Goal: Information Seeking & Learning: Find specific fact

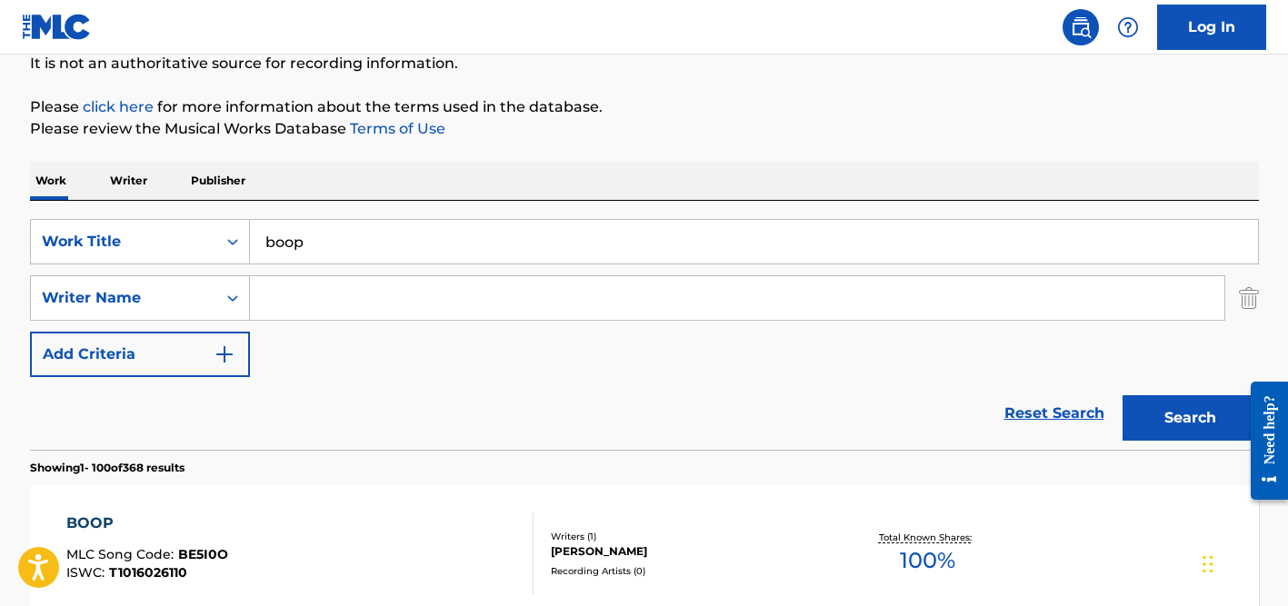
click at [393, 240] on input "boop" at bounding box center [754, 242] width 1008 height 44
paste input "663599876078234"
drag, startPoint x: 393, startPoint y: 240, endPoint x: 191, endPoint y: 237, distance: 201.7
click at [192, 238] on div "SearchWithCriteriad524b7eb-cd1e-4c38-b90d-7f1de2924d6c Work Title 6635998760782…" at bounding box center [644, 241] width 1229 height 45
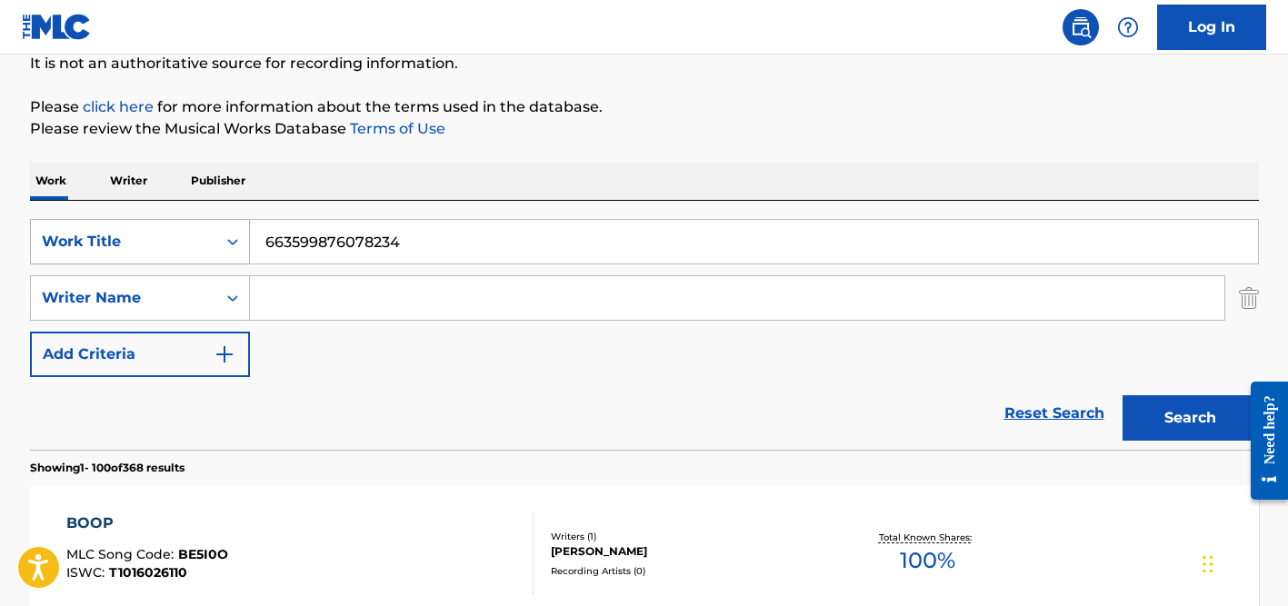
type input "4"
click at [335, 253] on input "4" at bounding box center [754, 242] width 1008 height 44
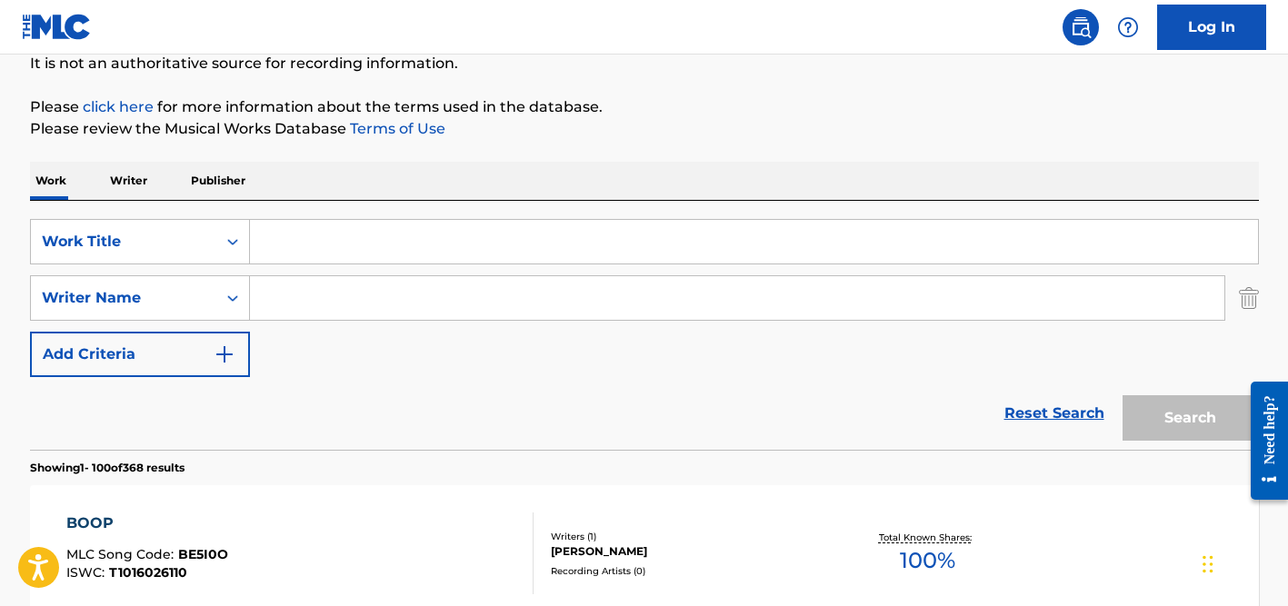
click at [328, 311] on input "Search Form" at bounding box center [737, 298] width 974 height 44
type input "palumba"
click at [305, 248] on input "Search Form" at bounding box center [754, 242] width 1008 height 44
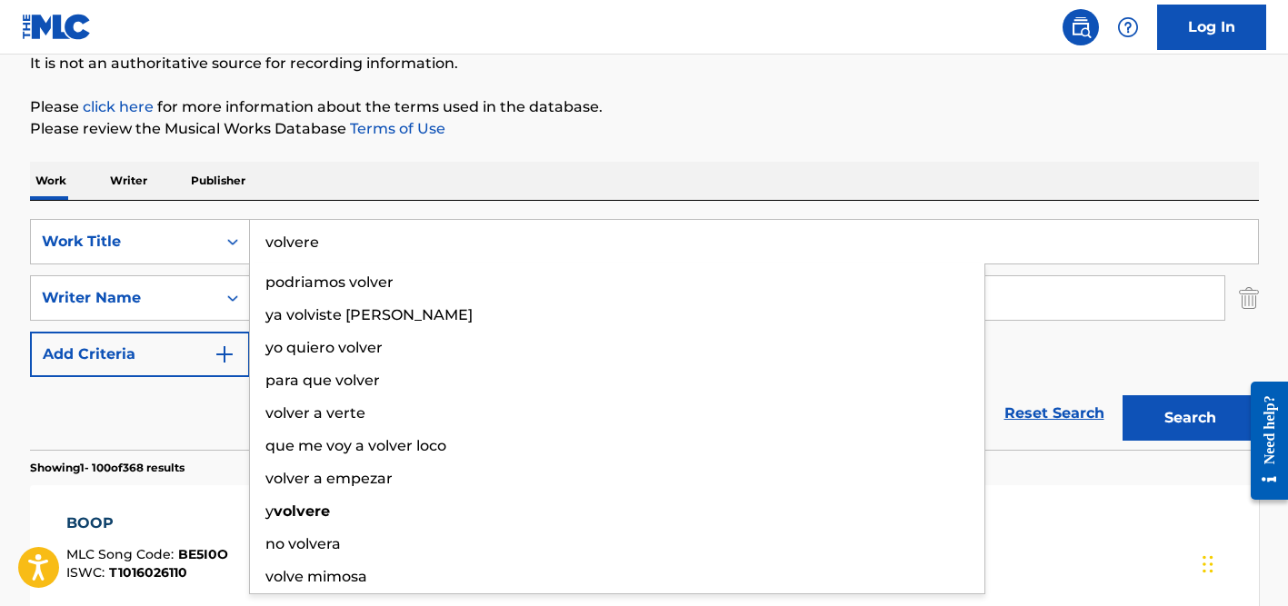
type input "volvere"
click at [1122, 395] on button "Search" at bounding box center [1190, 417] width 136 height 45
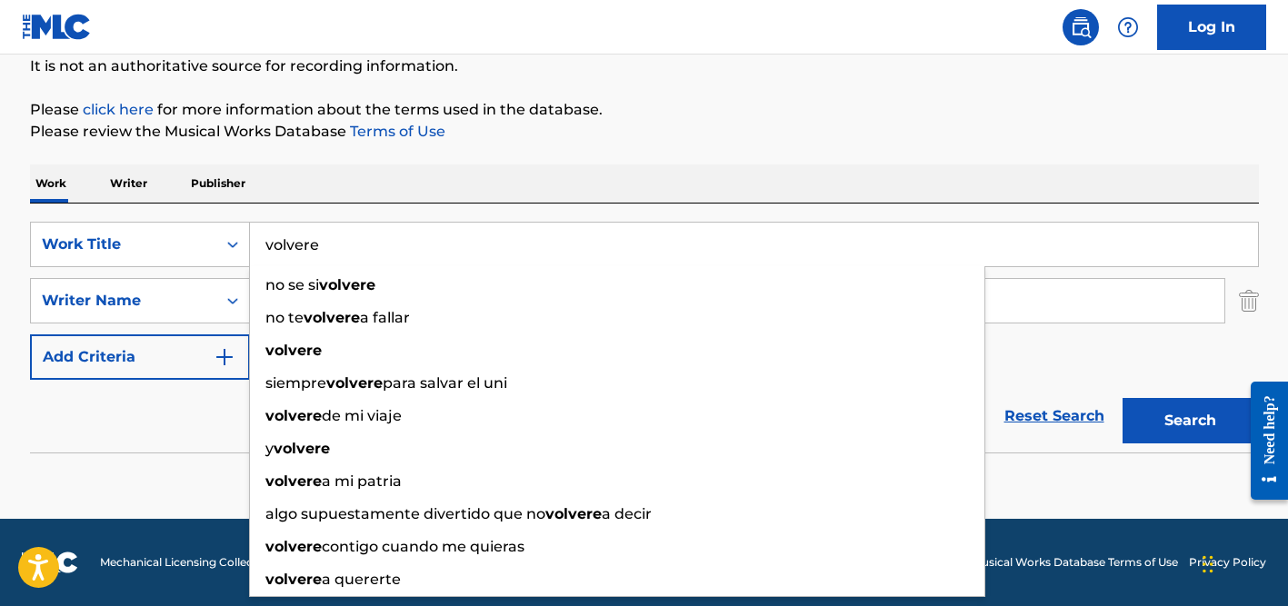
scroll to position [183, 0]
click at [573, 164] on div "Work Writer Publisher" at bounding box center [644, 183] width 1229 height 38
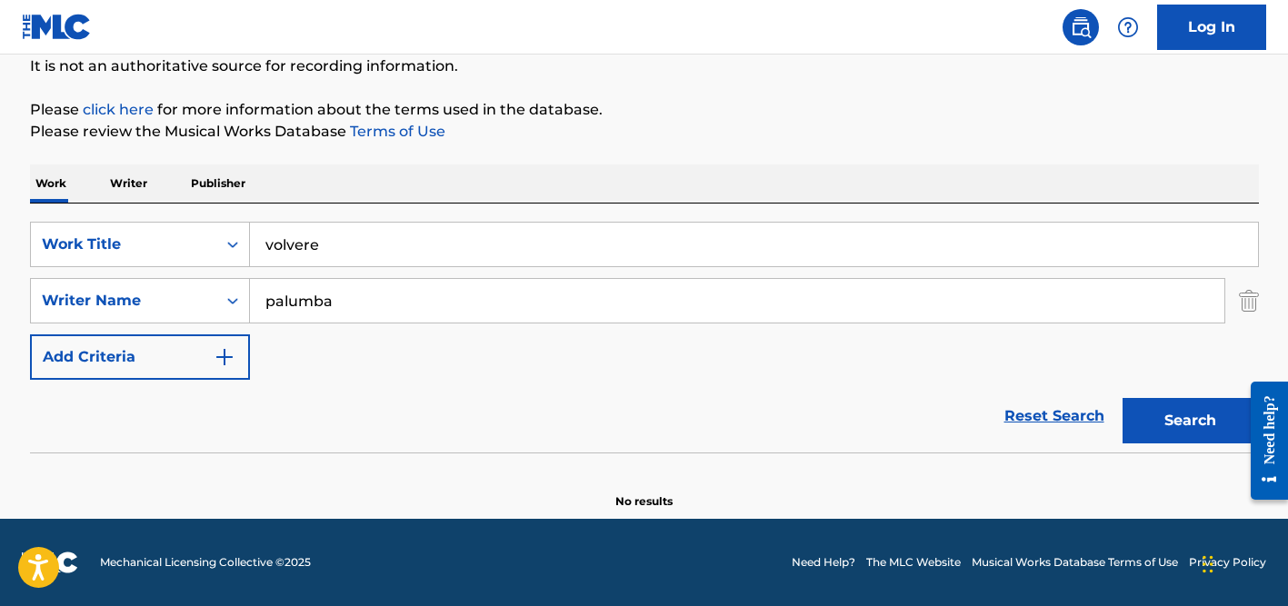
click at [396, 304] on input "palumba" at bounding box center [737, 301] width 974 height 44
type input "p"
click at [1122, 398] on button "Search" at bounding box center [1190, 420] width 136 height 45
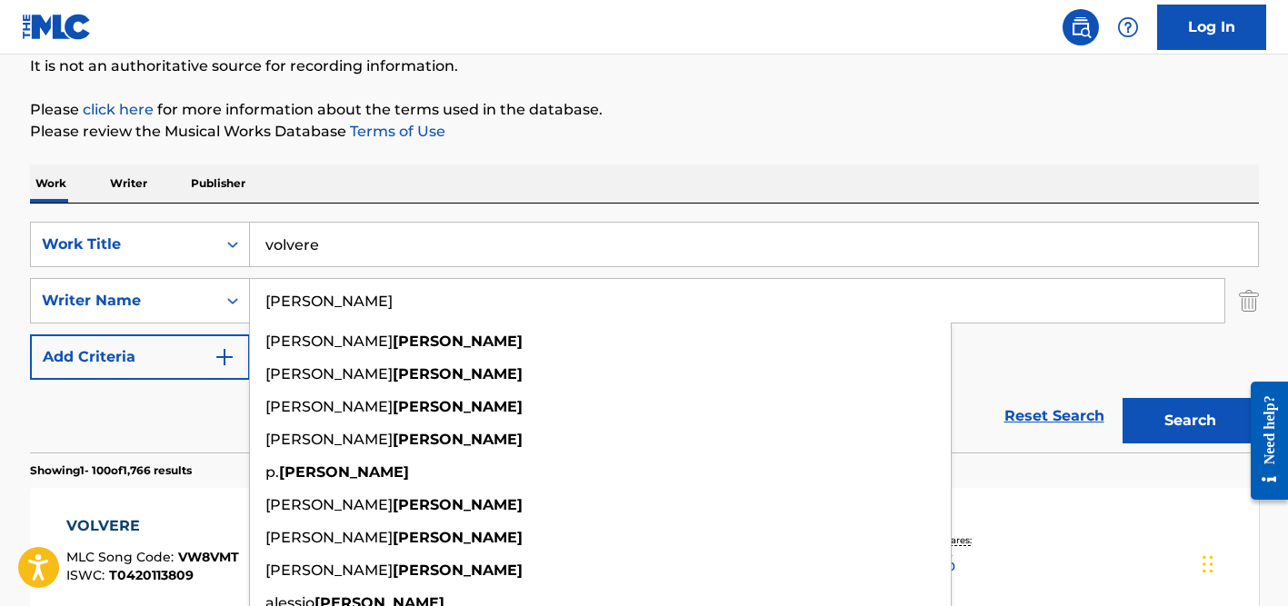
type input "[PERSON_NAME]"
click at [1122, 398] on button "Search" at bounding box center [1190, 420] width 136 height 45
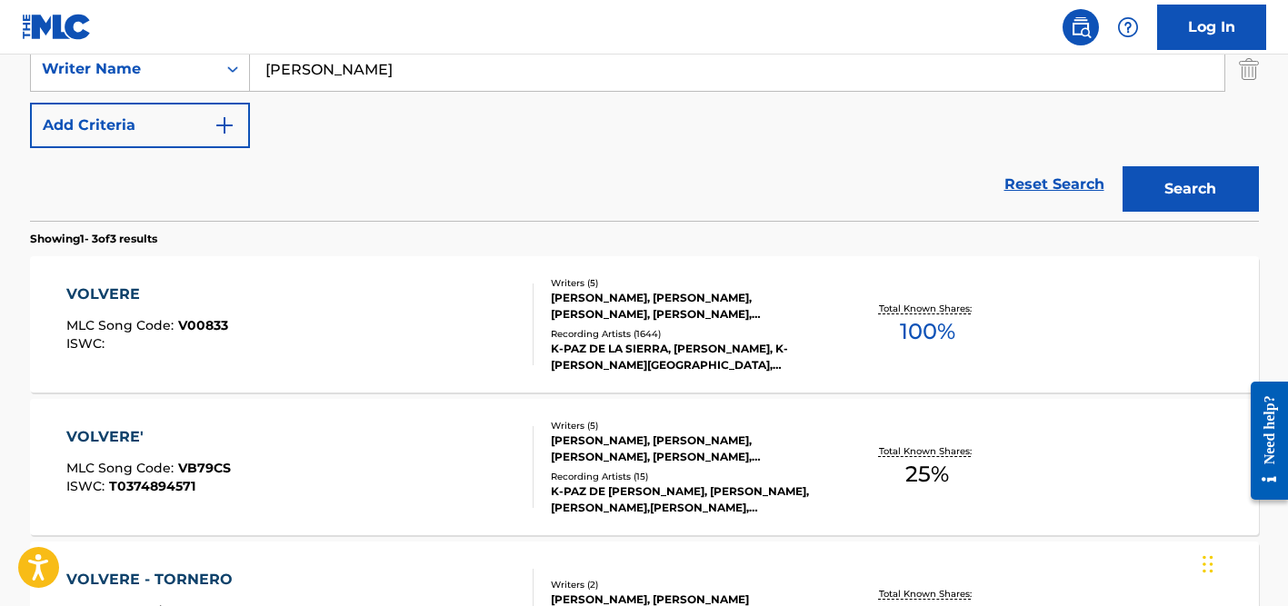
scroll to position [420, 0]
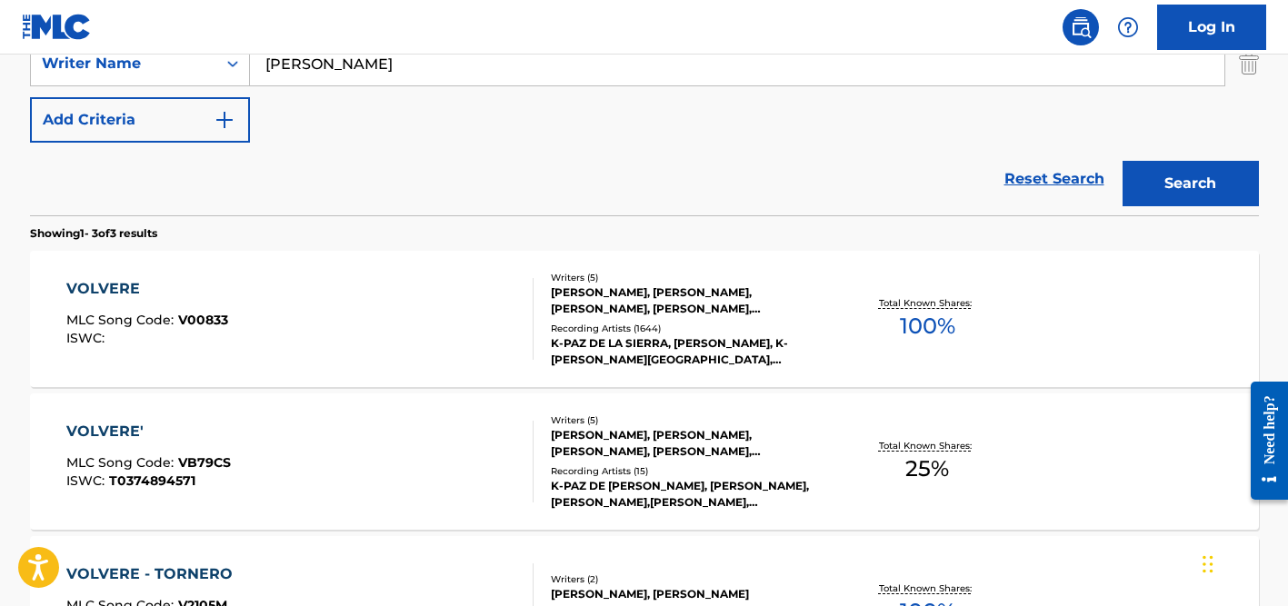
click at [634, 453] on div "[PERSON_NAME], [PERSON_NAME], [PERSON_NAME], [PERSON_NAME], [PERSON_NAME]" at bounding box center [688, 443] width 274 height 33
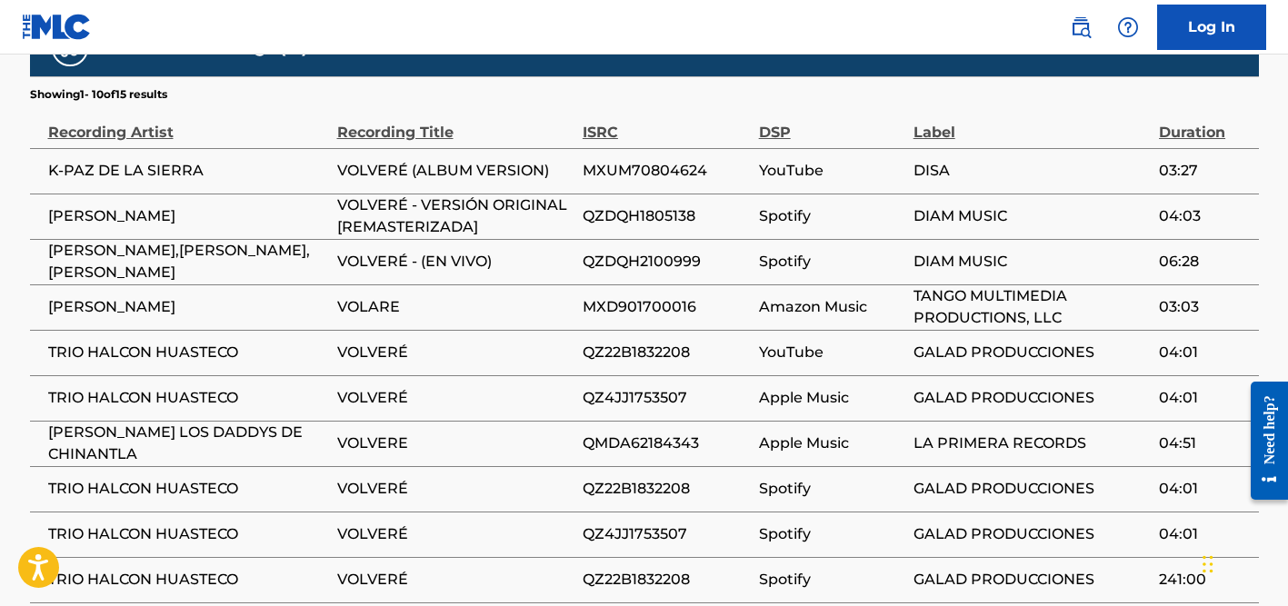
scroll to position [1425, 0]
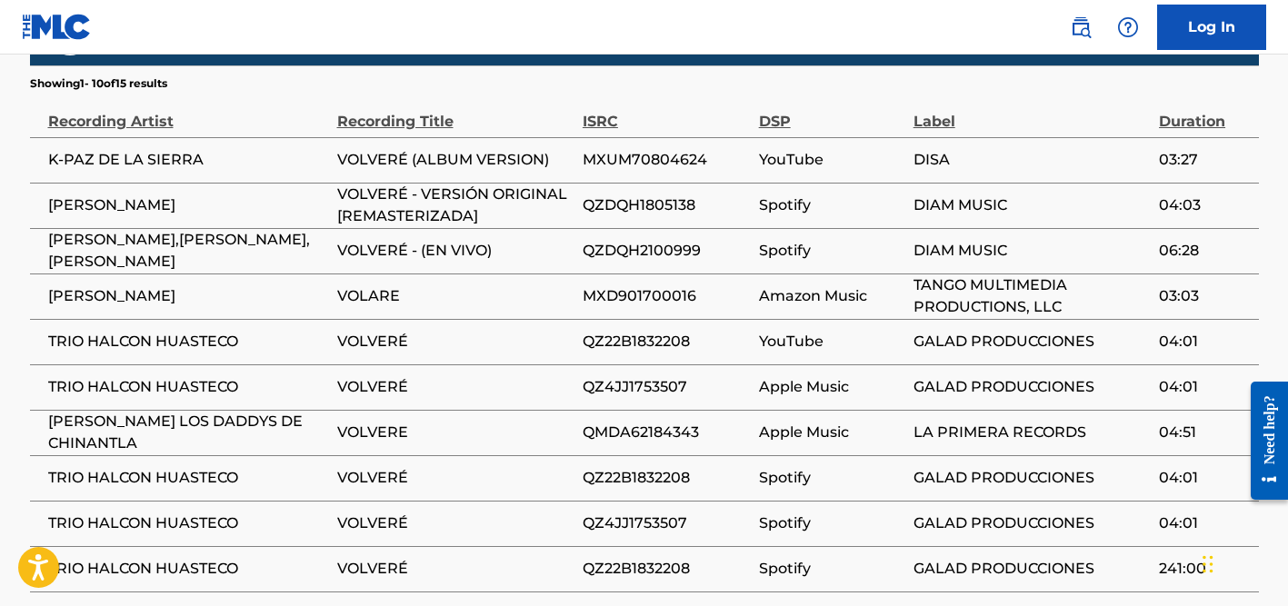
click at [129, 285] on span "[PERSON_NAME]" at bounding box center [188, 296] width 280 height 22
copy div "[PERSON_NAME]"
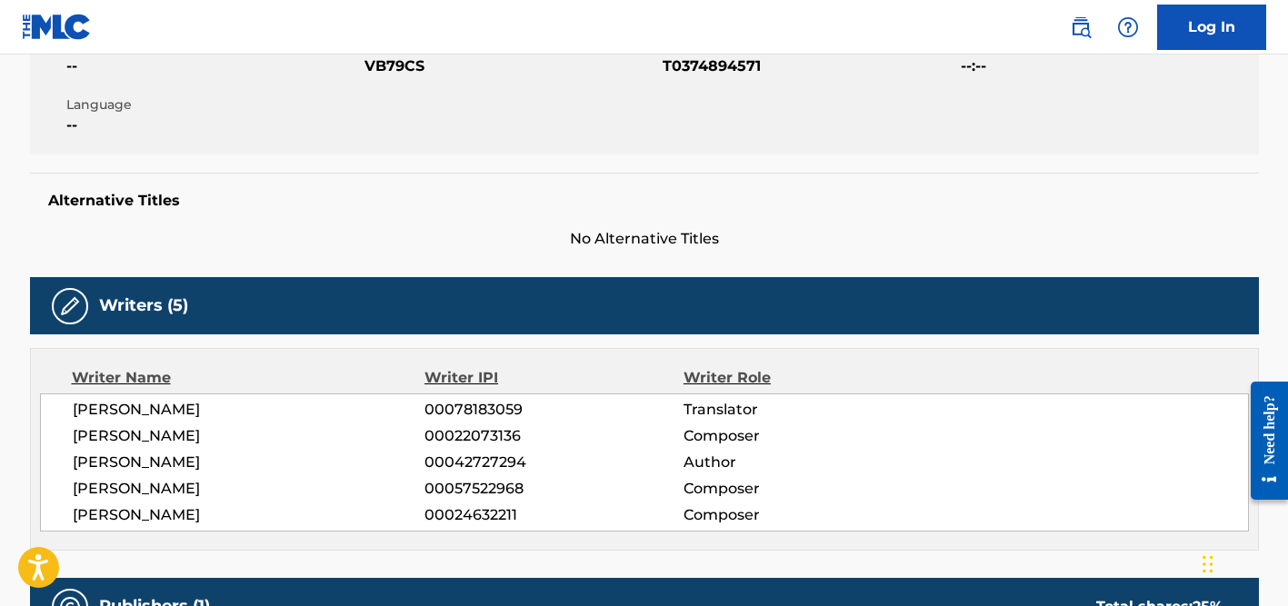
scroll to position [0, 0]
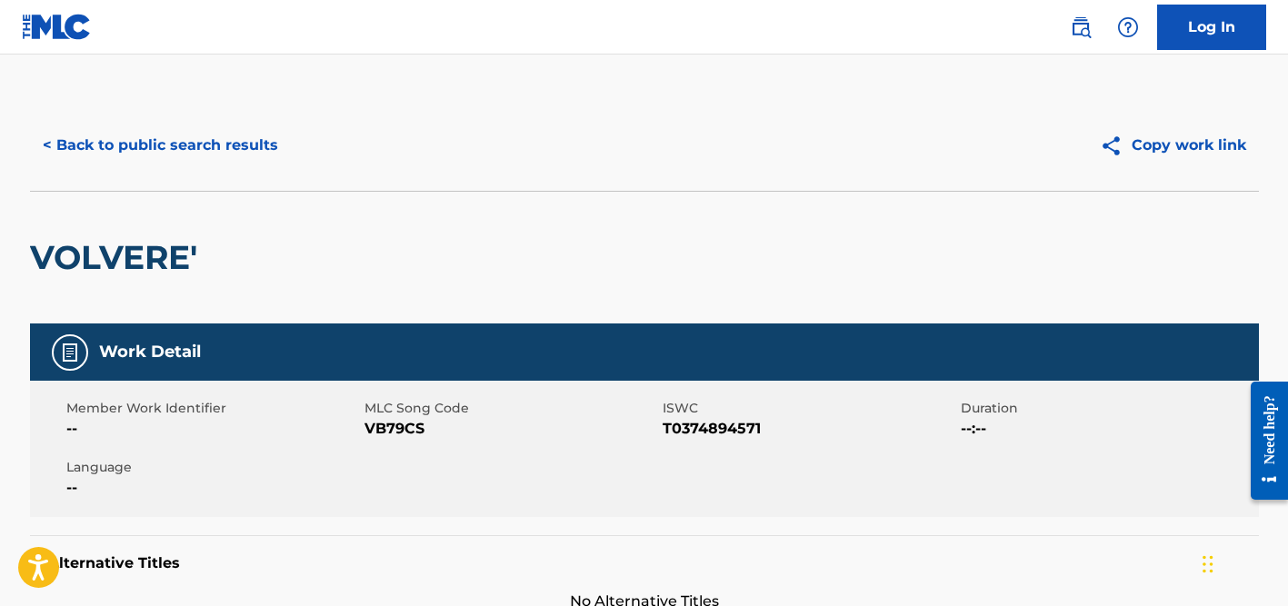
click at [152, 145] on button "< Back to public search results" at bounding box center [160, 145] width 261 height 45
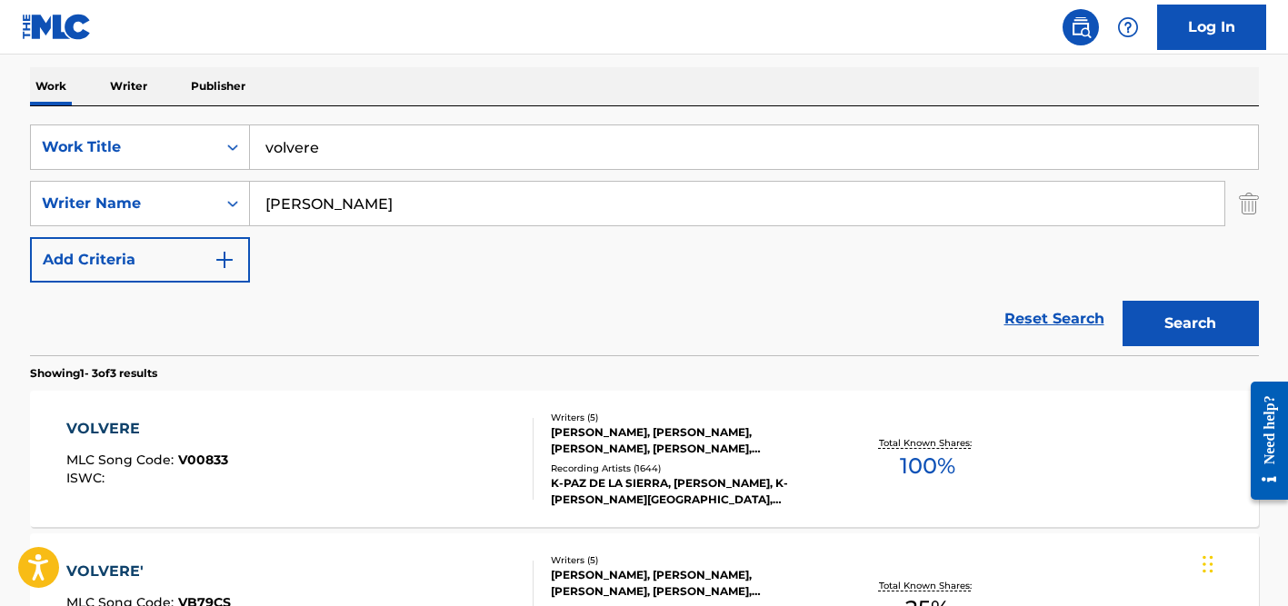
scroll to position [244, 0]
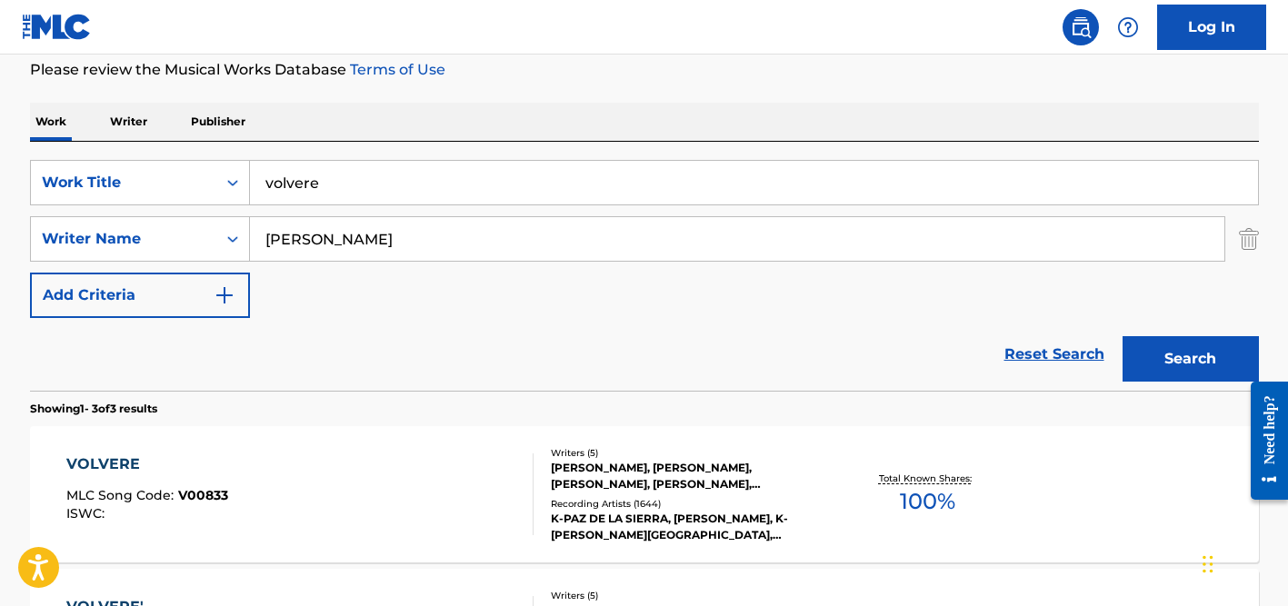
click at [317, 178] on input "volvere" at bounding box center [754, 183] width 1008 height 44
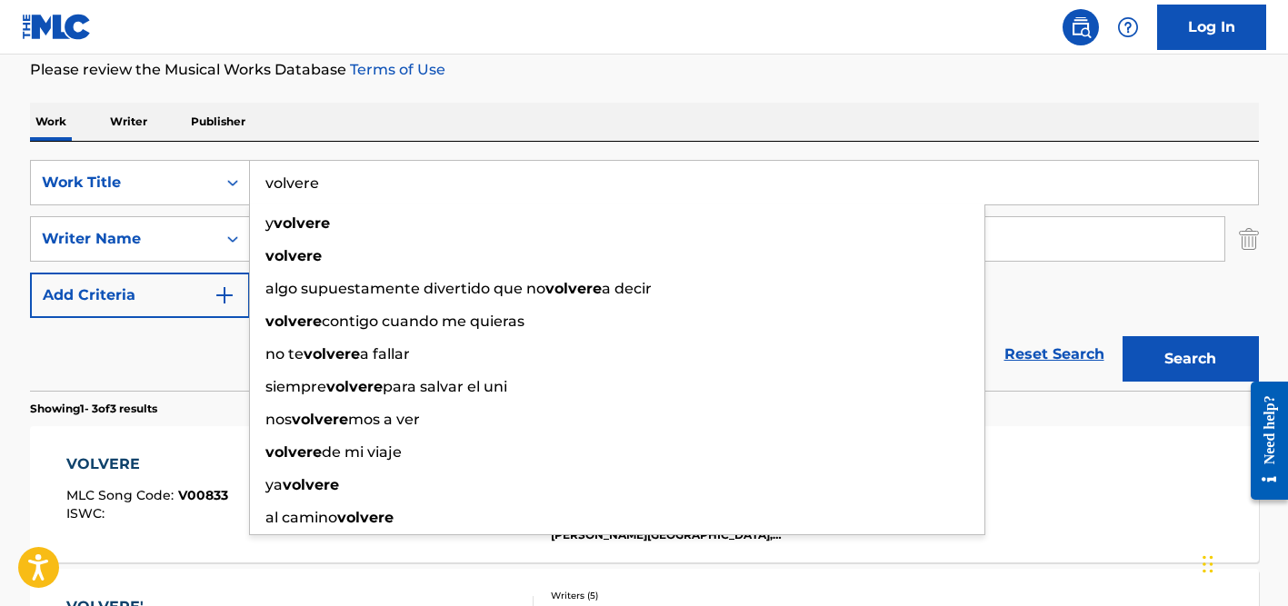
paste input "Ojo di tangisi"
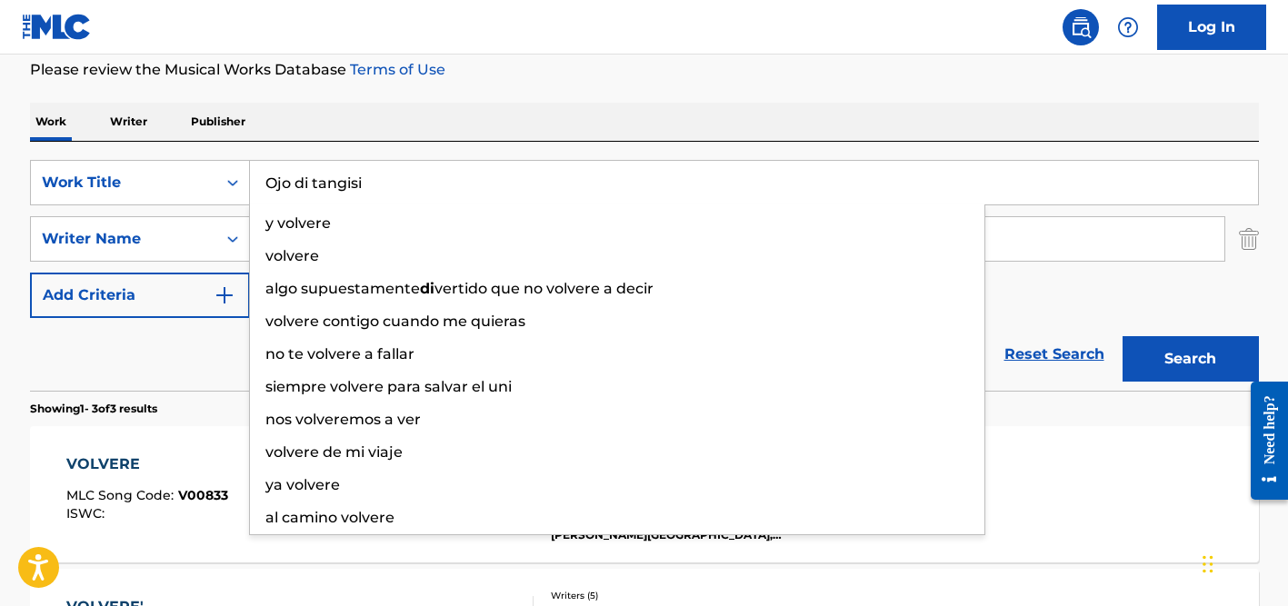
type input "Ojo di tangisi"
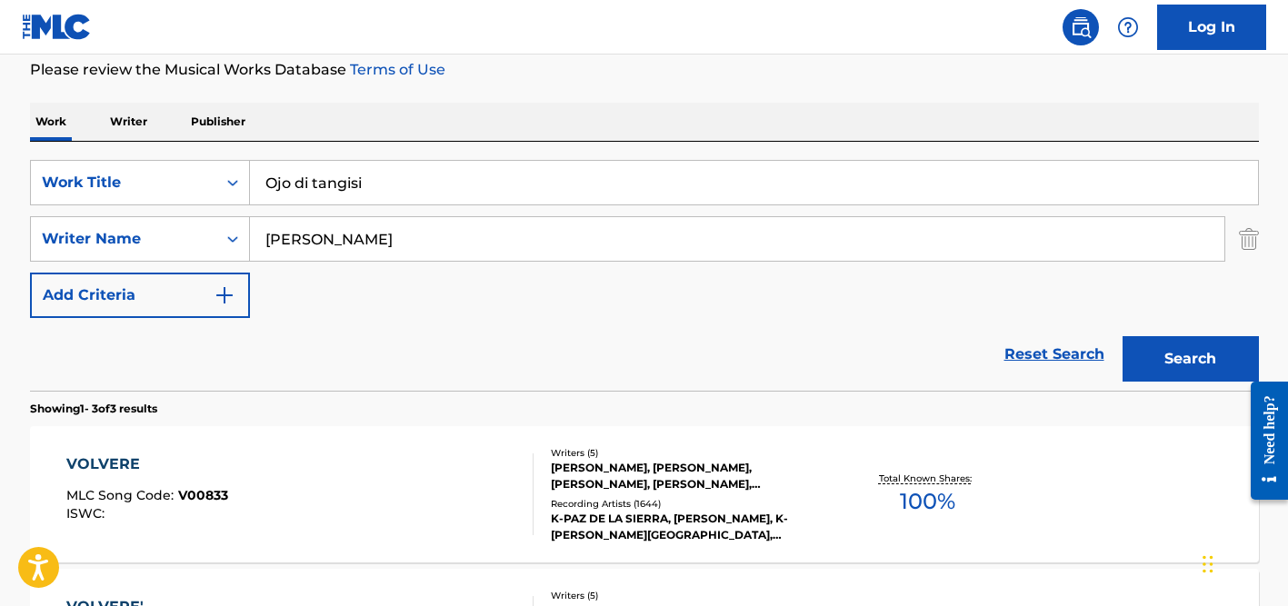
click at [451, 111] on div "Work Writer Publisher" at bounding box center [644, 122] width 1229 height 38
click at [393, 225] on input "[PERSON_NAME]" at bounding box center [737, 239] width 974 height 44
click at [1122, 336] on button "Search" at bounding box center [1190, 358] width 136 height 45
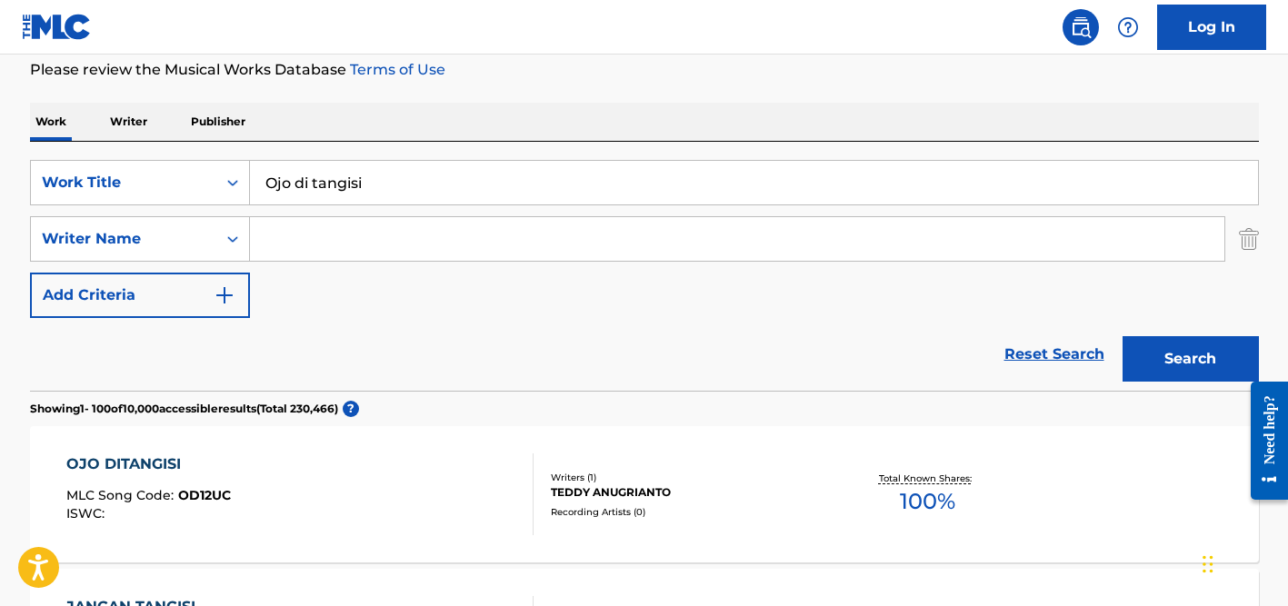
click at [359, 182] on input "Ojo di tangisi" at bounding box center [754, 183] width 1008 height 44
paste input "[PERSON_NAME]"
type input "[PERSON_NAME]"
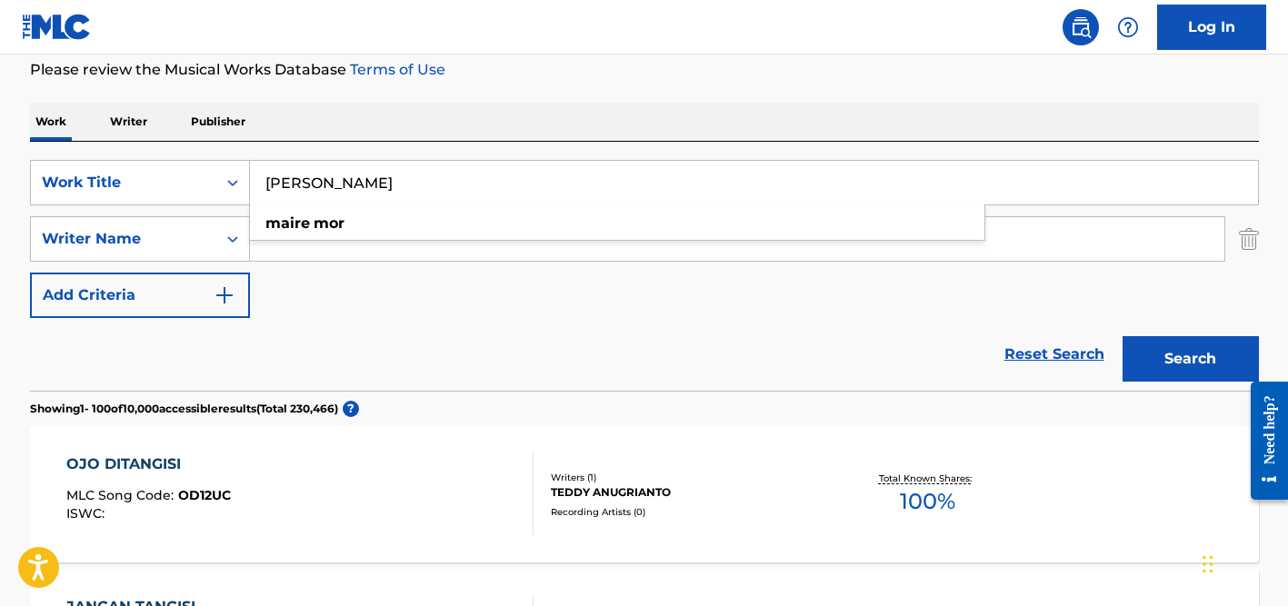
click at [1122, 336] on button "Search" at bounding box center [1190, 358] width 136 height 45
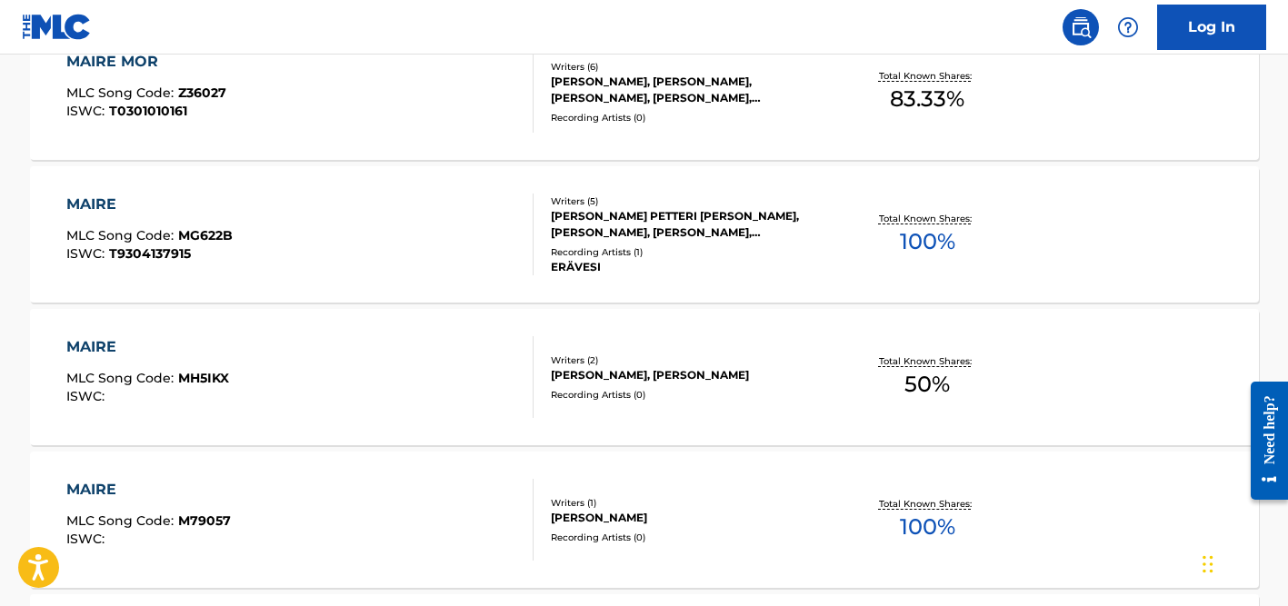
scroll to position [124, 0]
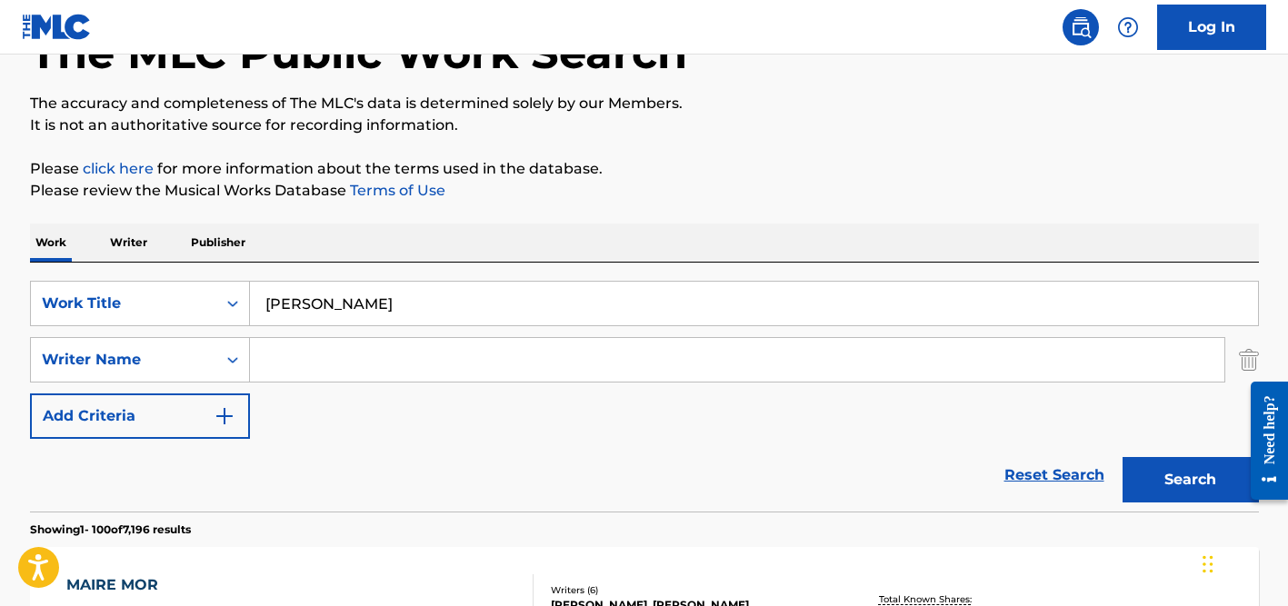
click at [690, 107] on p "The accuracy and completeness of The MLC's data is determined solely by our Mem…" at bounding box center [644, 104] width 1229 height 22
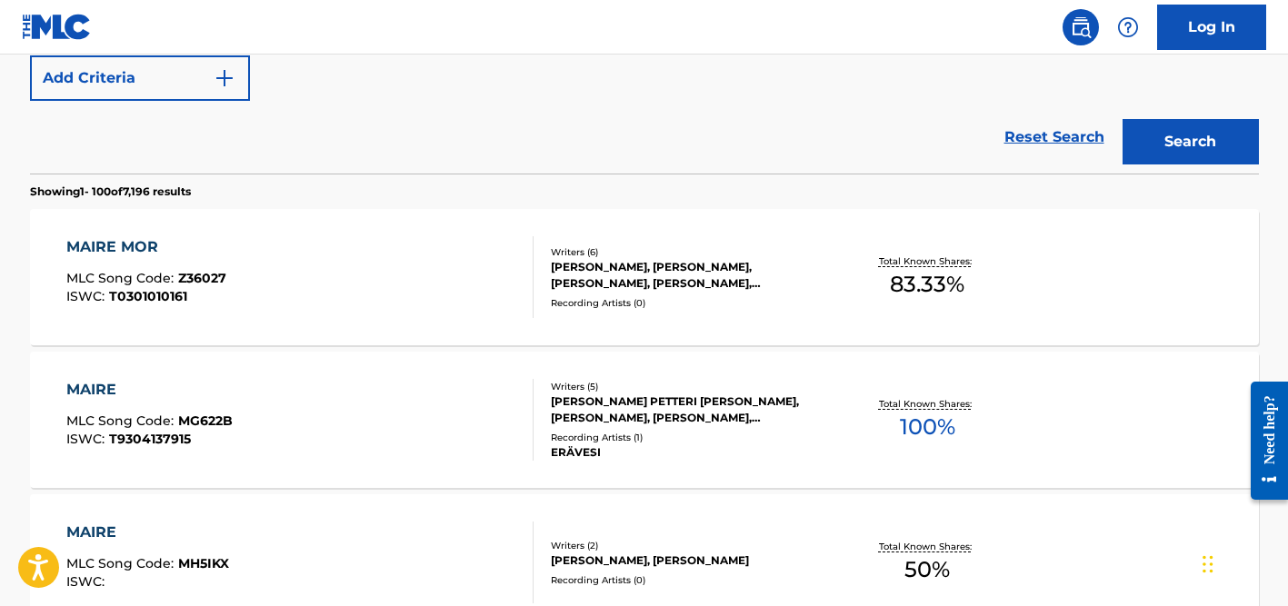
scroll to position [501, 0]
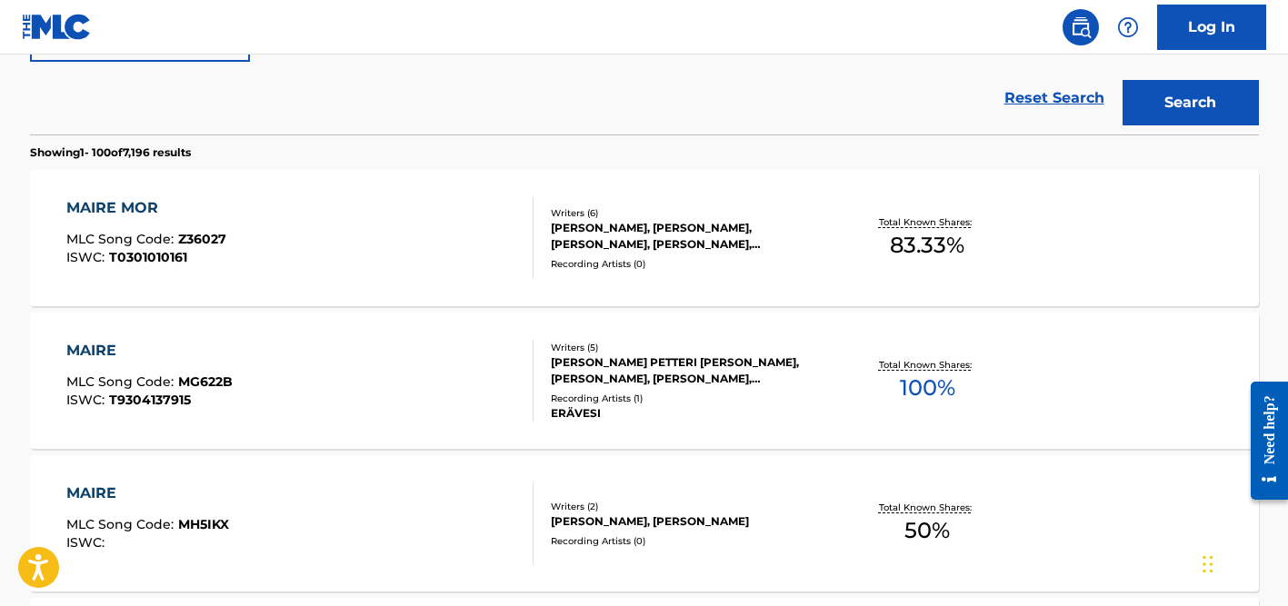
click at [607, 260] on div "Recording Artists ( 0 )" at bounding box center [688, 264] width 274 height 14
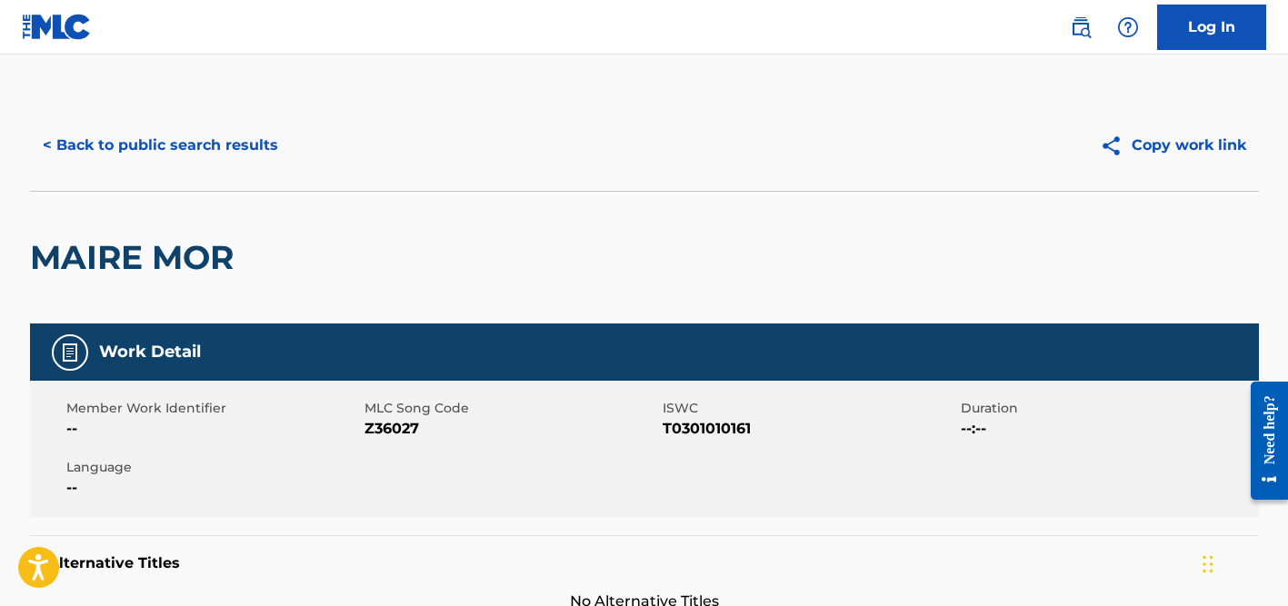
click at [143, 151] on button "< Back to public search results" at bounding box center [160, 145] width 261 height 45
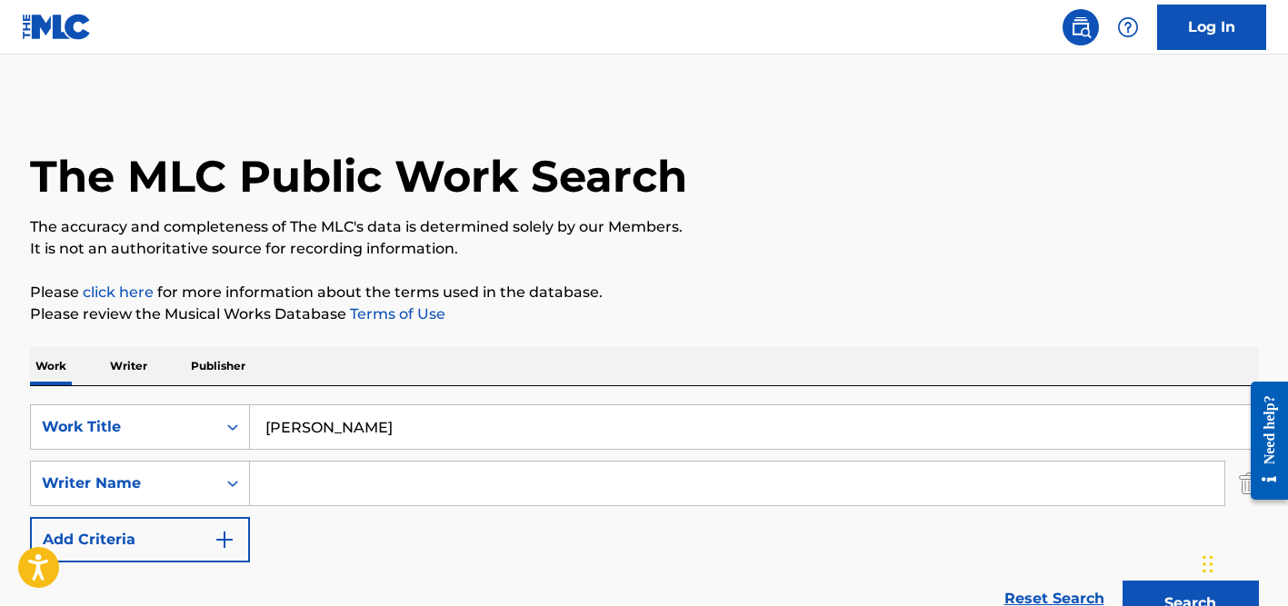
click at [309, 438] on input "[PERSON_NAME]" at bounding box center [754, 427] width 1008 height 44
paste input "Heartflash"
type input "Heartflash"
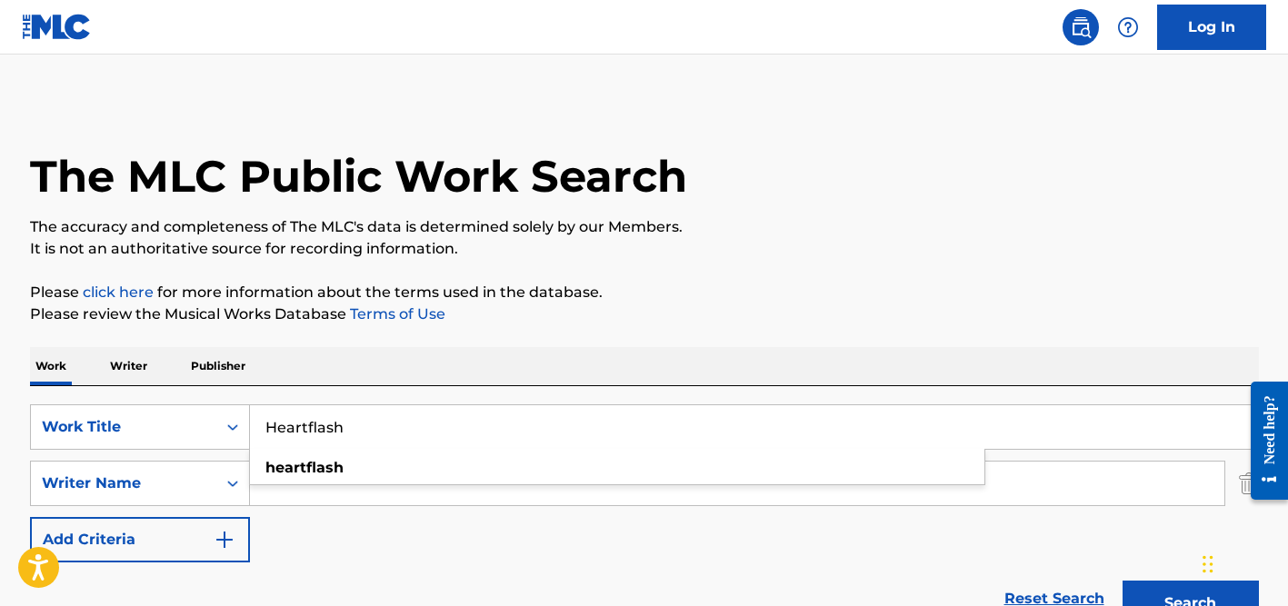
click at [467, 365] on div "Work Writer Publisher" at bounding box center [644, 366] width 1229 height 38
click at [378, 473] on input "Search Form" at bounding box center [737, 484] width 974 height 44
type input "linda"
click at [1122, 581] on button "Search" at bounding box center [1190, 603] width 136 height 45
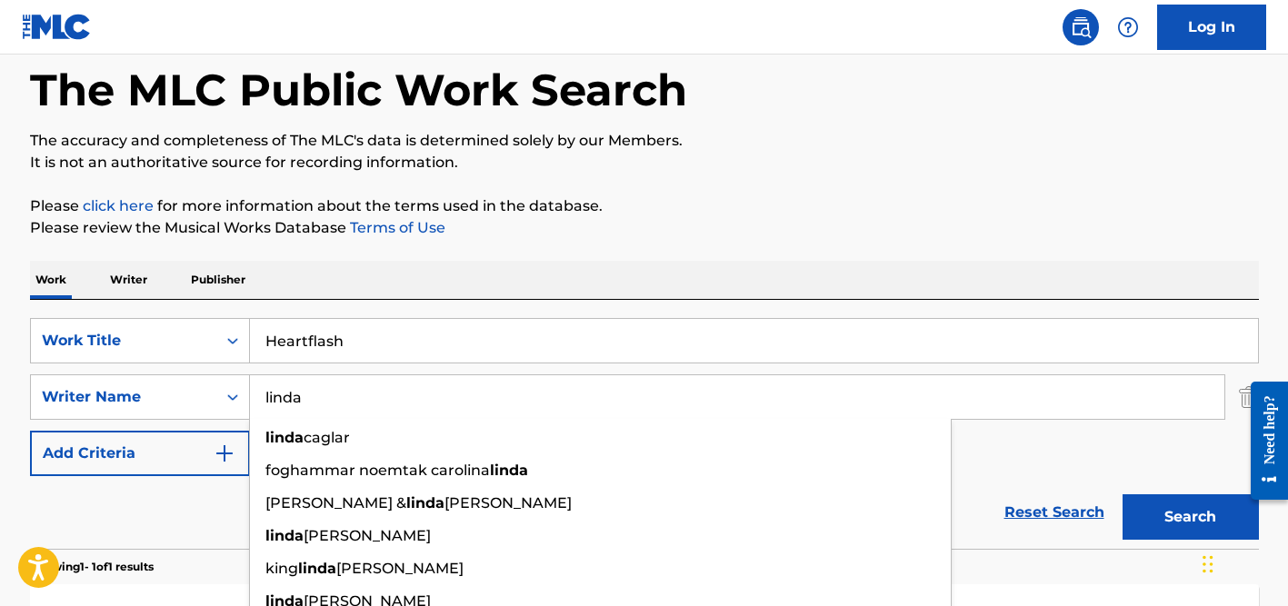
click at [798, 192] on div "The MLC Public Work Search The accuracy and completeness of The MLC's data is d…" at bounding box center [644, 410] width 1272 height 792
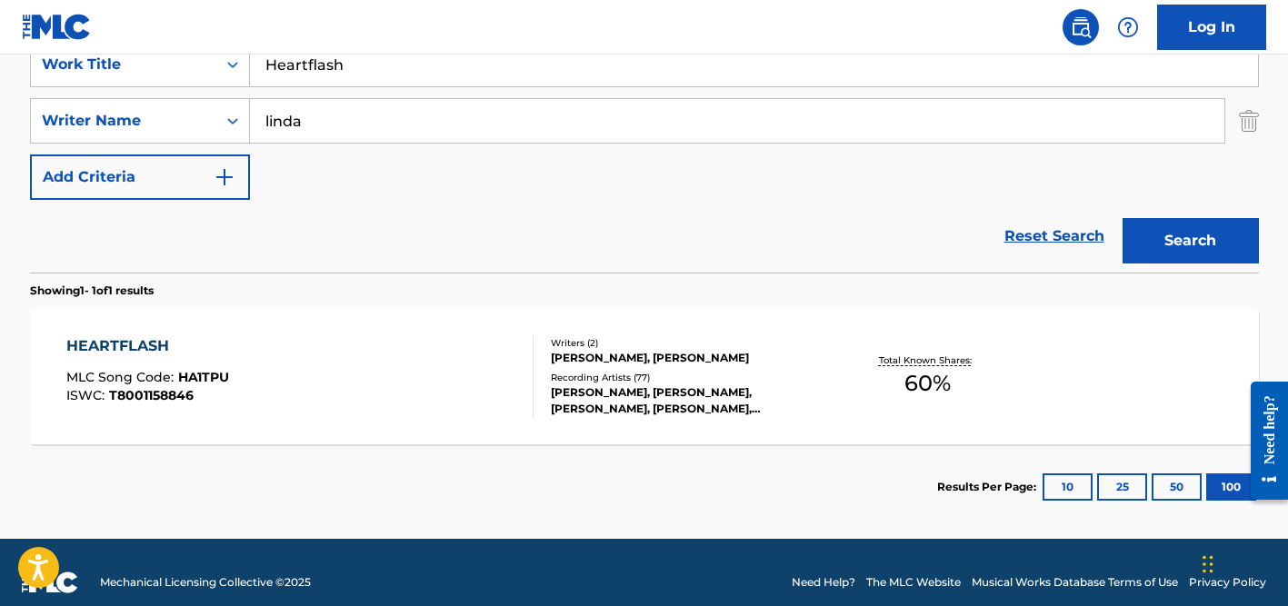
scroll to position [383, 0]
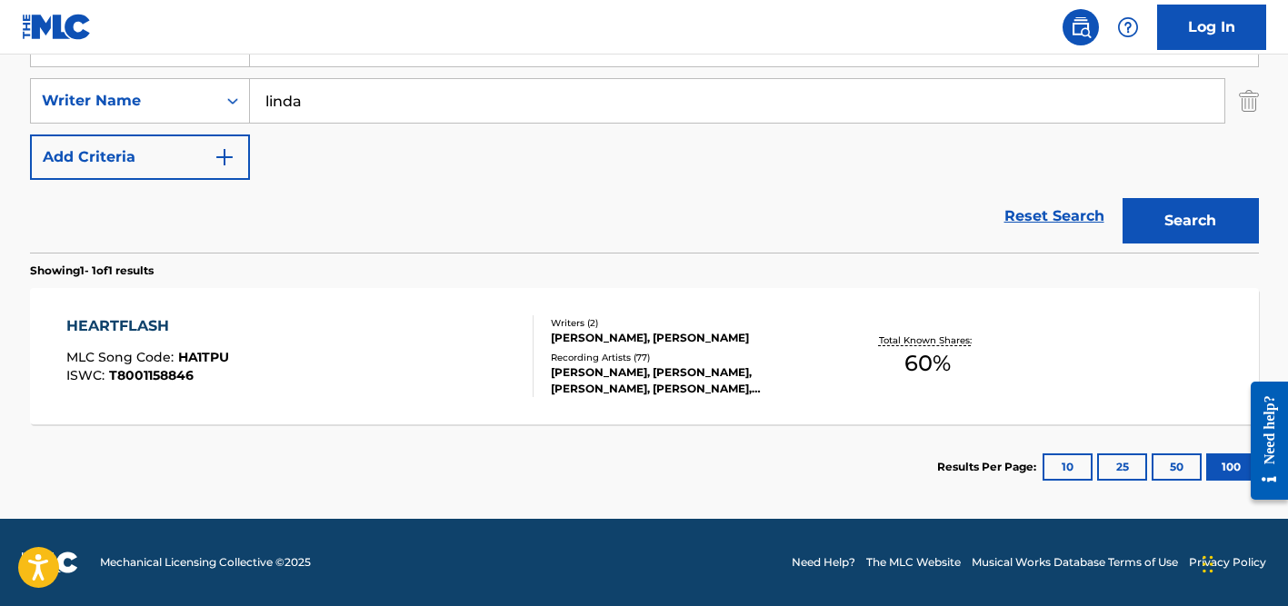
click at [644, 355] on div "Recording Artists ( 77 )" at bounding box center [688, 358] width 274 height 14
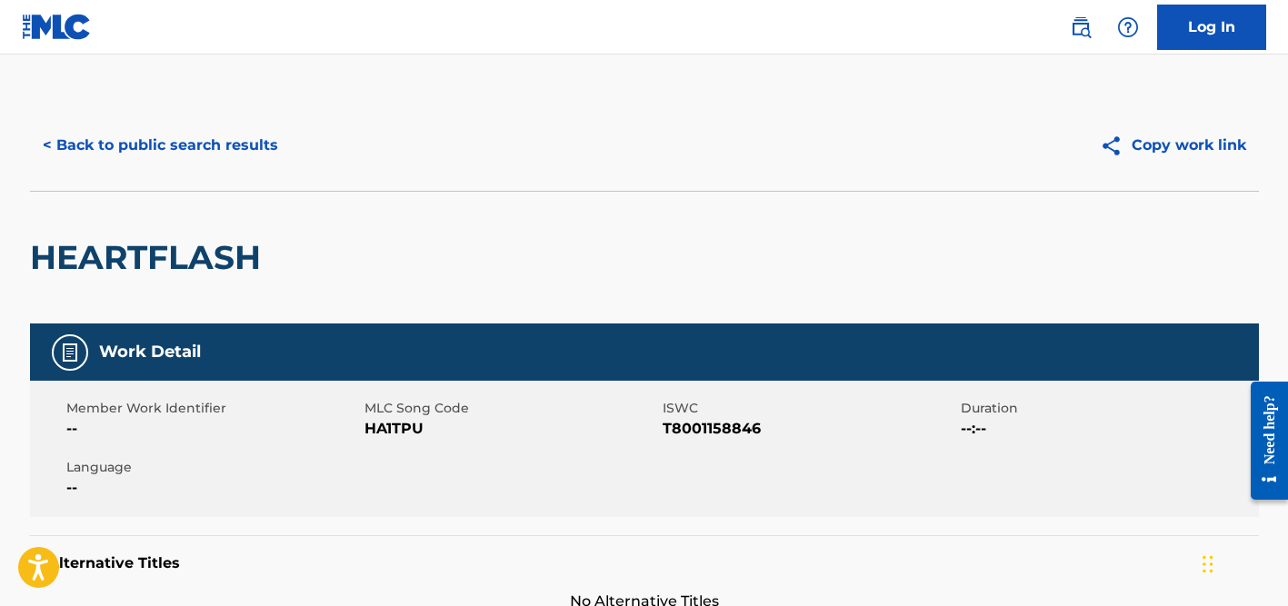
click at [224, 142] on button "< Back to public search results" at bounding box center [160, 145] width 261 height 45
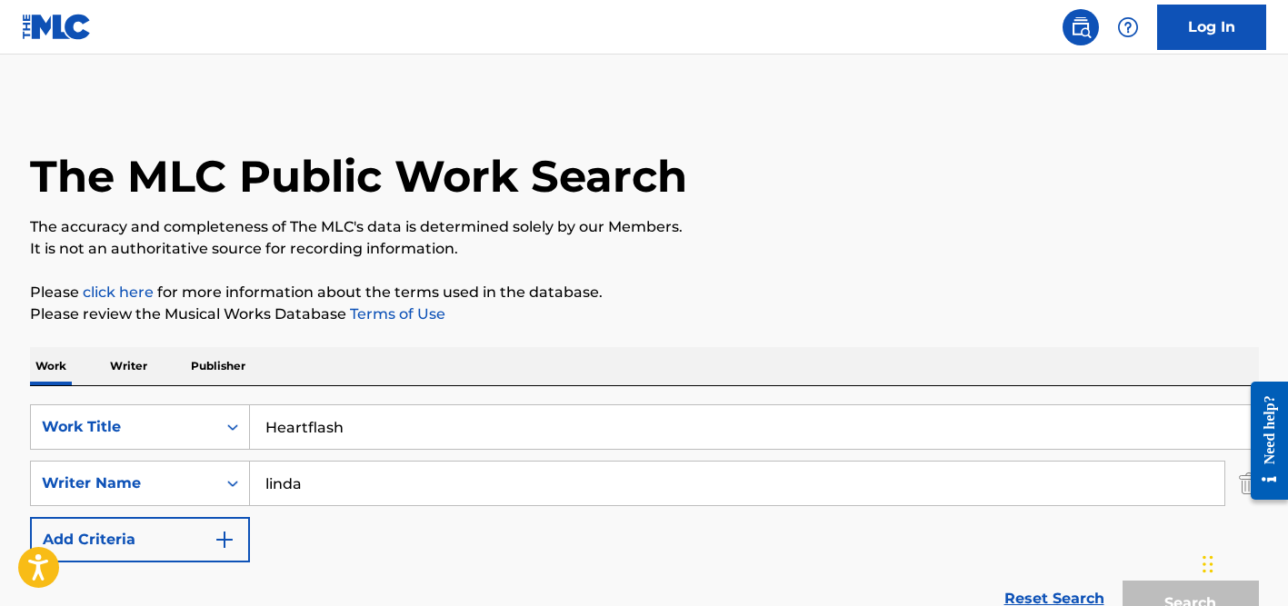
scroll to position [279, 0]
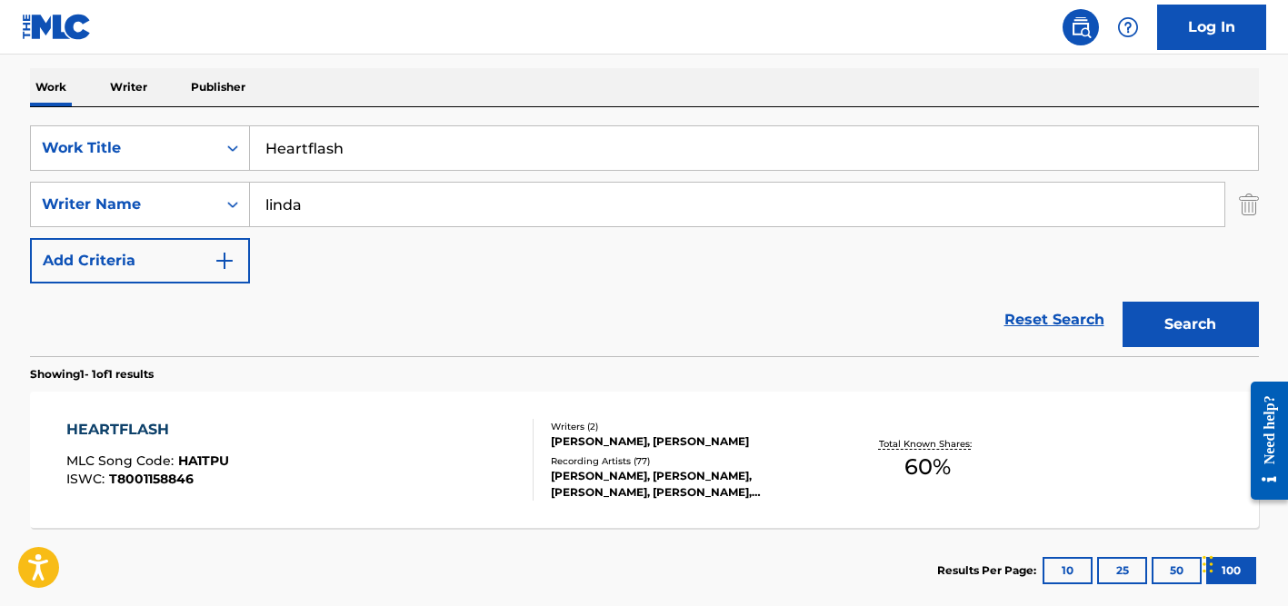
click at [420, 195] on input "linda" at bounding box center [737, 205] width 974 height 44
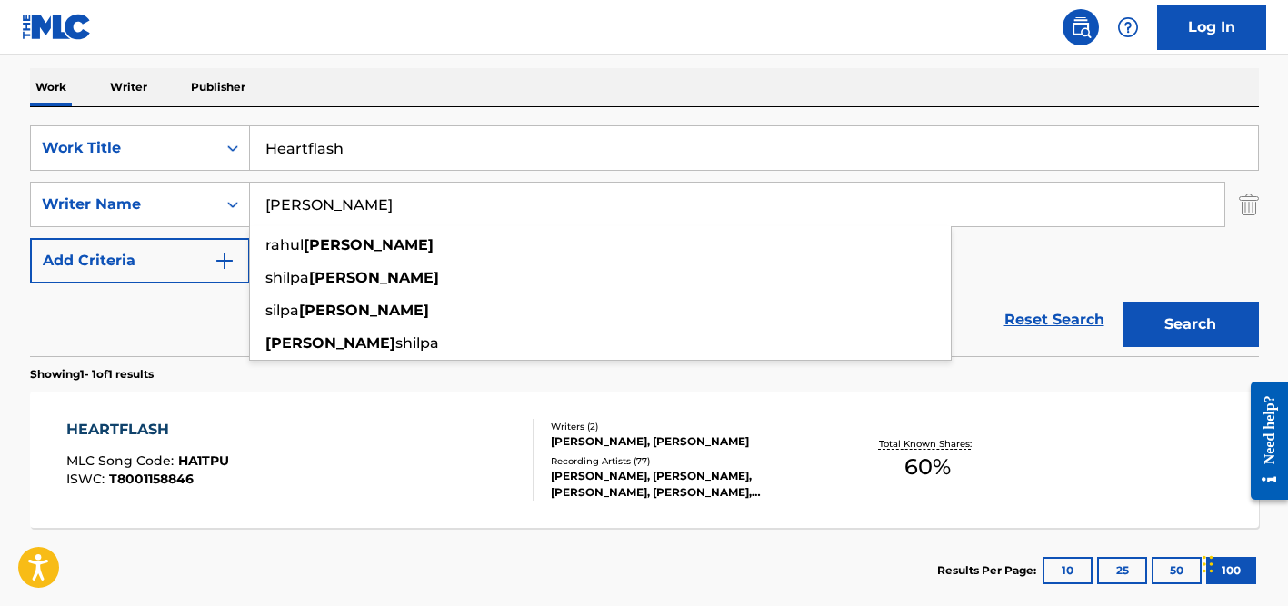
type input "[PERSON_NAME]"
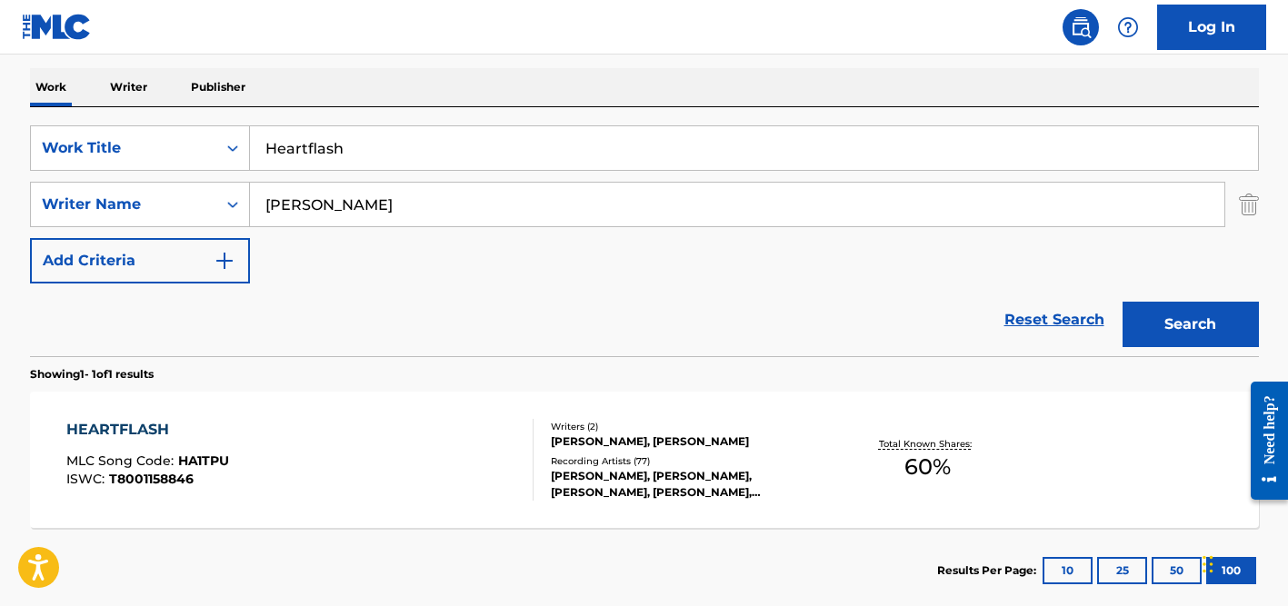
click at [376, 154] on input "Heartflash" at bounding box center [754, 148] width 1008 height 44
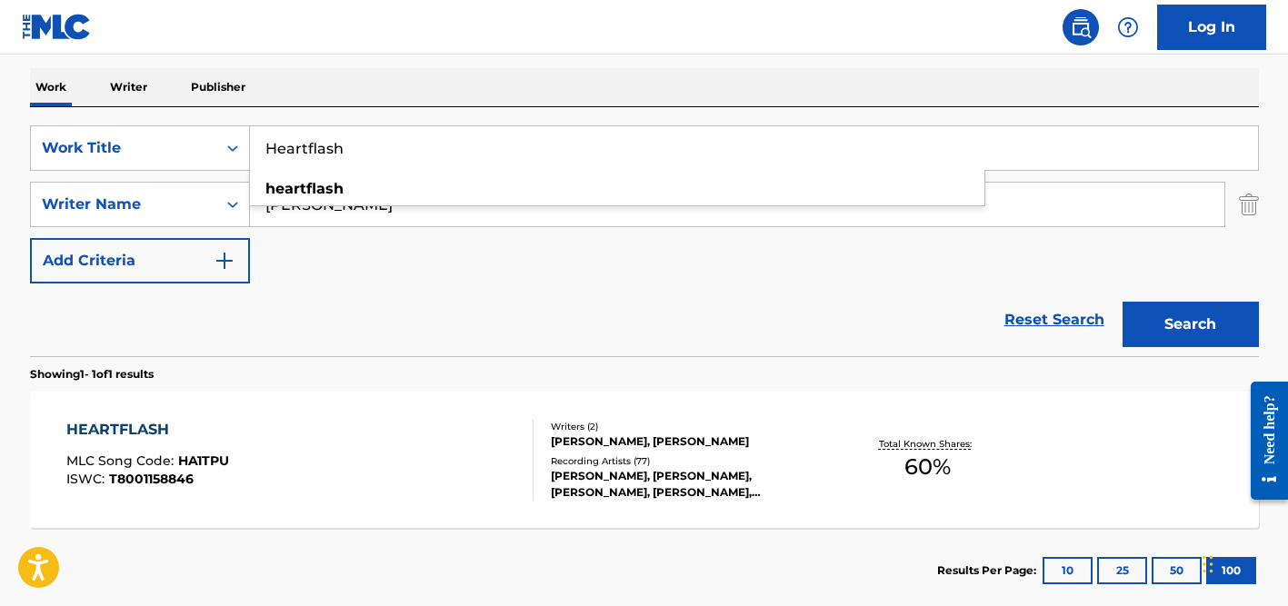
click at [376, 154] on input "Heartflash" at bounding box center [754, 148] width 1008 height 44
paste input "Rishta Pyar Ka"
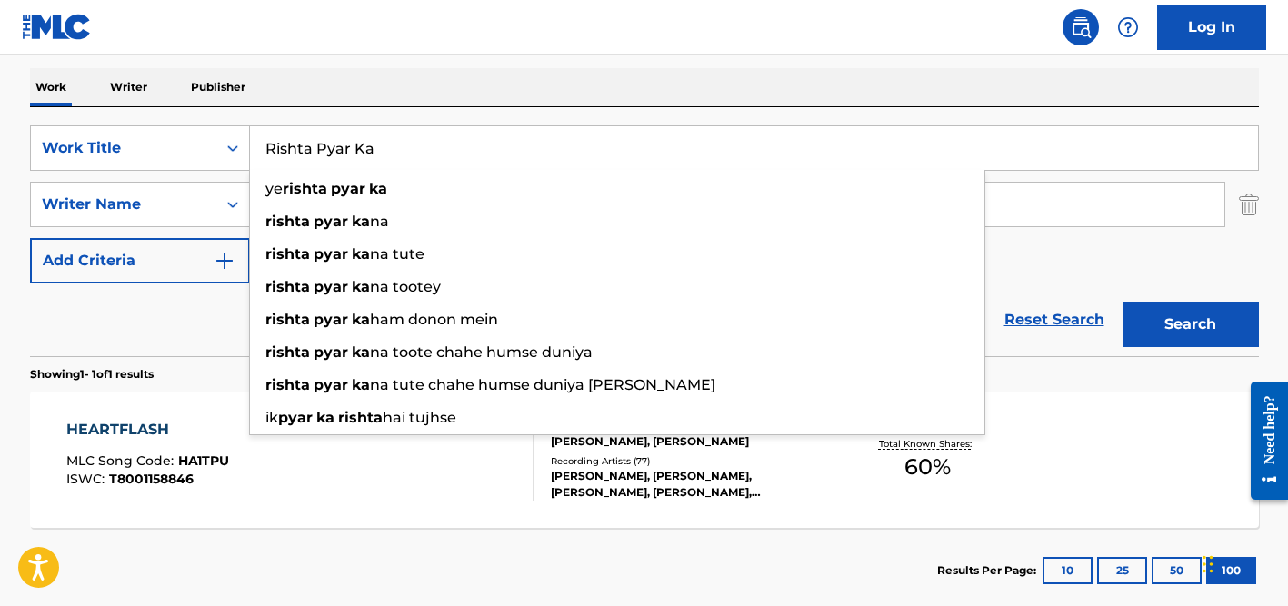
click at [385, 98] on div "Work Writer Publisher" at bounding box center [644, 87] width 1229 height 38
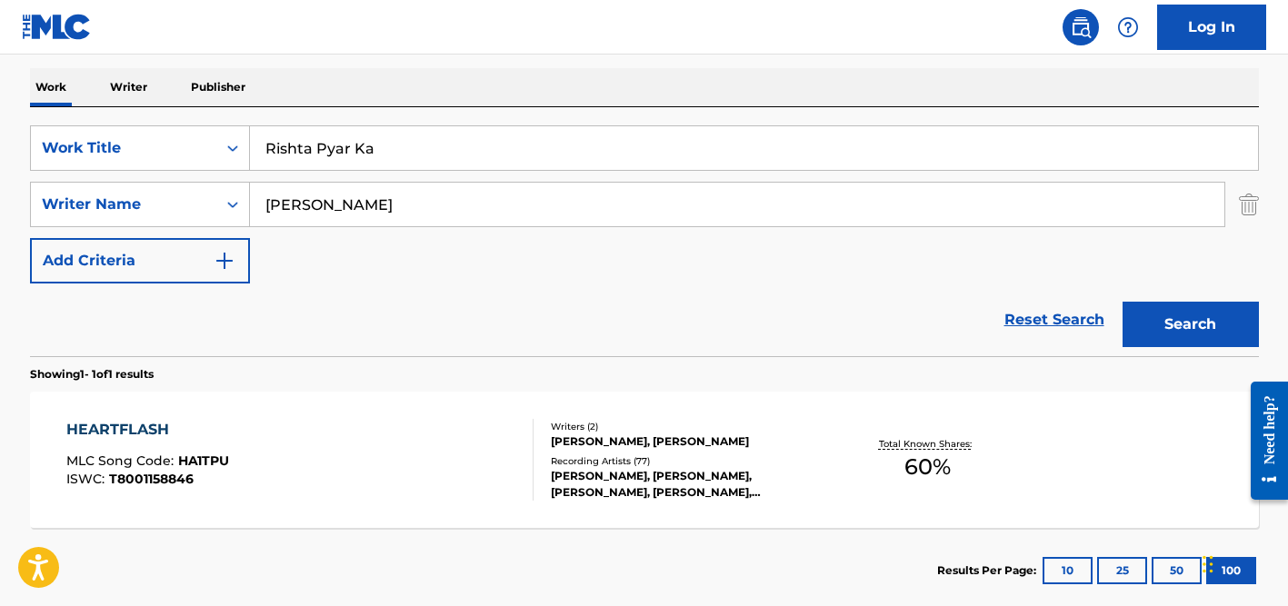
click at [385, 202] on input "[PERSON_NAME]" at bounding box center [737, 205] width 974 height 44
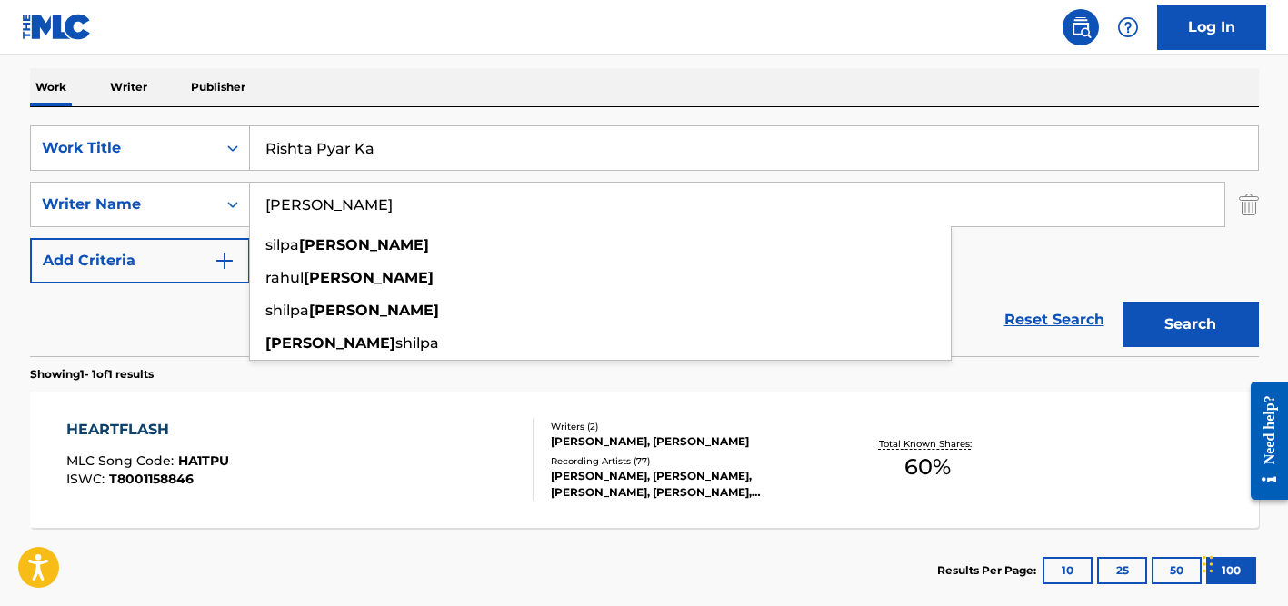
click at [1122, 302] on button "Search" at bounding box center [1190, 324] width 136 height 45
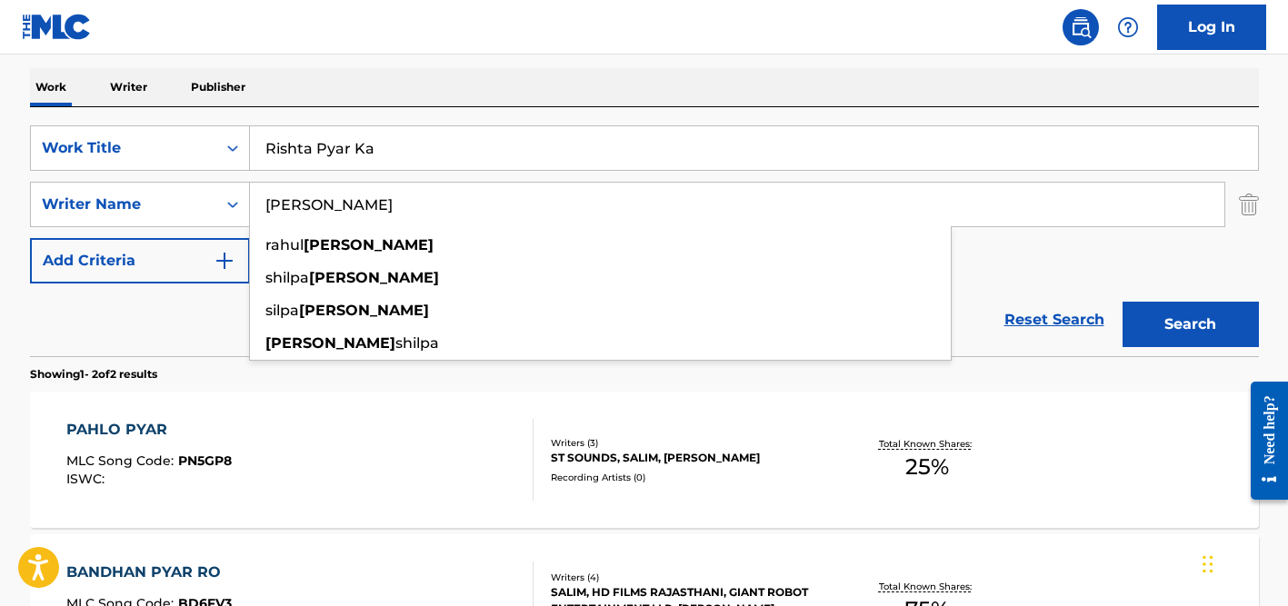
click at [316, 126] on input "Rishta Pyar Ka" at bounding box center [754, 148] width 1008 height 44
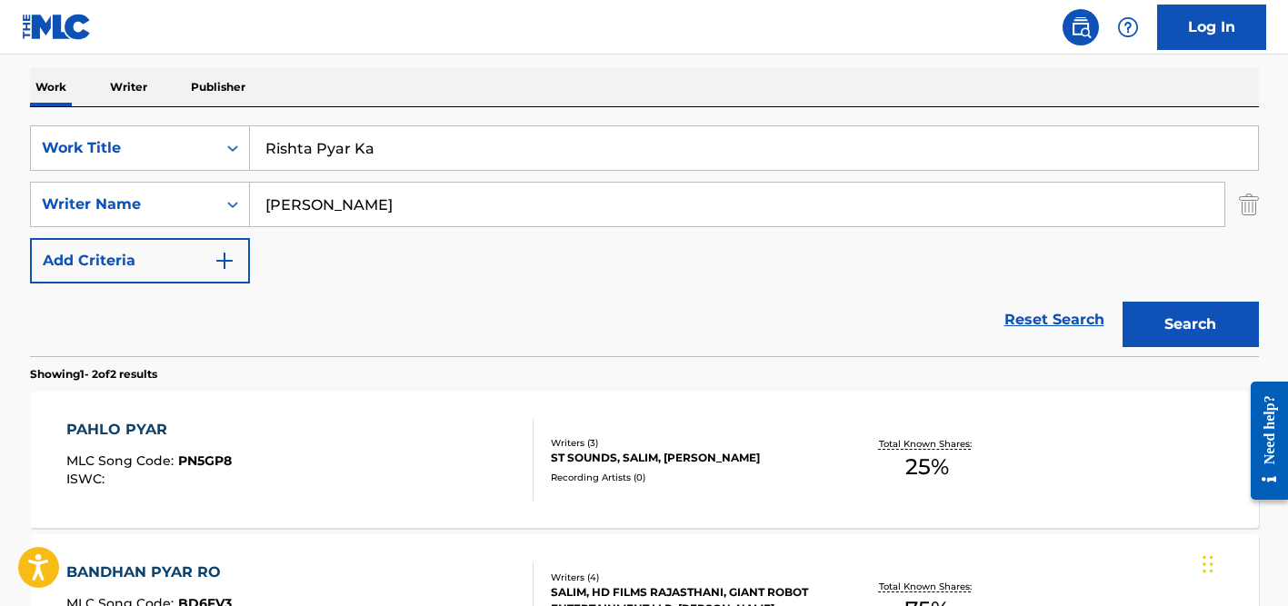
click at [317, 144] on input "Rishta Pyar Ka" at bounding box center [754, 148] width 1008 height 44
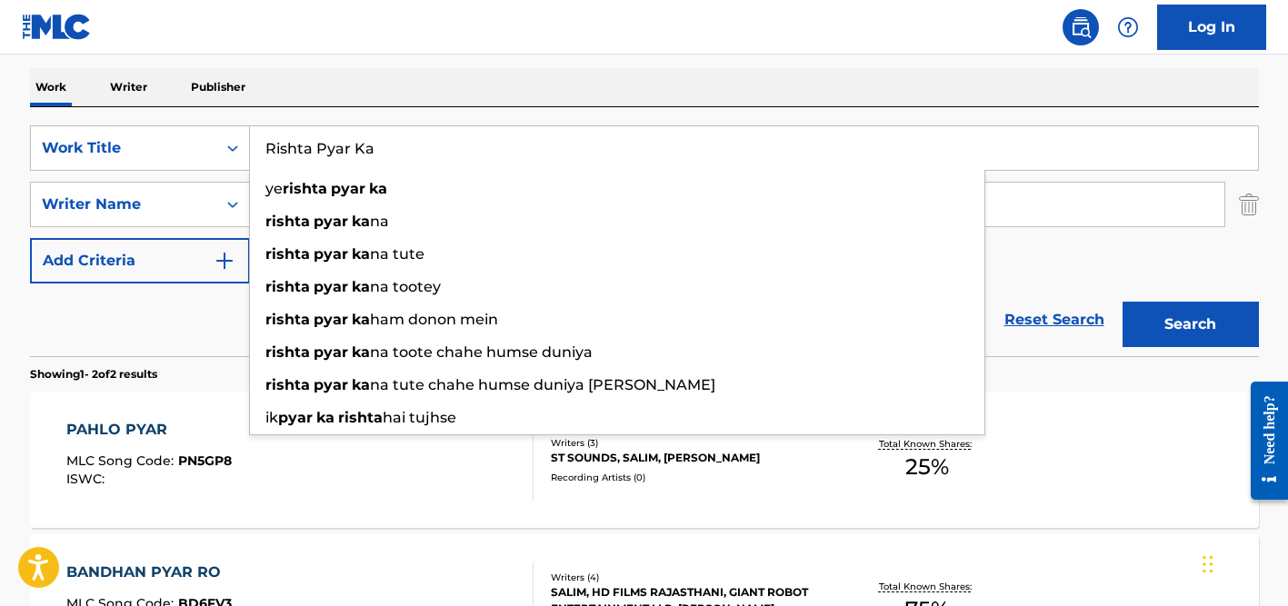
click at [317, 144] on input "Rishta Pyar Ka" at bounding box center [754, 148] width 1008 height 44
paste input "Yaad"
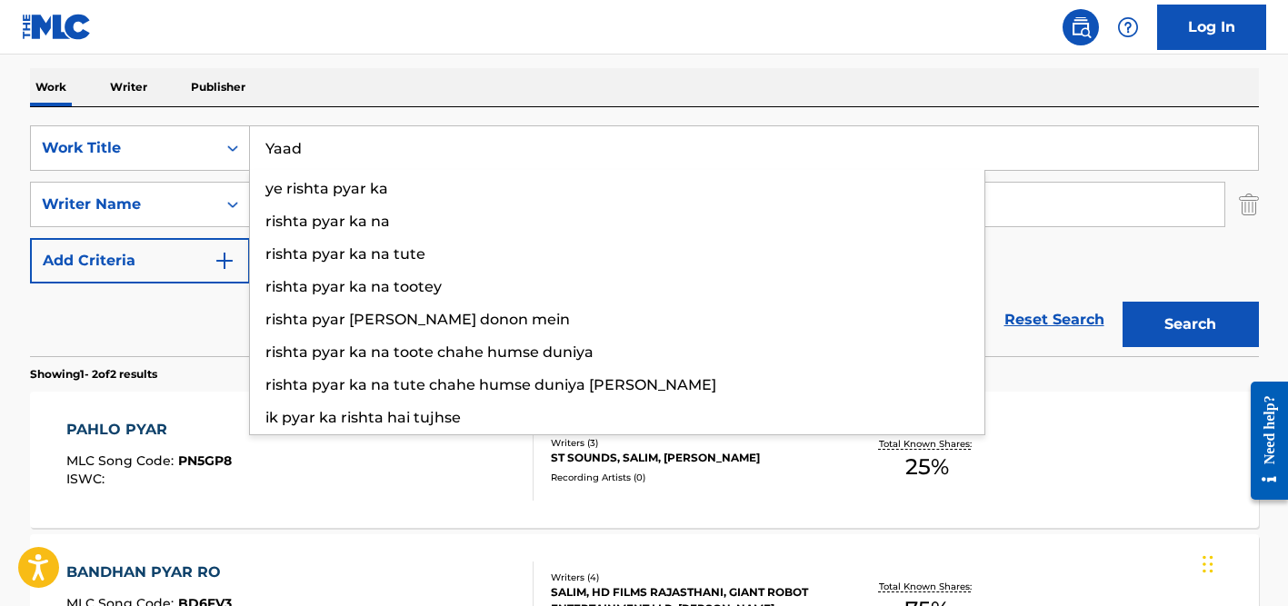
type input "Yaad"
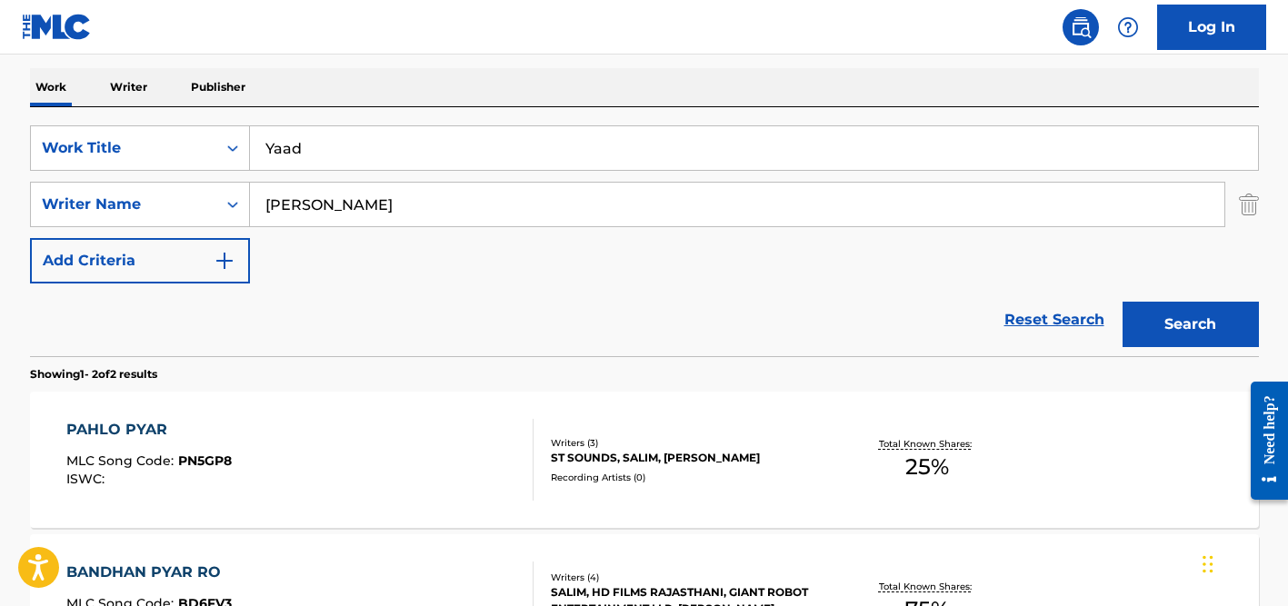
click at [376, 86] on div "Work Writer Publisher" at bounding box center [644, 87] width 1229 height 38
click at [331, 210] on input "[PERSON_NAME]" at bounding box center [737, 205] width 974 height 44
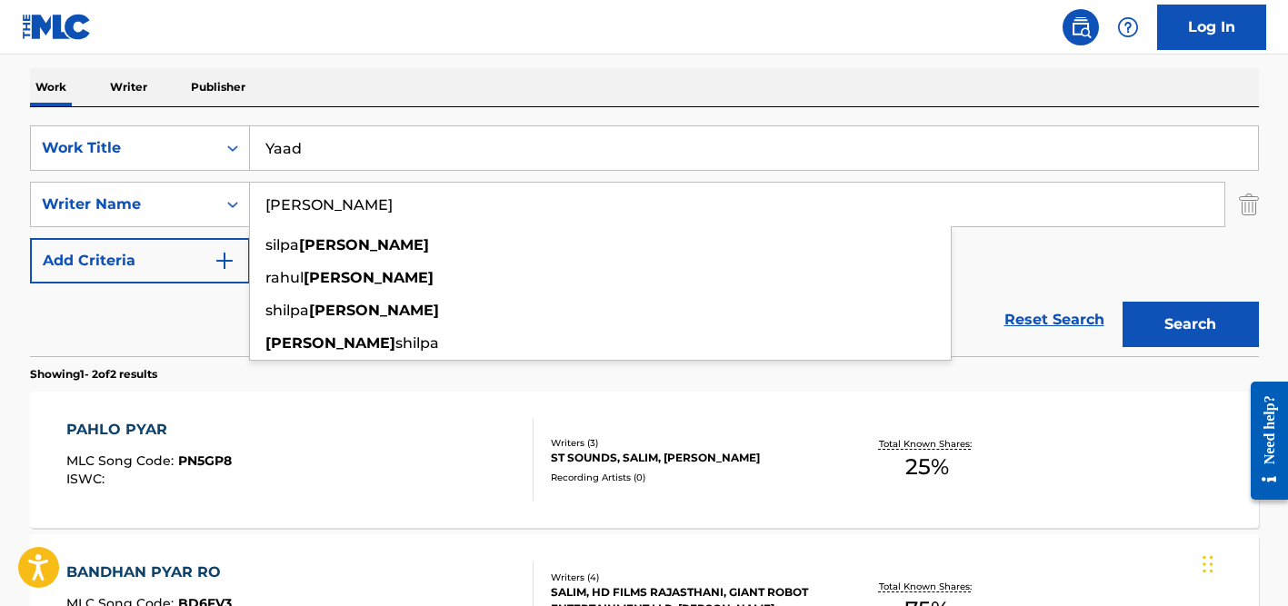
click at [331, 210] on input "[PERSON_NAME]" at bounding box center [737, 205] width 974 height 44
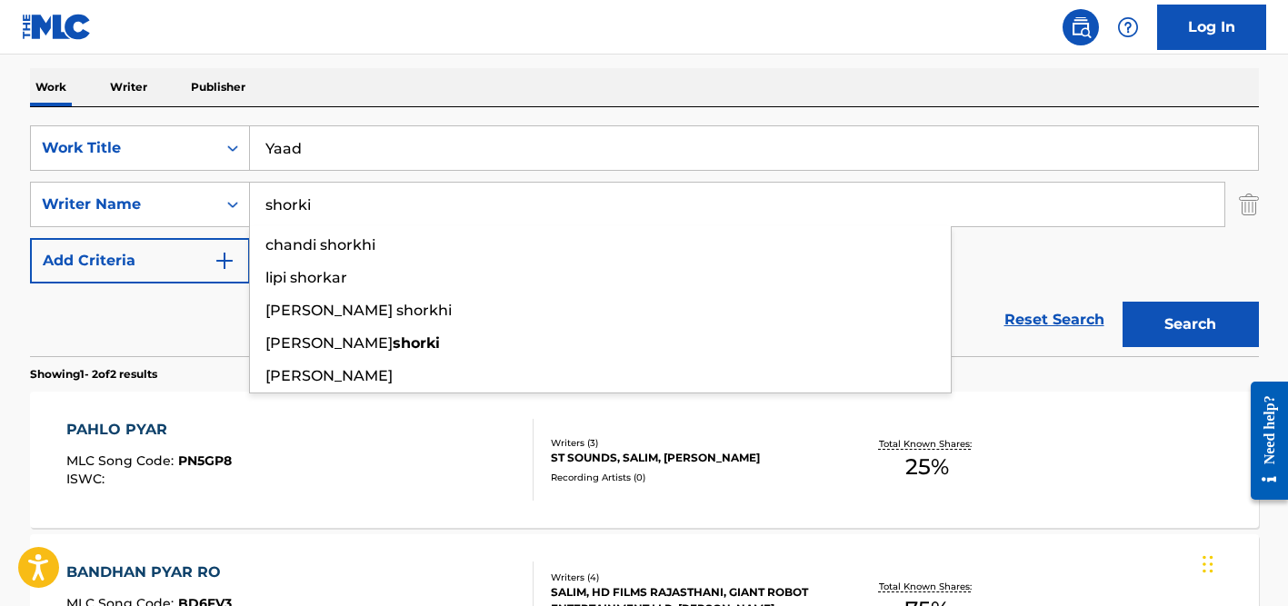
type input "shorki"
click at [1122, 302] on button "Search" at bounding box center [1190, 324] width 136 height 45
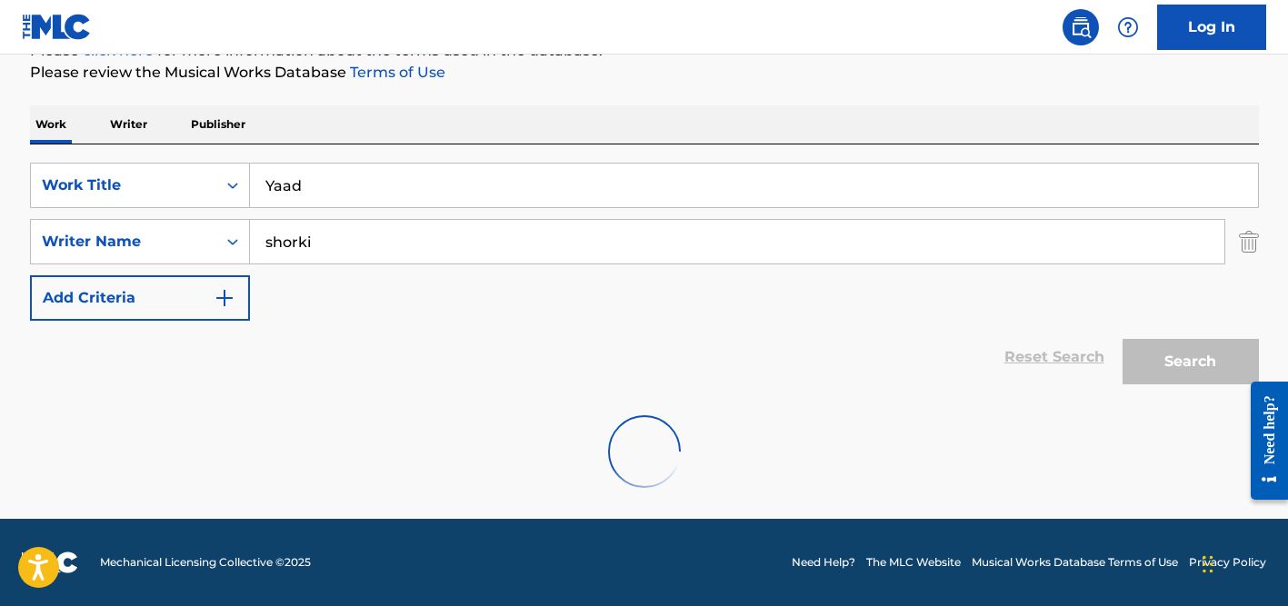
scroll to position [183, 0]
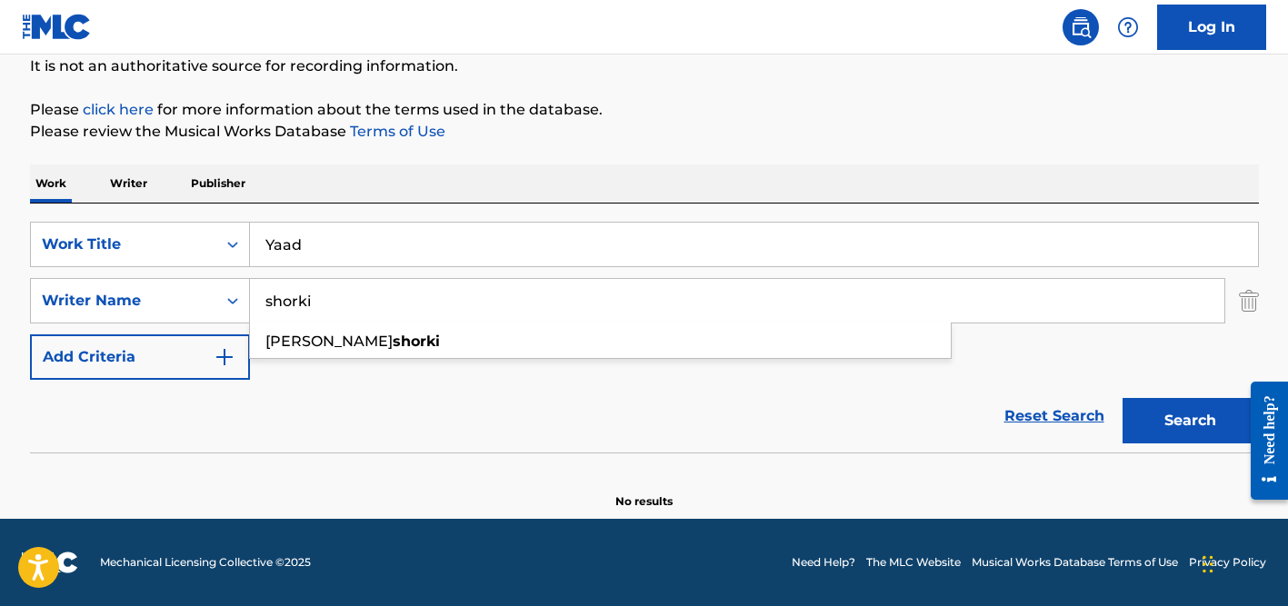
click at [306, 242] on input "Yaad" at bounding box center [754, 245] width 1008 height 44
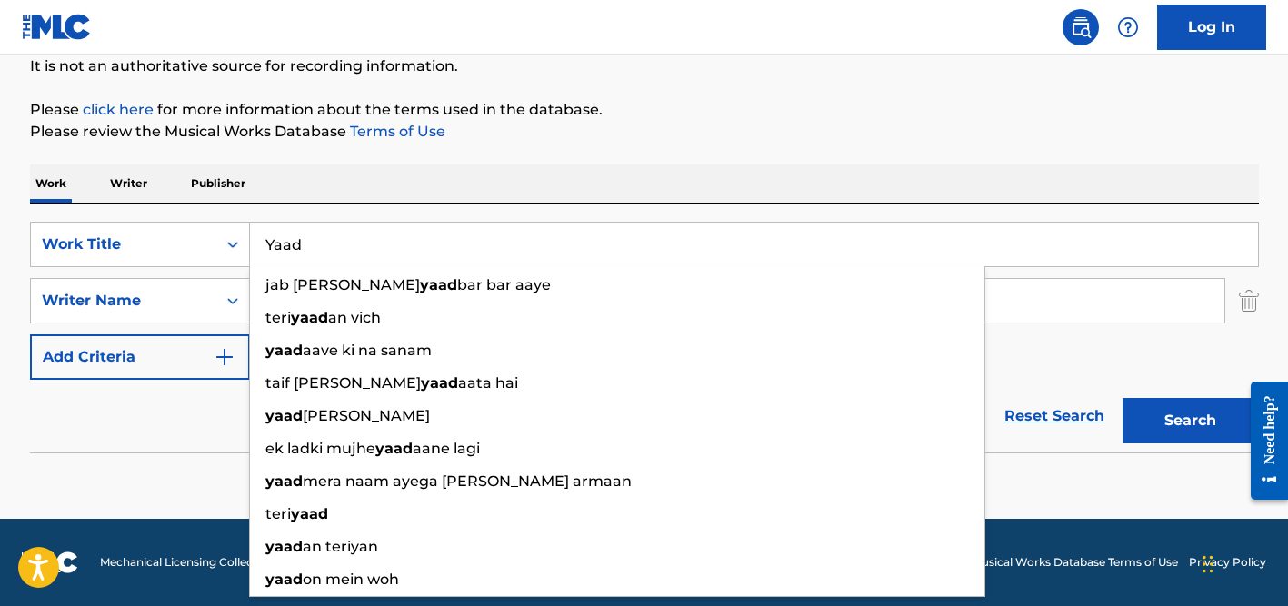
click at [306, 242] on input "Yaad" at bounding box center [754, 245] width 1008 height 44
paste input "Volar Mejor"
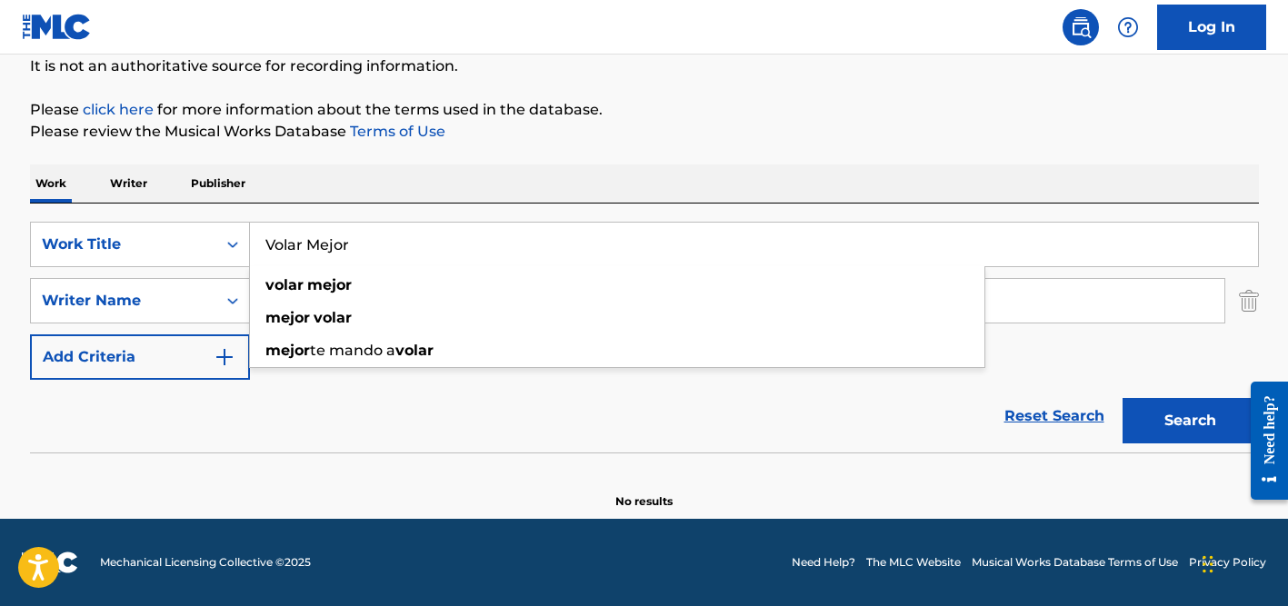
type input "Volar Mejor"
click at [429, 193] on div "Work Writer Publisher" at bounding box center [644, 183] width 1229 height 38
click at [373, 307] on input "shorki" at bounding box center [737, 301] width 974 height 44
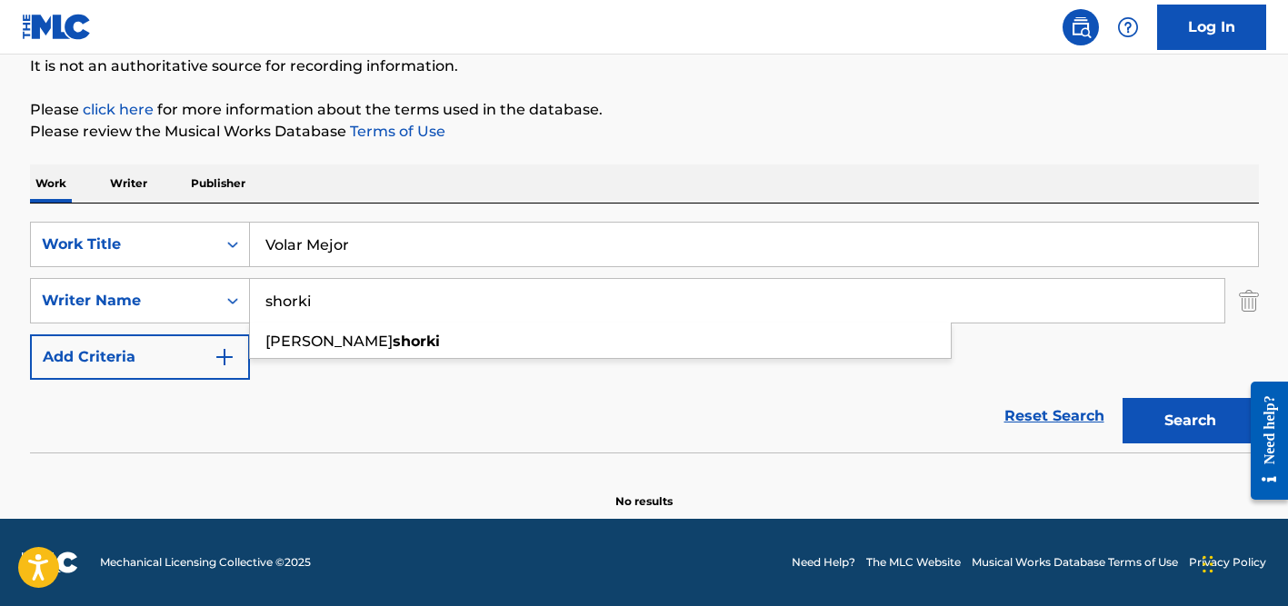
click at [373, 307] on input "shorki" at bounding box center [737, 301] width 974 height 44
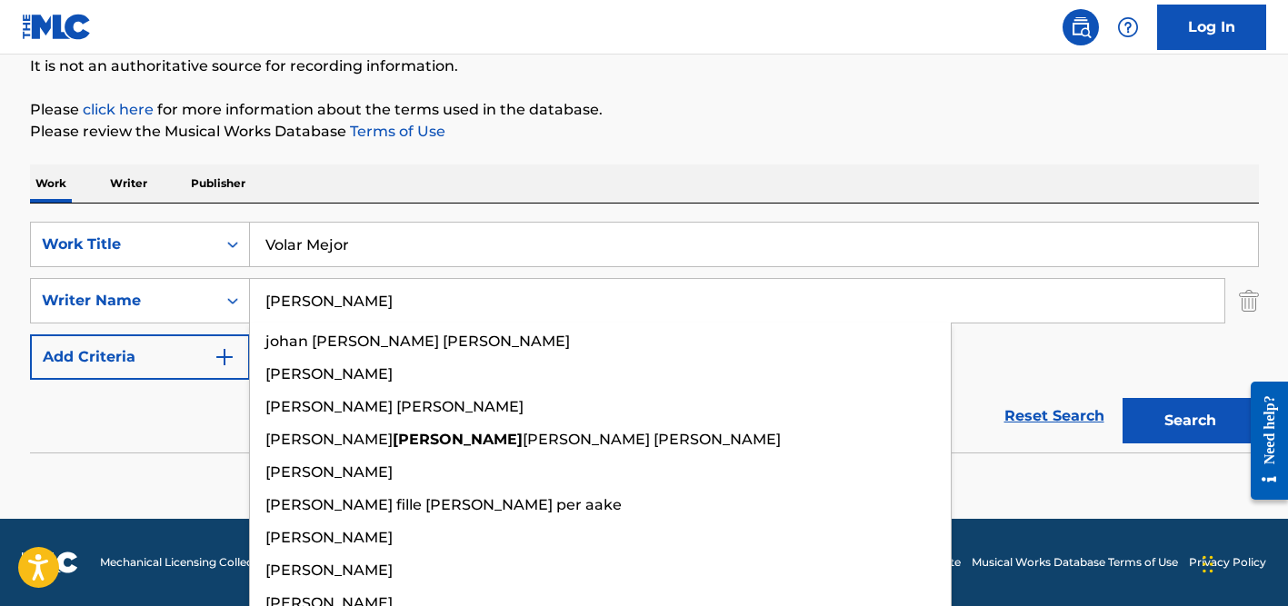
type input "[PERSON_NAME]"
click at [1122, 398] on button "Search" at bounding box center [1190, 420] width 136 height 45
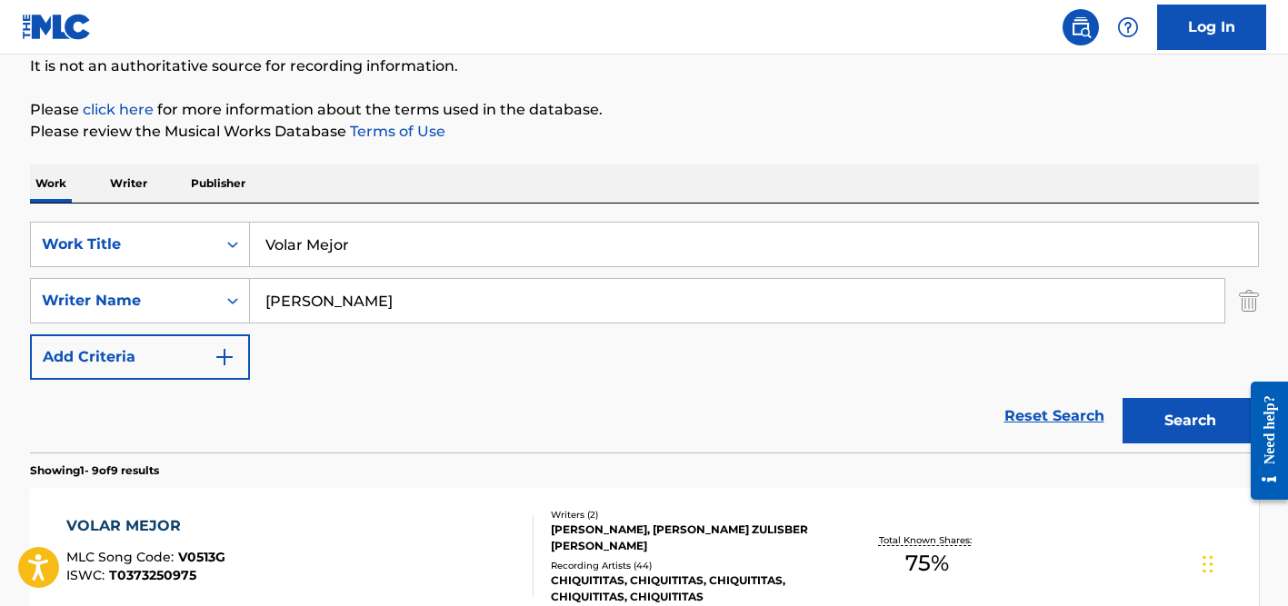
click at [744, 102] on p "Please click here for more information about the terms used in the database." at bounding box center [644, 110] width 1229 height 22
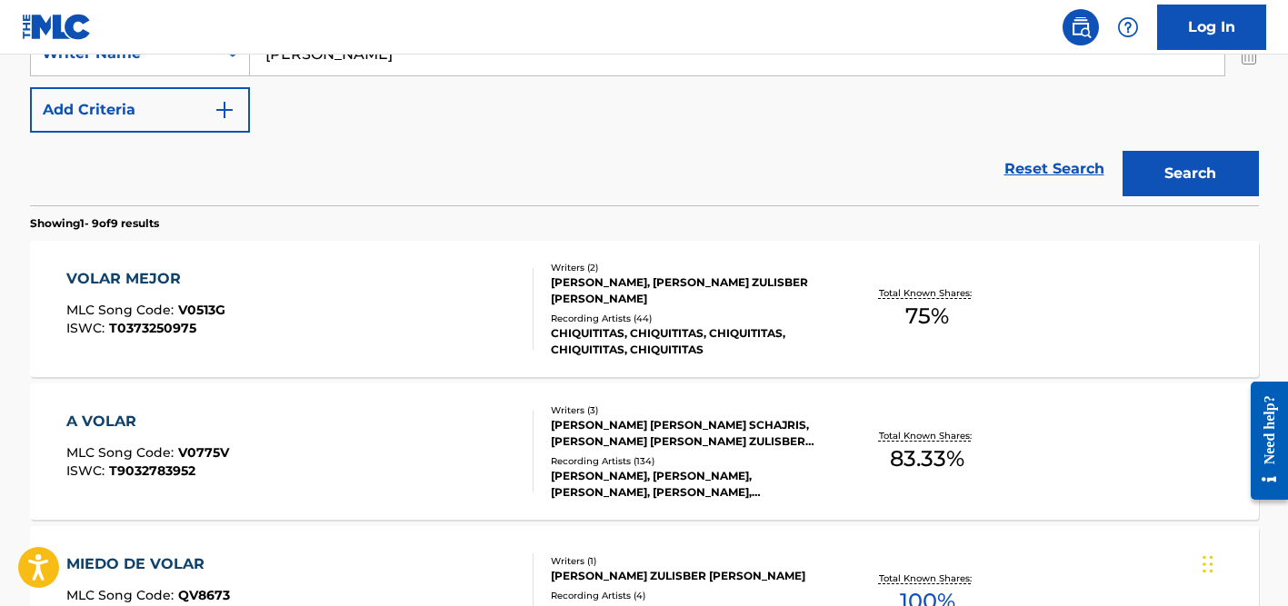
scroll to position [435, 0]
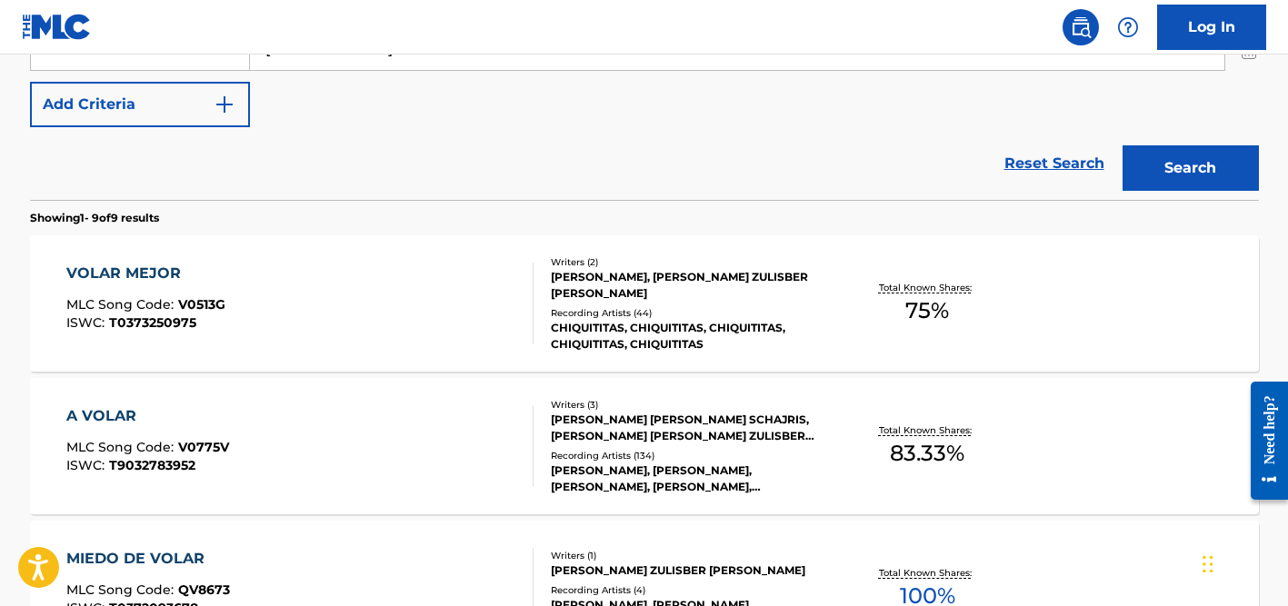
click at [625, 307] on div "Recording Artists ( 44 )" at bounding box center [688, 313] width 274 height 14
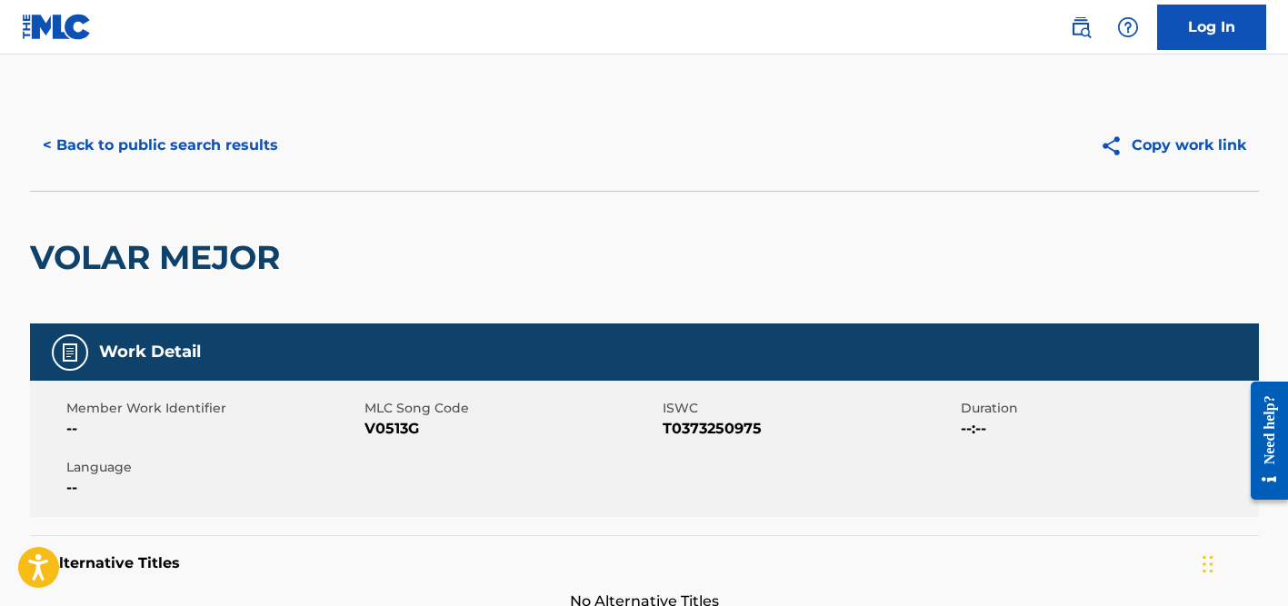
click at [199, 135] on button "< Back to public search results" at bounding box center [160, 145] width 261 height 45
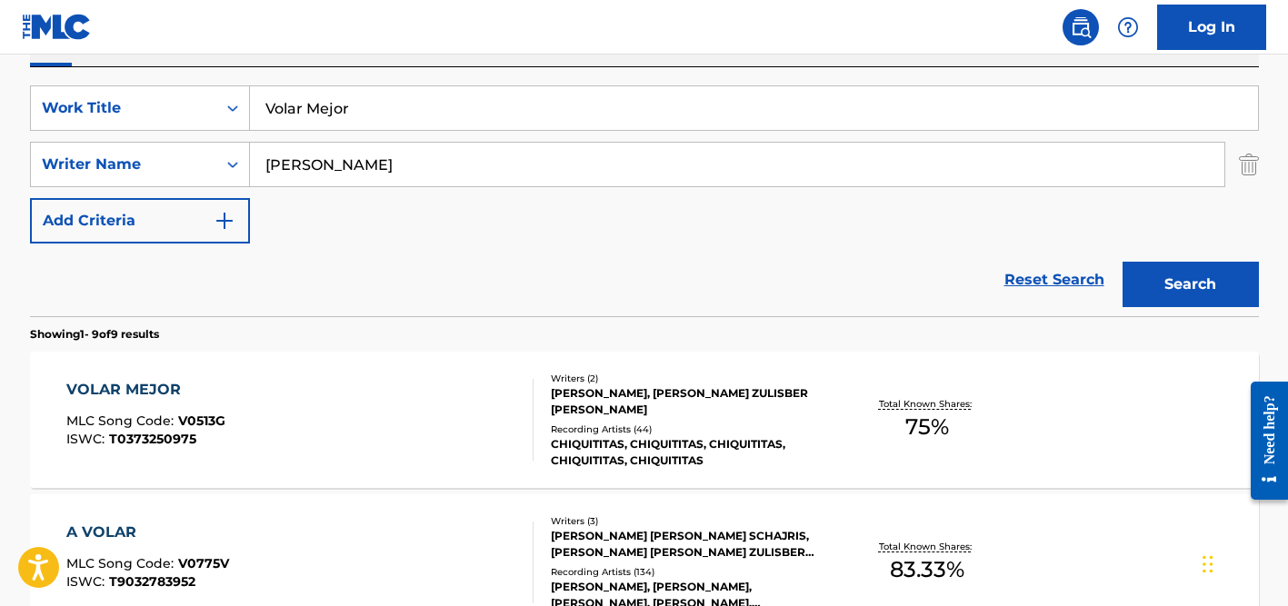
scroll to position [301, 0]
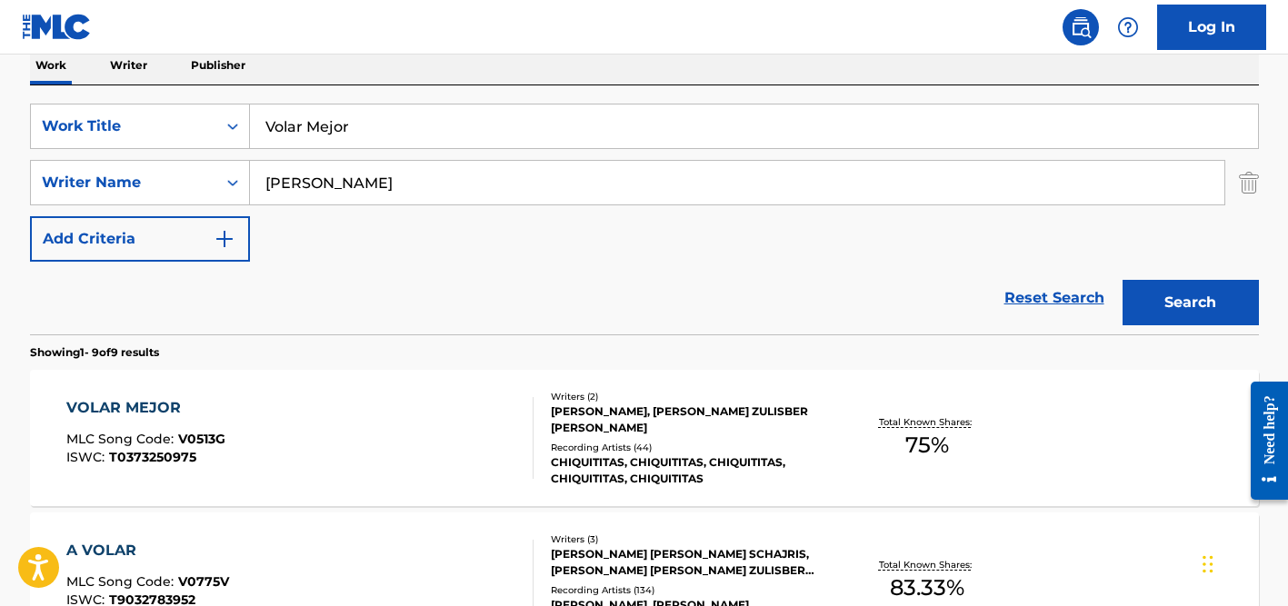
click at [334, 183] on input "[PERSON_NAME]" at bounding box center [737, 183] width 974 height 44
paste input "[PERSON_NAME]"
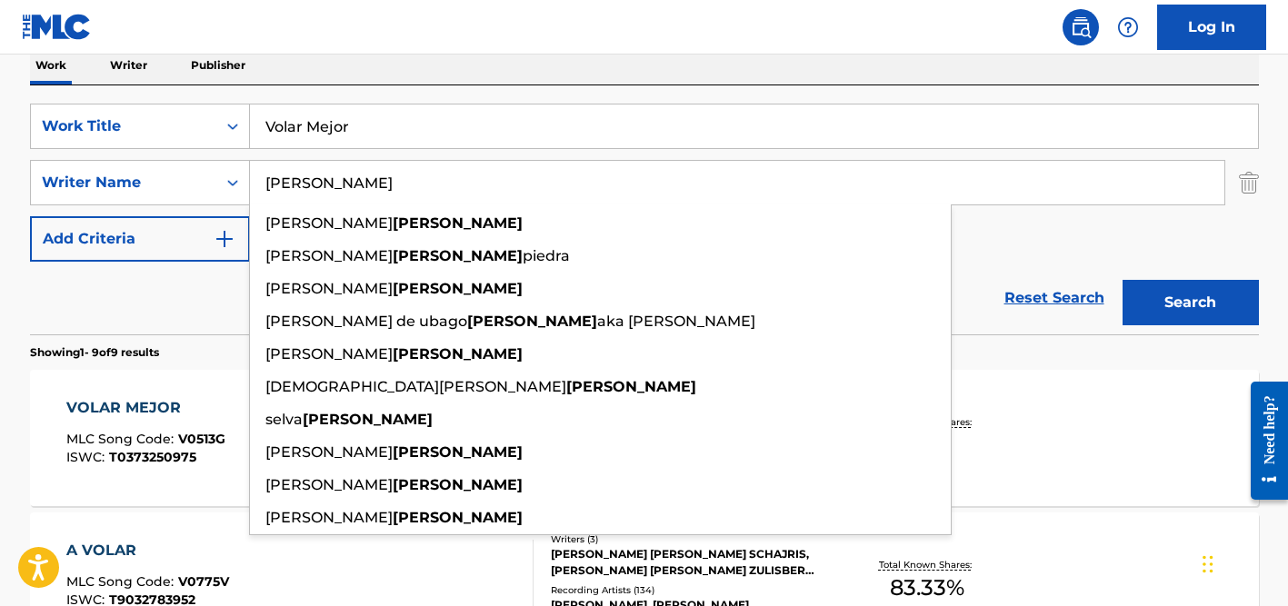
type input "[PERSON_NAME]"
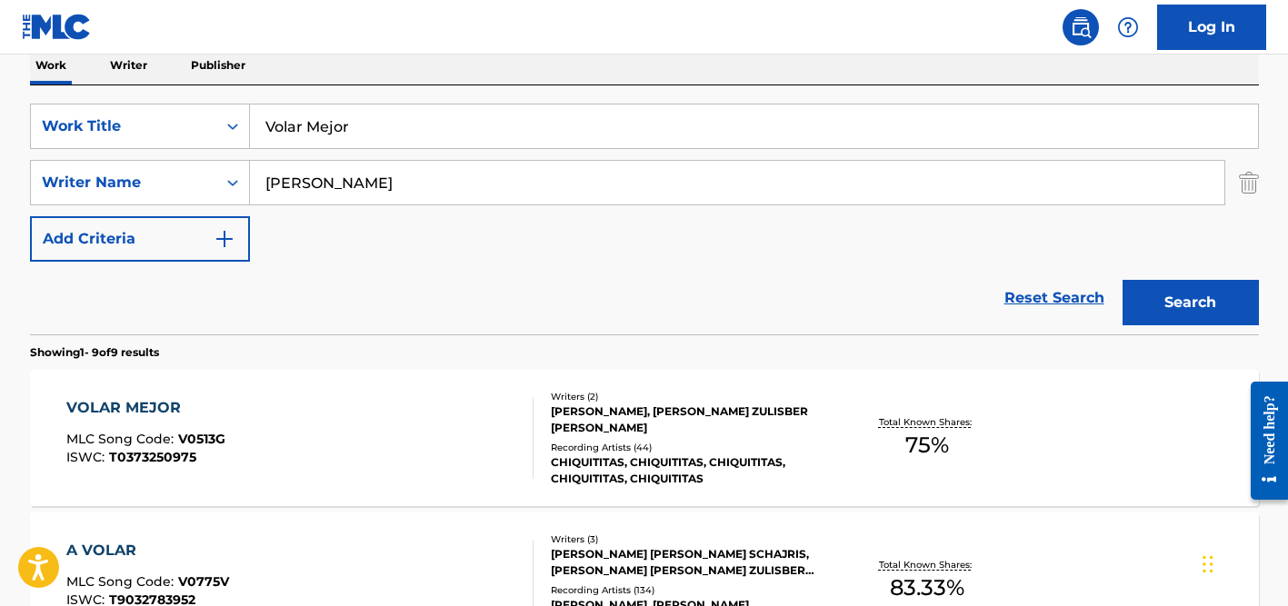
click at [341, 133] on input "Volar Mejor" at bounding box center [754, 126] width 1008 height 44
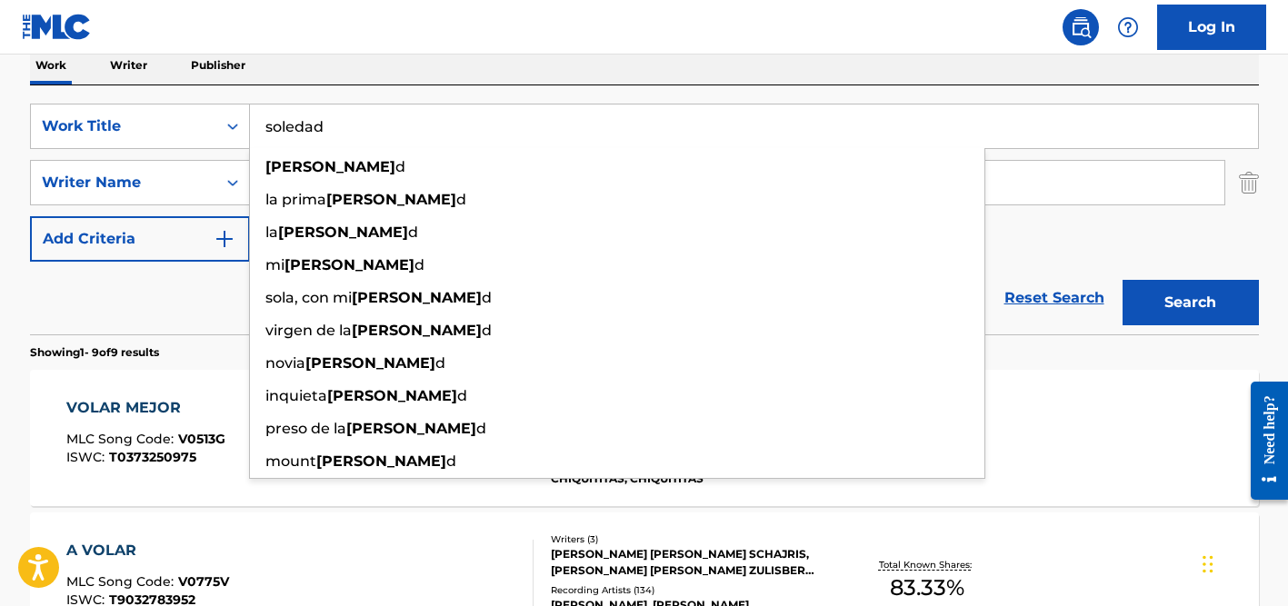
type input "soledad"
click at [1122, 280] on button "Search" at bounding box center [1190, 302] width 136 height 45
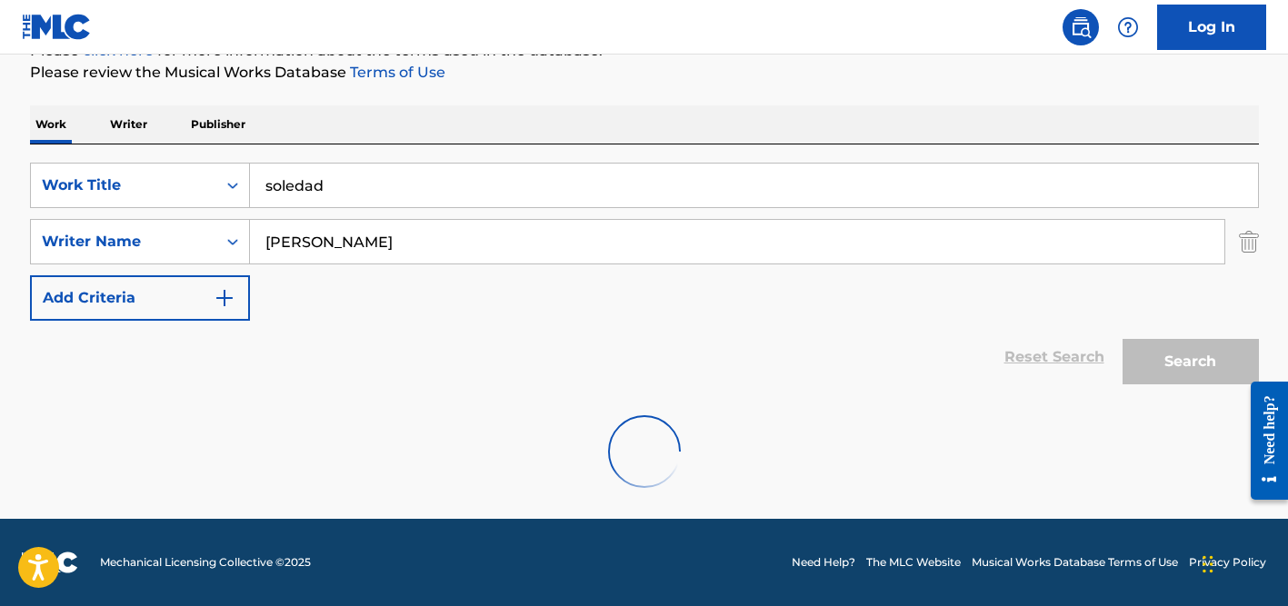
scroll to position [242, 0]
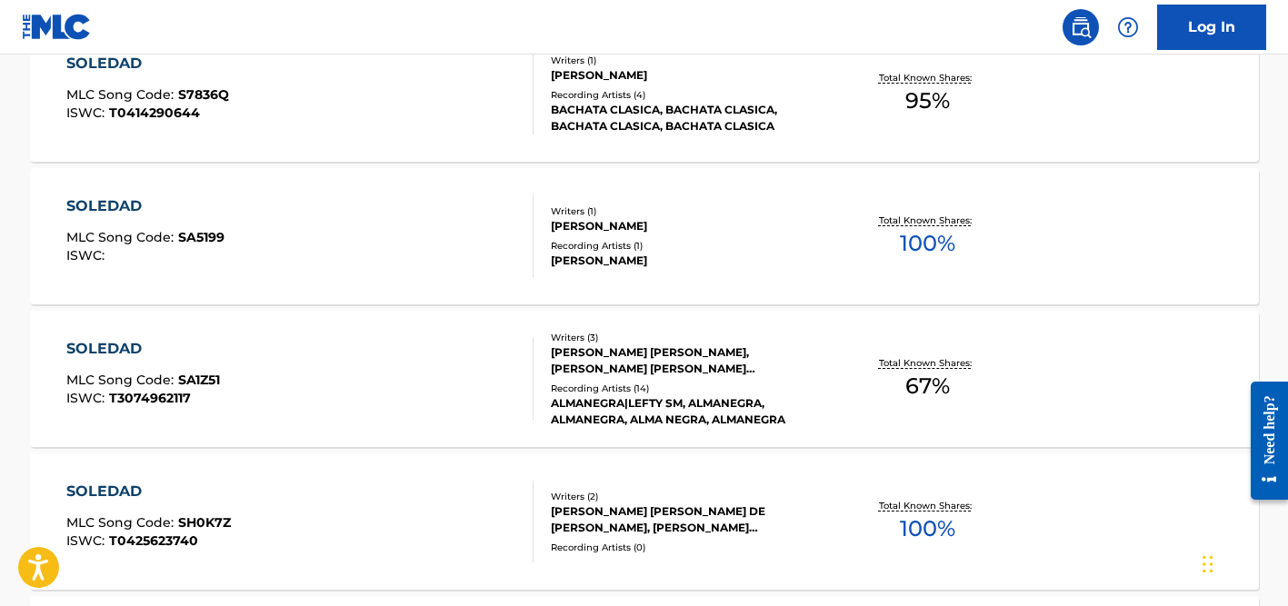
scroll to position [2164, 0]
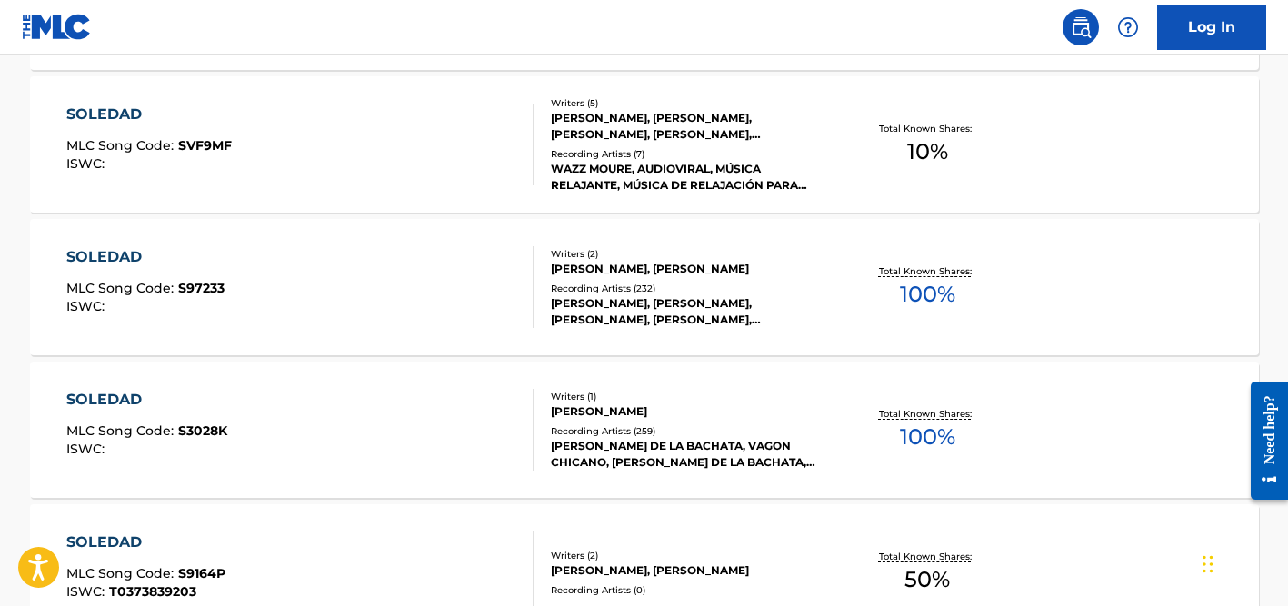
click at [653, 298] on div "[PERSON_NAME], [PERSON_NAME], [PERSON_NAME], [PERSON_NAME], [PERSON_NAME]" at bounding box center [688, 311] width 274 height 33
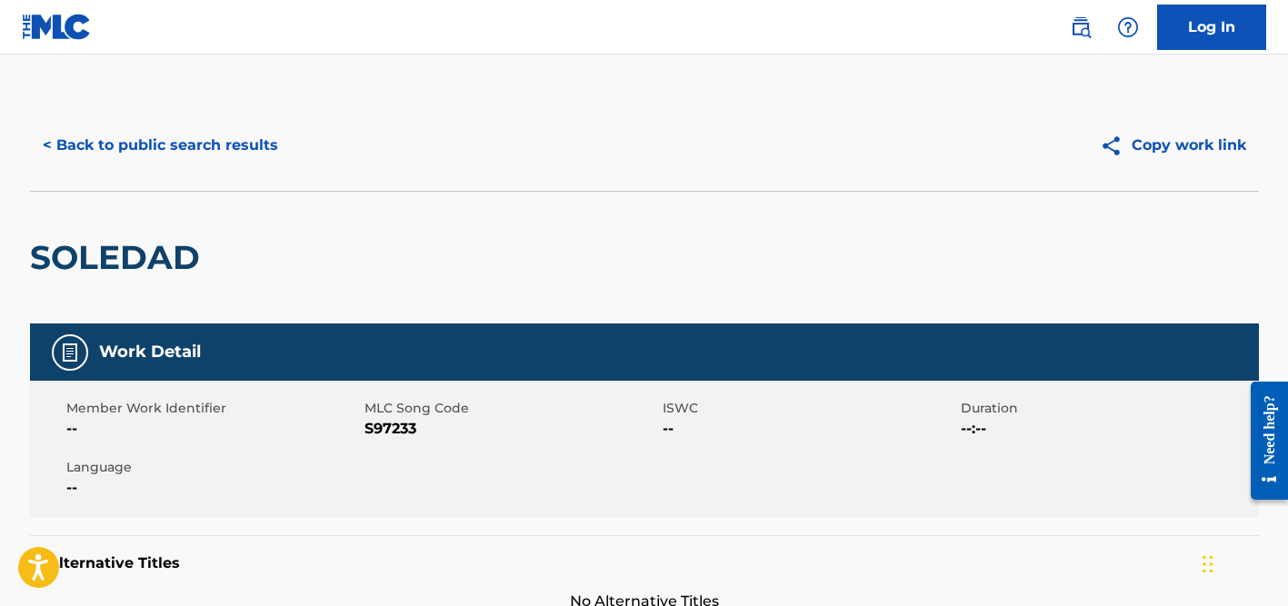
click at [163, 128] on button "< Back to public search results" at bounding box center [160, 145] width 261 height 45
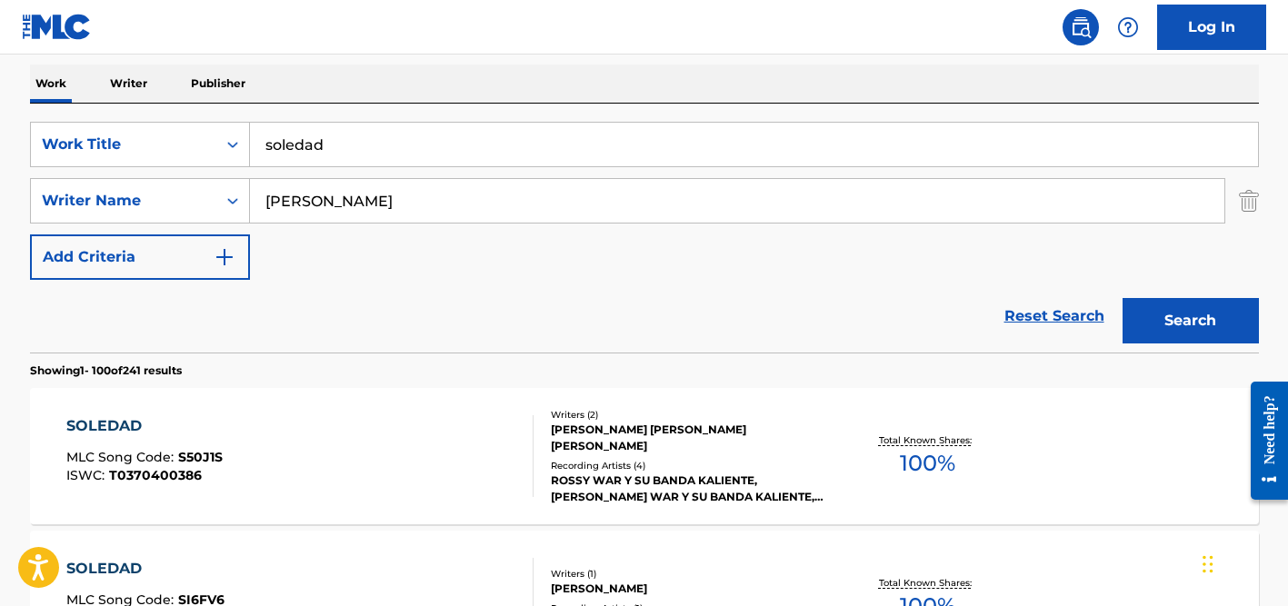
scroll to position [276, 0]
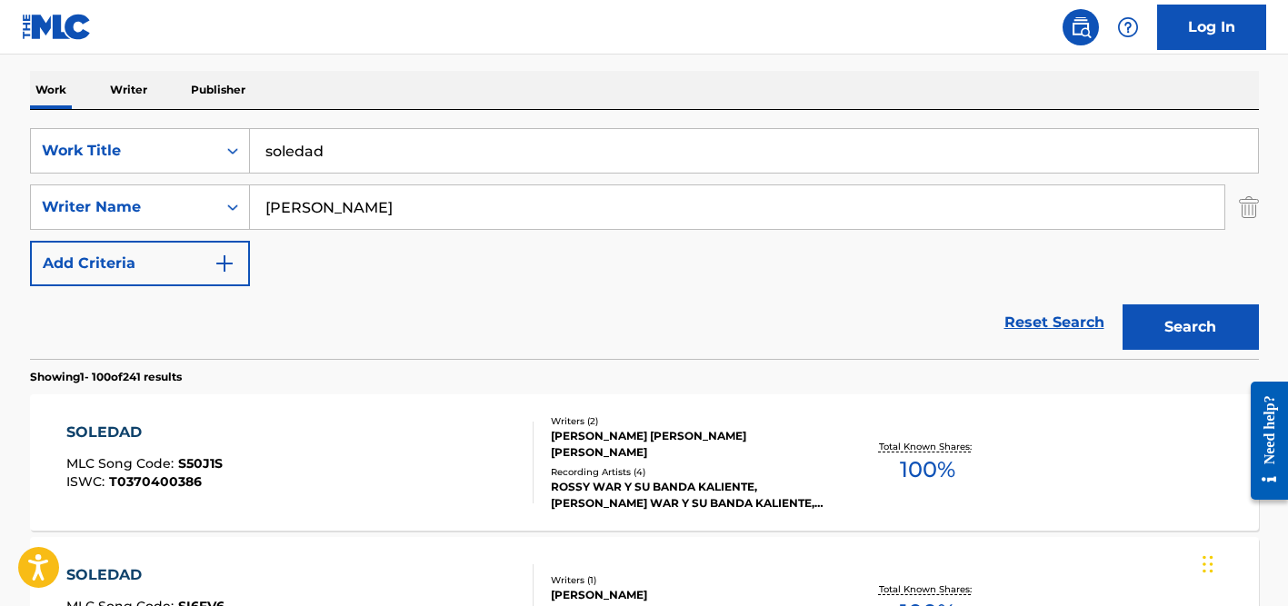
click at [320, 212] on input "[PERSON_NAME]" at bounding box center [737, 207] width 974 height 44
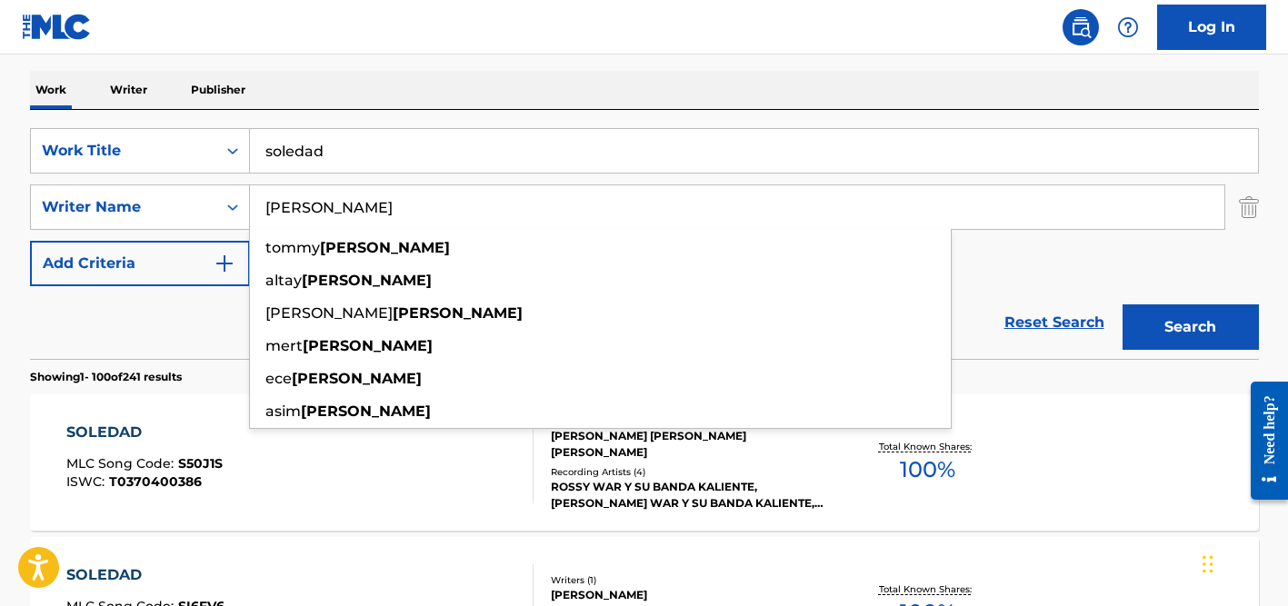
type input "[PERSON_NAME]"
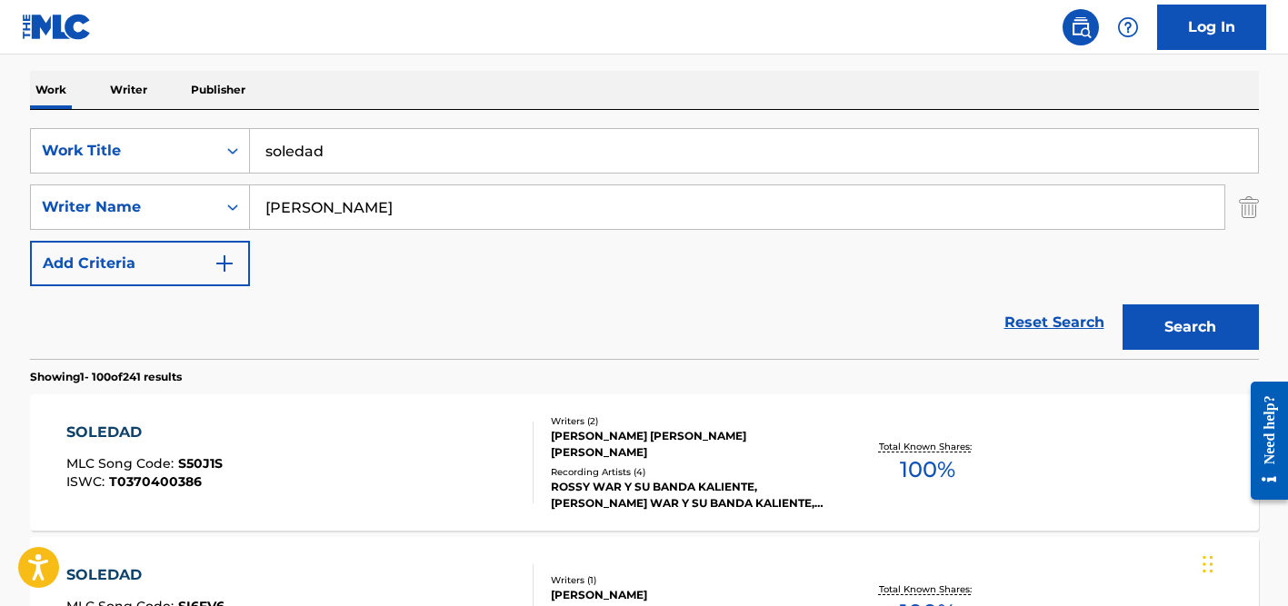
click at [326, 170] on input "soledad" at bounding box center [754, 151] width 1008 height 44
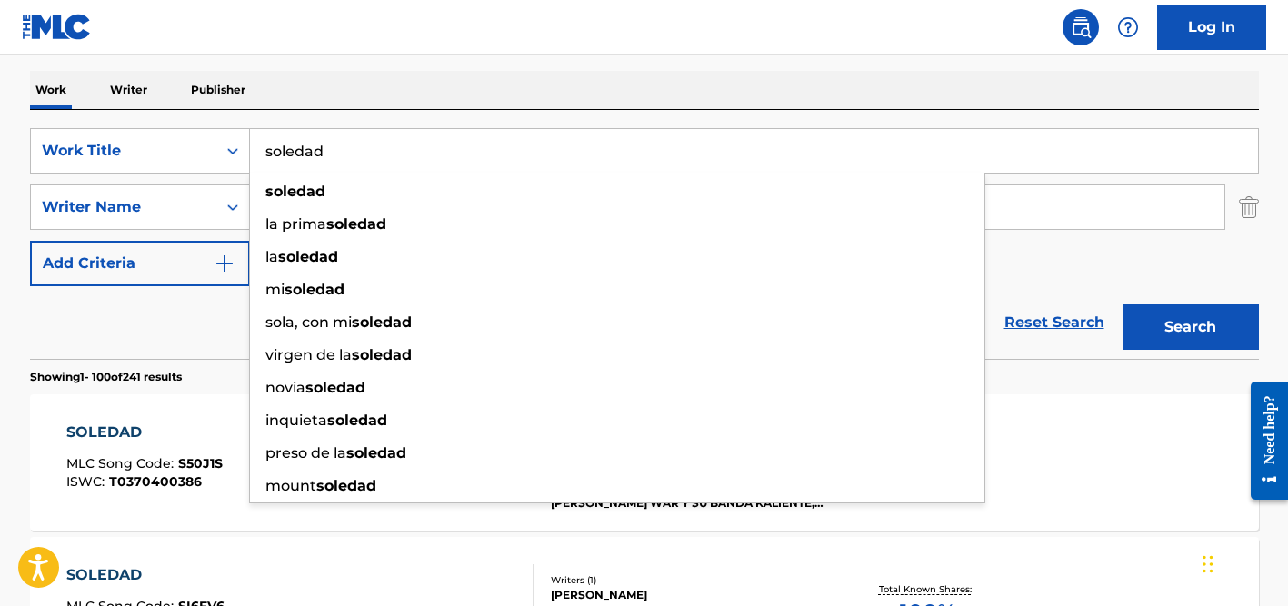
paste input "İki Deli"
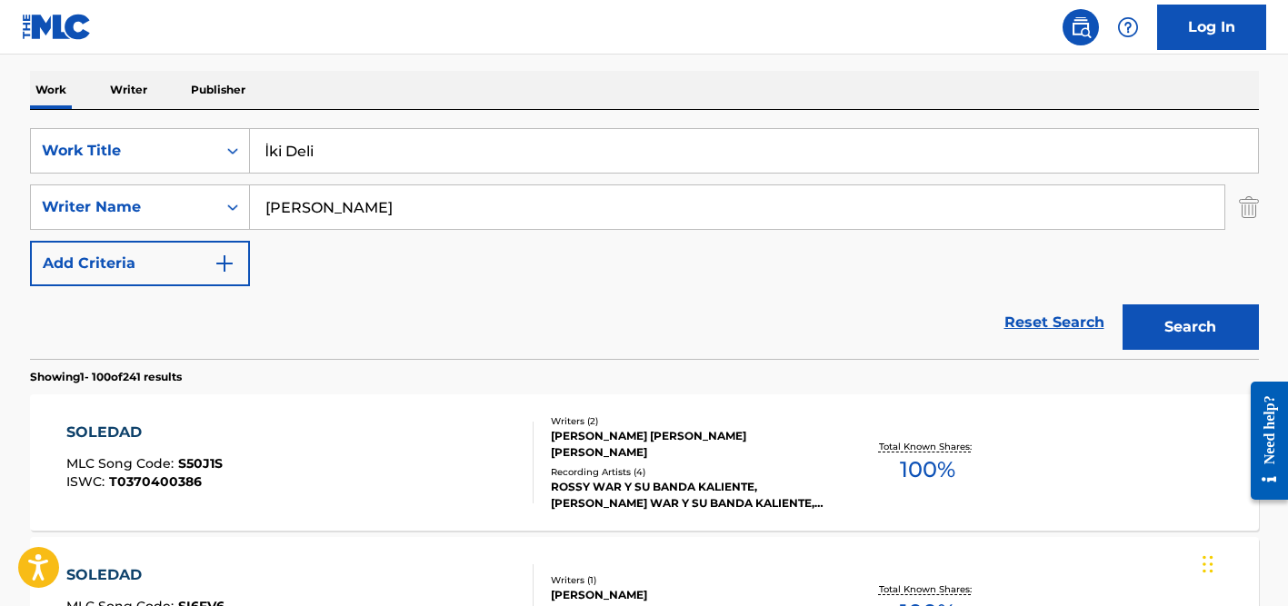
click at [272, 149] on input "İki Deli" at bounding box center [754, 151] width 1008 height 44
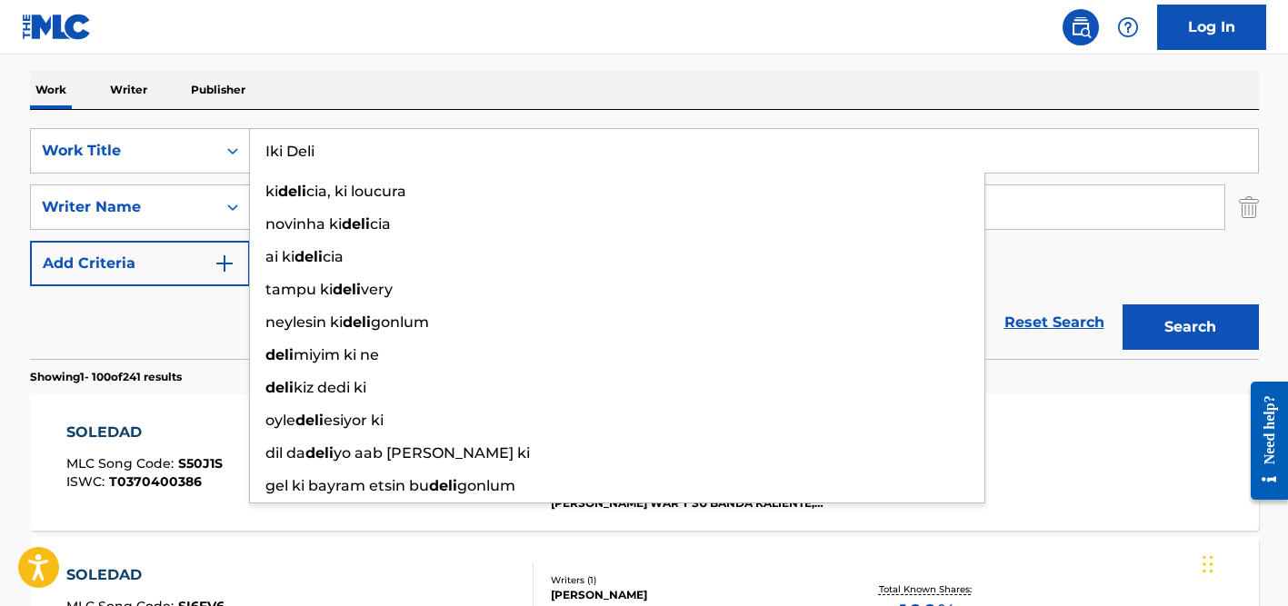
type input "Iki Deli"
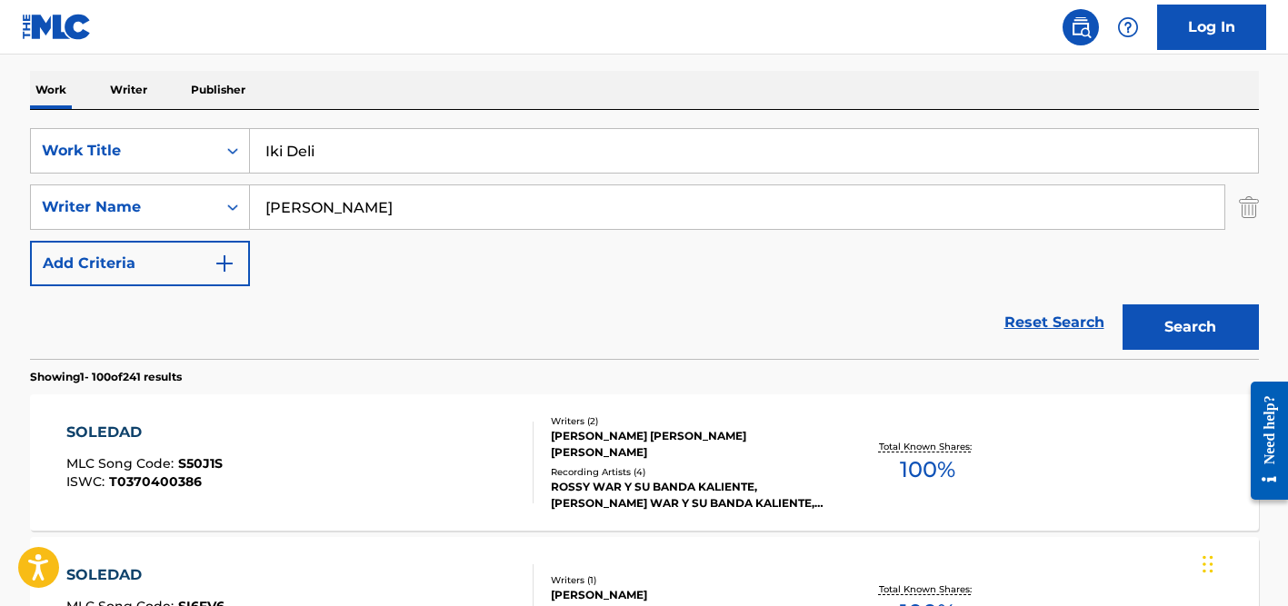
click at [365, 95] on div "Work Writer Publisher" at bounding box center [644, 90] width 1229 height 38
click at [368, 199] on input "[PERSON_NAME]" at bounding box center [737, 207] width 974 height 44
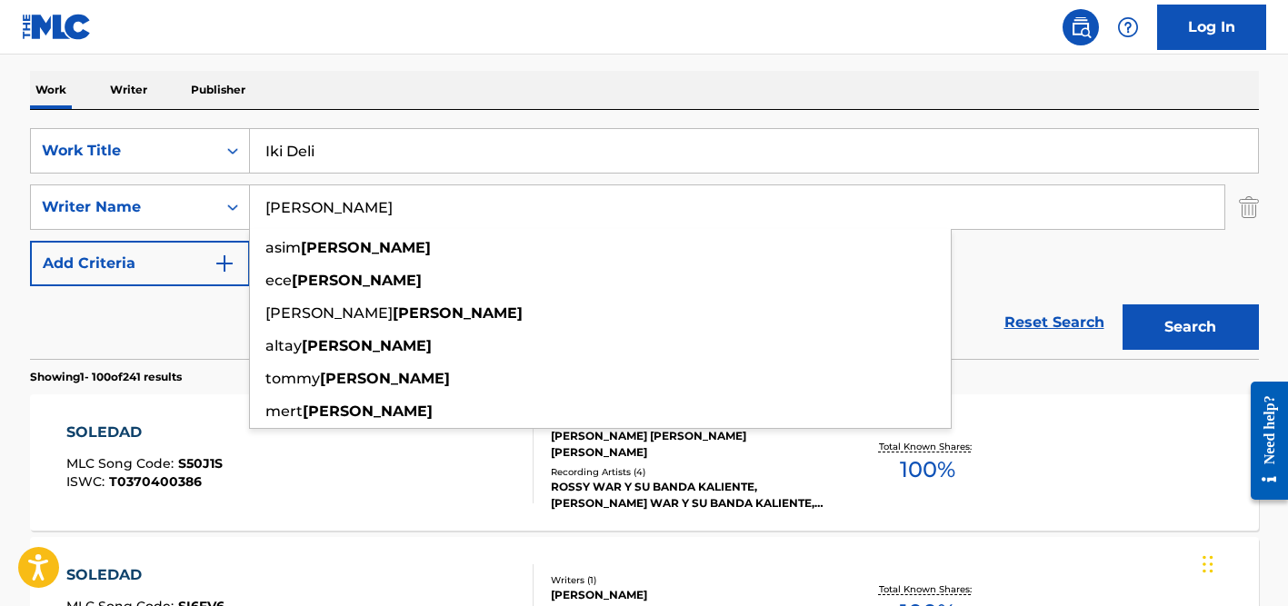
click at [1122, 304] on button "Search" at bounding box center [1190, 326] width 136 height 45
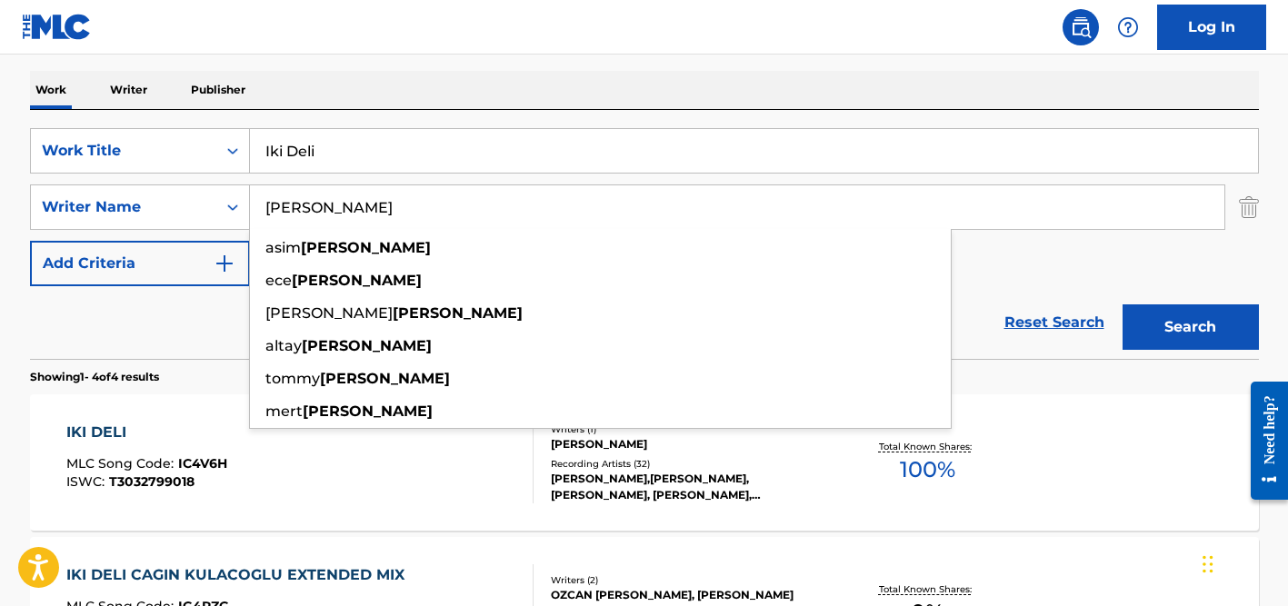
click at [144, 324] on div "Reset Search Search" at bounding box center [644, 322] width 1229 height 73
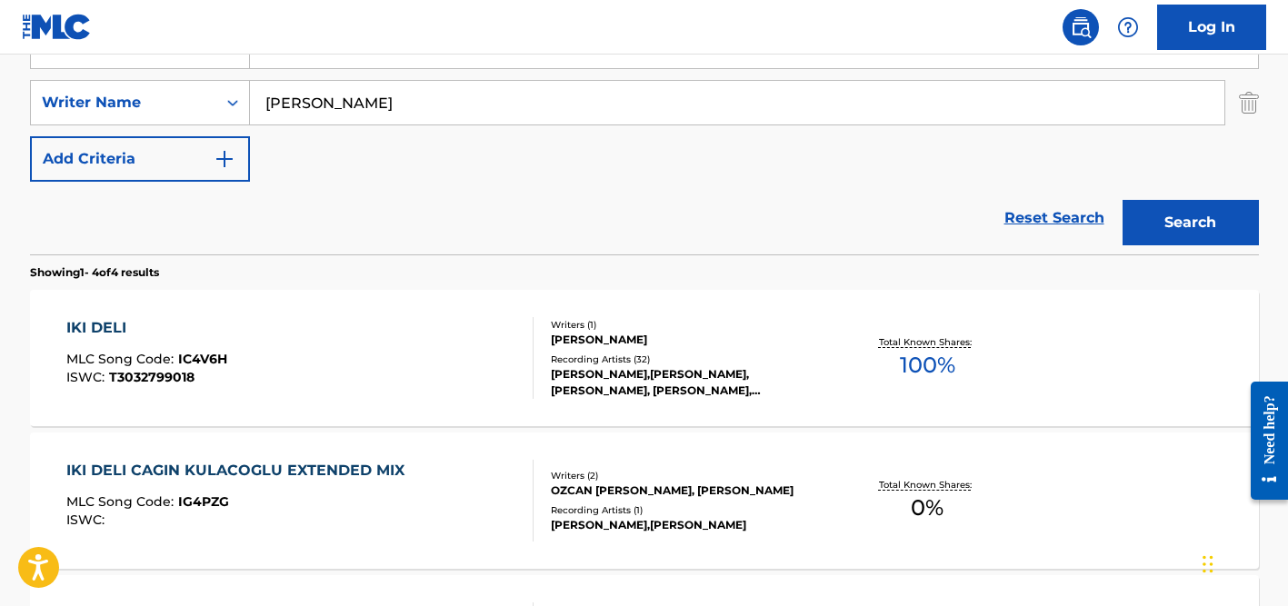
scroll to position [422, 0]
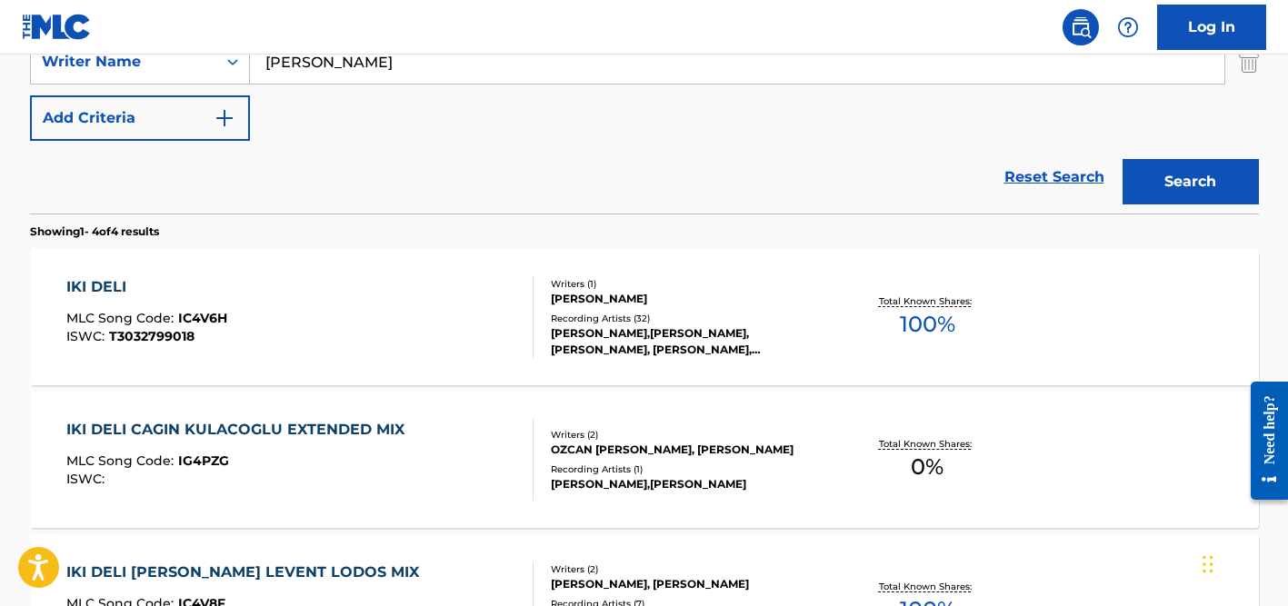
click at [611, 312] on div "Recording Artists ( 32 )" at bounding box center [688, 319] width 274 height 14
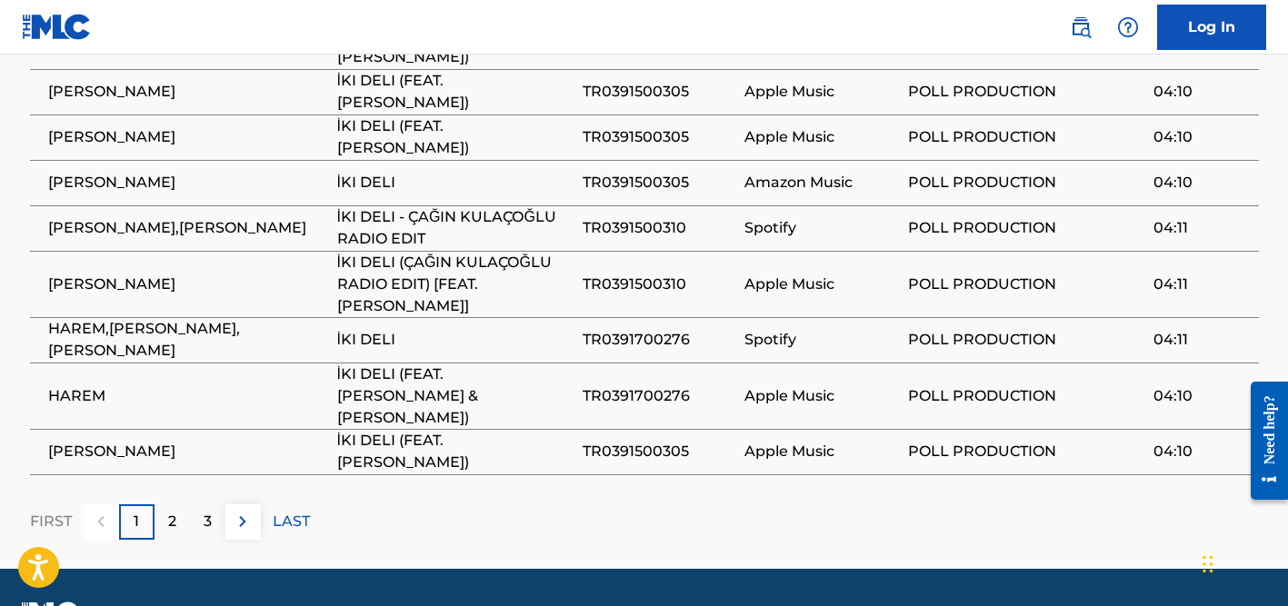
scroll to position [1520, 0]
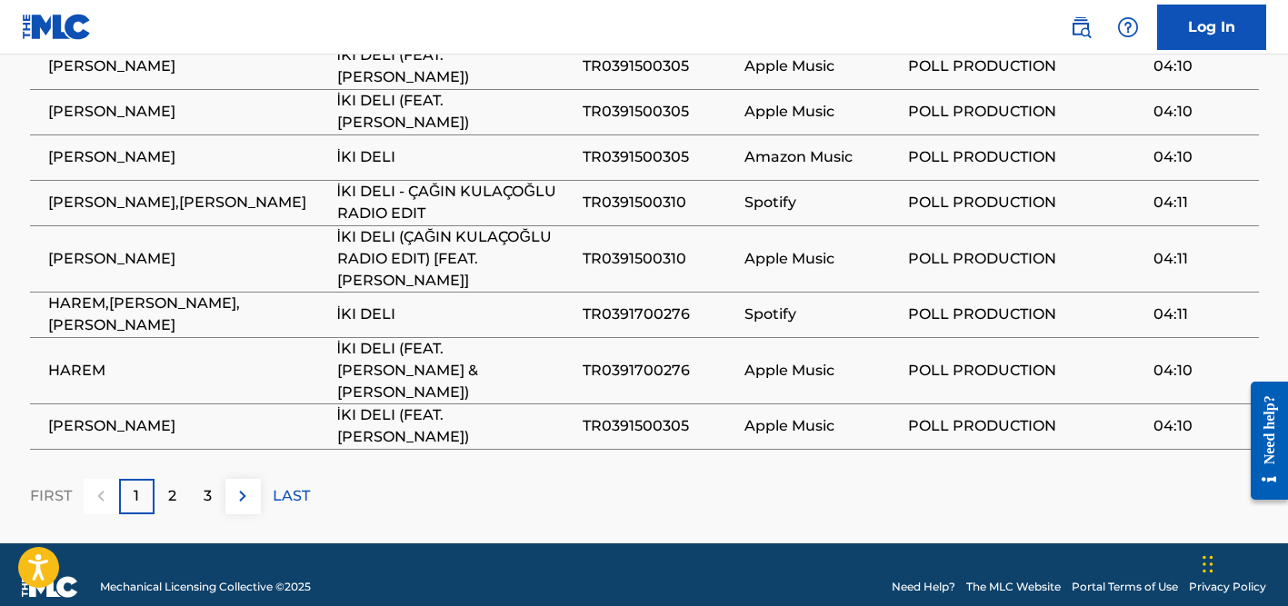
click at [168, 485] on p "2" at bounding box center [172, 496] width 8 height 22
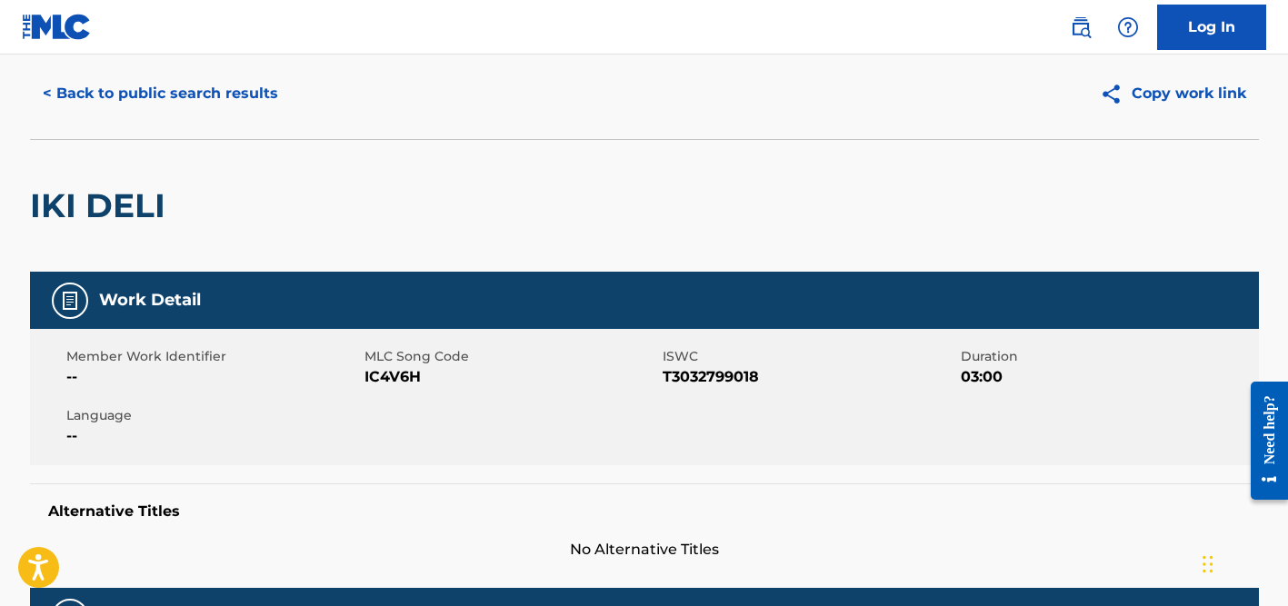
scroll to position [0, 0]
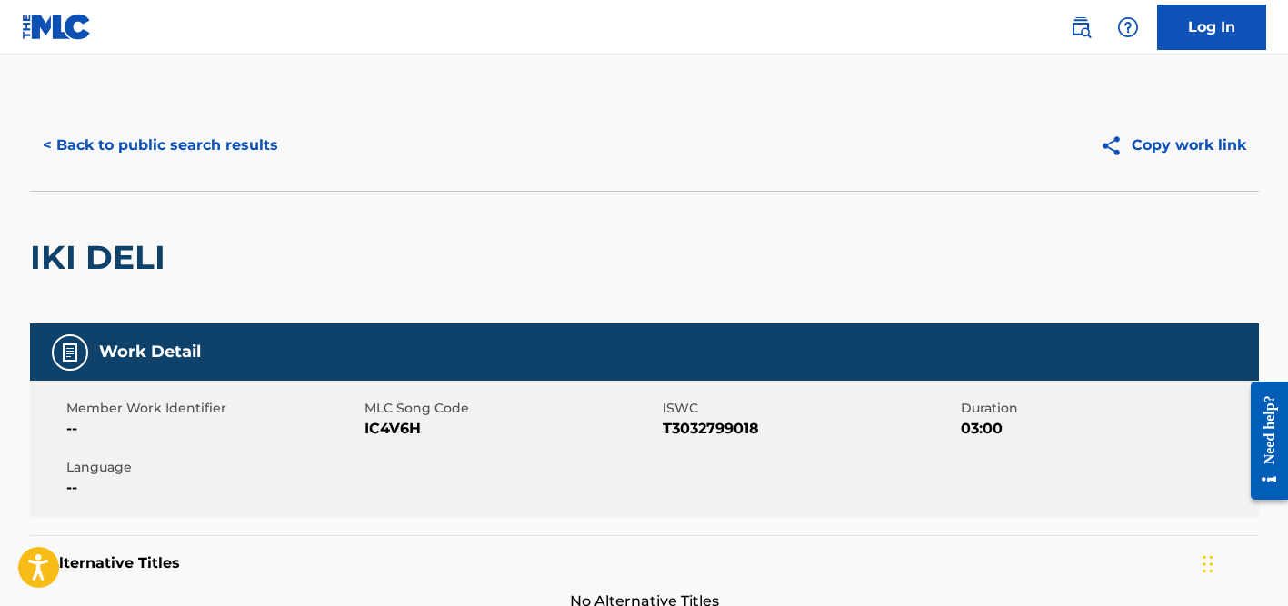
click at [214, 149] on button "< Back to public search results" at bounding box center [160, 145] width 261 height 45
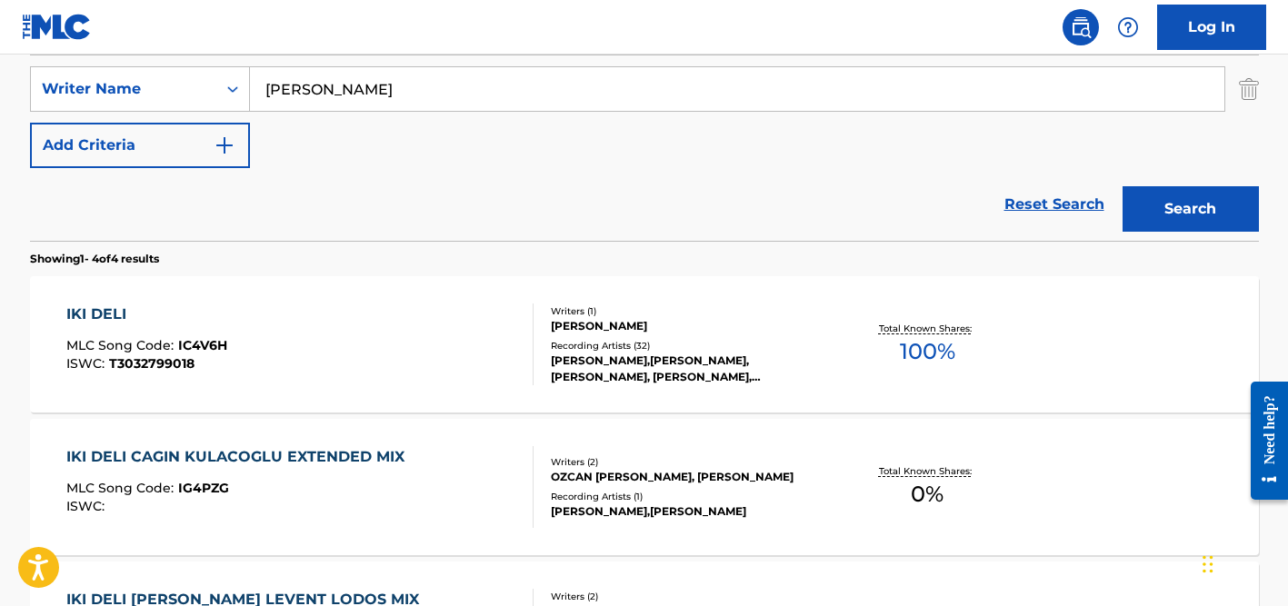
scroll to position [380, 0]
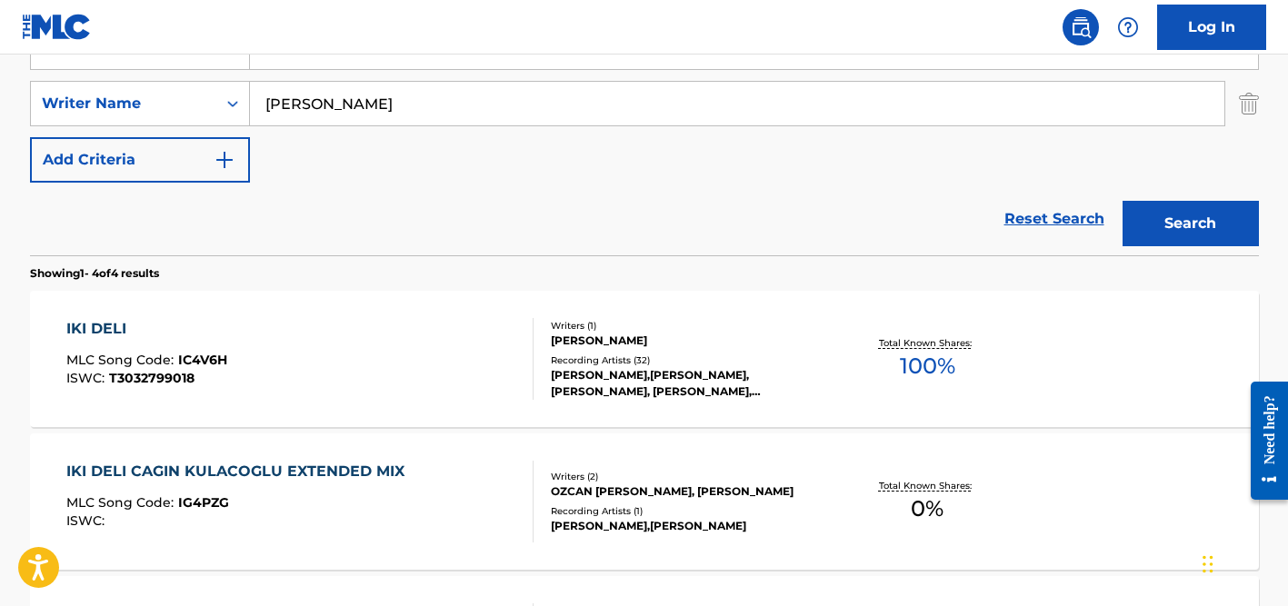
click at [284, 108] on input "[PERSON_NAME]" at bounding box center [737, 104] width 974 height 44
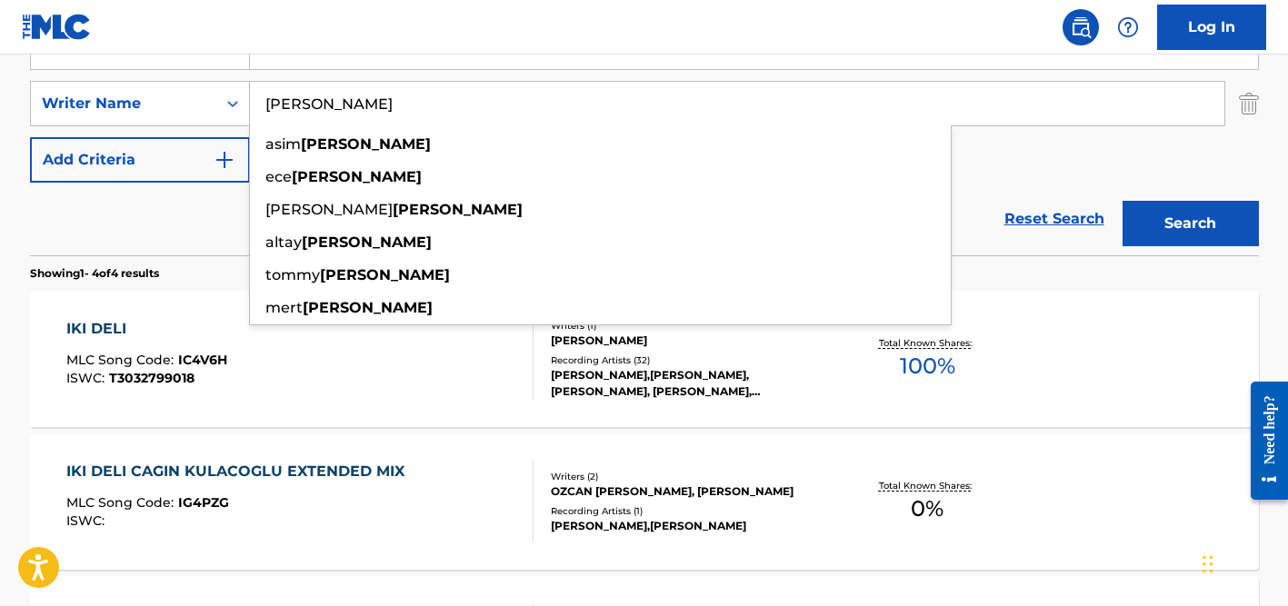
click at [284, 108] on input "[PERSON_NAME]" at bounding box center [737, 104] width 974 height 44
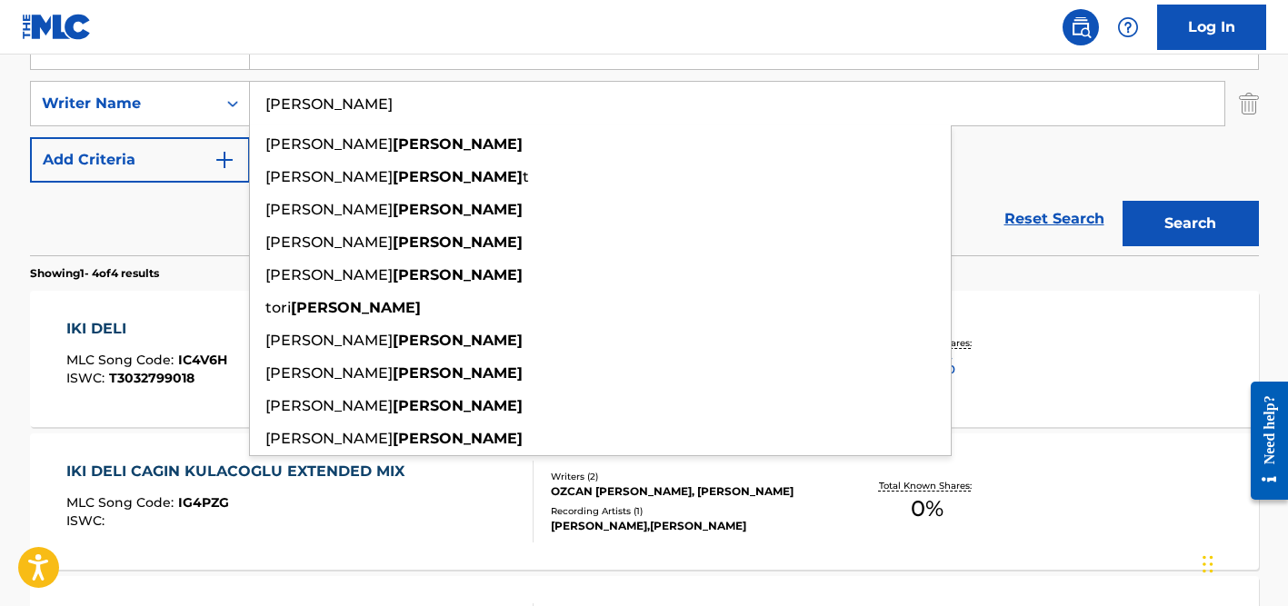
scroll to position [357, 0]
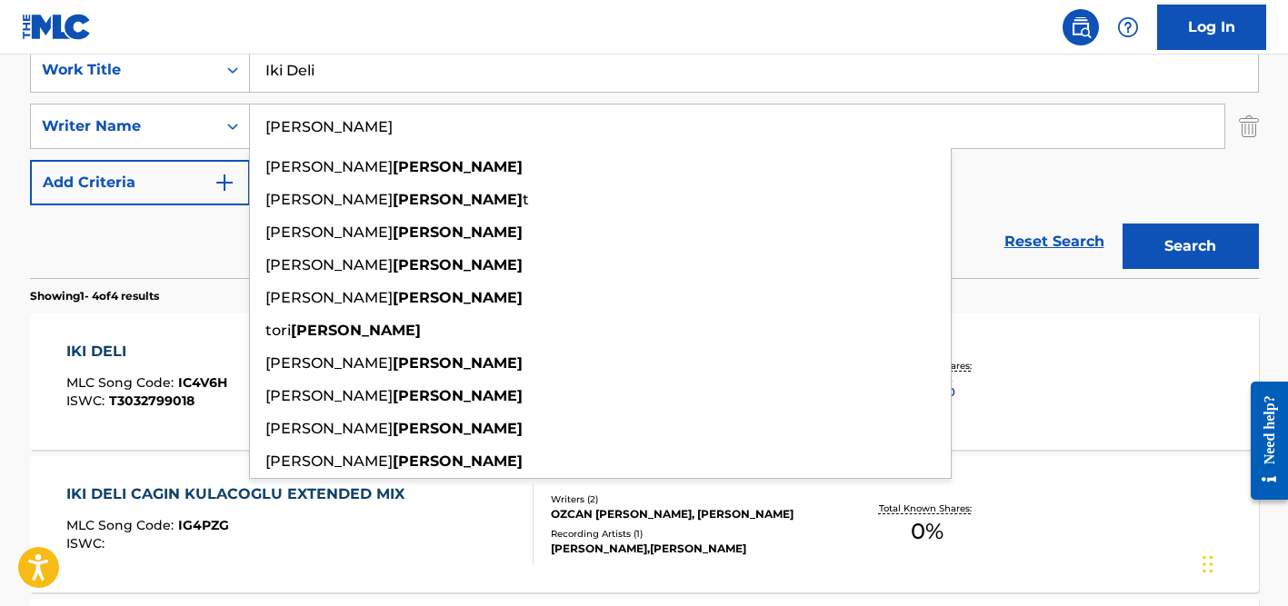
type input "[PERSON_NAME]"
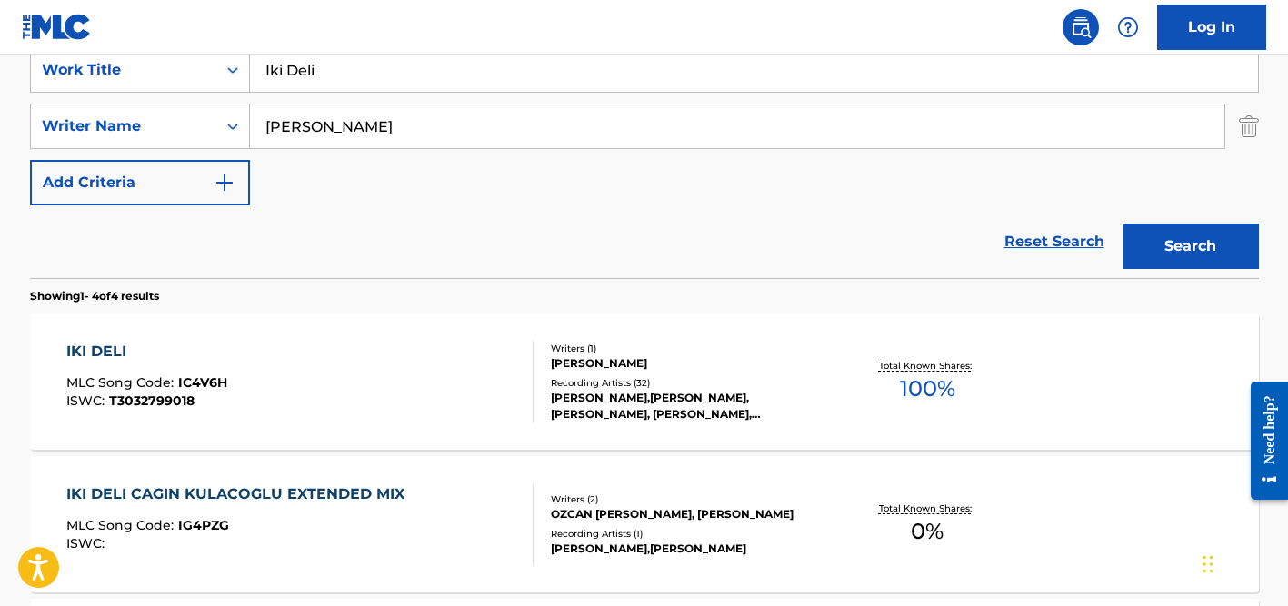
click at [294, 79] on input "Iki Deli" at bounding box center [754, 70] width 1008 height 44
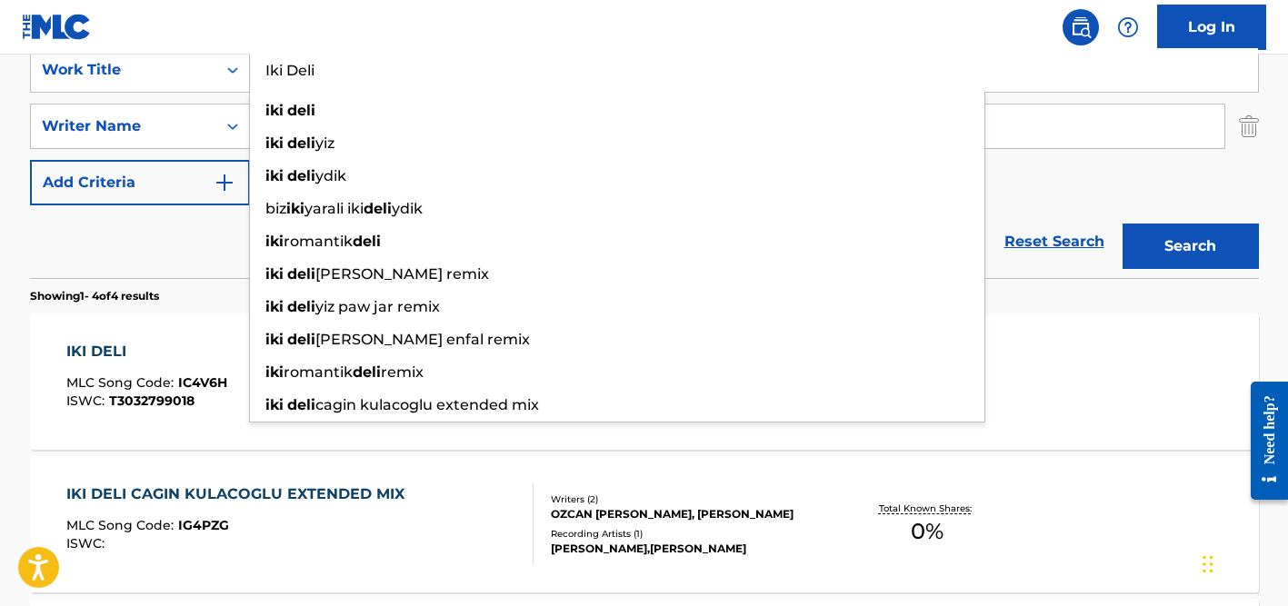
click at [294, 79] on input "Iki Deli" at bounding box center [754, 70] width 1008 height 44
paste input "NO COMMENTS"
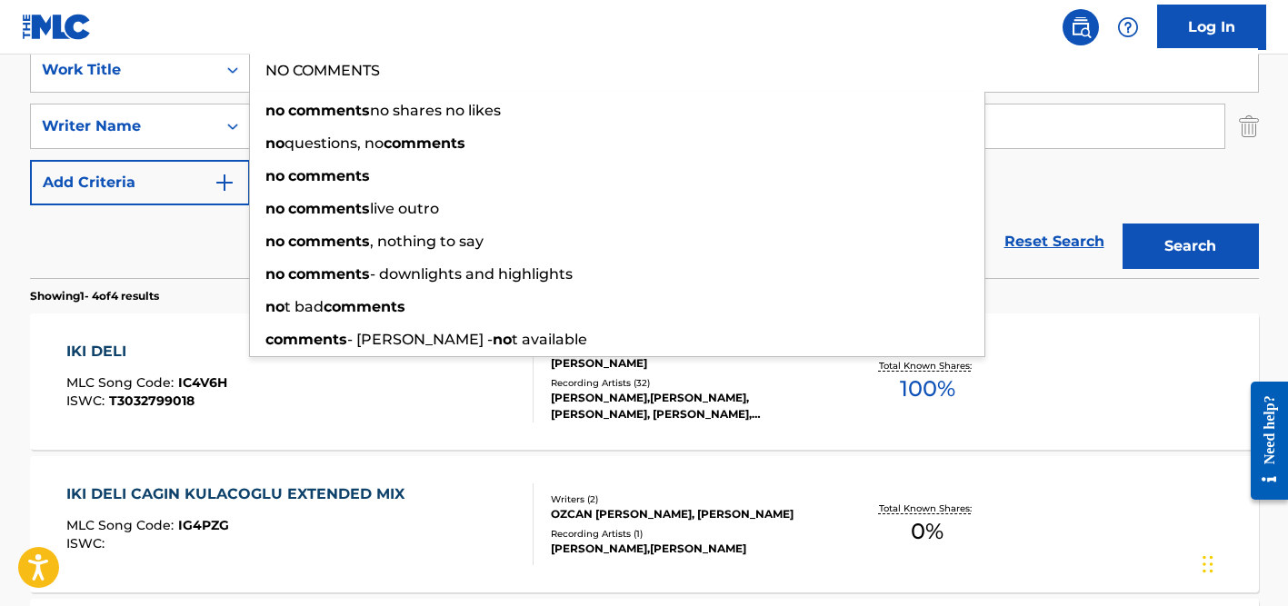
type input "NO COMMENTS"
click at [144, 246] on div "Reset Search Search" at bounding box center [644, 241] width 1229 height 73
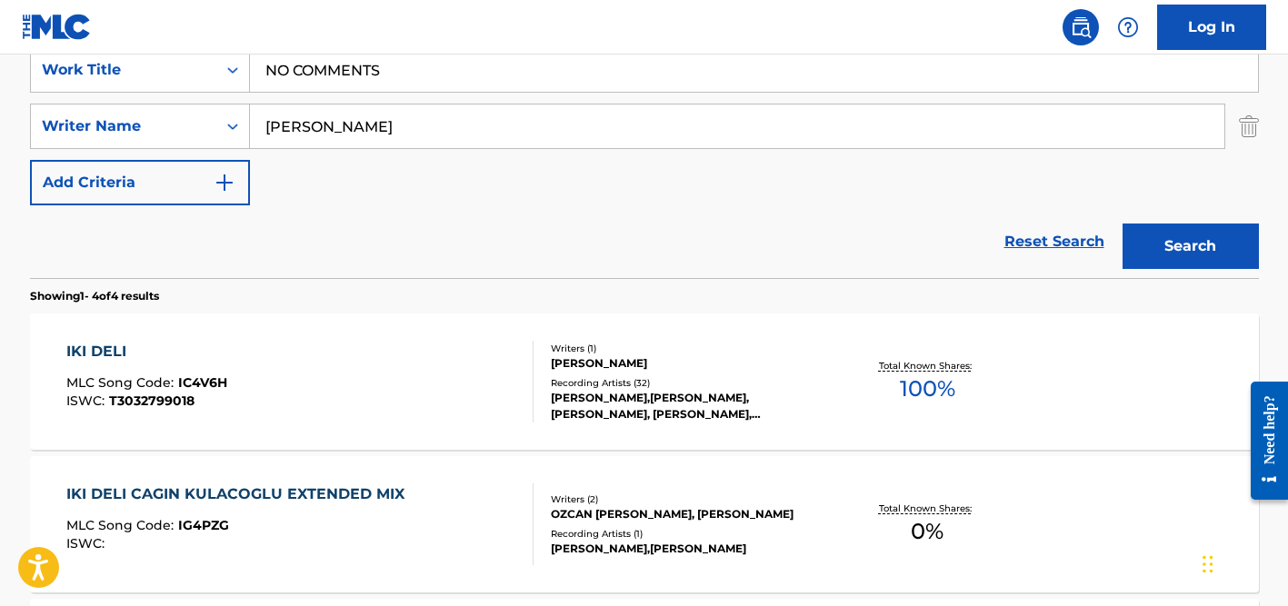
click at [341, 123] on input "[PERSON_NAME]" at bounding box center [737, 126] width 974 height 44
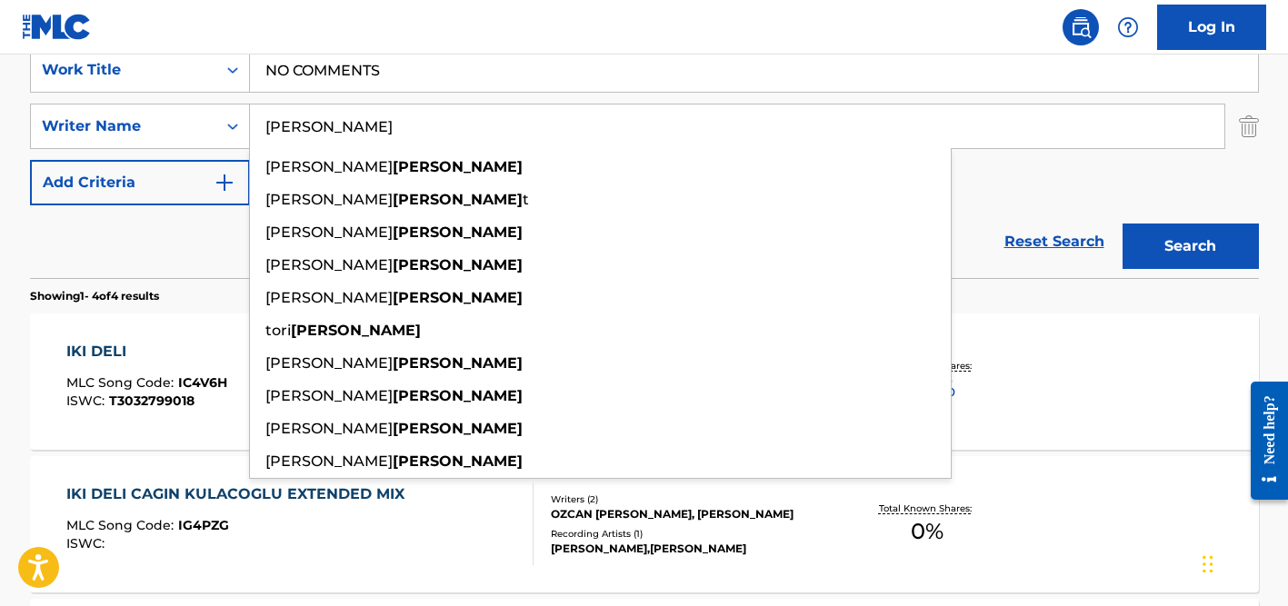
click at [1122, 224] on button "Search" at bounding box center [1190, 246] width 136 height 45
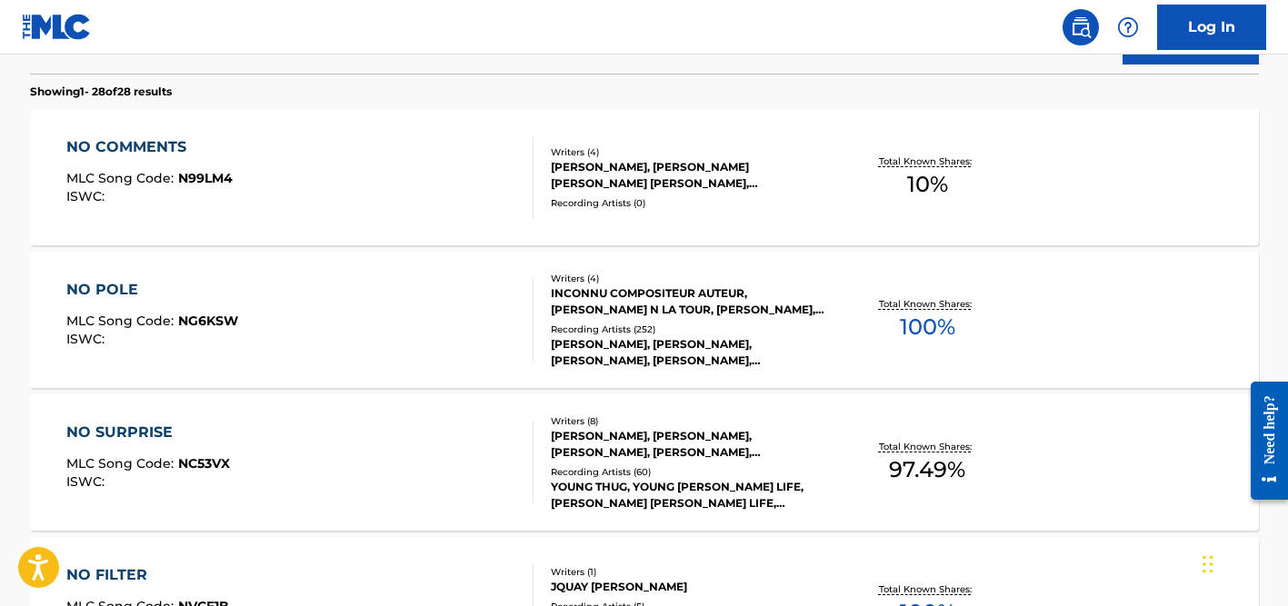
scroll to position [550, 0]
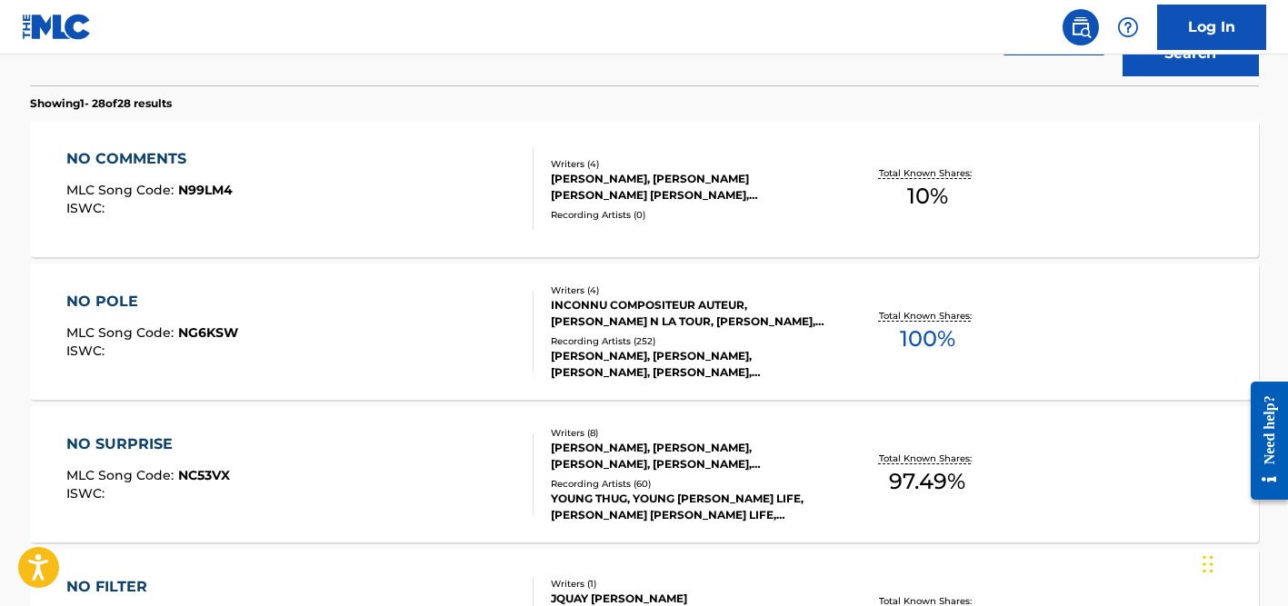
click at [621, 188] on div "[PERSON_NAME], [PERSON_NAME] [PERSON_NAME] [PERSON_NAME], [PERSON_NAME]" at bounding box center [688, 187] width 274 height 33
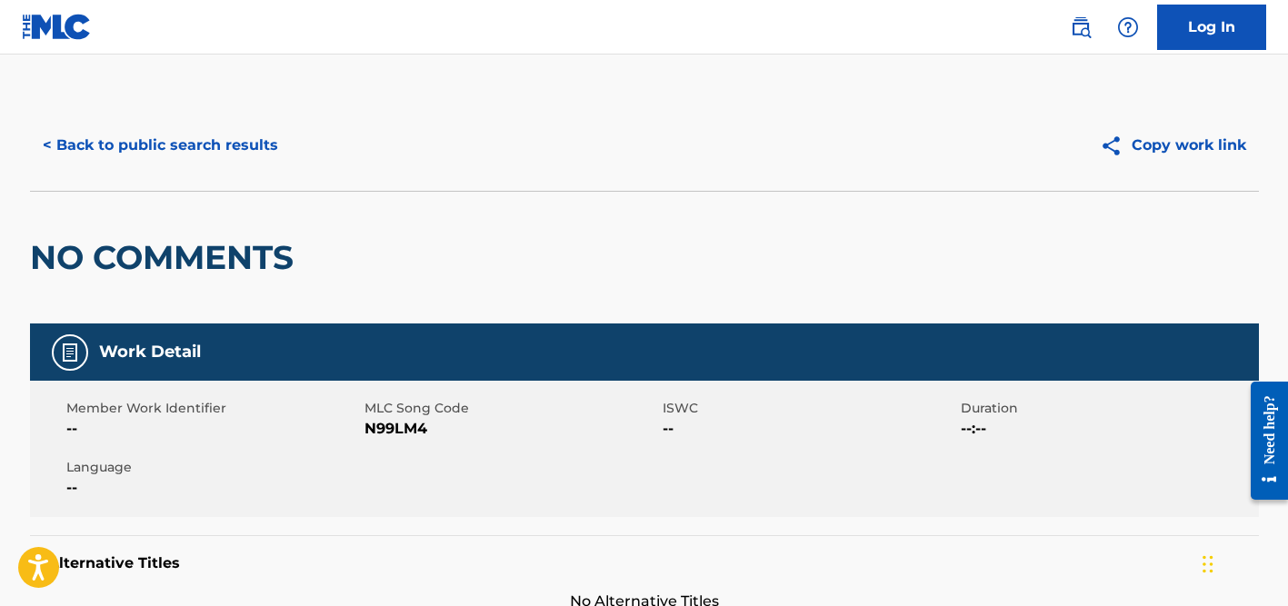
click at [226, 137] on button "< Back to public search results" at bounding box center [160, 145] width 261 height 45
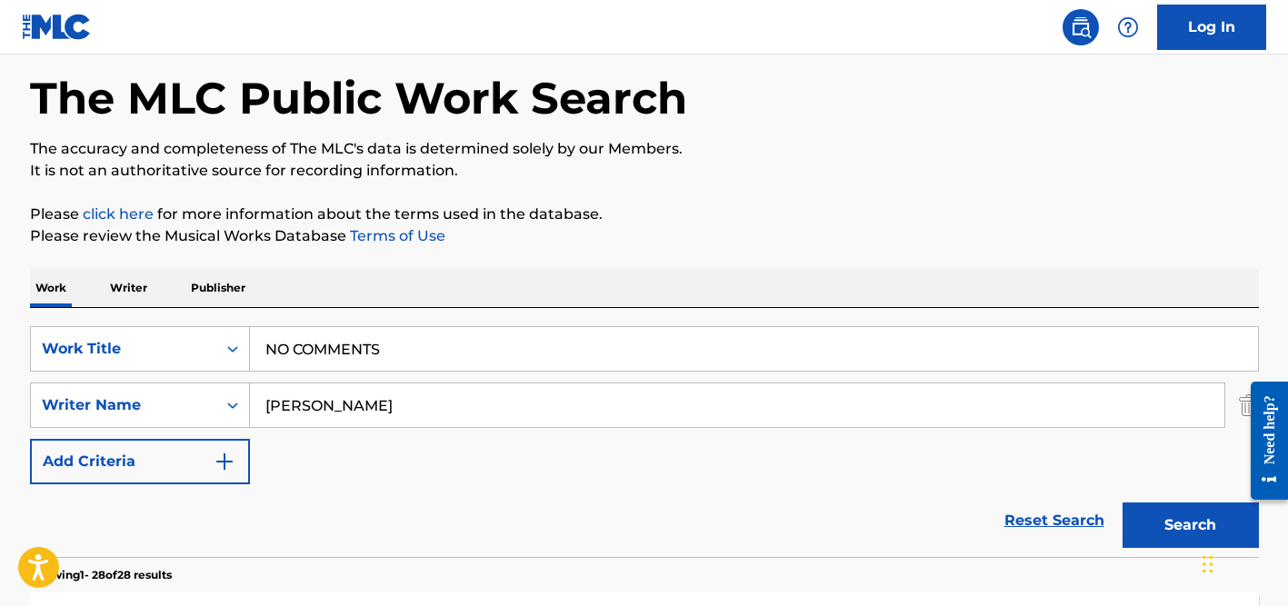
scroll to position [33, 0]
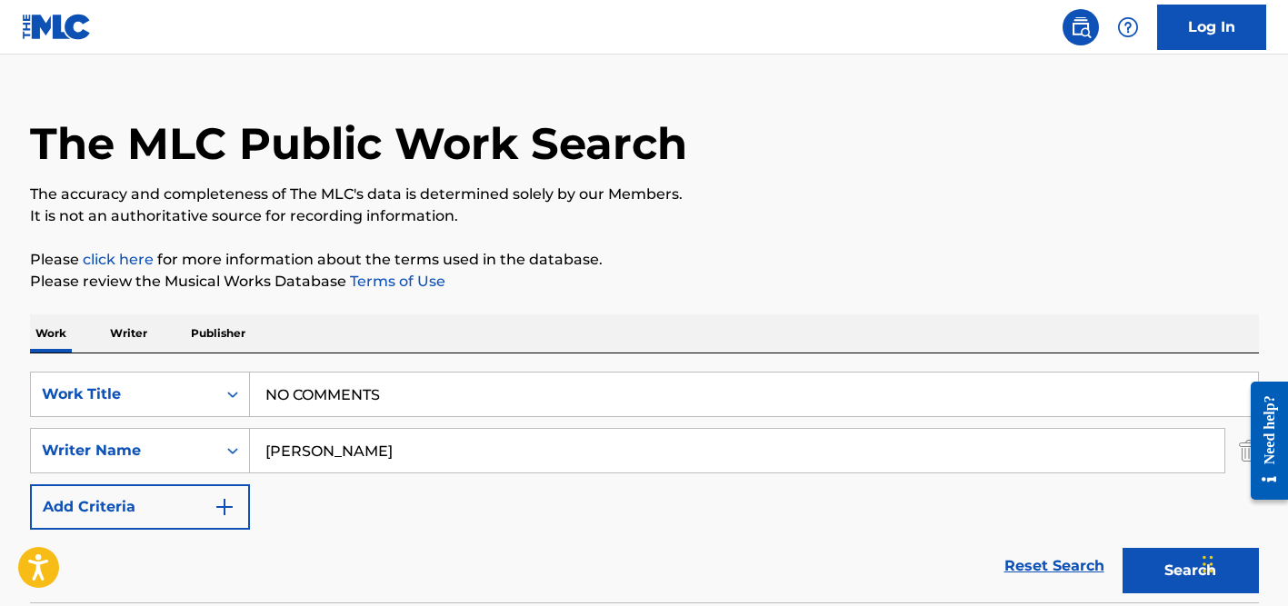
click at [309, 395] on input "NO COMMENTS" at bounding box center [754, 395] width 1008 height 44
paste input "Caferxxo"
type input "Caferxxo"
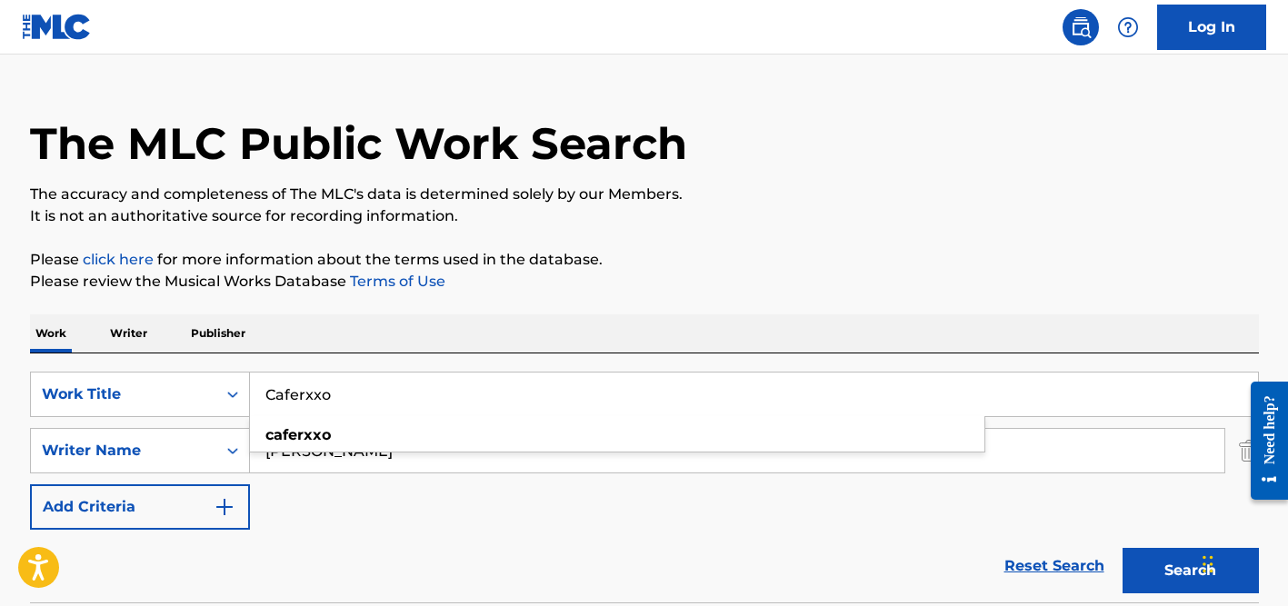
click at [459, 359] on div "SearchWithCriteriad524b7eb-cd1e-4c38-b90d-7f1de2924d6c Work Title Caferxxo cafe…" at bounding box center [644, 477] width 1229 height 249
click at [393, 429] on input "[PERSON_NAME]" at bounding box center [737, 451] width 974 height 44
click at [1122, 548] on button "Search" at bounding box center [1190, 570] width 136 height 45
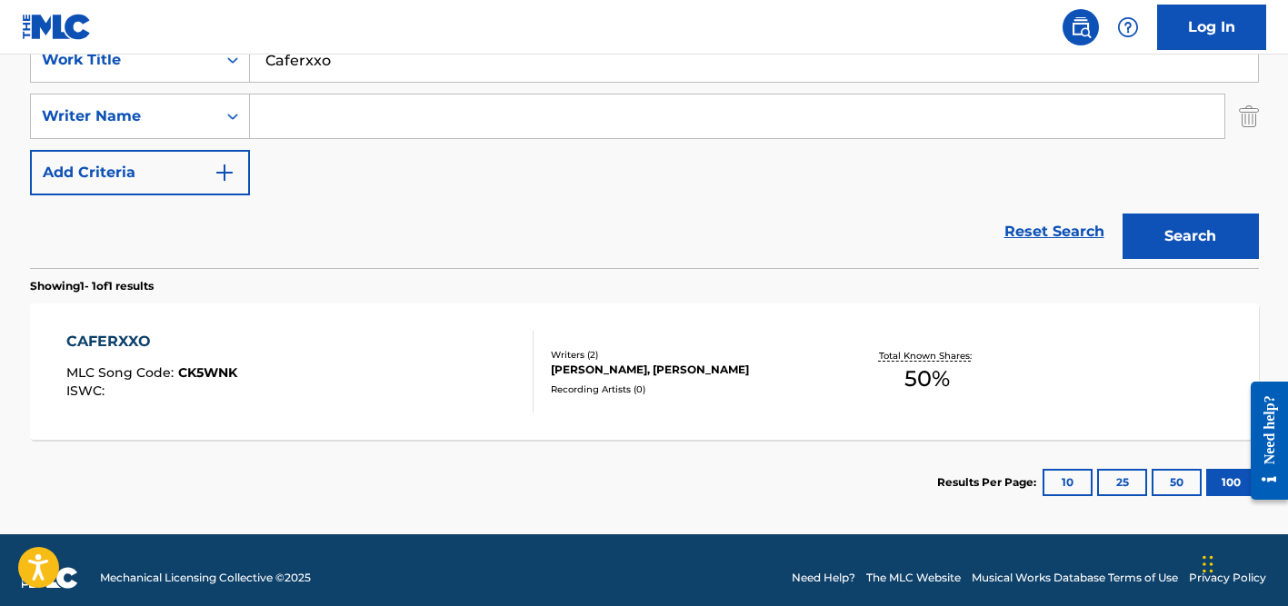
scroll to position [383, 0]
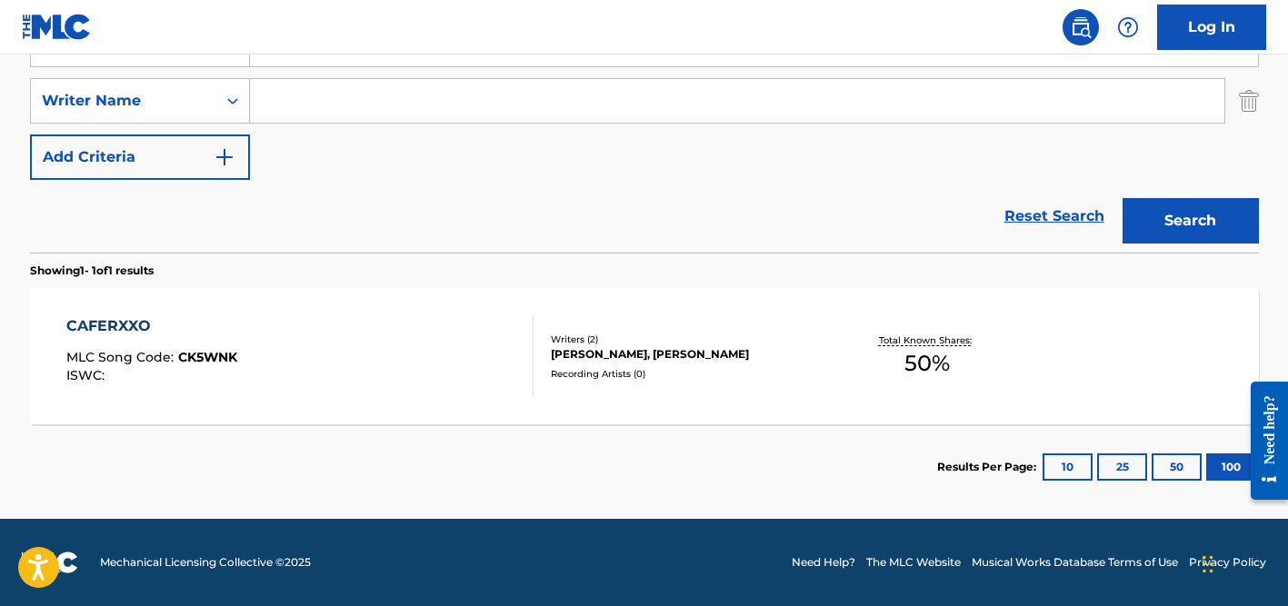
click at [599, 346] on div "[PERSON_NAME], [PERSON_NAME]" at bounding box center [688, 354] width 274 height 16
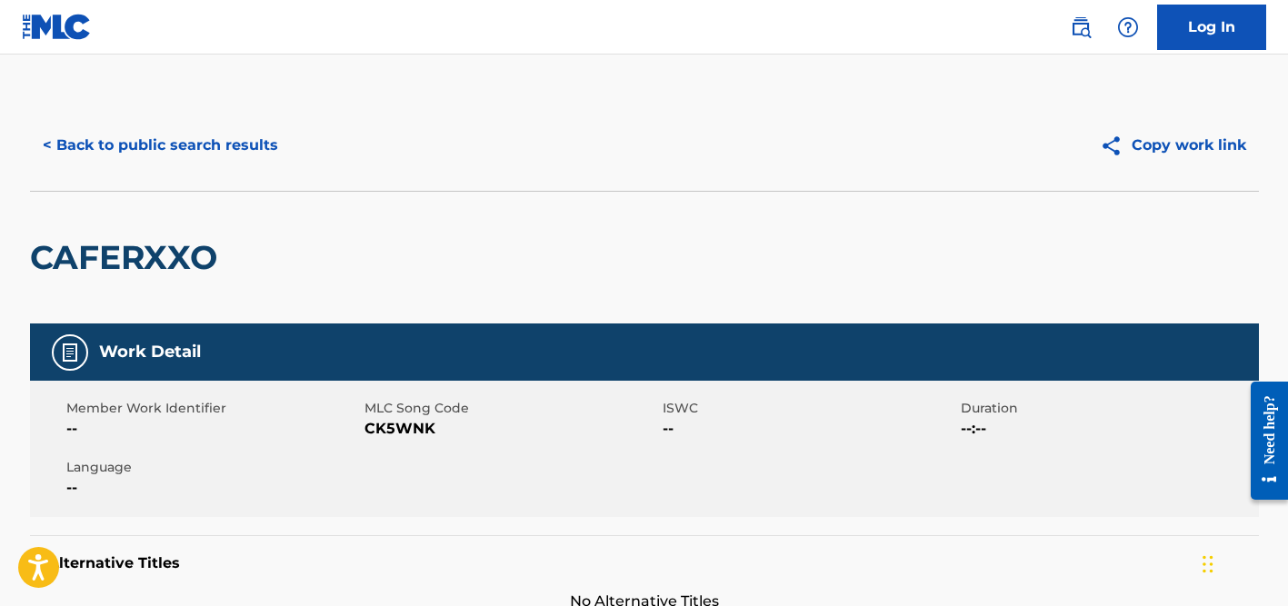
click at [208, 158] on button "< Back to public search results" at bounding box center [160, 145] width 261 height 45
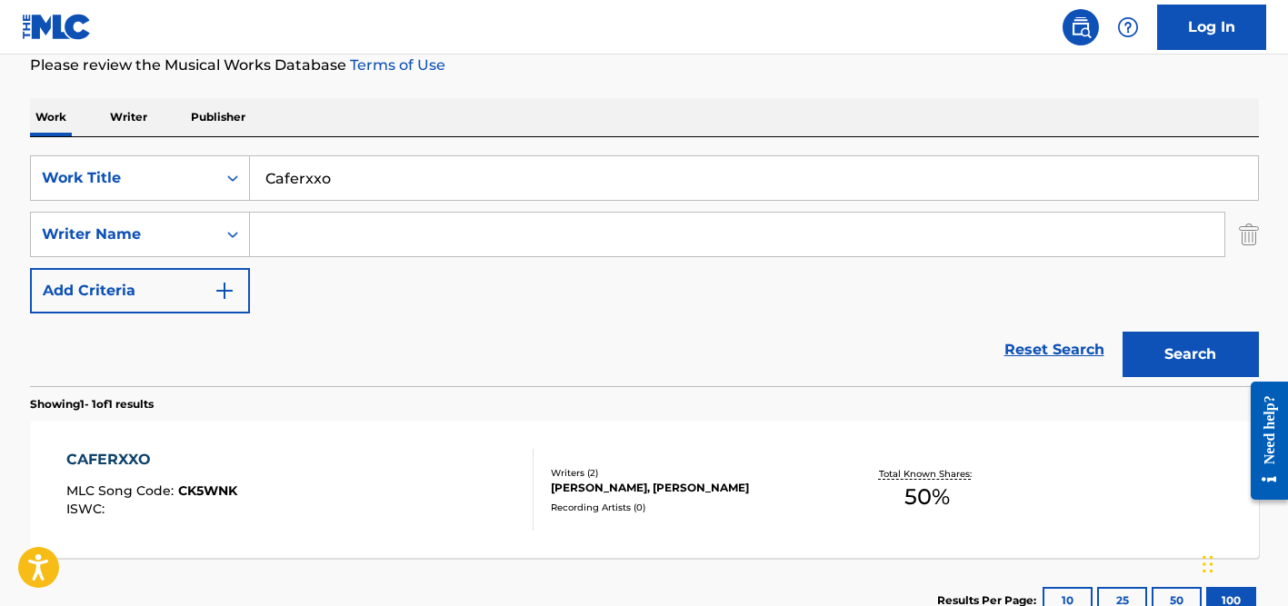
scroll to position [231, 0]
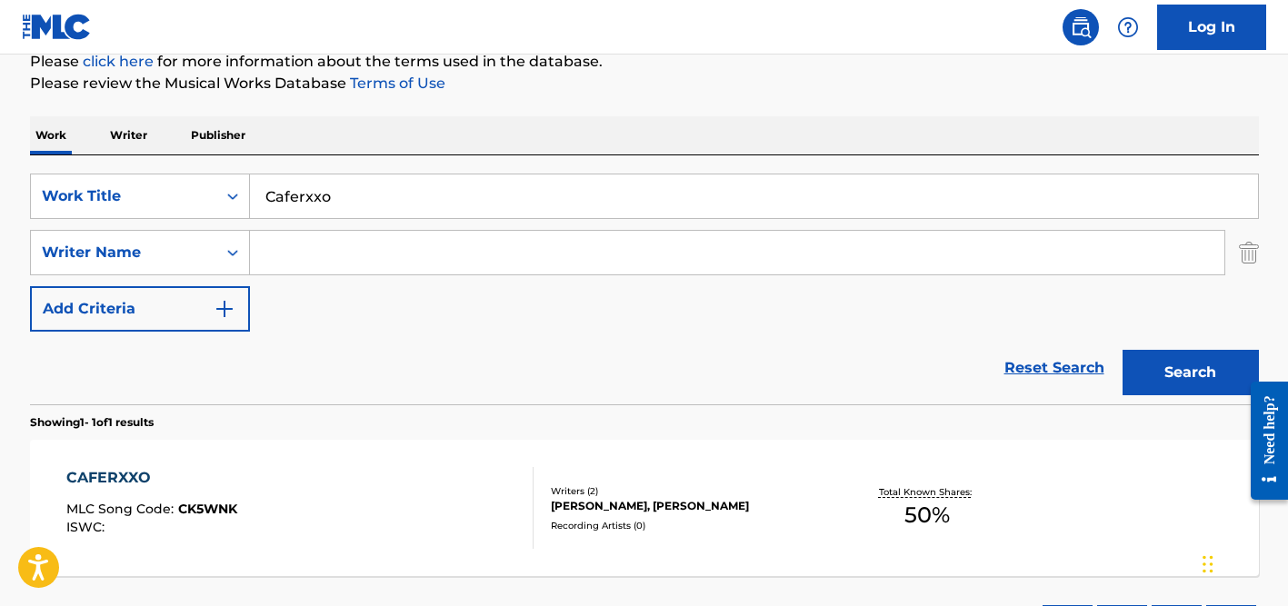
click at [310, 250] on input "Search Form" at bounding box center [737, 253] width 974 height 44
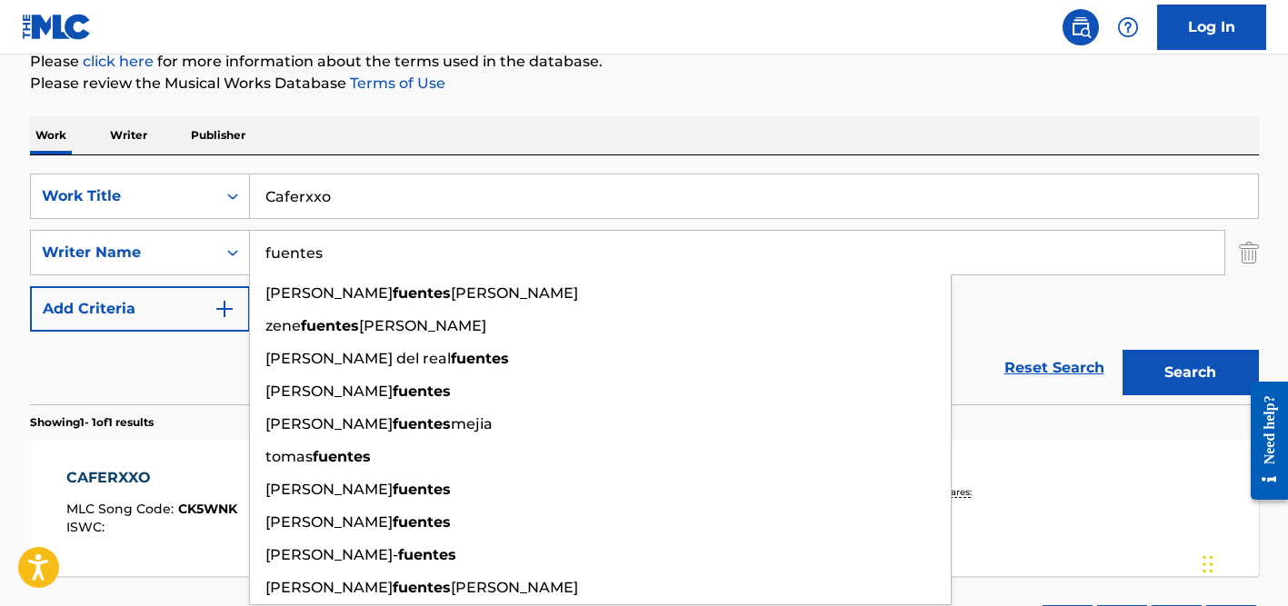
type input "fuentes"
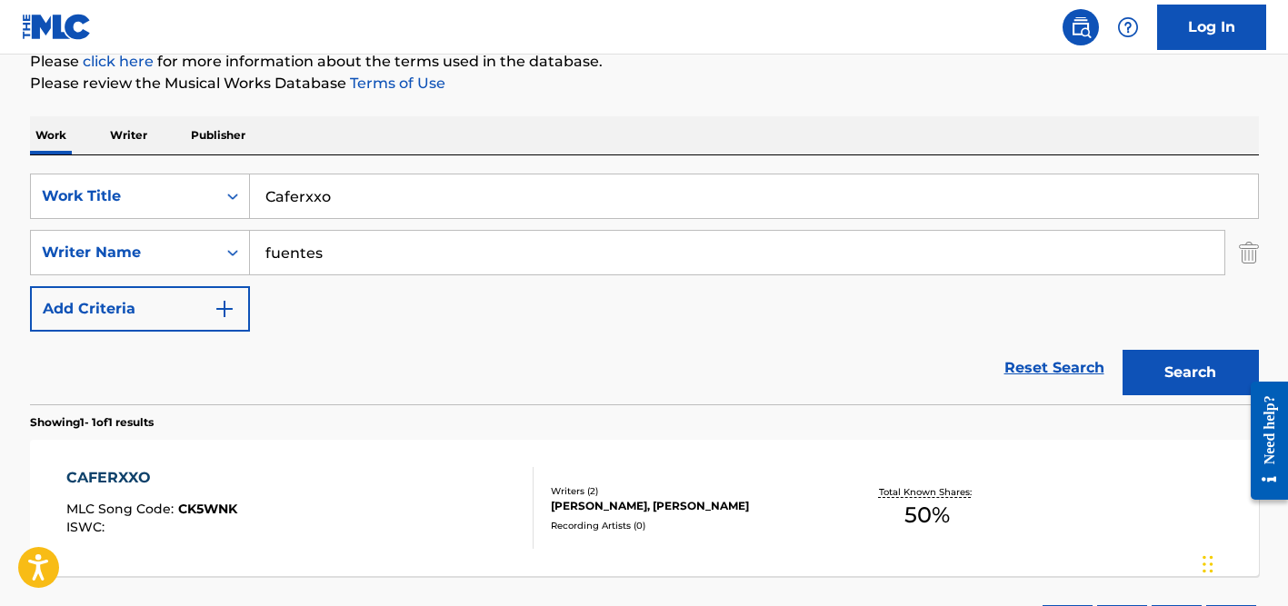
click at [313, 209] on input "Caferxxo" at bounding box center [754, 196] width 1008 height 44
paste input "[PERSON_NAME] [PERSON_NAME]"
type input "[PERSON_NAME] [PERSON_NAME]"
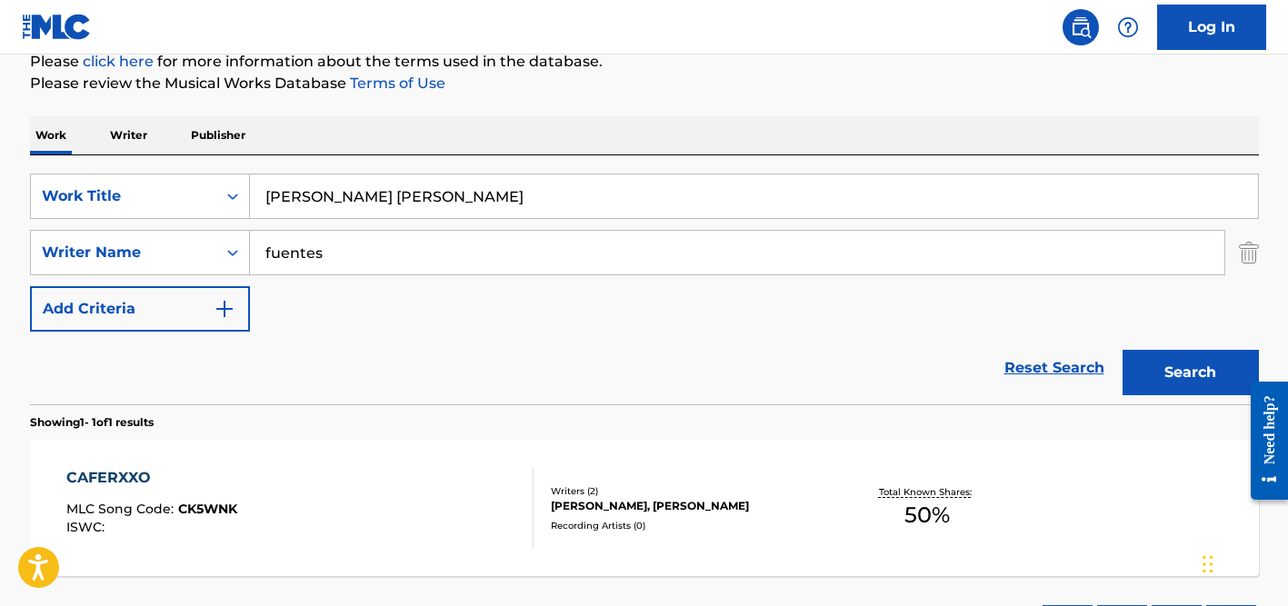
click at [425, 123] on div "Work Writer Publisher" at bounding box center [644, 135] width 1229 height 38
click at [404, 279] on div "SearchWithCriteriad524b7eb-cd1e-4c38-b90d-7f1de2924d6c Work Title [PERSON_NAME]…" at bounding box center [644, 253] width 1229 height 158
click at [402, 247] on input "fuentes" at bounding box center [737, 253] width 974 height 44
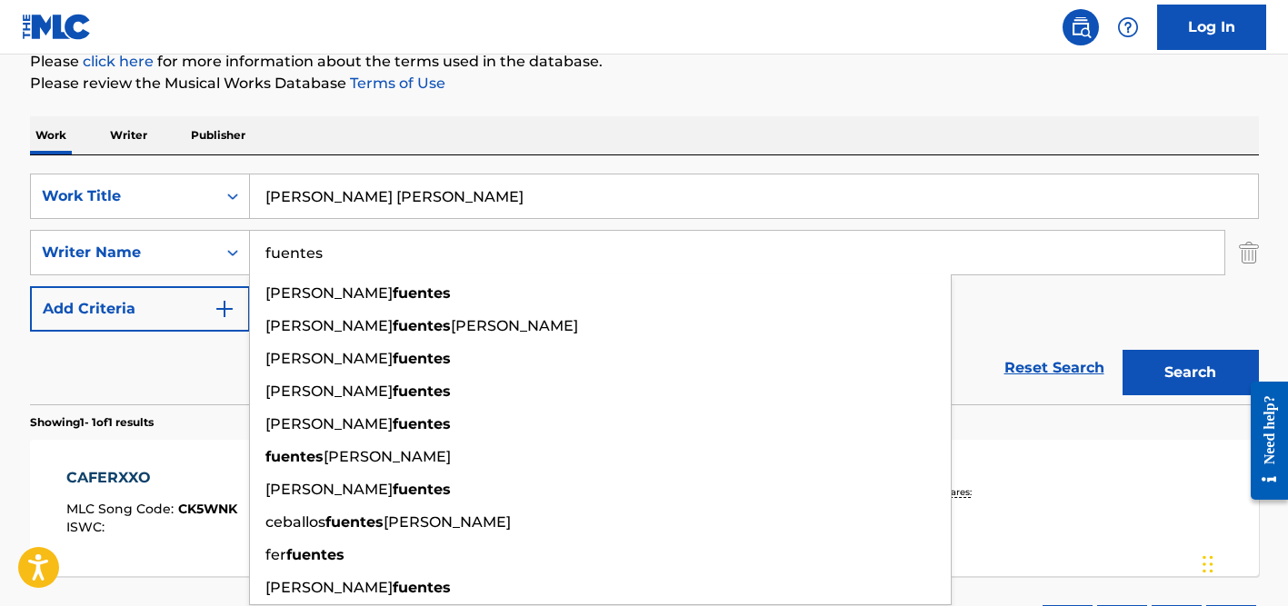
click at [1122, 350] on button "Search" at bounding box center [1190, 372] width 136 height 45
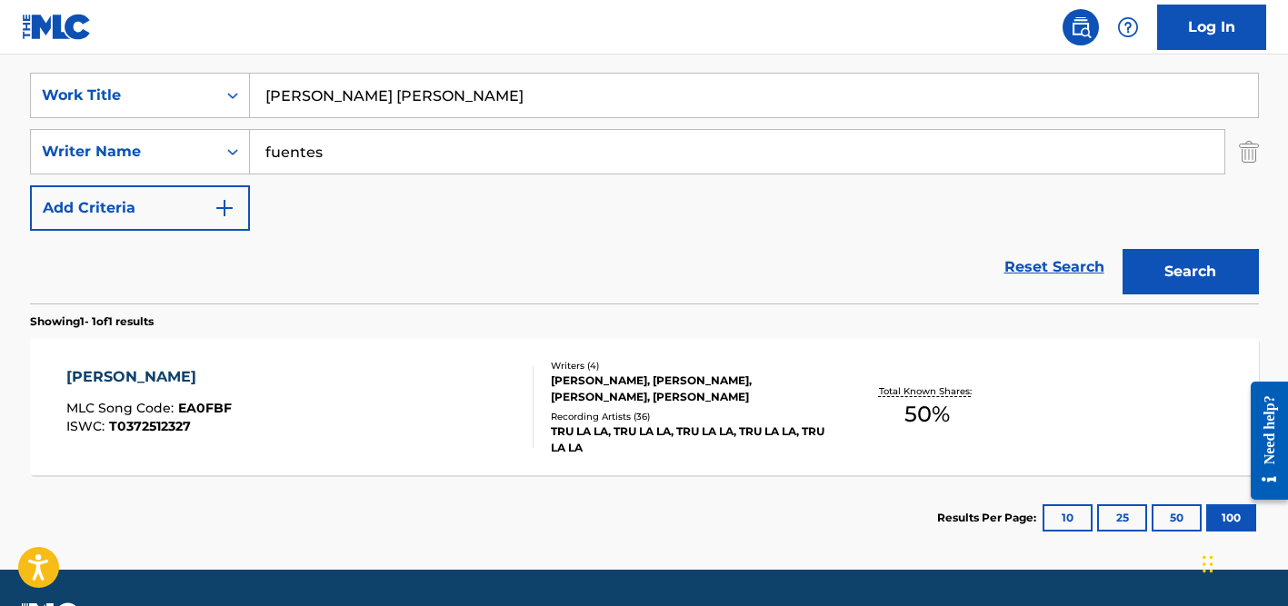
scroll to position [383, 0]
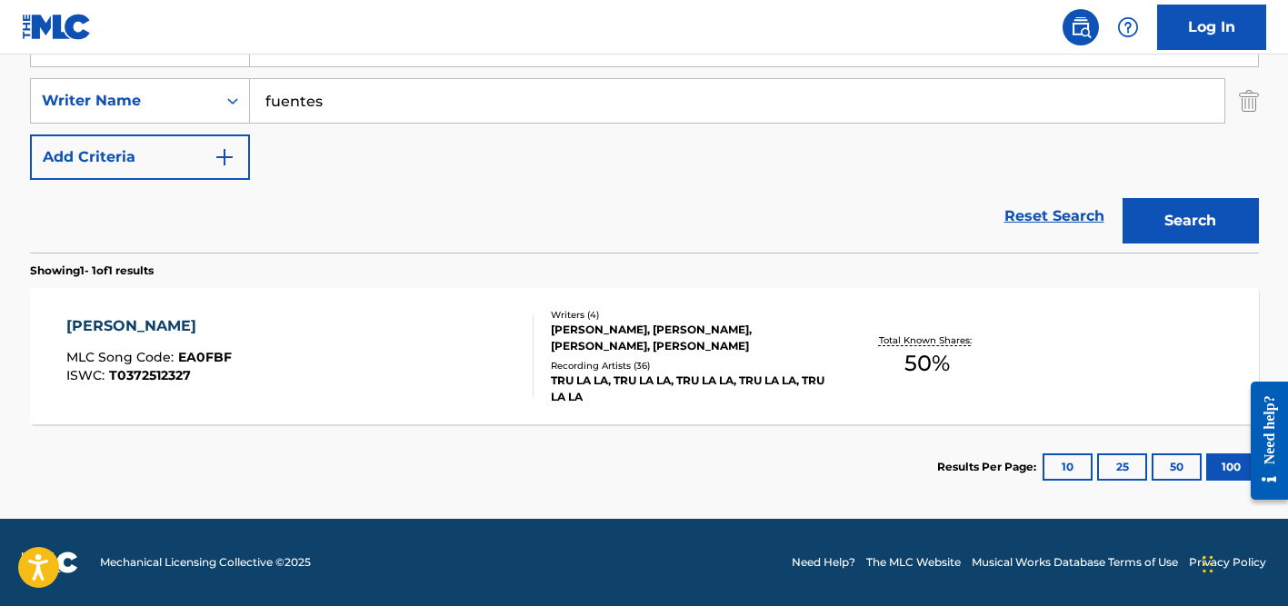
click at [333, 104] on input "fuentes" at bounding box center [737, 101] width 974 height 44
click at [1122, 198] on button "Search" at bounding box center [1190, 220] width 136 height 45
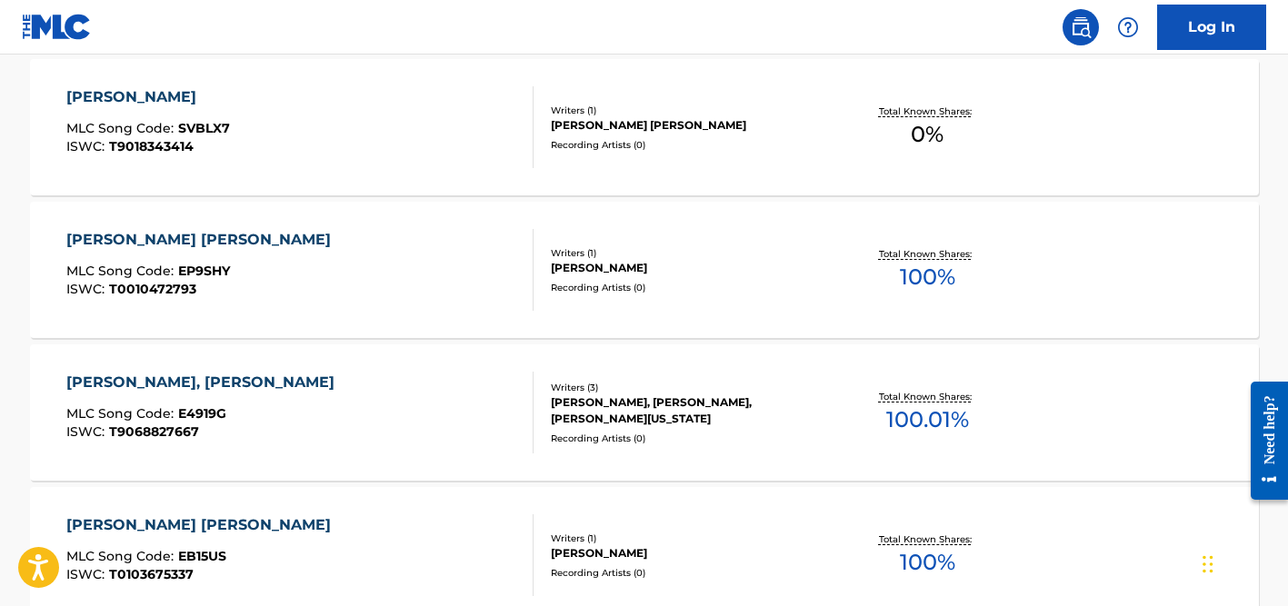
scroll to position [0, 0]
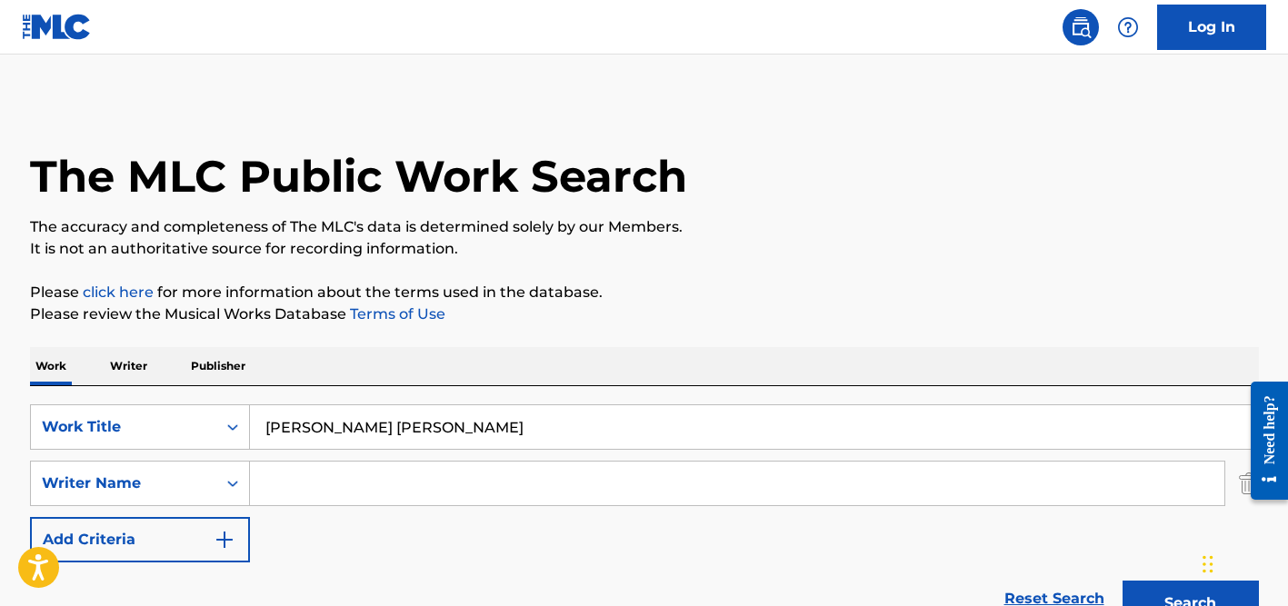
click at [383, 416] on input "[PERSON_NAME] [PERSON_NAME]" at bounding box center [754, 427] width 1008 height 44
paste input "[PERSON_NAME] Aaj"
type input "[PERSON_NAME] Aaj"
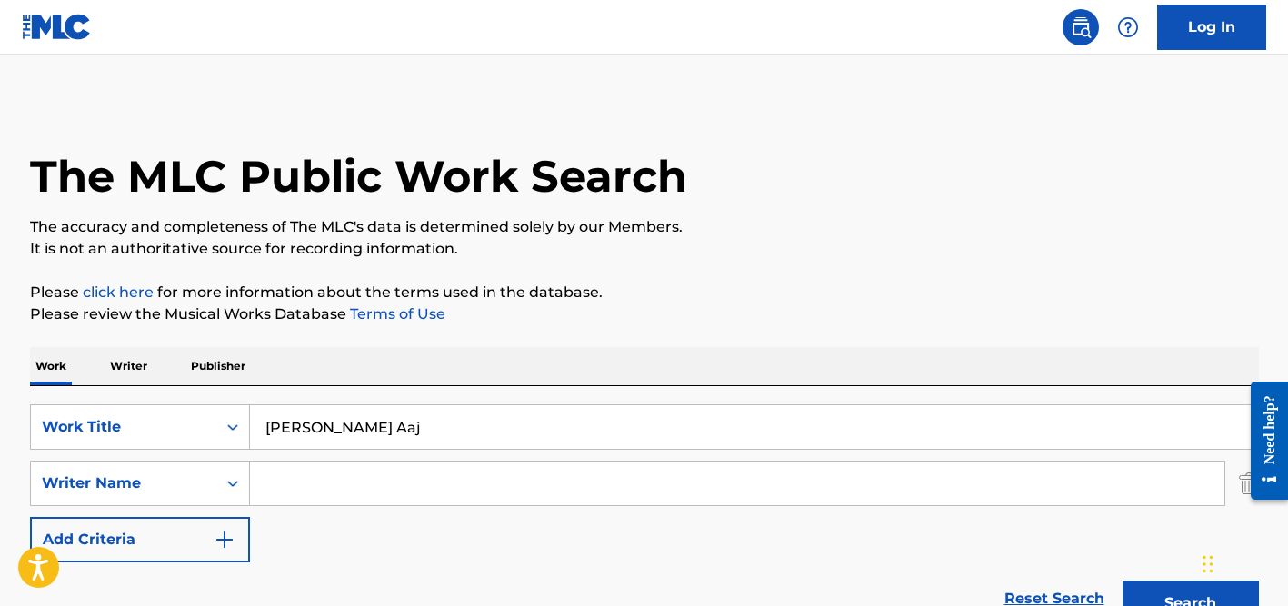
click at [500, 363] on div "Work Writer Publisher" at bounding box center [644, 366] width 1229 height 38
click at [383, 484] on input "Search Form" at bounding box center [737, 484] width 974 height 44
click at [1122, 581] on button "Search" at bounding box center [1190, 603] width 136 height 45
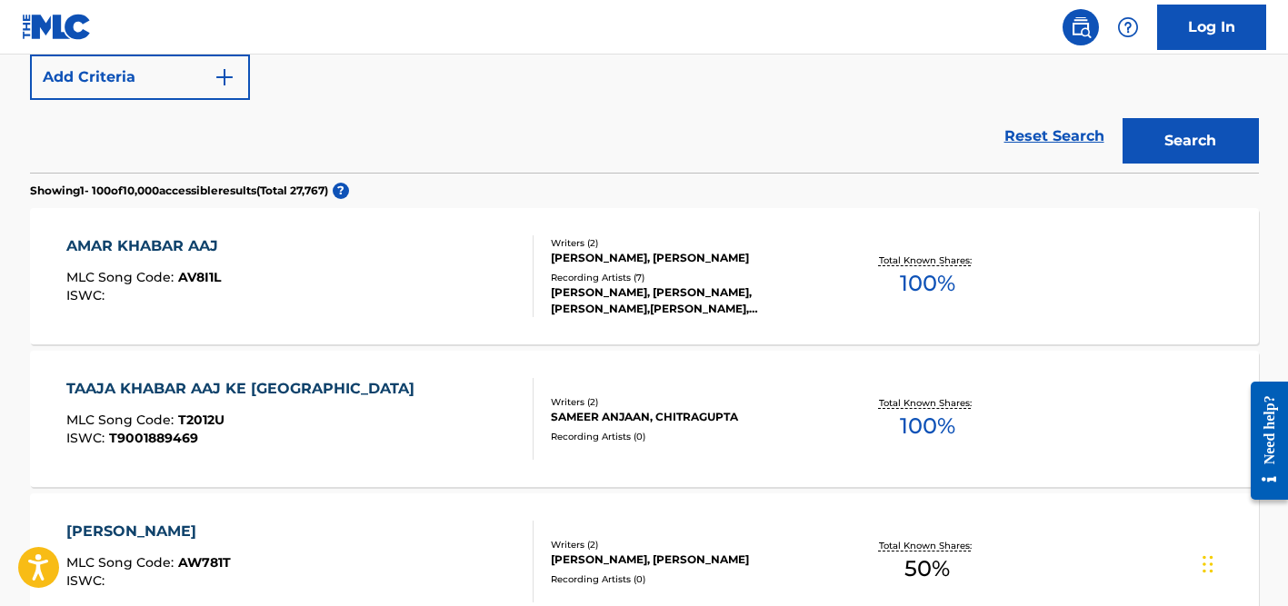
scroll to position [473, 0]
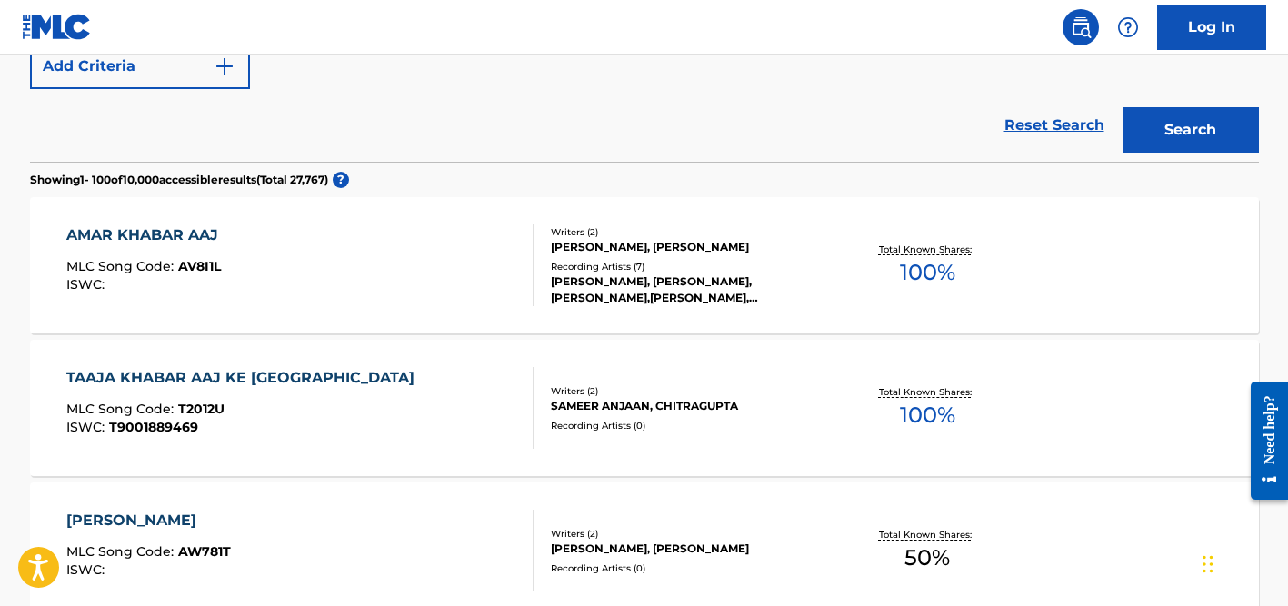
click at [595, 263] on div "Recording Artists ( 7 )" at bounding box center [688, 267] width 274 height 14
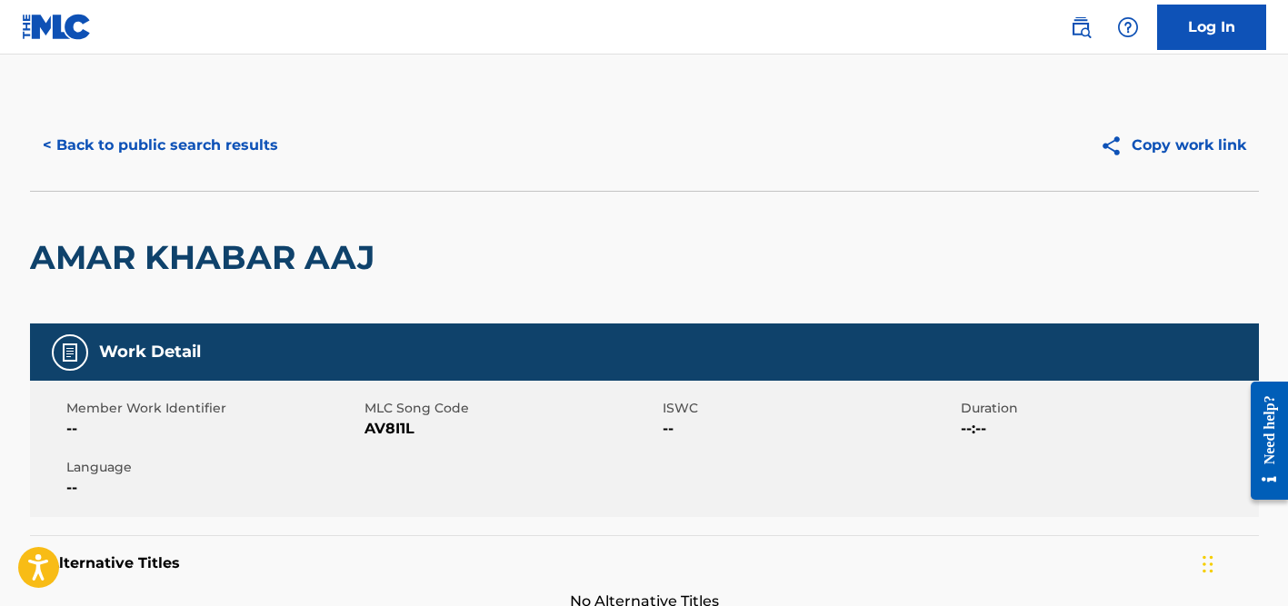
click at [237, 132] on button "< Back to public search results" at bounding box center [160, 145] width 261 height 45
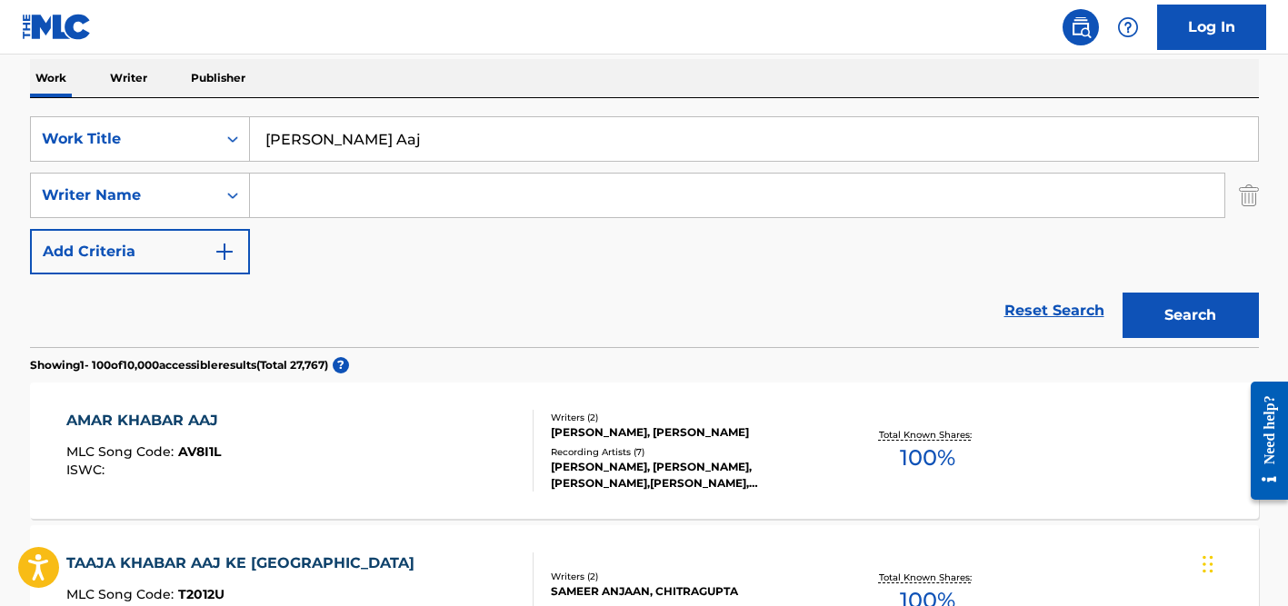
scroll to position [285, 0]
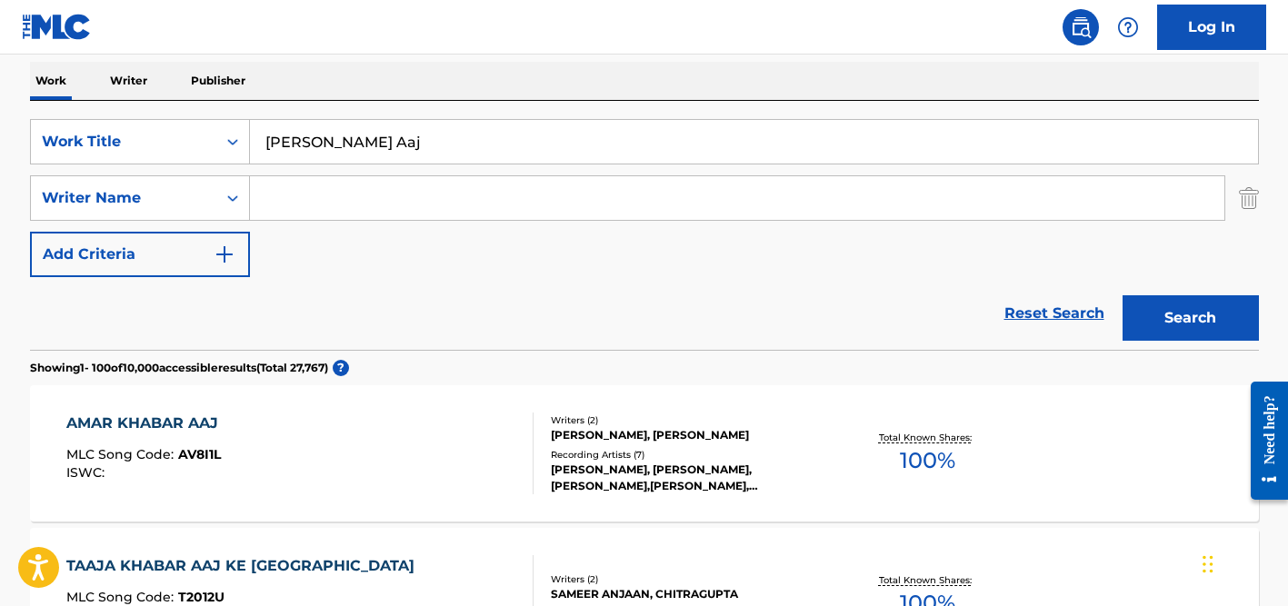
click at [270, 144] on input "[PERSON_NAME] Aaj" at bounding box center [754, 142] width 1008 height 44
paste input "Hey Mama"
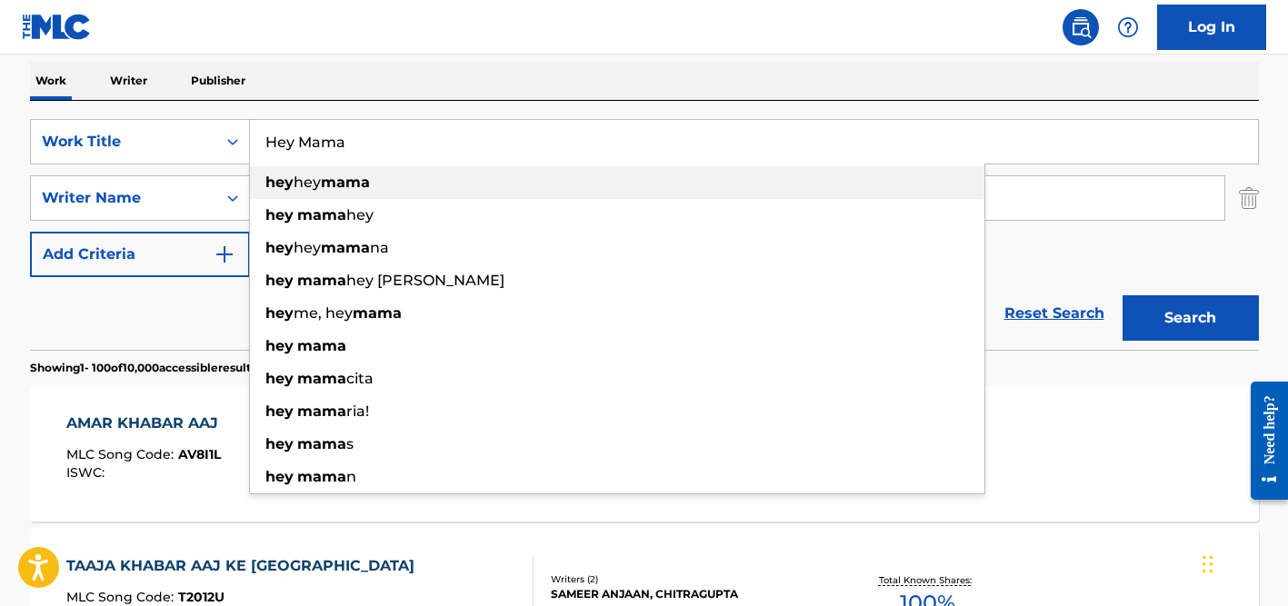
click at [357, 194] on div "hey hey mama" at bounding box center [617, 182] width 734 height 33
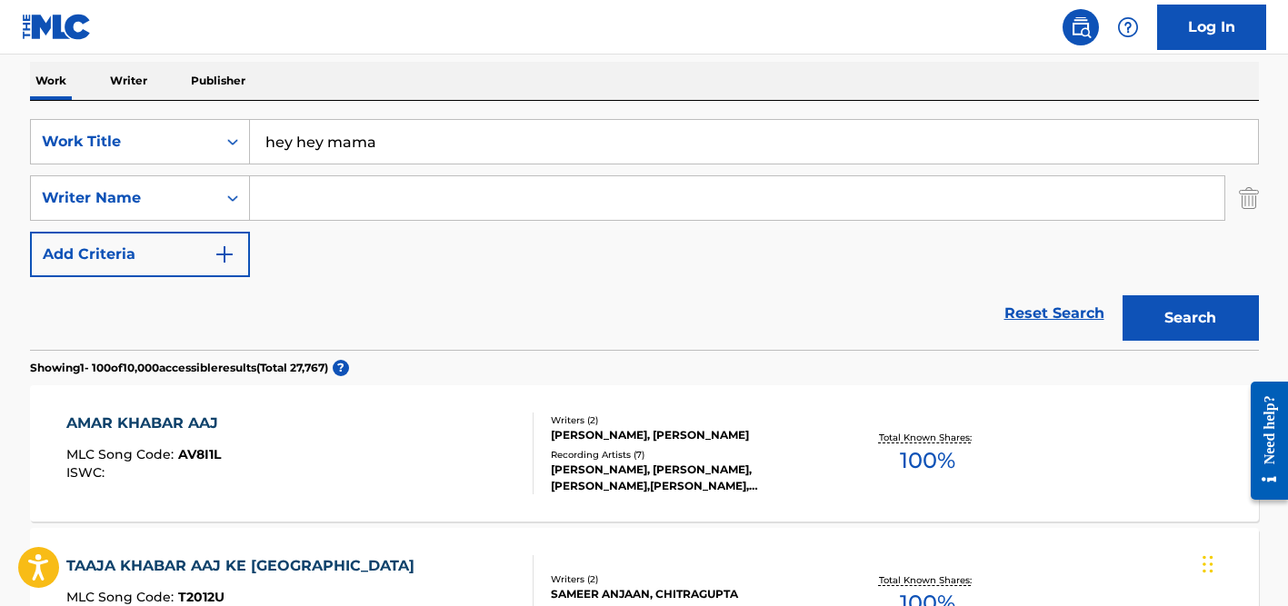
click at [325, 146] on input "hey hey mama" at bounding box center [754, 142] width 1008 height 44
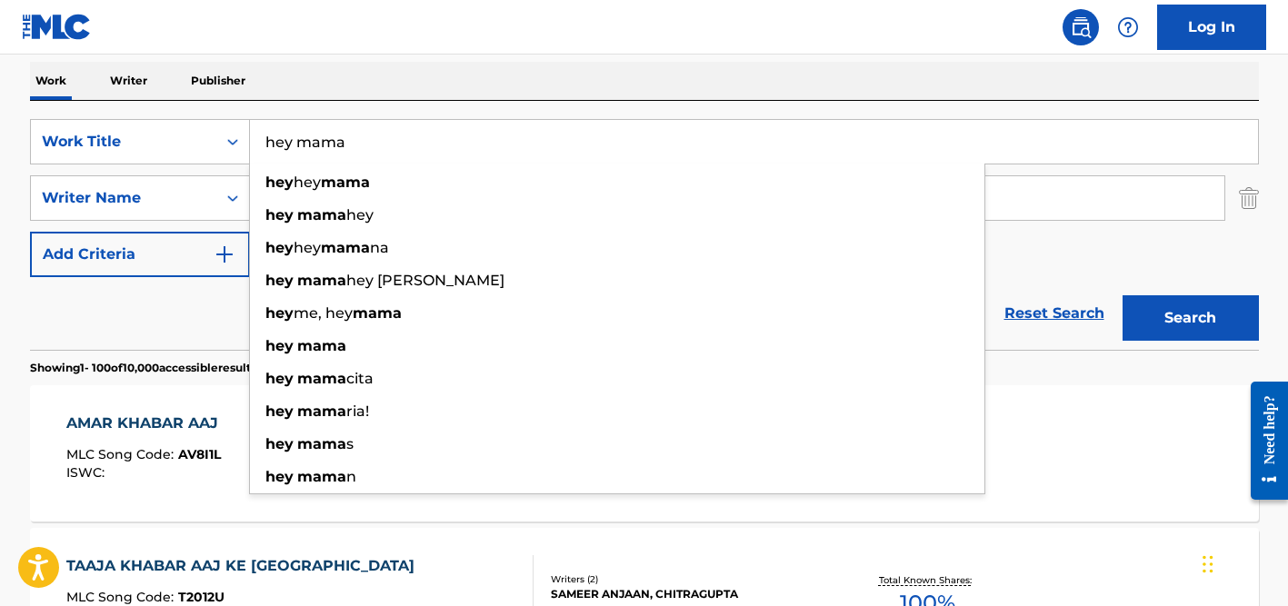
type input "hey mama"
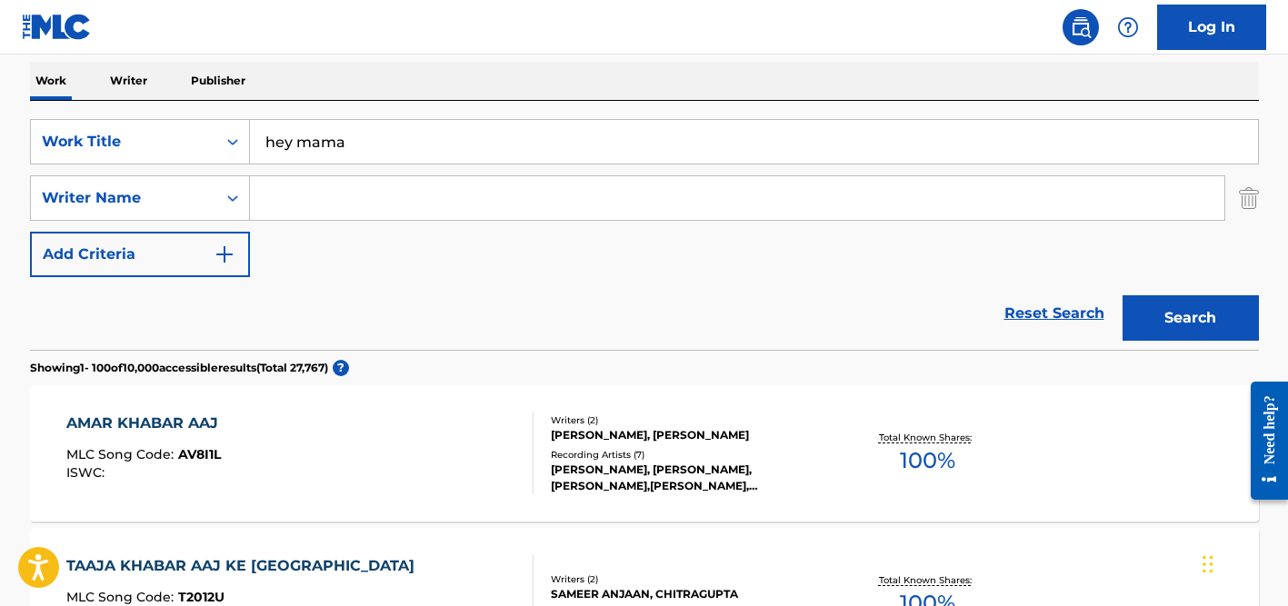
click at [392, 28] on nav "Log In" at bounding box center [644, 27] width 1288 height 55
click at [362, 189] on input "Search Form" at bounding box center [737, 198] width 974 height 44
paste input "Fortis"
type input "Fortis"
click at [1122, 295] on button "Search" at bounding box center [1190, 317] width 136 height 45
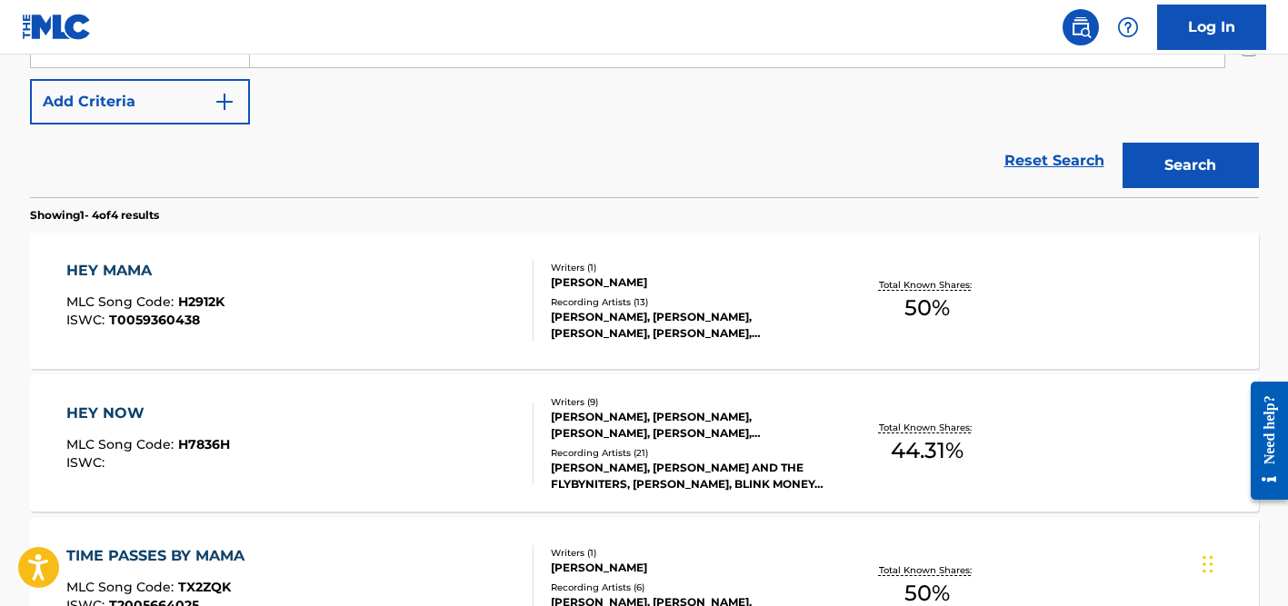
scroll to position [531, 0]
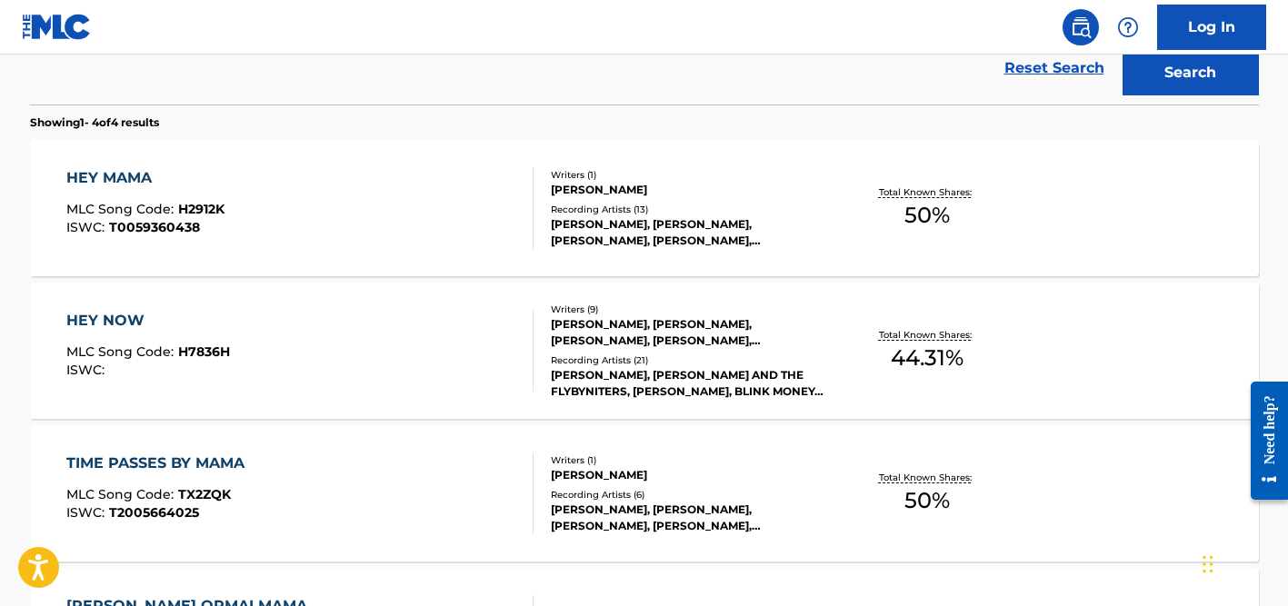
click at [618, 216] on div "[PERSON_NAME], [PERSON_NAME], [PERSON_NAME], [PERSON_NAME], [PERSON_NAME]" at bounding box center [688, 232] width 274 height 33
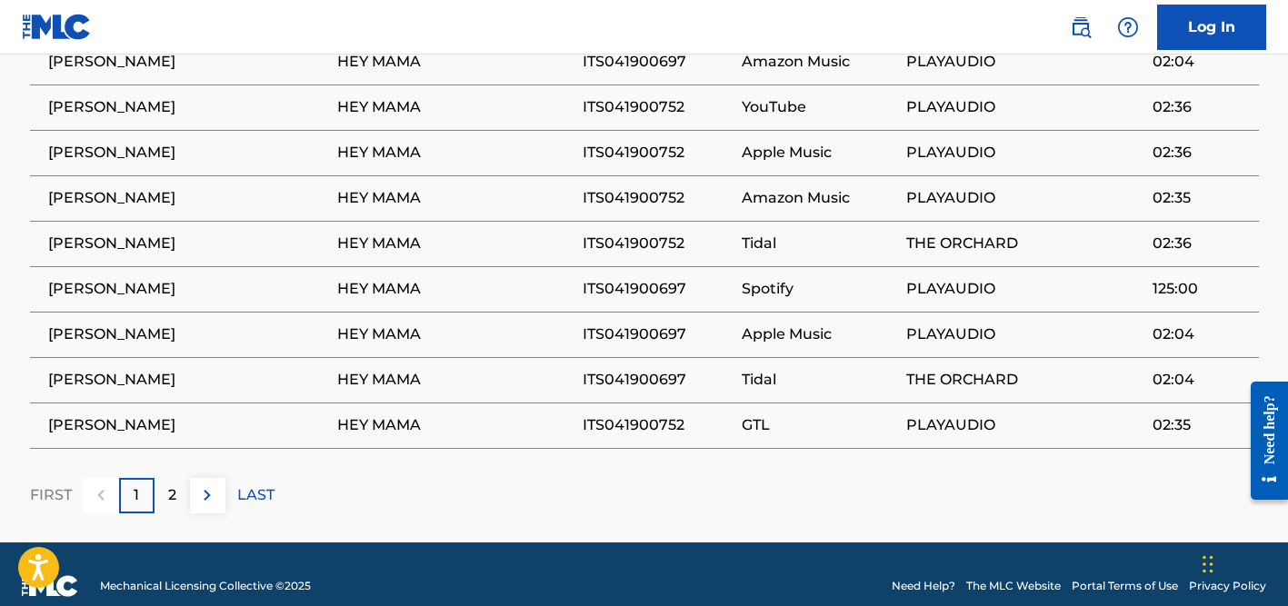
scroll to position [1355, 0]
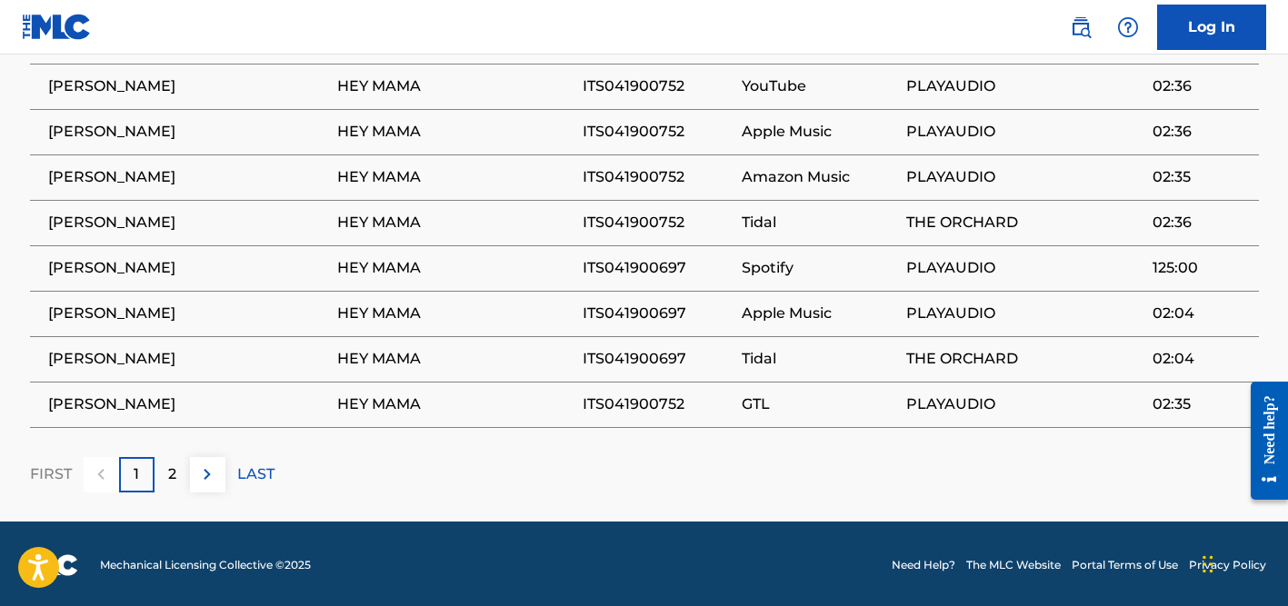
click at [169, 468] on p "2" at bounding box center [172, 474] width 8 height 22
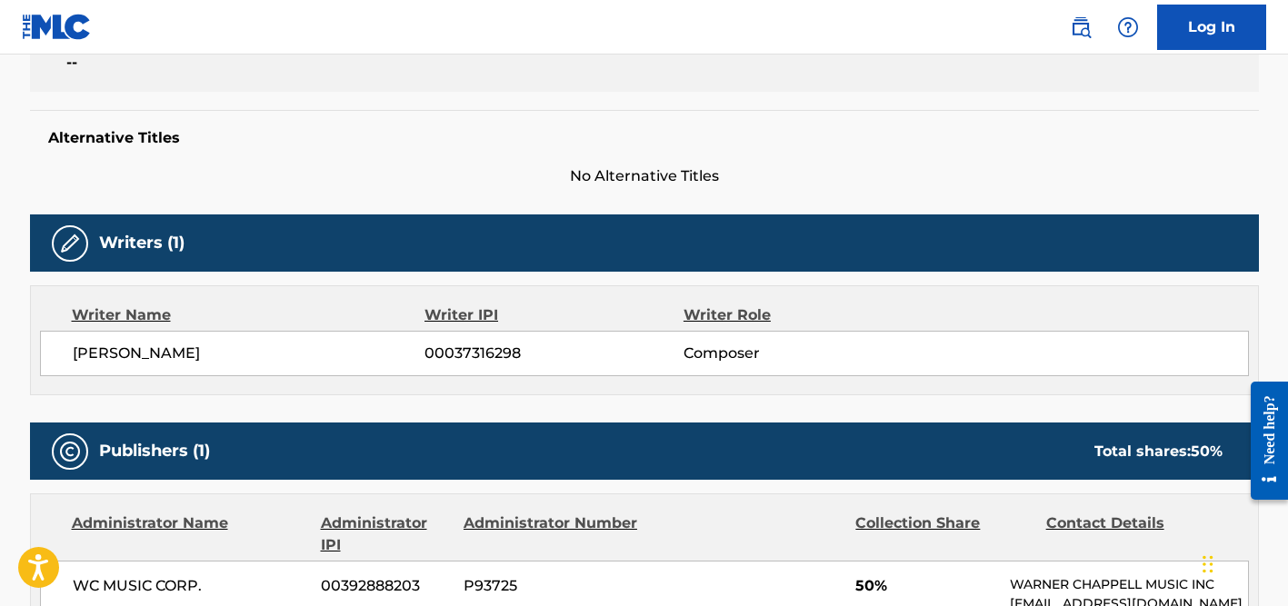
scroll to position [0, 0]
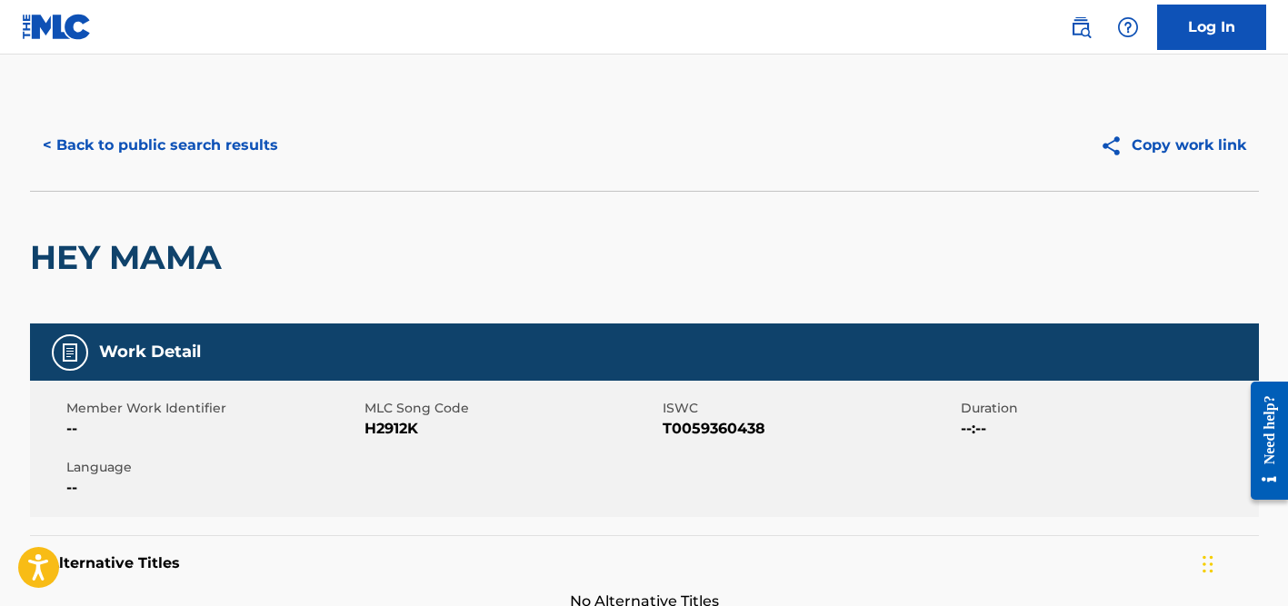
click at [145, 153] on button "< Back to public search results" at bounding box center [160, 145] width 261 height 45
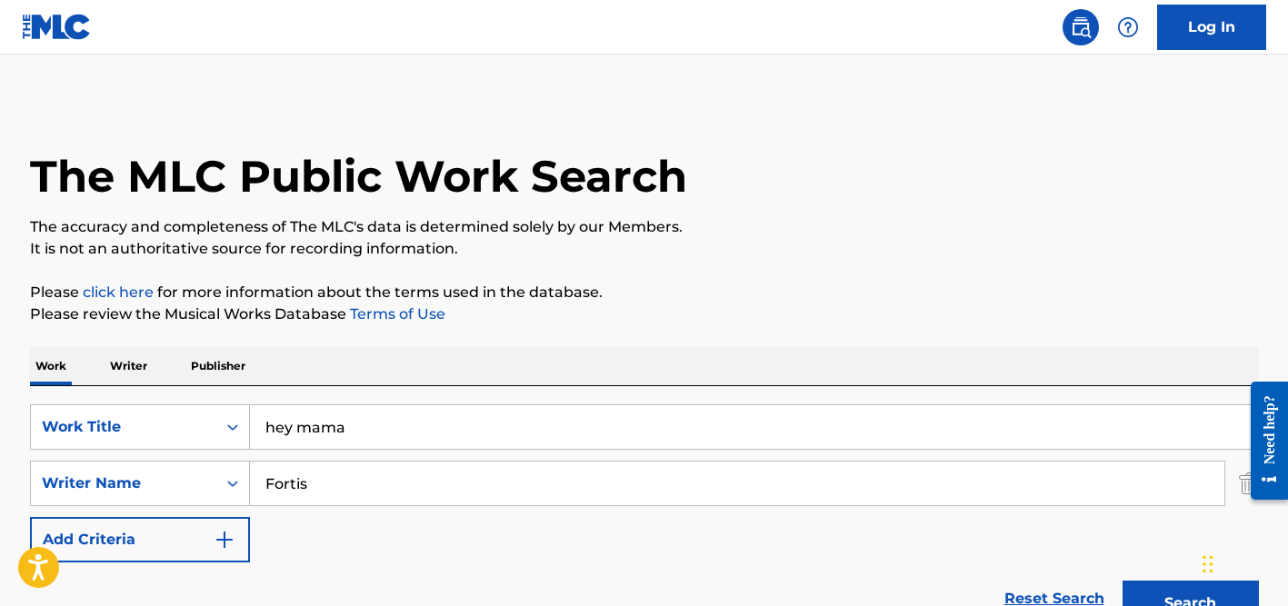
click at [292, 425] on input "hey mama" at bounding box center [754, 427] width 1008 height 44
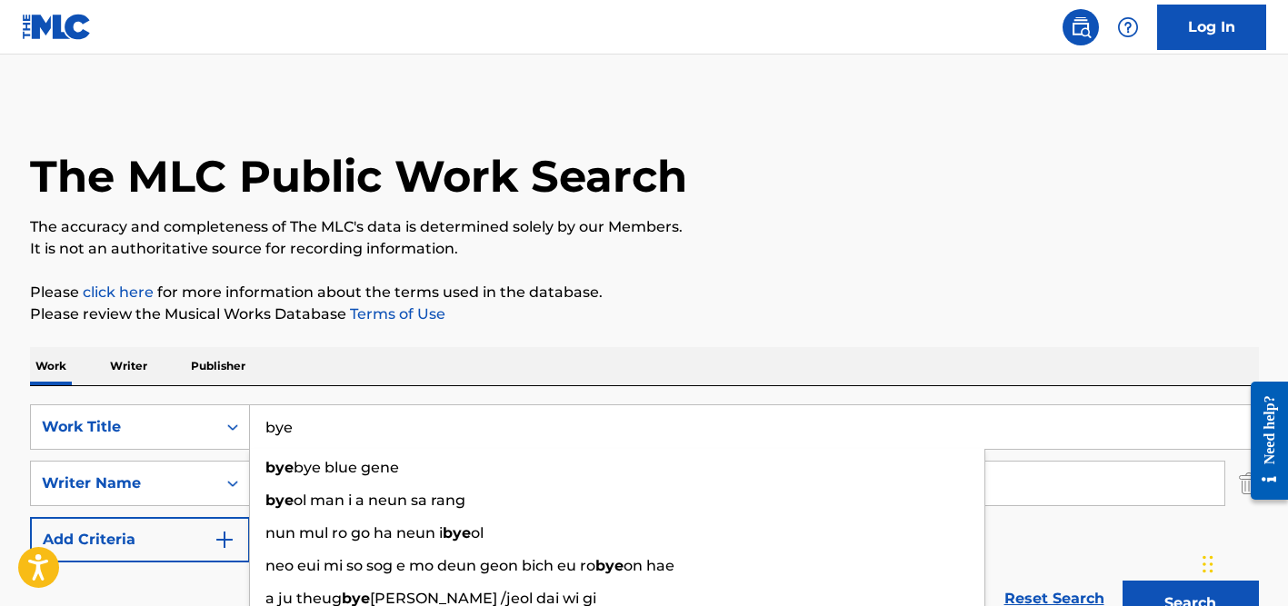
type input "bye"
click at [390, 357] on div "Work Writer Publisher" at bounding box center [644, 366] width 1229 height 38
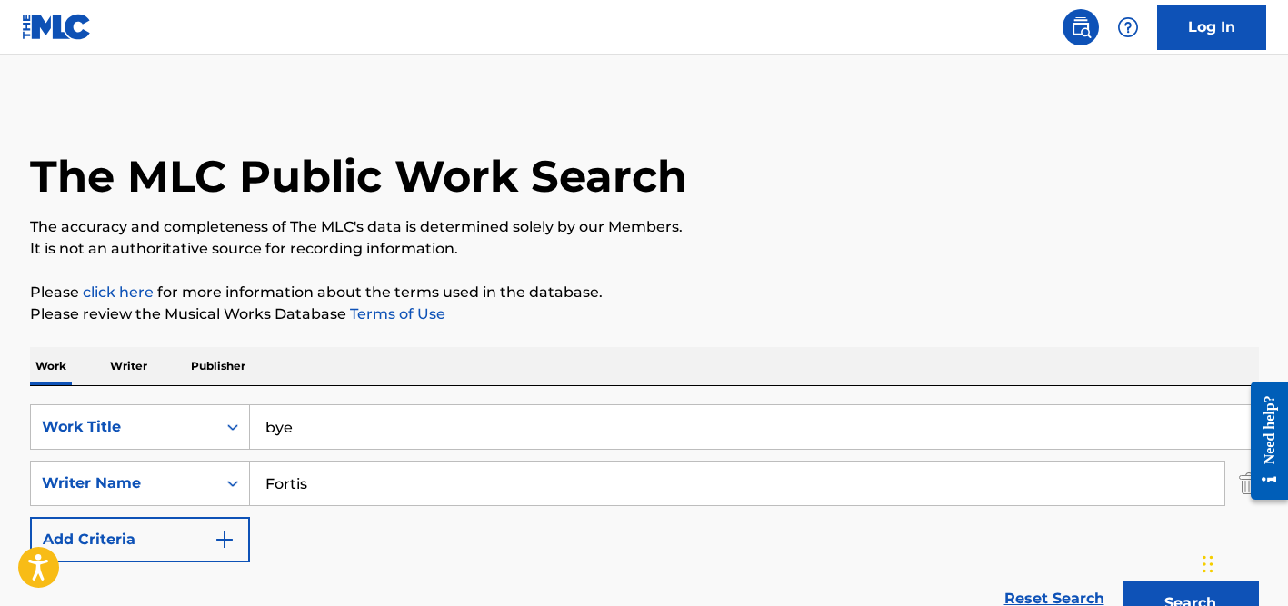
click at [332, 470] on input "Fortis" at bounding box center [737, 484] width 974 height 44
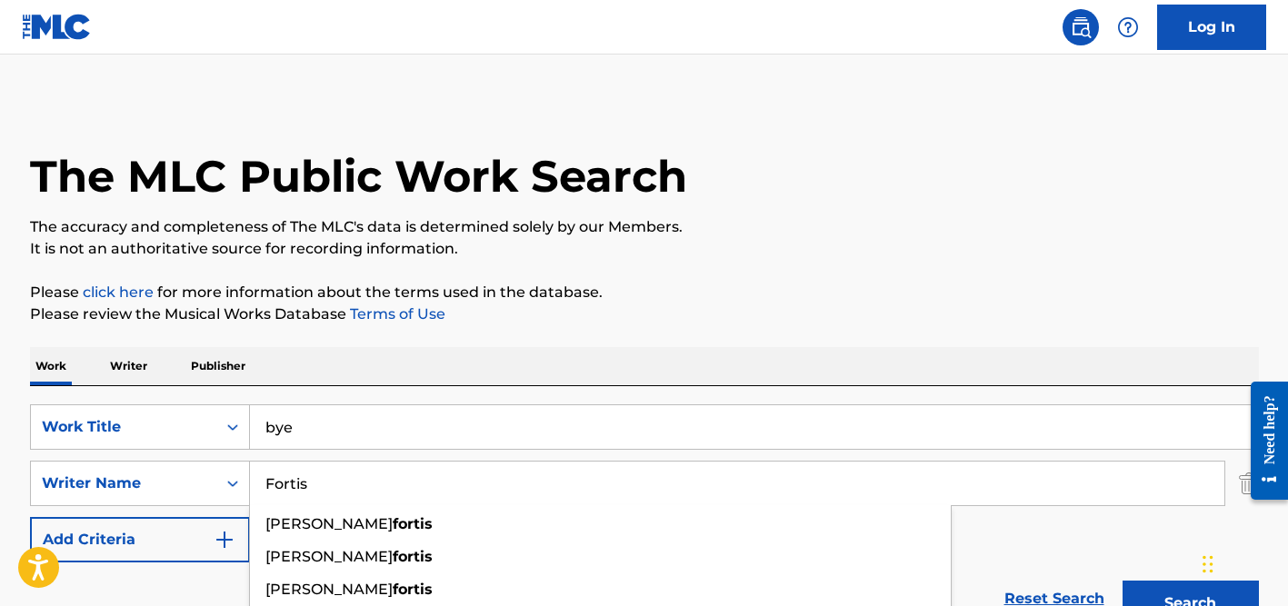
click at [332, 470] on input "Fortis" at bounding box center [737, 484] width 974 height 44
click at [1122, 581] on button "Search" at bounding box center [1190, 603] width 136 height 45
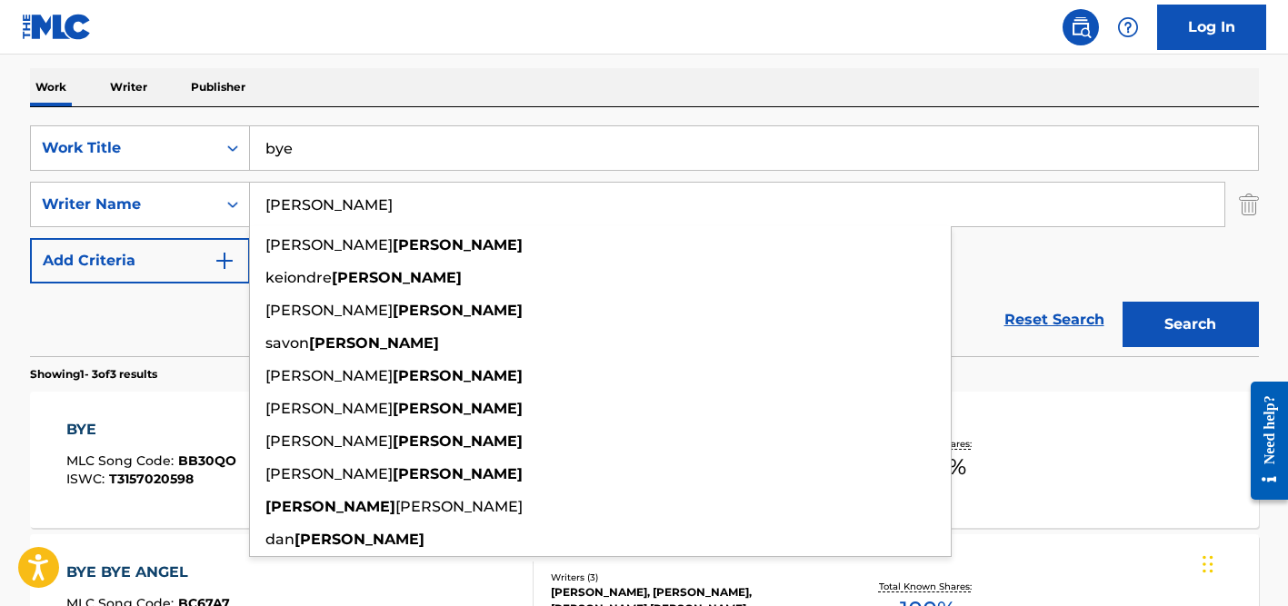
scroll to position [309, 0]
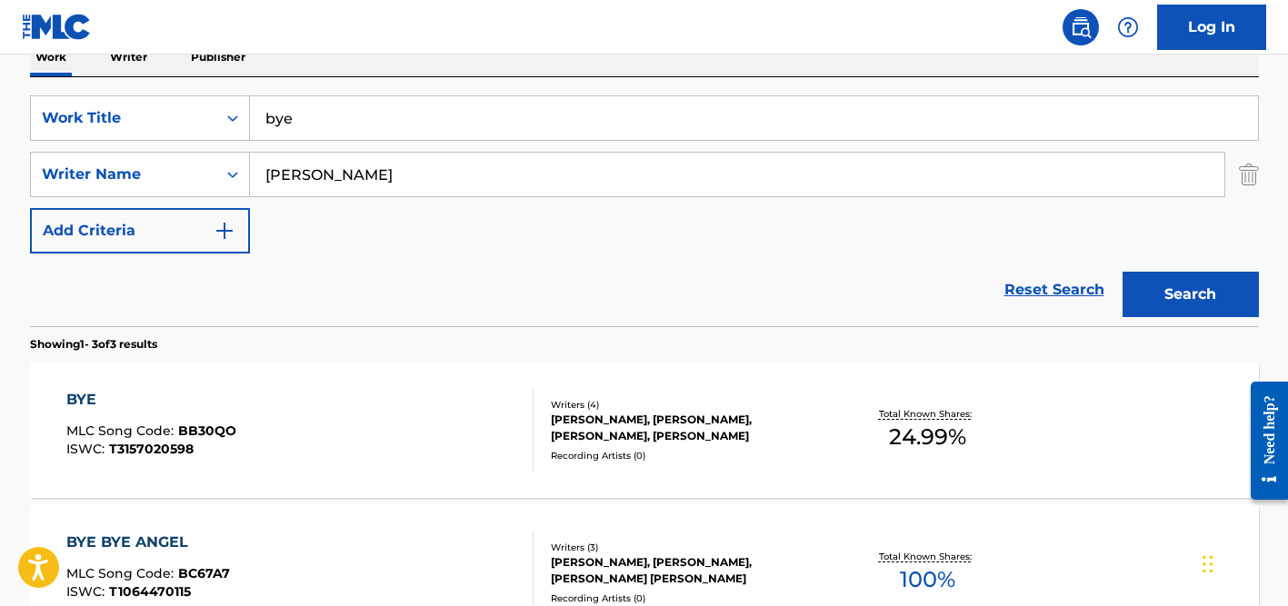
click at [176, 280] on div "Reset Search Search" at bounding box center [644, 290] width 1229 height 73
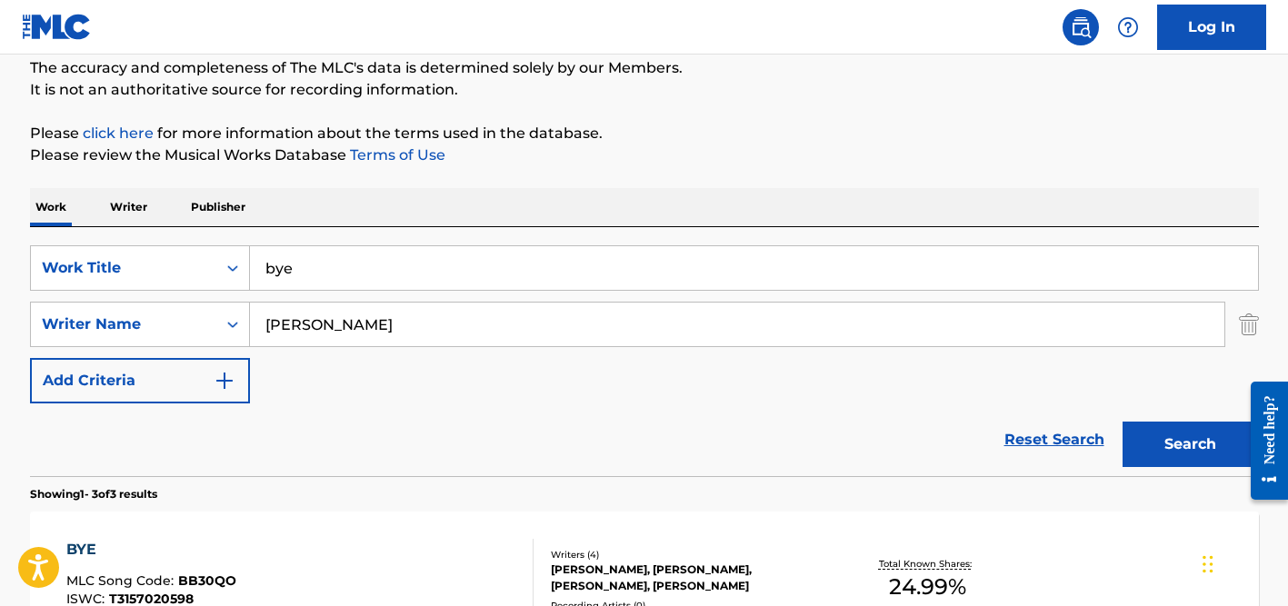
scroll to position [74, 0]
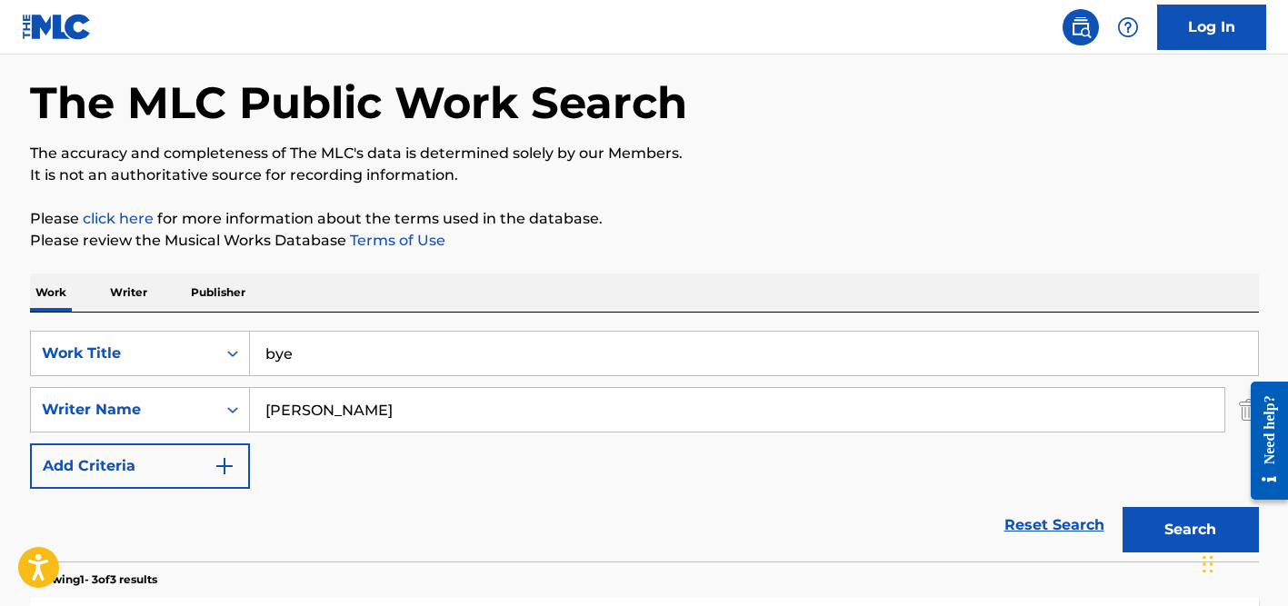
click at [292, 405] on input "[PERSON_NAME]" at bounding box center [737, 410] width 974 height 44
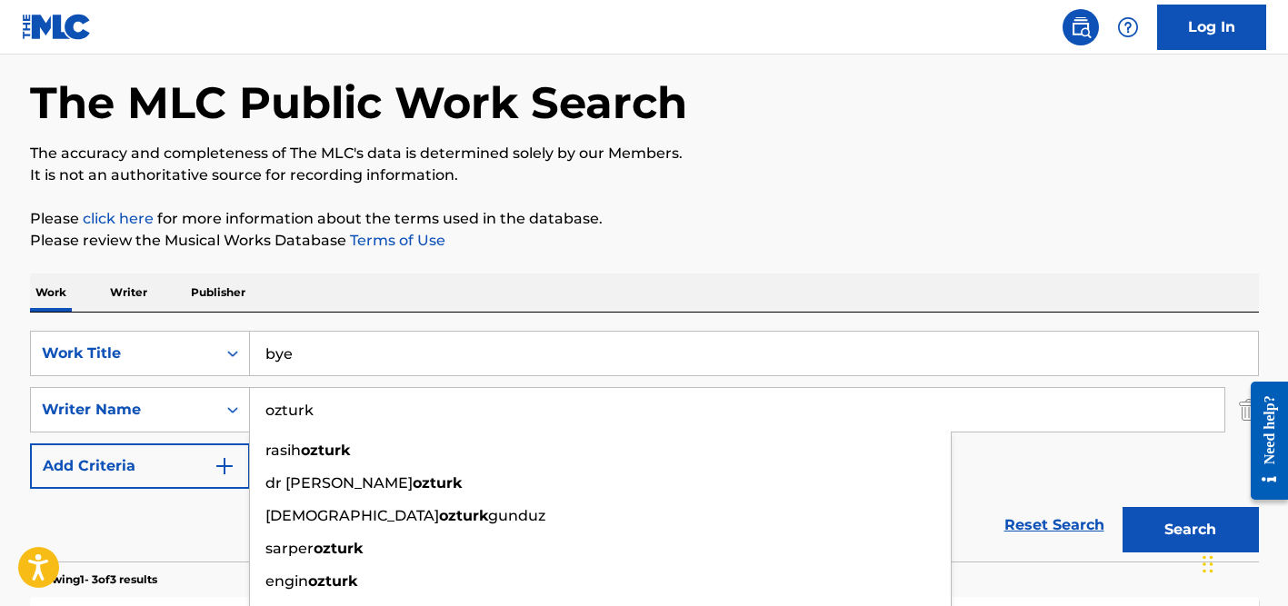
type input "ozturk"
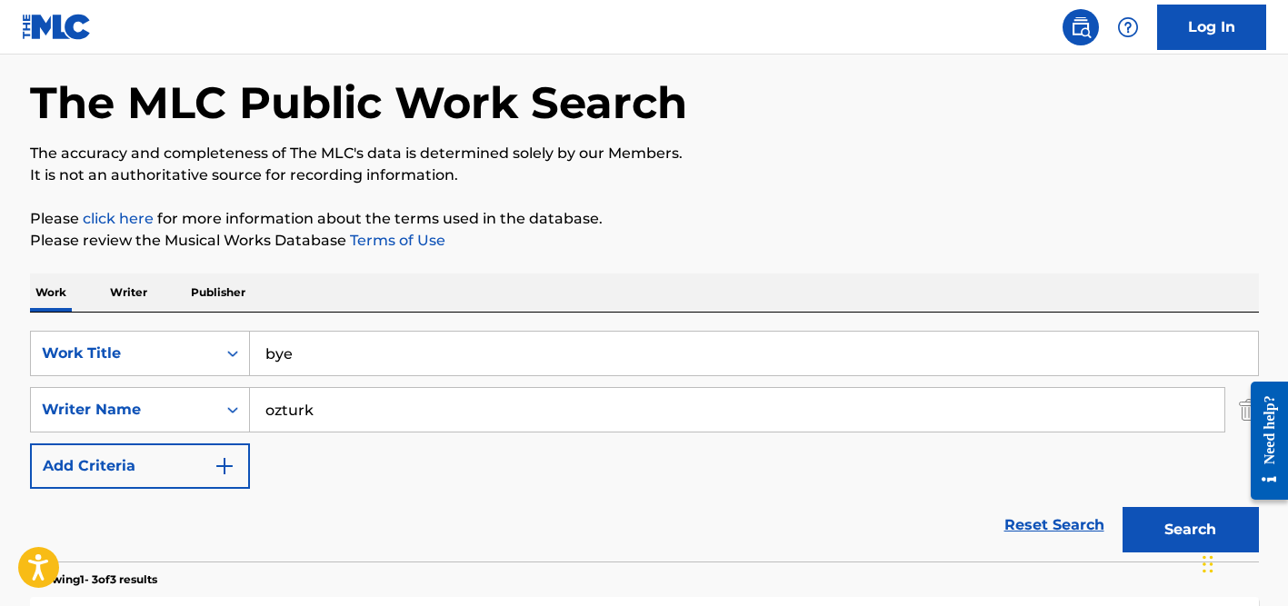
click at [314, 358] on input "bye" at bounding box center [754, 354] width 1008 height 44
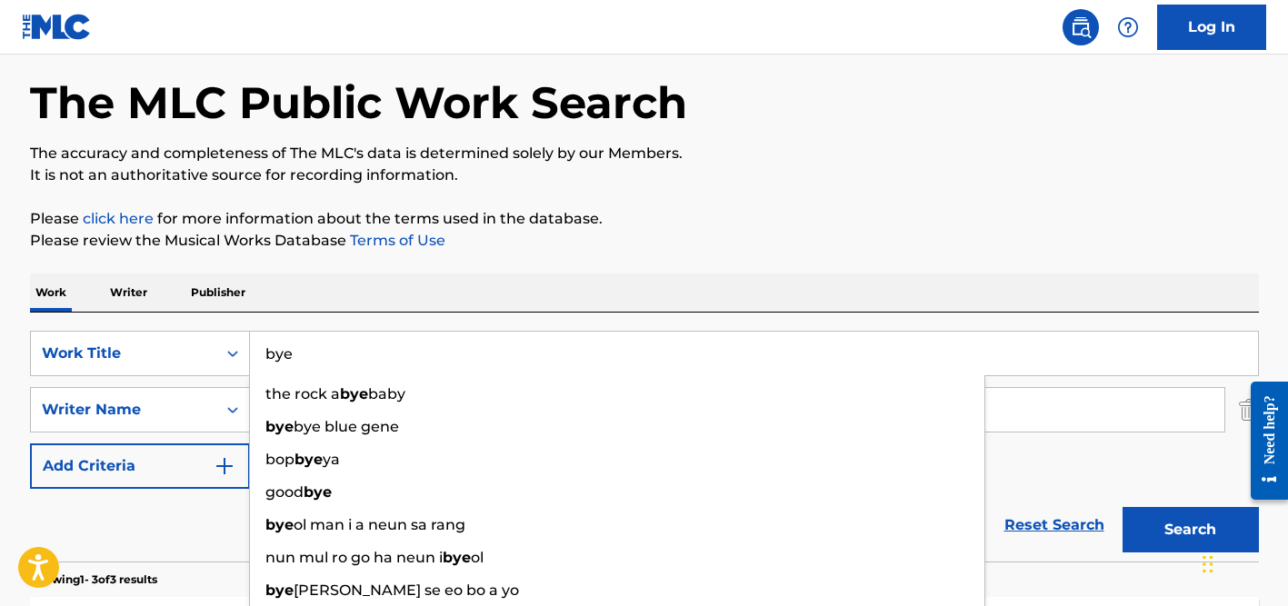
paste input "Biz Öğretmeniz"
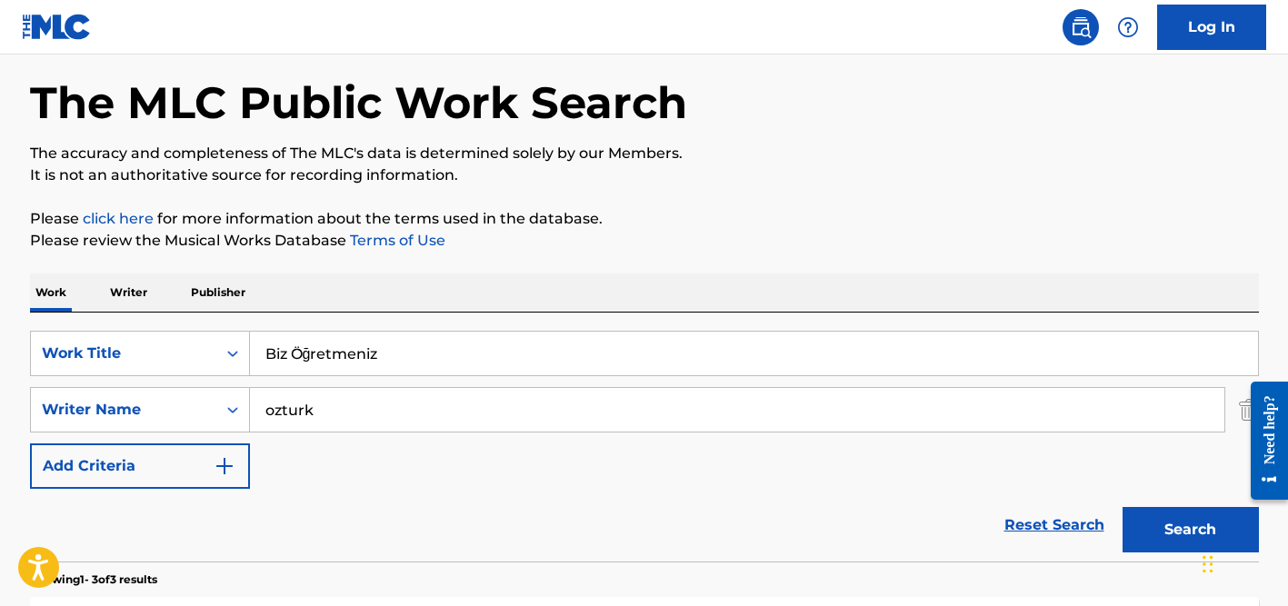
click at [465, 301] on div "Work Writer Publisher" at bounding box center [644, 293] width 1229 height 38
click at [314, 352] on input "Biz Öğretmeniz" at bounding box center [754, 354] width 1008 height 44
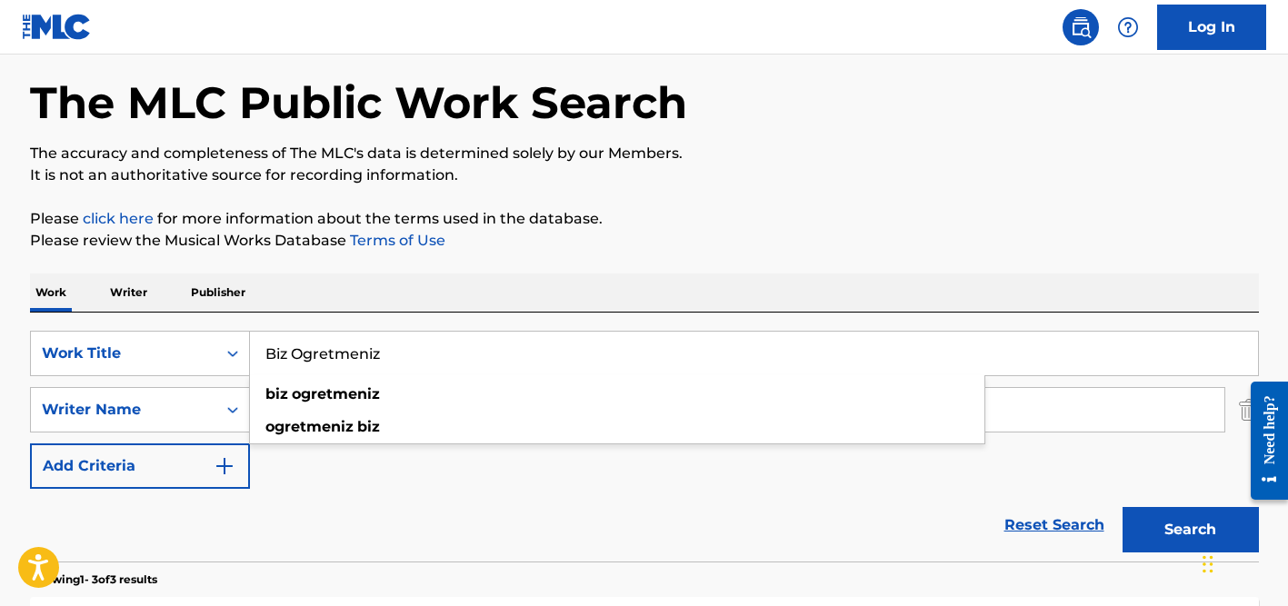
type input "Biz Ogretmeniz"
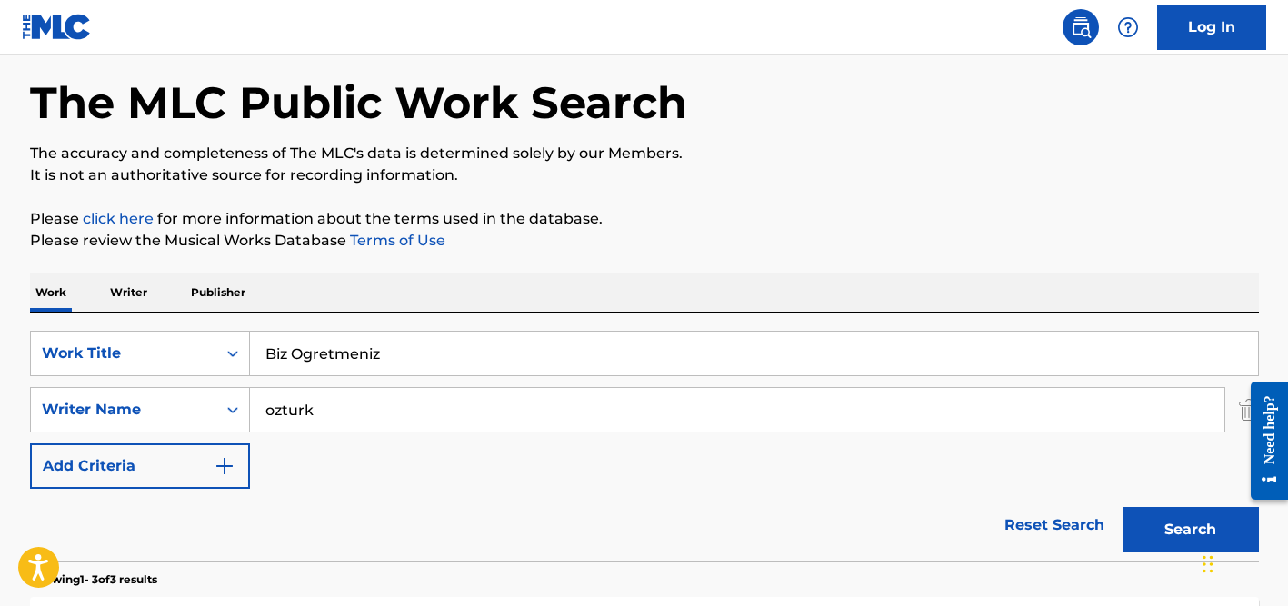
click at [512, 279] on div "Work Writer Publisher" at bounding box center [644, 293] width 1229 height 38
click at [393, 415] on input "ozturk" at bounding box center [737, 410] width 974 height 44
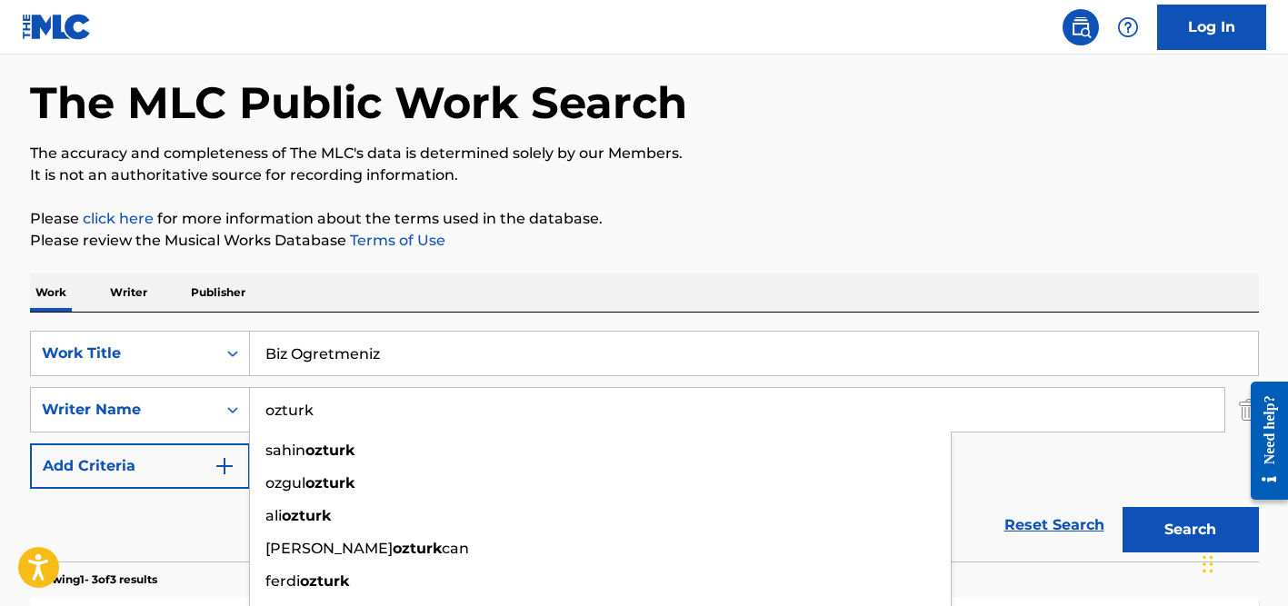
click at [1122, 507] on button "Search" at bounding box center [1190, 529] width 136 height 45
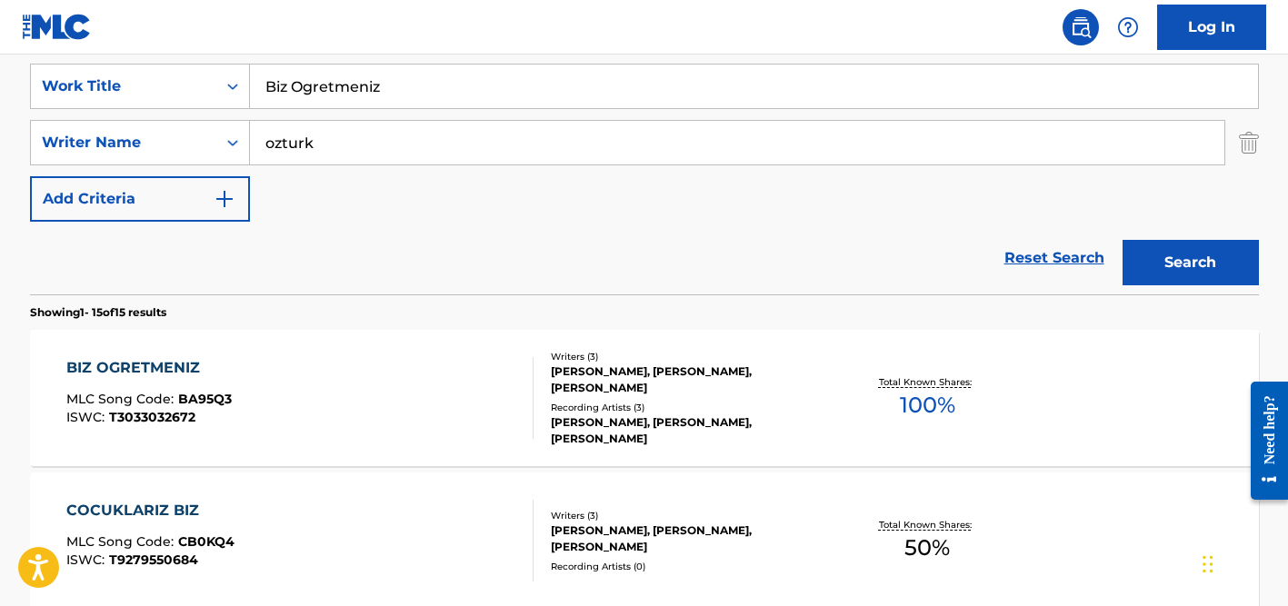
scroll to position [374, 0]
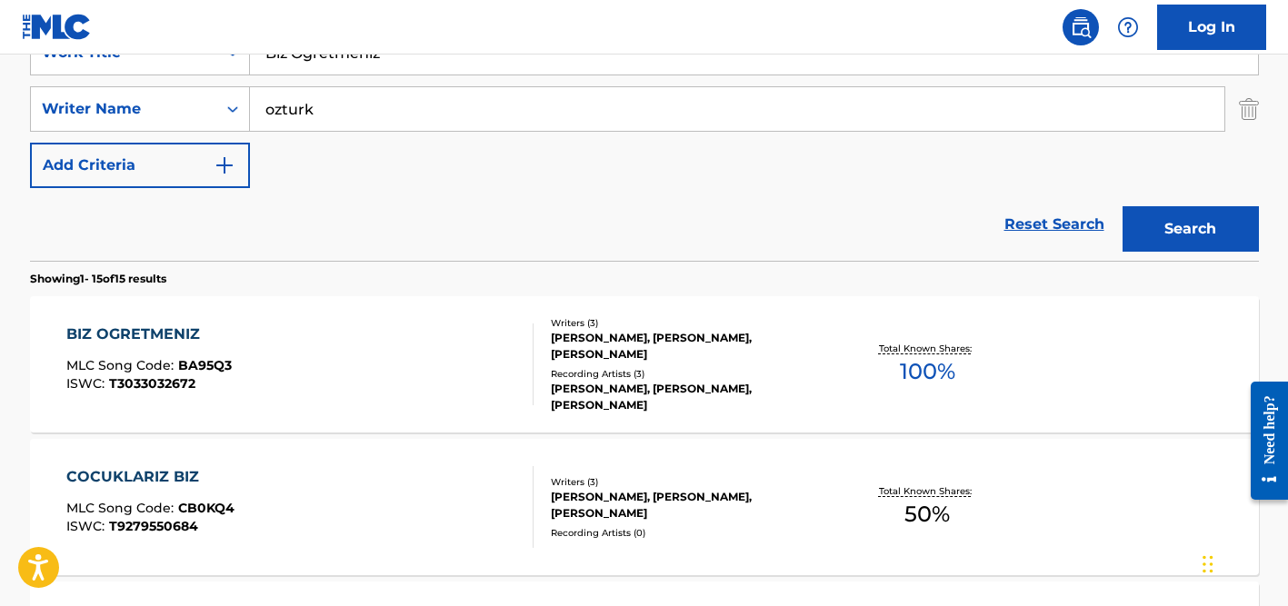
click at [608, 367] on div "Recording Artists ( 3 )" at bounding box center [688, 374] width 274 height 14
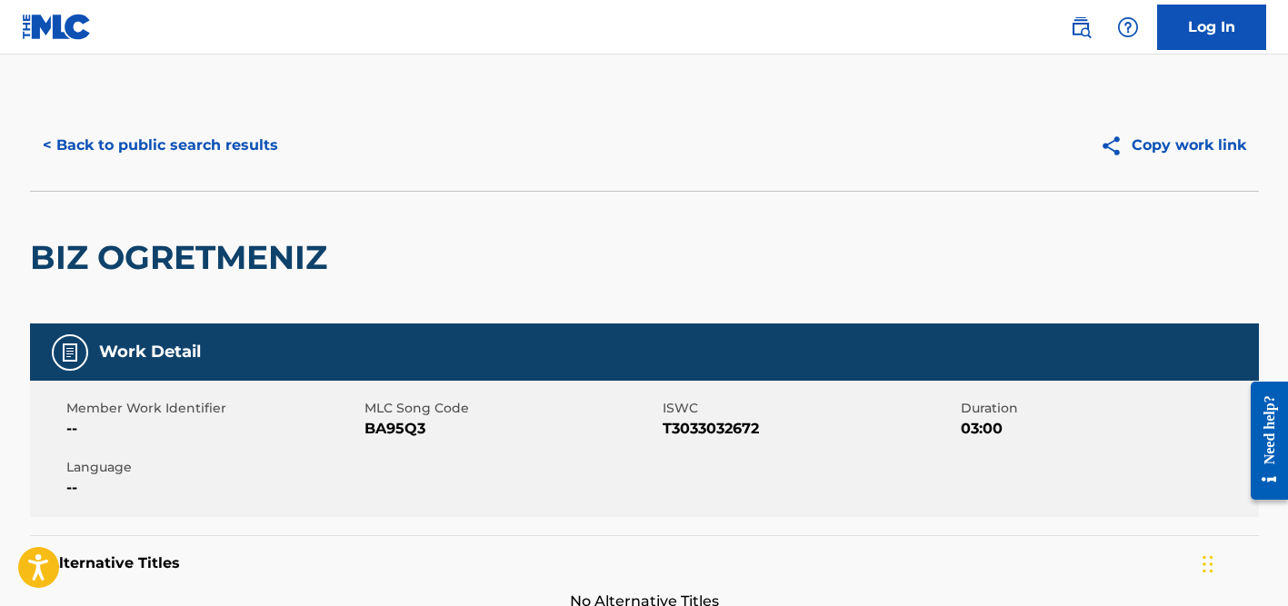
click at [203, 155] on button "< Back to public search results" at bounding box center [160, 145] width 261 height 45
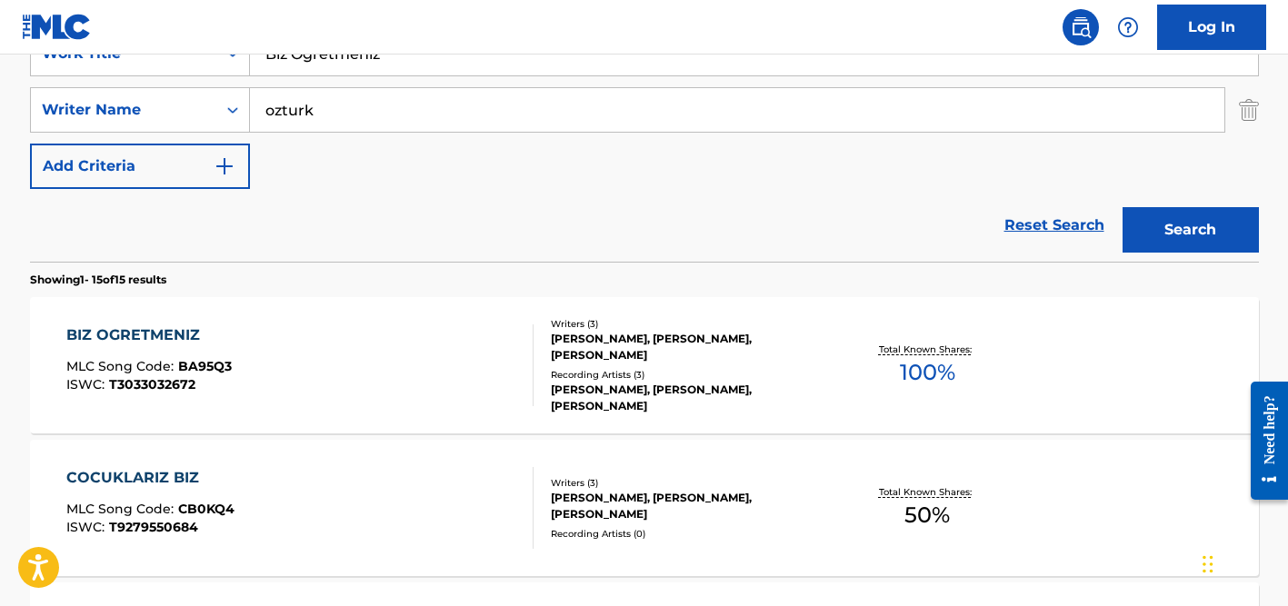
scroll to position [224, 0]
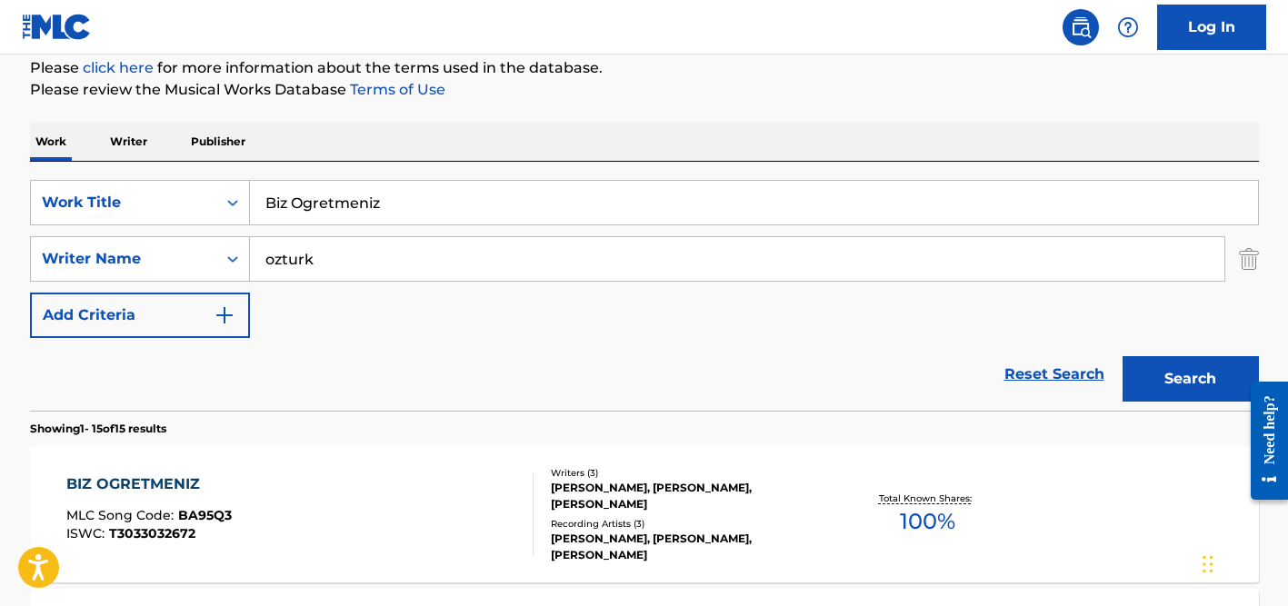
click at [369, 208] on input "Biz Ogretmeniz" at bounding box center [754, 203] width 1008 height 44
paste input "Morir de [PERSON_NAME]"
type input "Morir de [PERSON_NAME]"
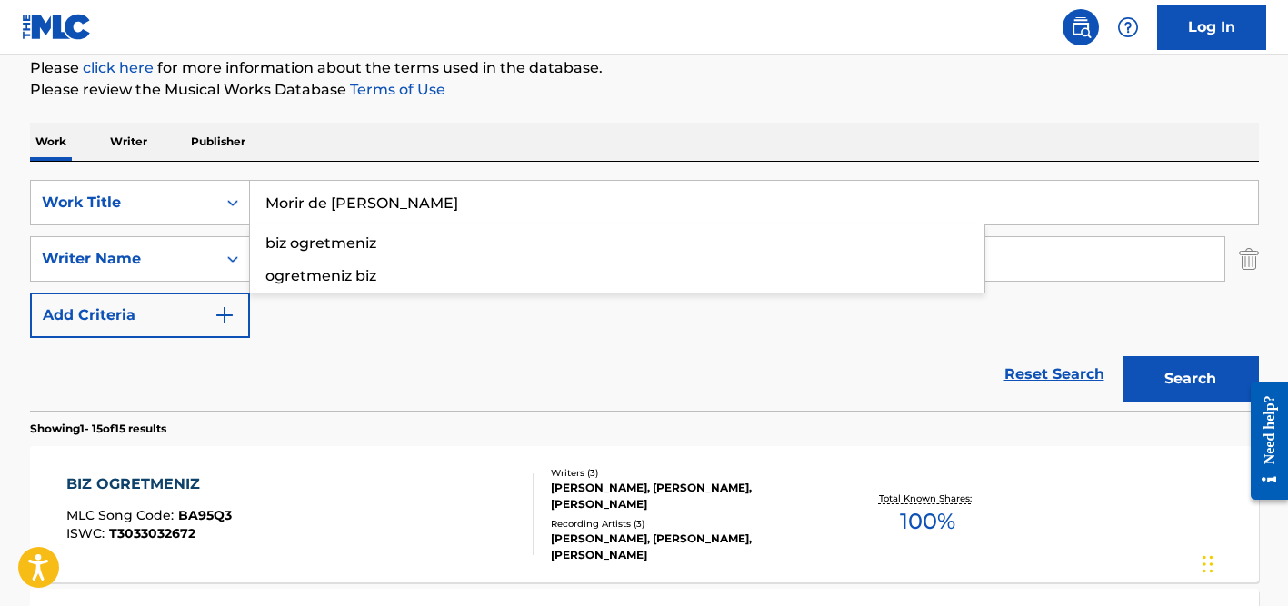
click at [386, 157] on div "Work Writer Publisher" at bounding box center [644, 142] width 1229 height 38
click at [370, 257] on input "ozturk" at bounding box center [737, 259] width 974 height 44
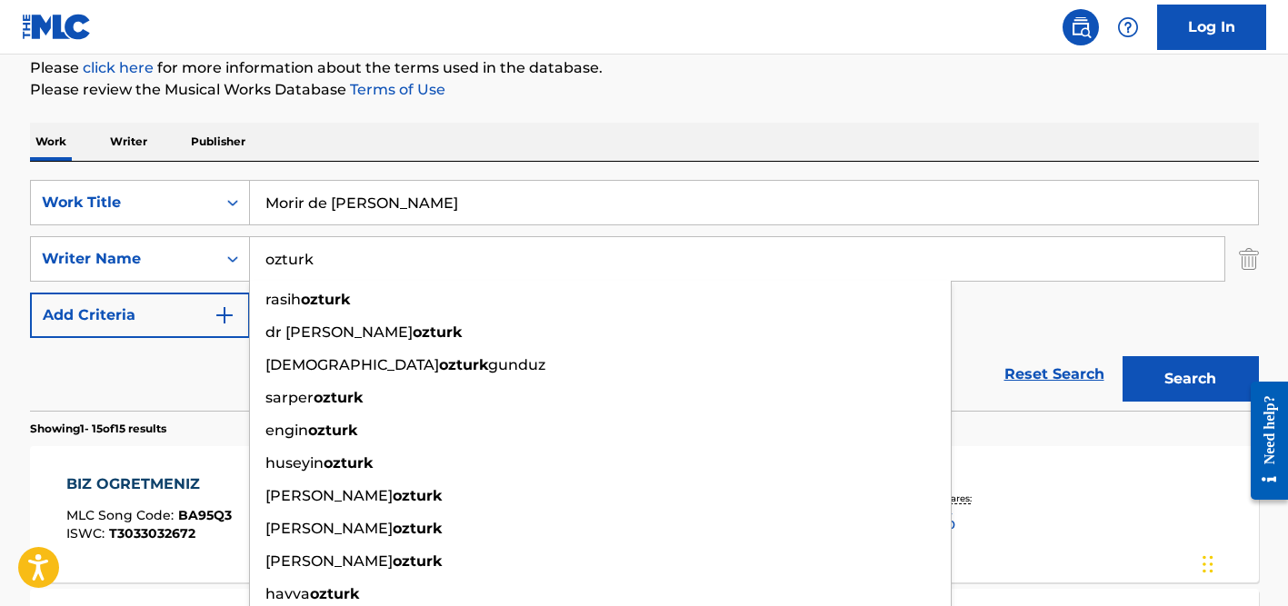
type input "="
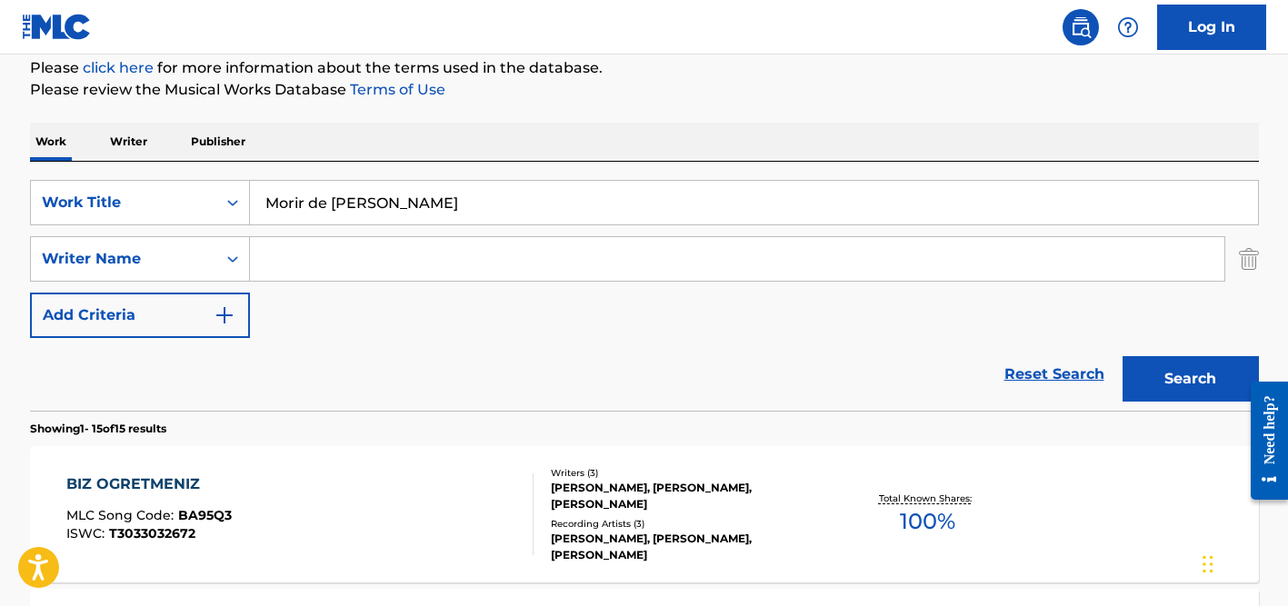
click at [1122, 356] on button "Search" at bounding box center [1190, 378] width 136 height 45
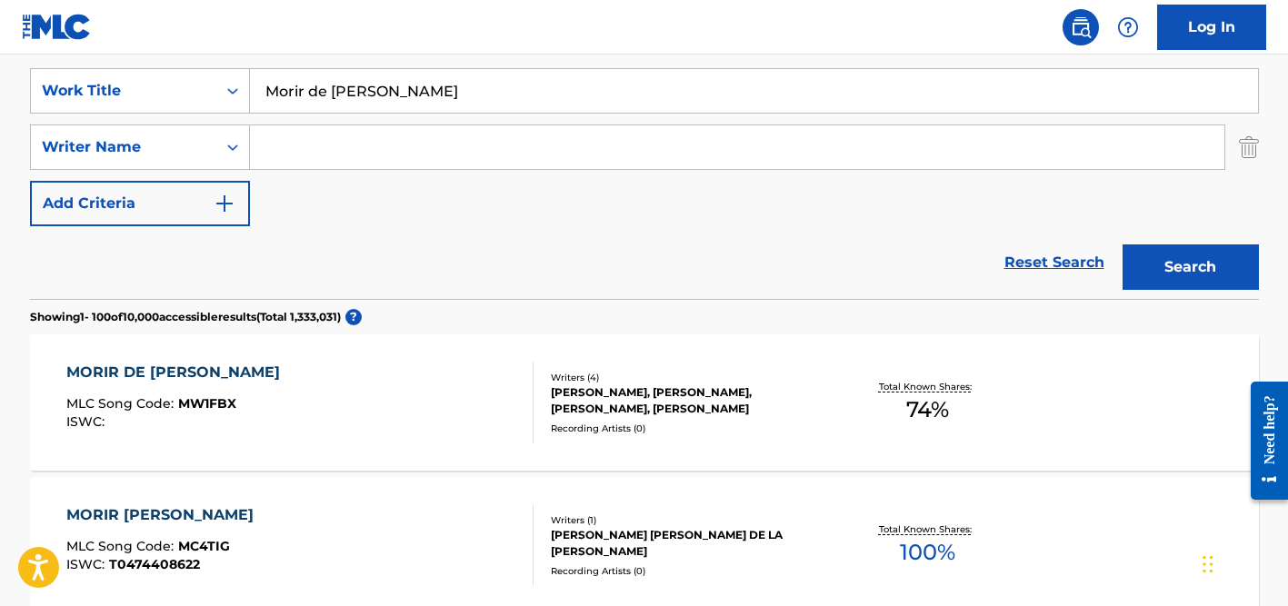
scroll to position [343, 0]
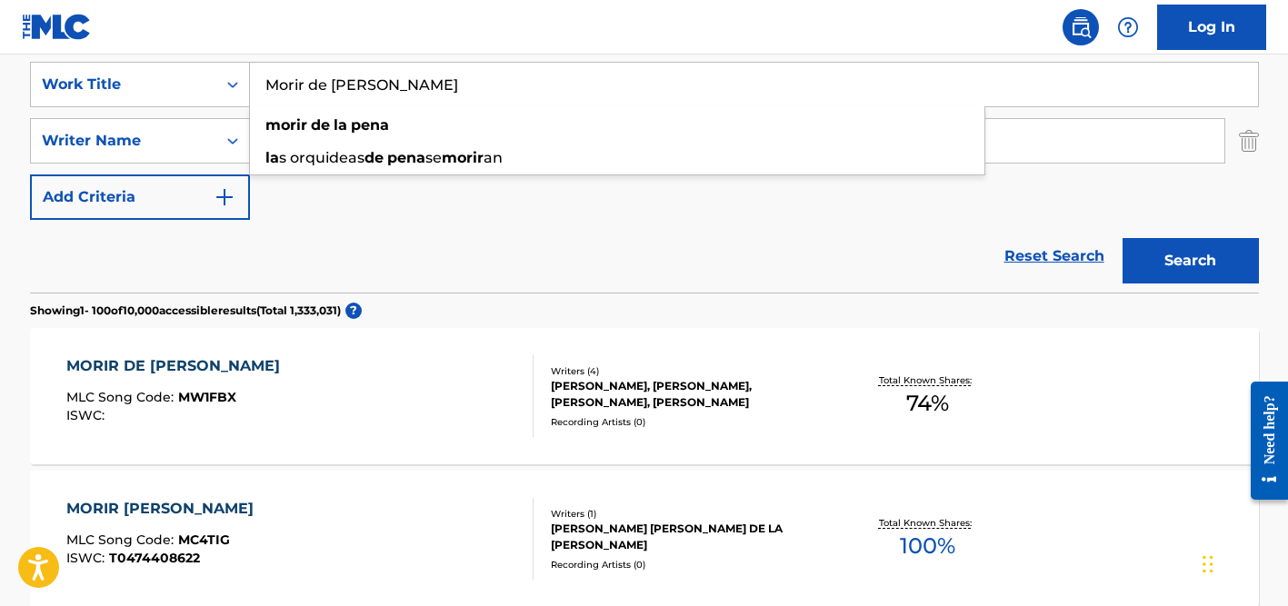
click at [372, 86] on input "Morir de [PERSON_NAME]" at bounding box center [754, 85] width 1008 height 44
paste input "JORDAAR [DATE]"
click at [1122, 238] on button "Search" at bounding box center [1190, 260] width 136 height 45
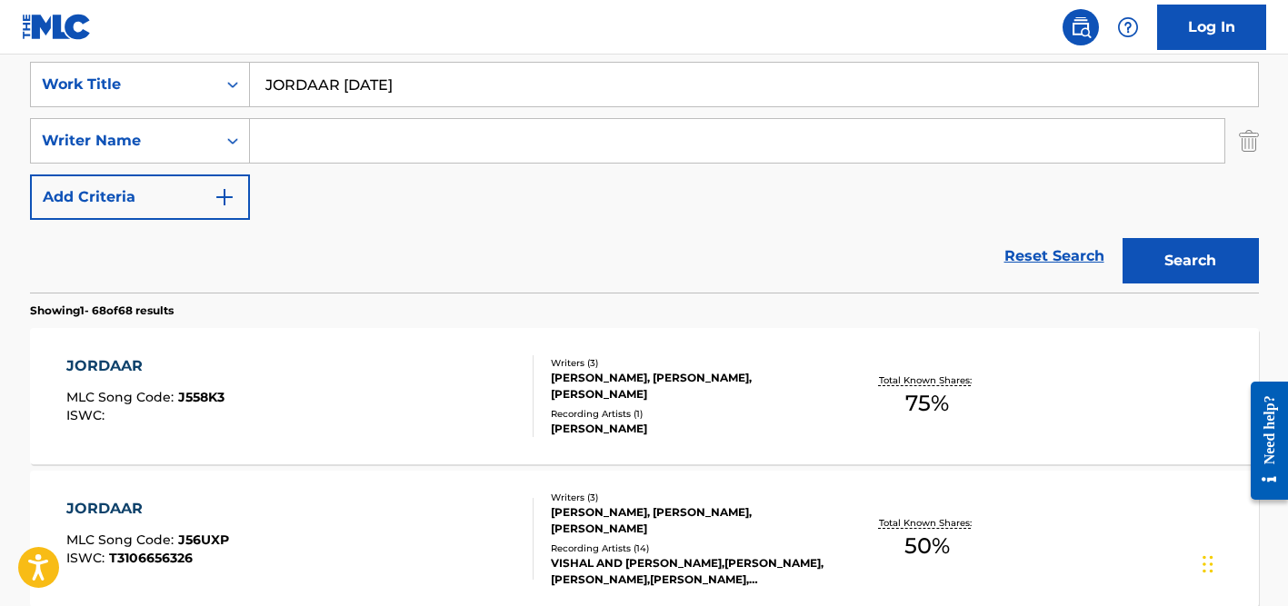
click at [460, 86] on input "JORDAAR [DATE]" at bounding box center [754, 85] width 1008 height 44
paste input "Undali [PERSON_NAME]"
type input "Undali [PERSON_NAME]"
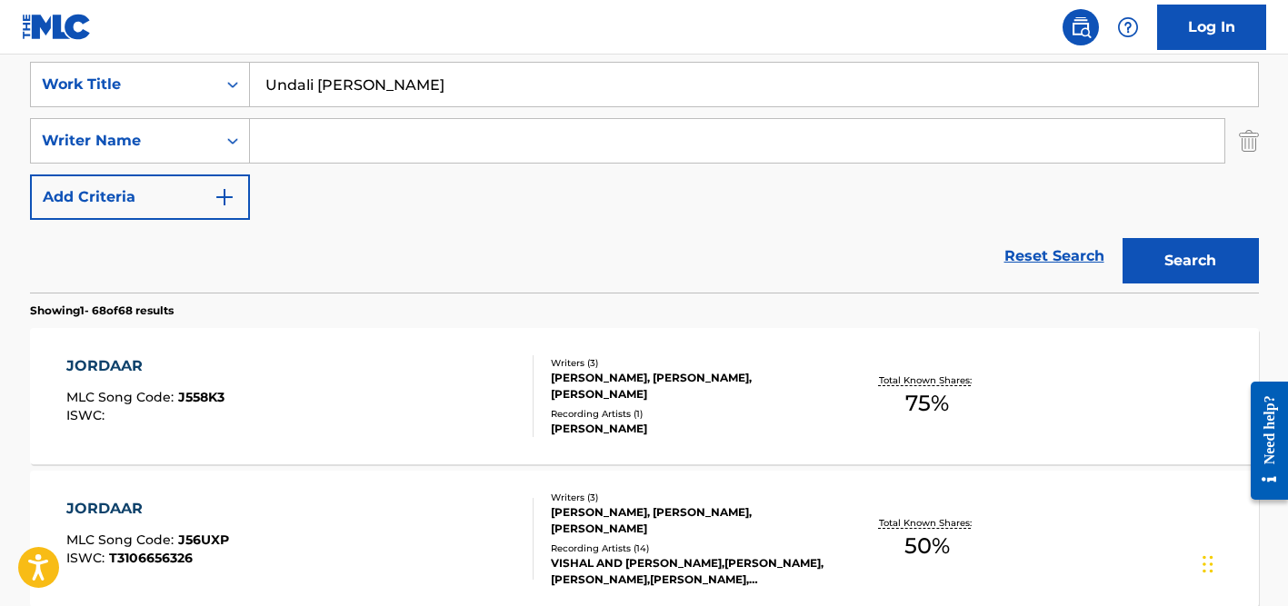
click at [1122, 238] on button "Search" at bounding box center [1190, 260] width 136 height 45
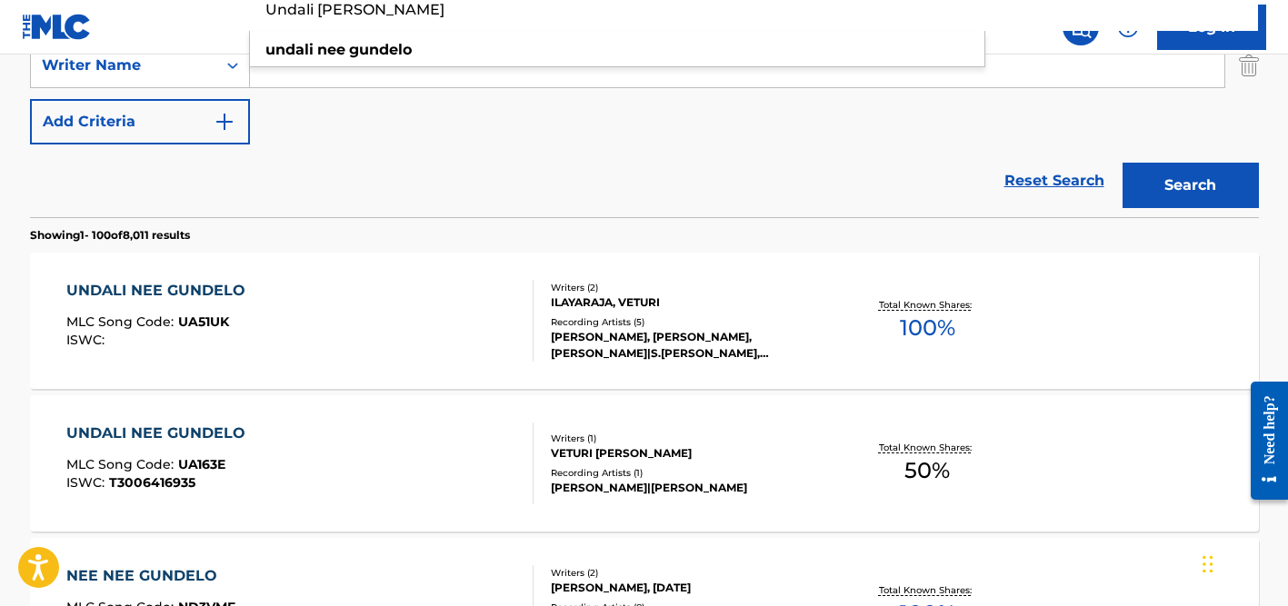
scroll to position [438, 0]
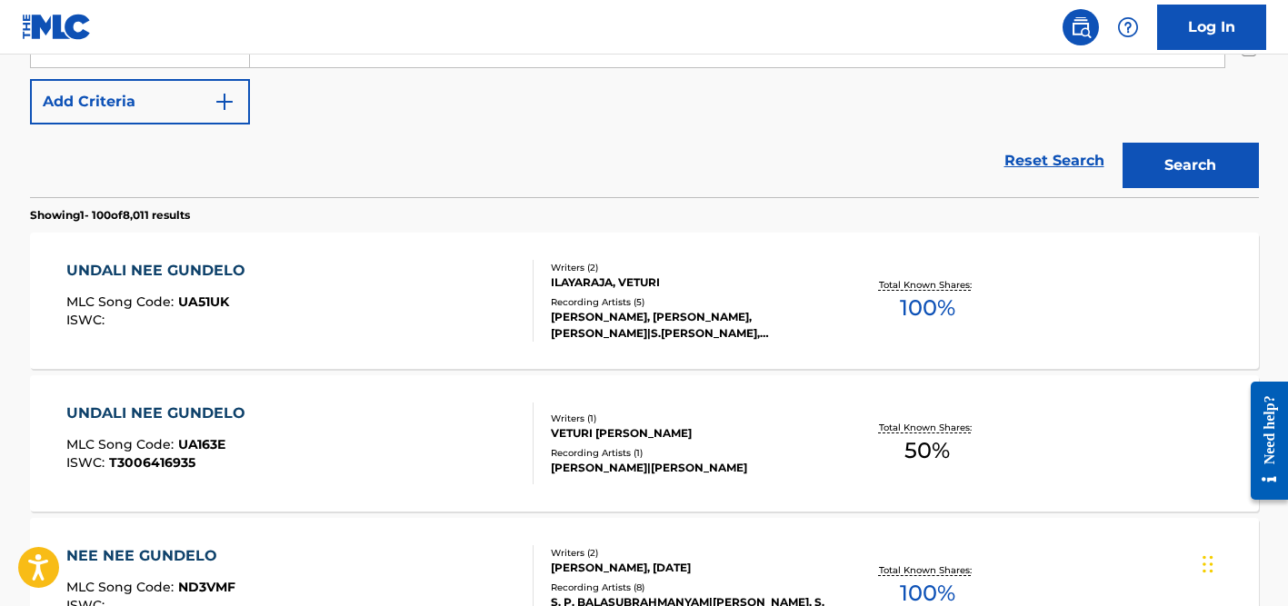
click at [590, 298] on div "Recording Artists ( 5 )" at bounding box center [688, 302] width 274 height 14
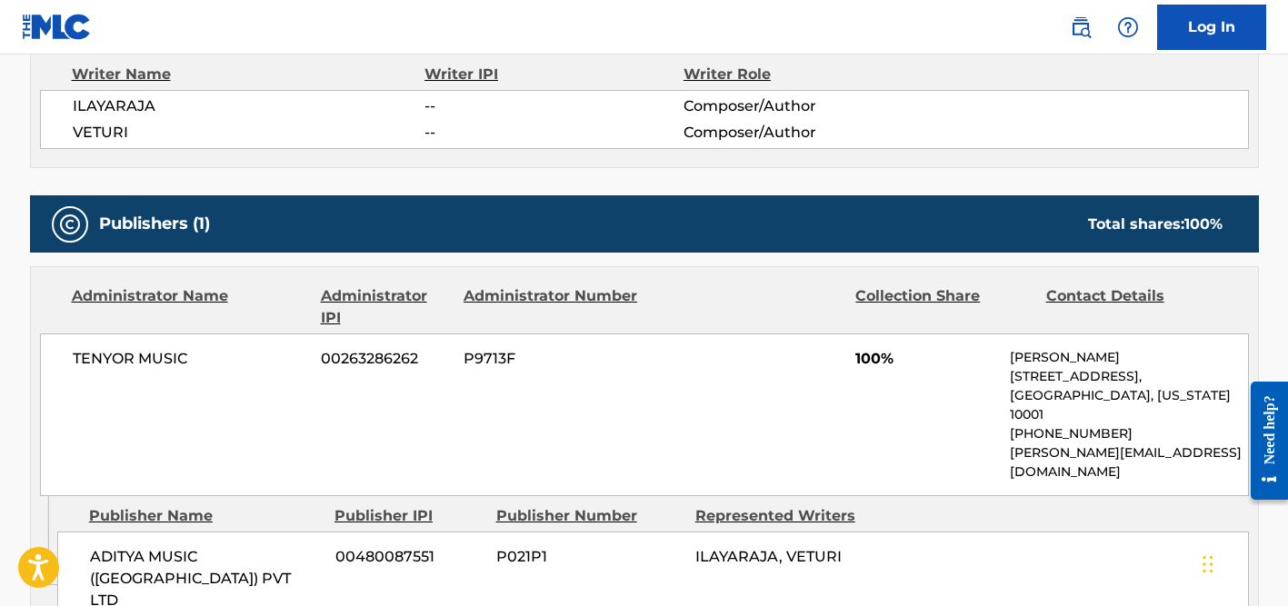
scroll to position [1115, 0]
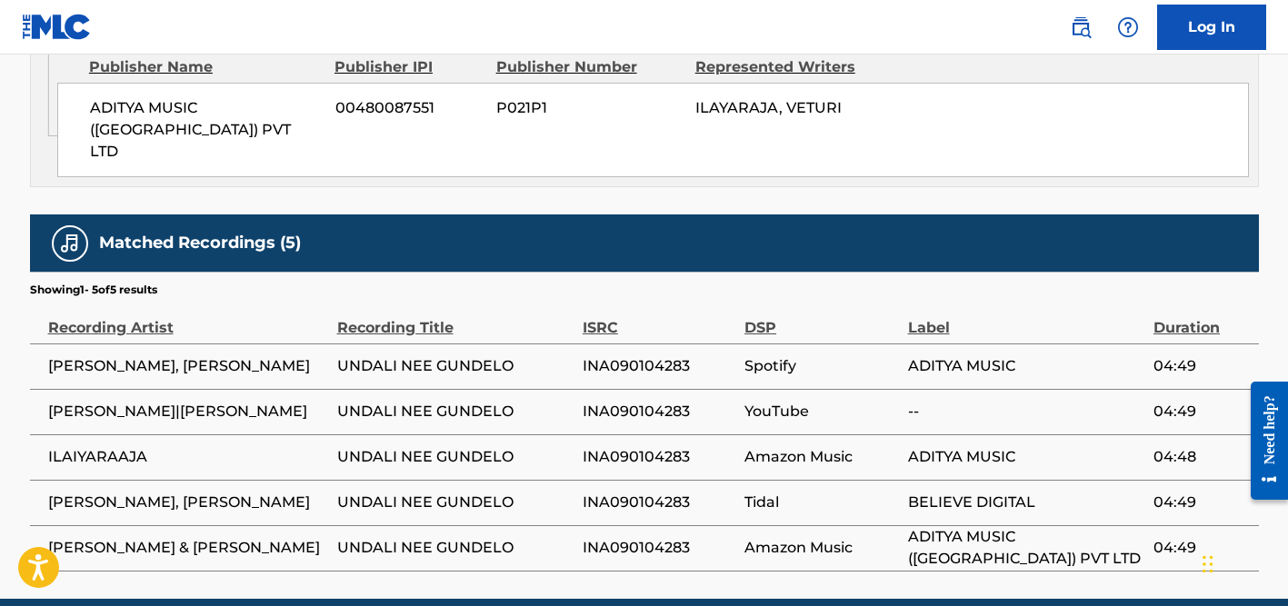
click at [610, 446] on span "INA090104283" at bounding box center [658, 457] width 153 height 22
copy span "INA090104283"
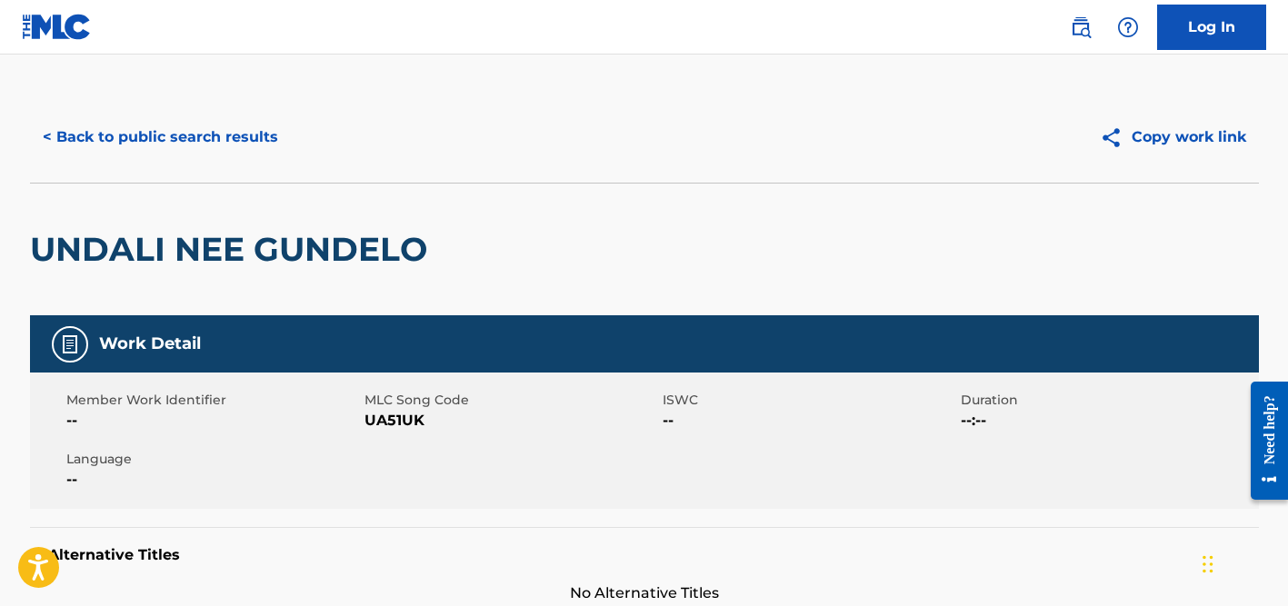
scroll to position [0, 0]
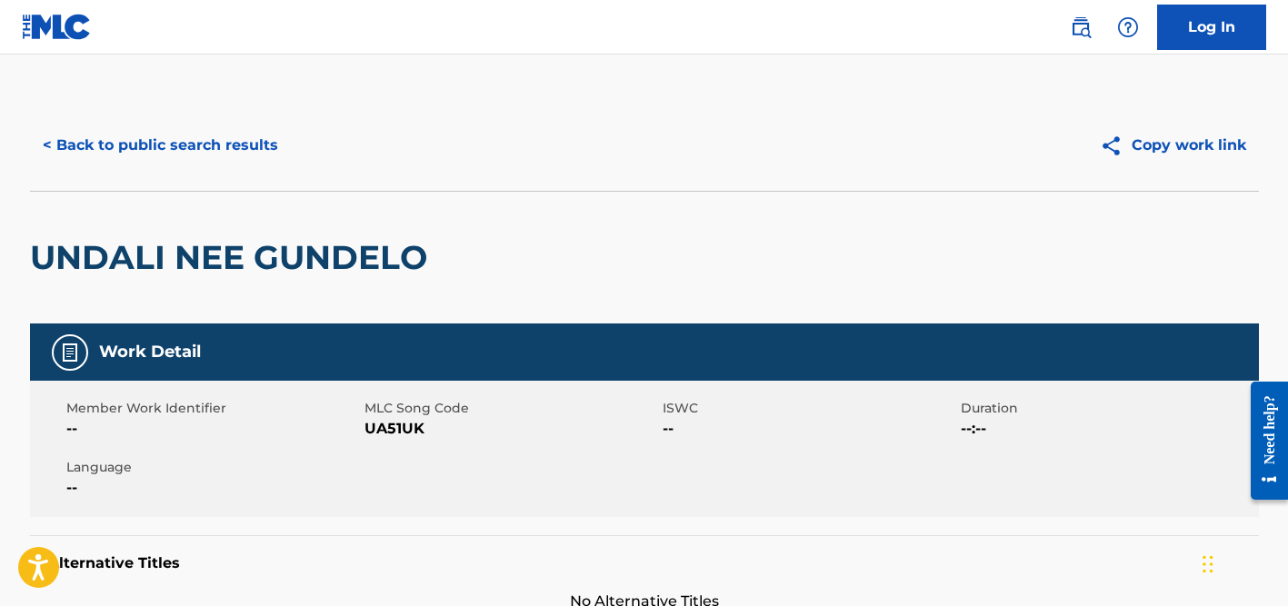
click at [216, 144] on button "< Back to public search results" at bounding box center [160, 145] width 261 height 45
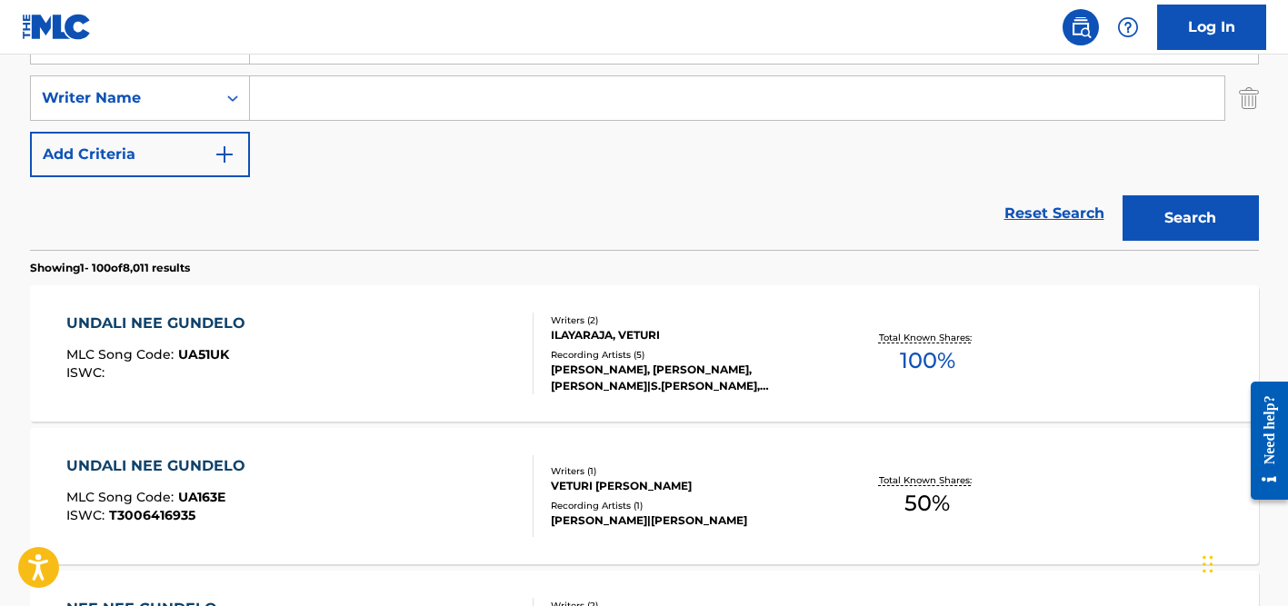
scroll to position [373, 0]
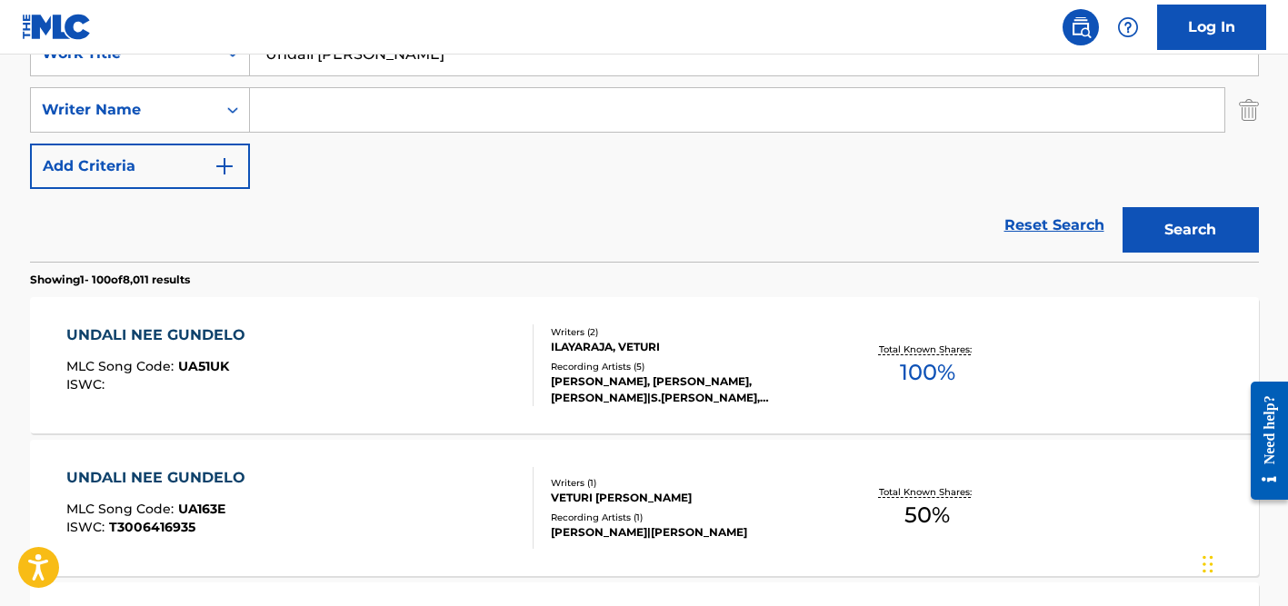
click at [303, 110] on input "Search Form" at bounding box center [737, 110] width 974 height 44
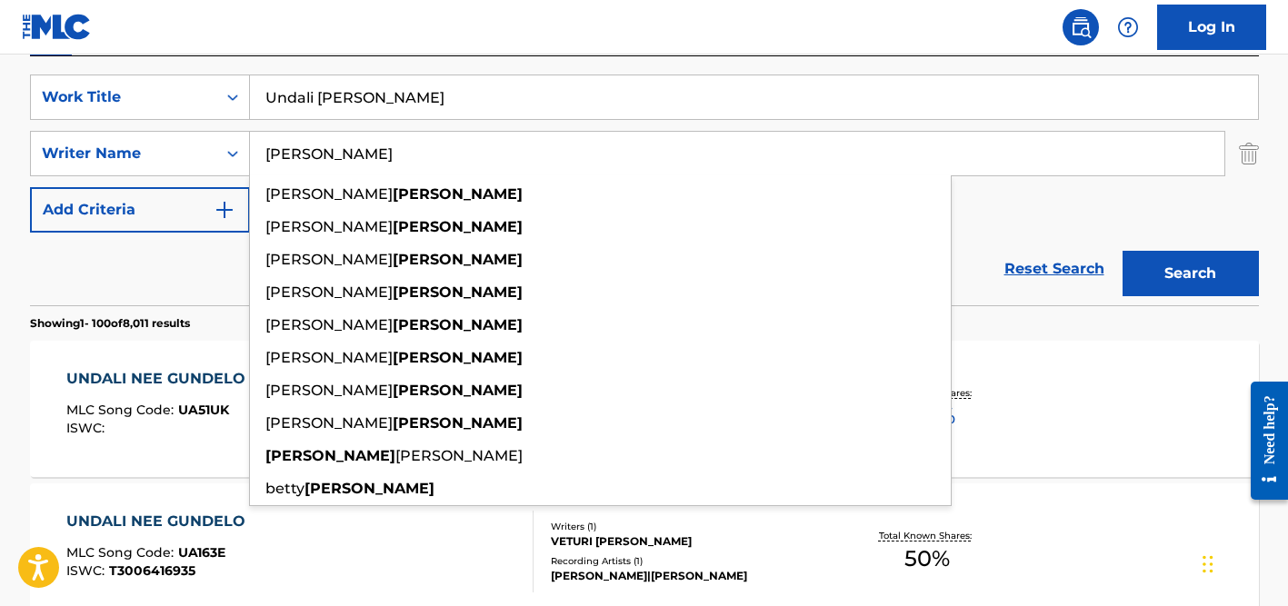
scroll to position [313, 0]
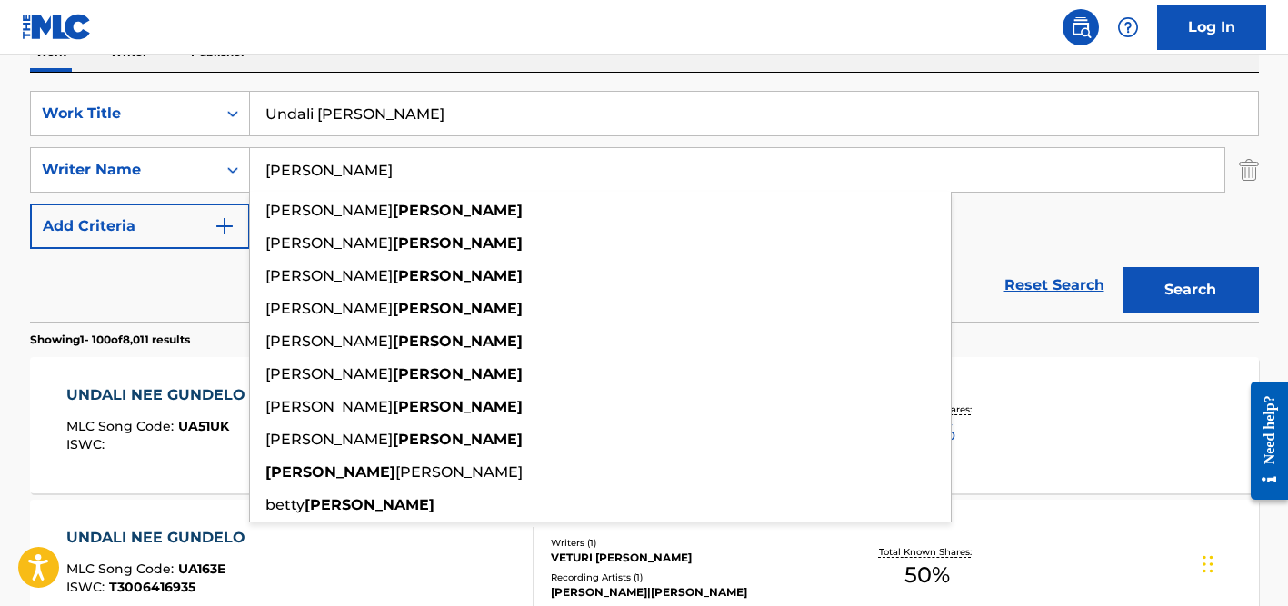
type input "[PERSON_NAME]"
click at [321, 113] on input "Undali [PERSON_NAME]" at bounding box center [754, 114] width 1008 height 44
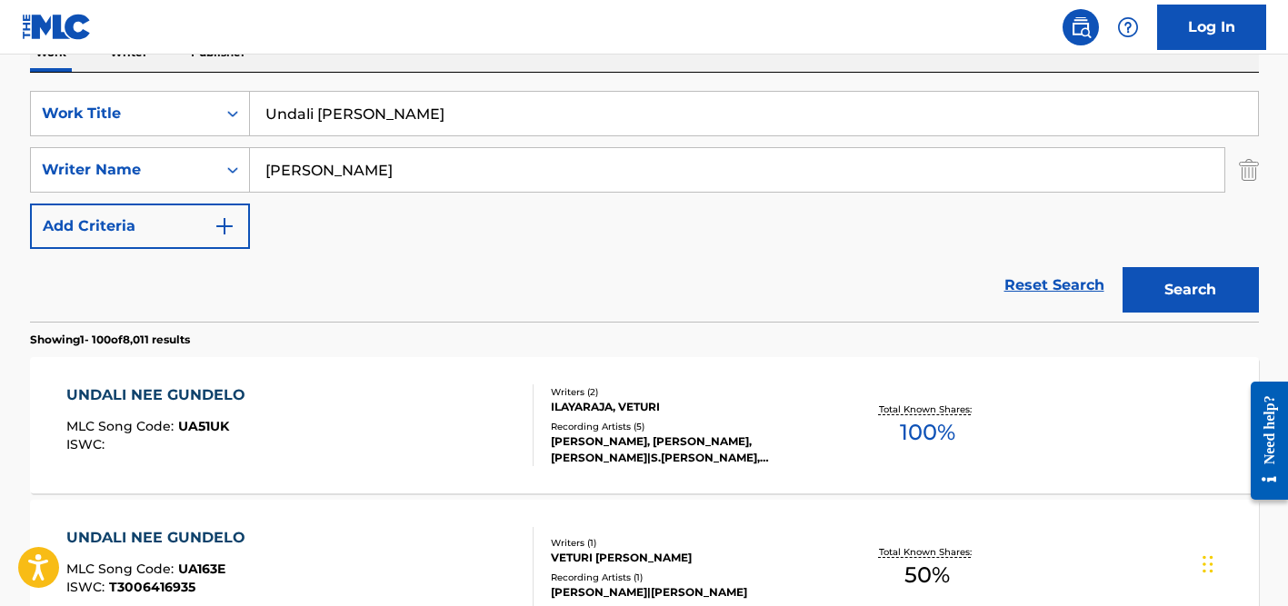
click at [321, 113] on input "Undali [PERSON_NAME]" at bounding box center [754, 114] width 1008 height 44
paste input "Les nuits où tu t'en vas"
click at [349, 113] on input "Les nuits où tu t'en vas" at bounding box center [754, 114] width 1008 height 44
click at [532, 119] on input "Les nuits ou tu t'en vas" at bounding box center [754, 114] width 1008 height 44
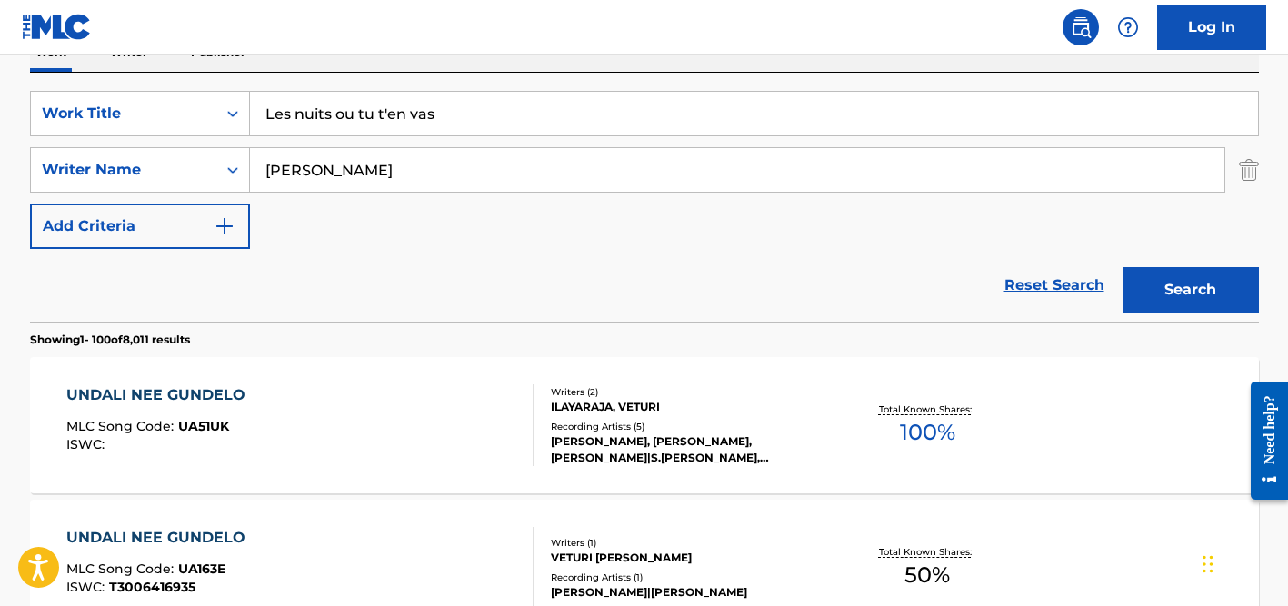
type input "Les nuits ou tu t'en vas"
click at [436, 171] on input "[PERSON_NAME]" at bounding box center [737, 170] width 974 height 44
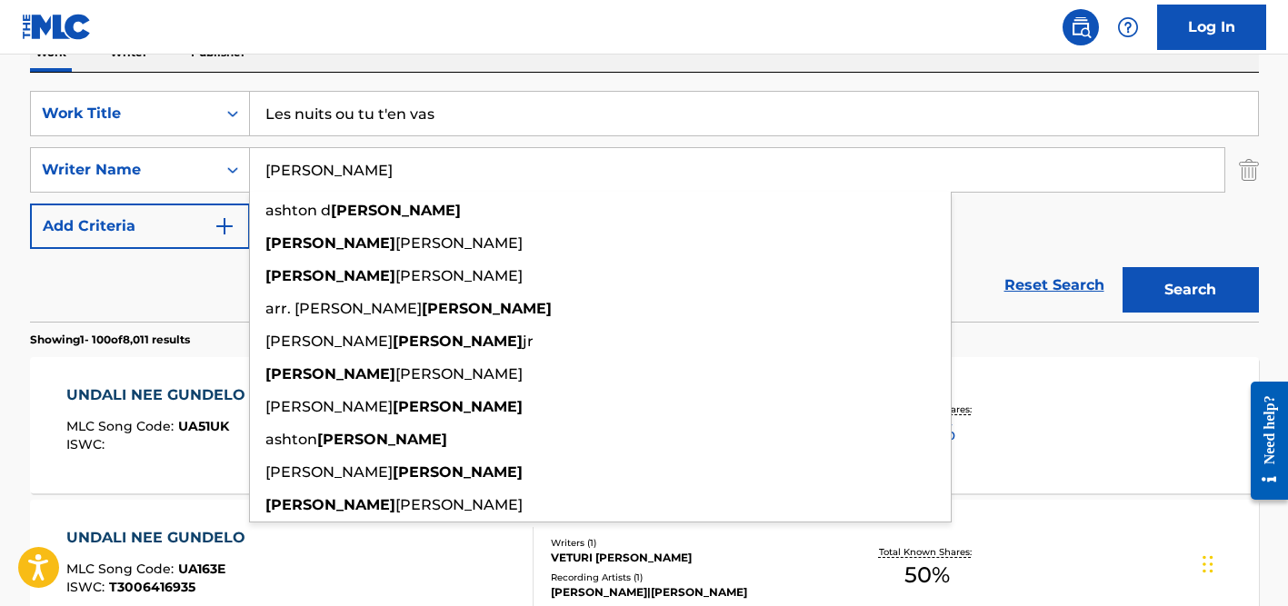
click at [1122, 267] on button "Search" at bounding box center [1190, 289] width 136 height 45
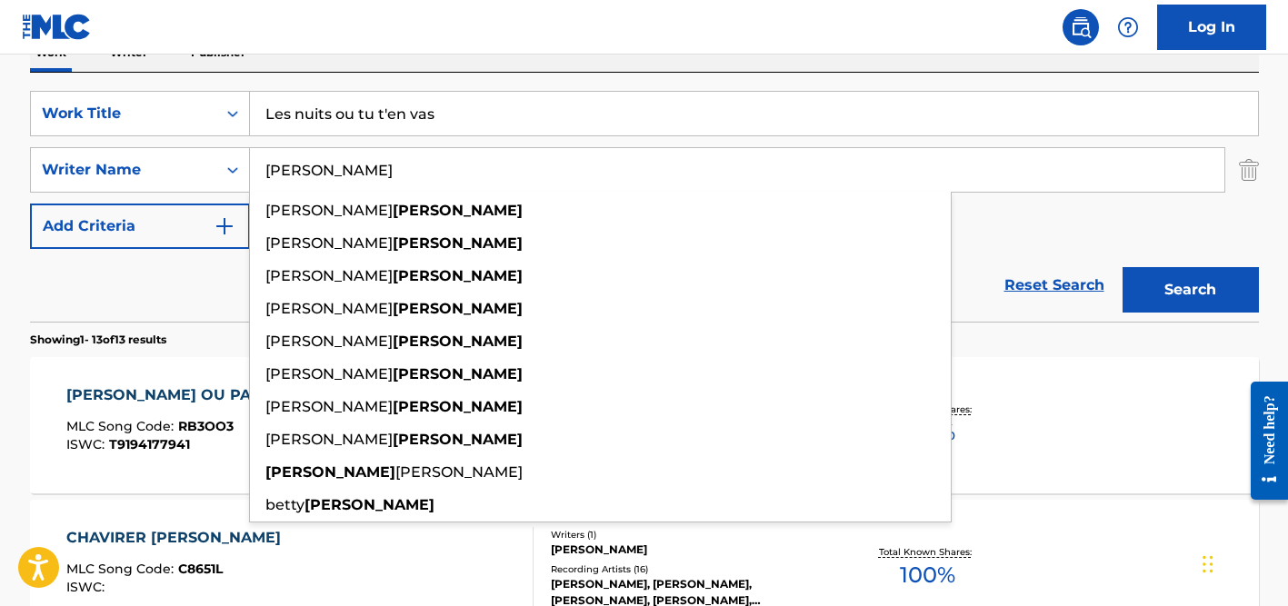
click at [162, 279] on div "Reset Search Search" at bounding box center [644, 285] width 1229 height 73
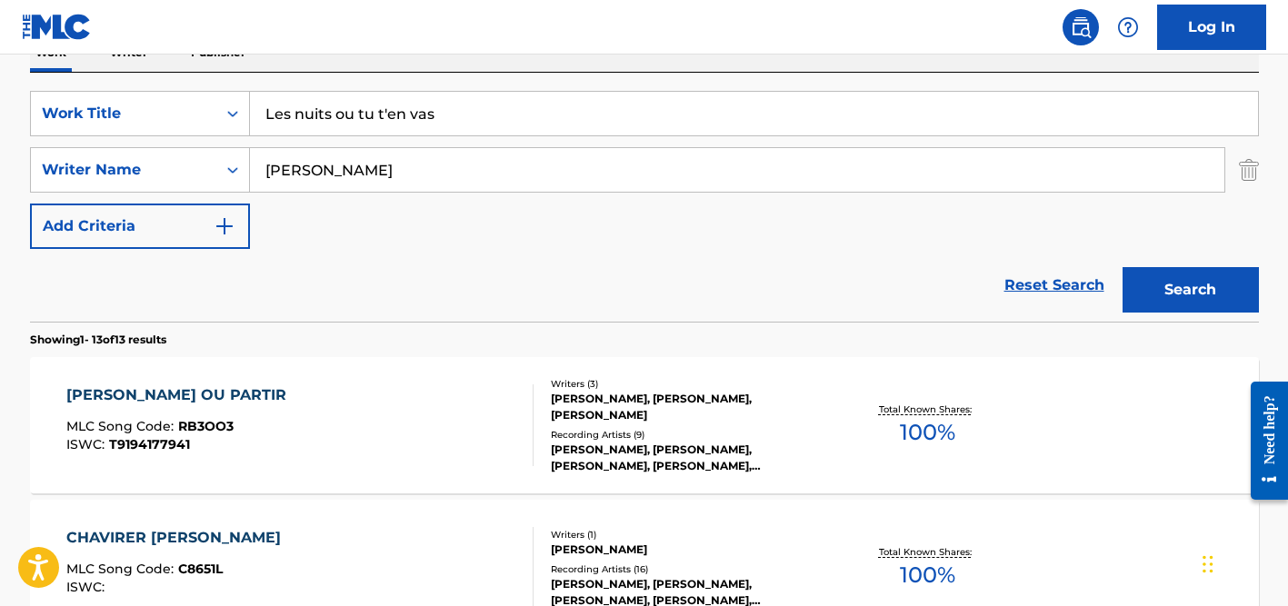
click at [304, 173] on input "[PERSON_NAME]" at bounding box center [737, 170] width 974 height 44
click at [1122, 267] on button "Search" at bounding box center [1190, 289] width 136 height 45
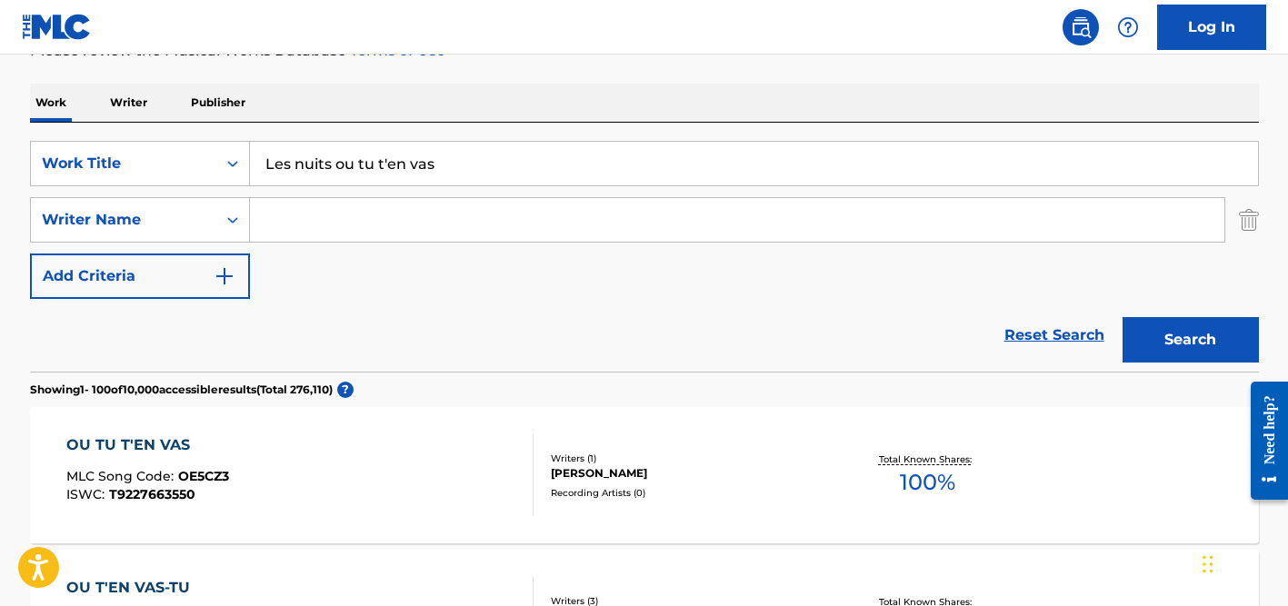
scroll to position [228, 0]
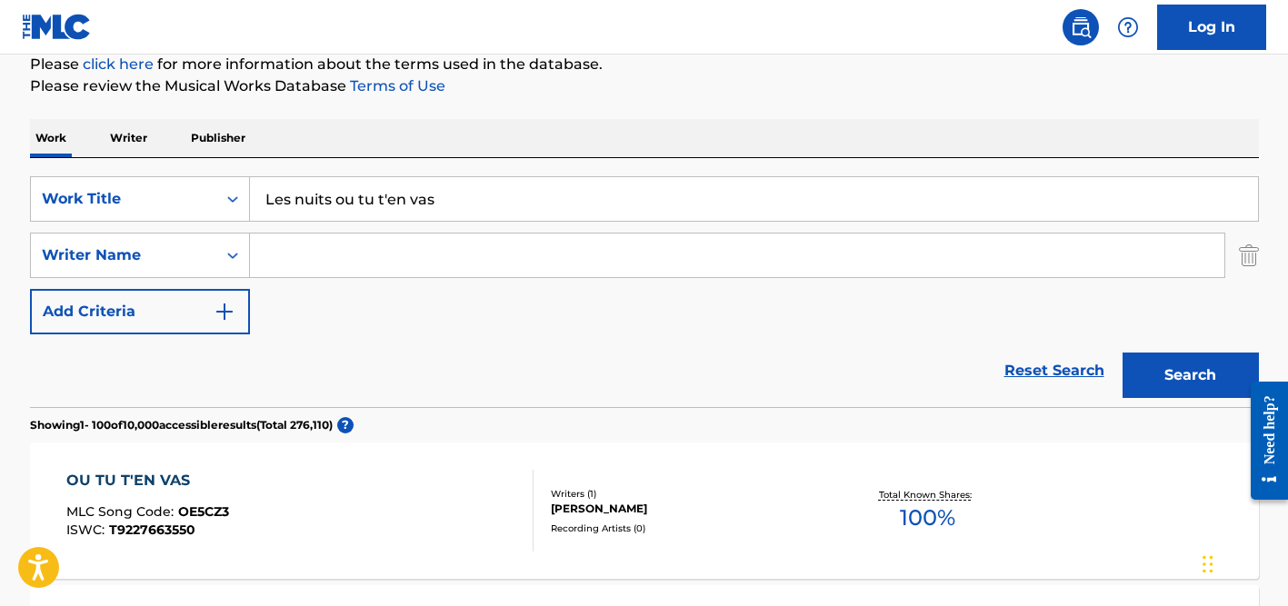
click at [299, 200] on input "Les nuits ou tu t'en vas" at bounding box center [754, 199] width 1008 height 44
paste input "Prinzessin"
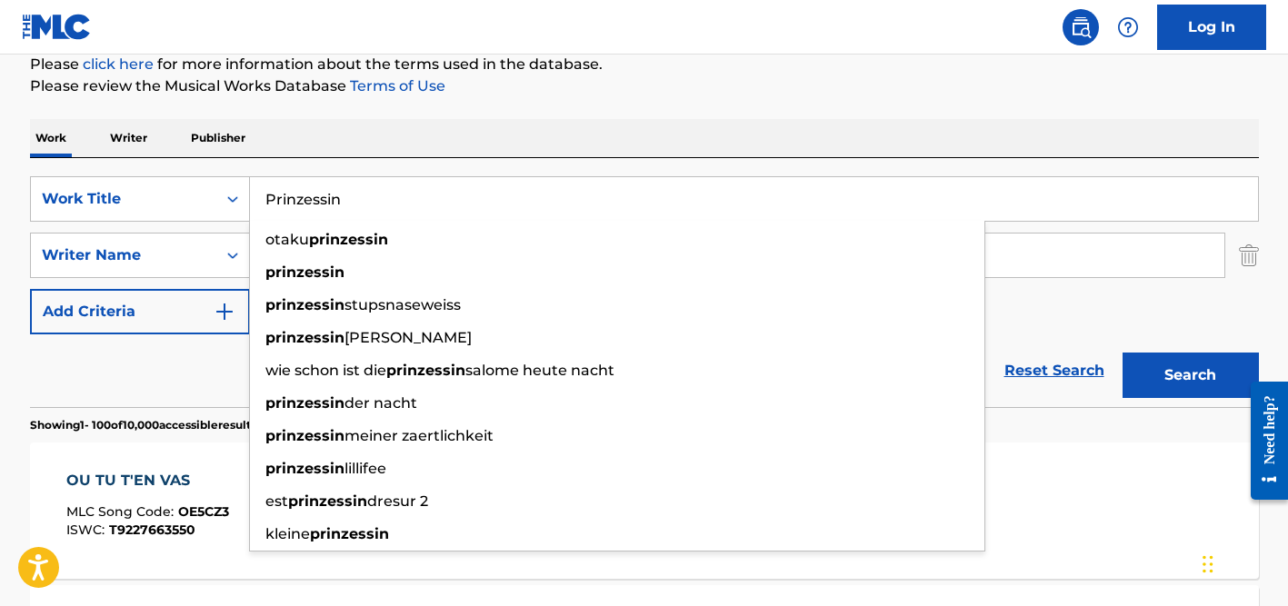
type input "Prinzessin"
click at [443, 139] on div "Work Writer Publisher" at bounding box center [644, 138] width 1229 height 38
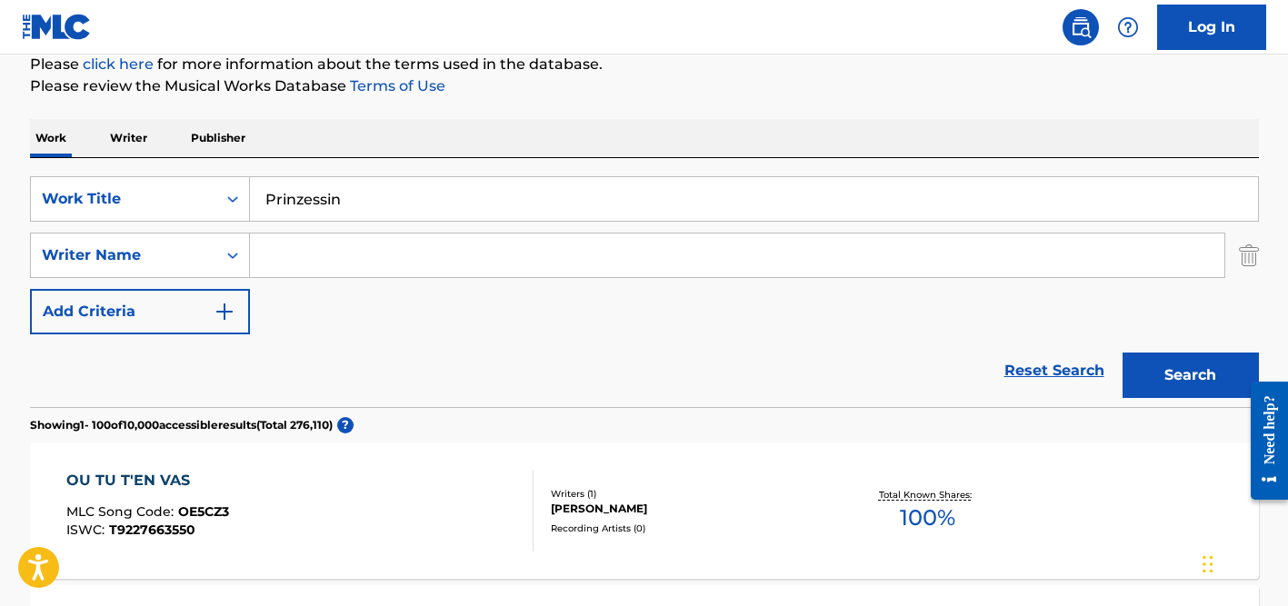
click at [388, 265] on input "Search Form" at bounding box center [737, 256] width 974 height 44
click at [1122, 353] on button "Search" at bounding box center [1190, 375] width 136 height 45
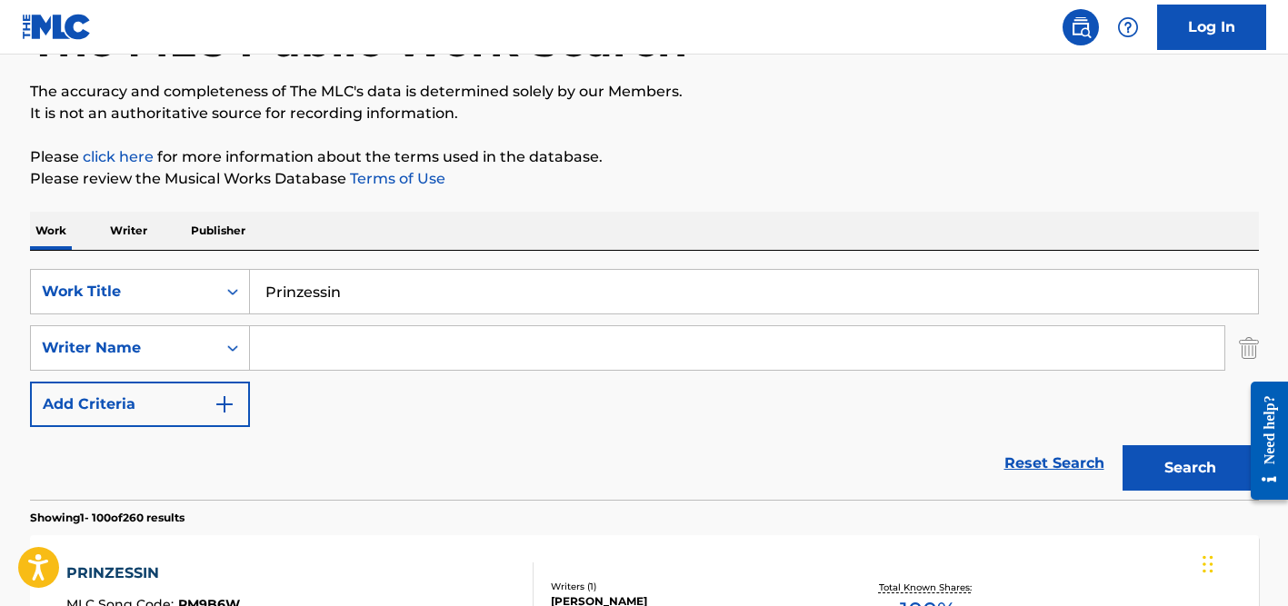
scroll to position [237, 0]
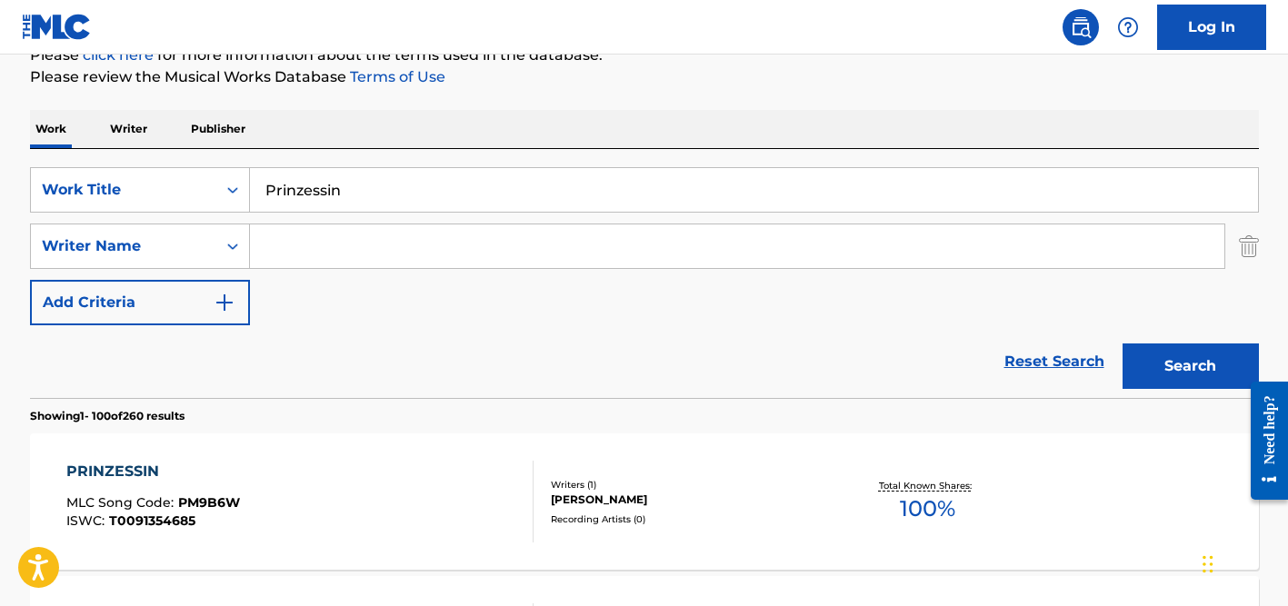
click at [316, 238] on input "Search Form" at bounding box center [737, 246] width 974 height 44
click at [304, 248] on input "audiono" at bounding box center [737, 246] width 974 height 44
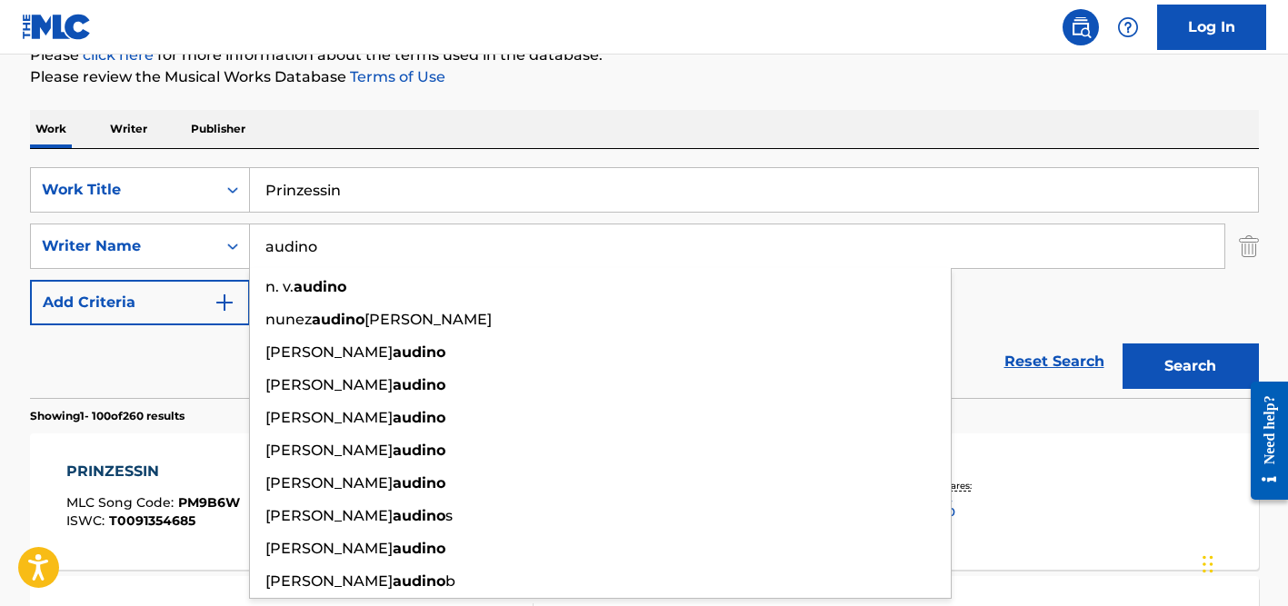
type input "audino"
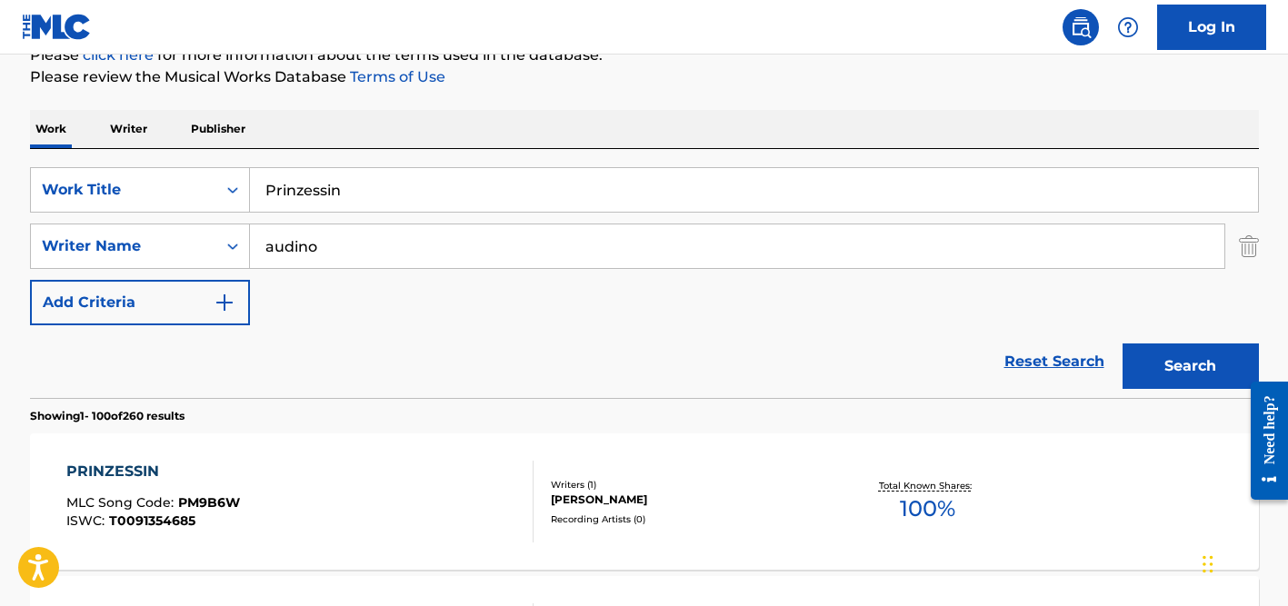
click at [318, 203] on input "Prinzessin" at bounding box center [754, 190] width 1008 height 44
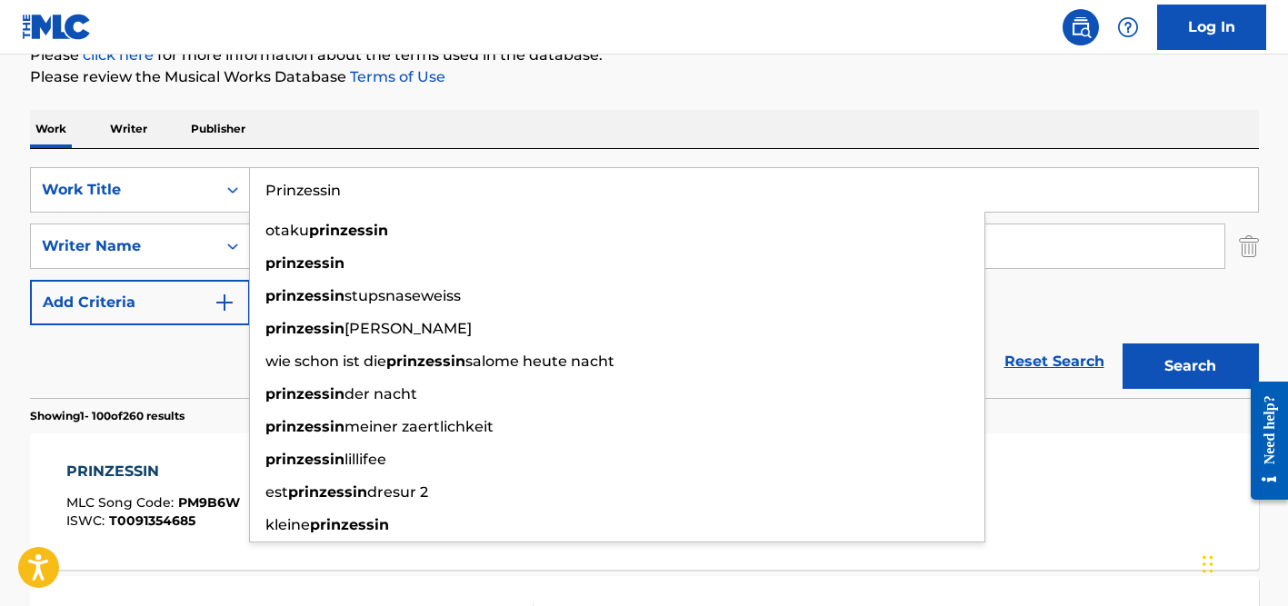
paste input "All My Life"
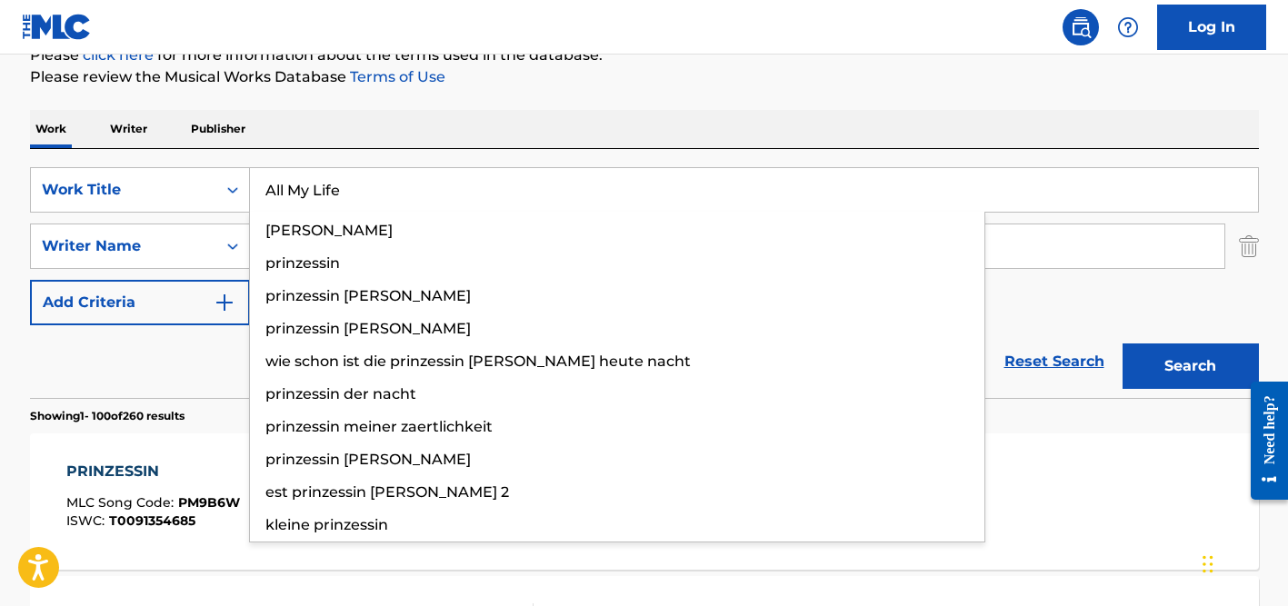
type input "All My Life"
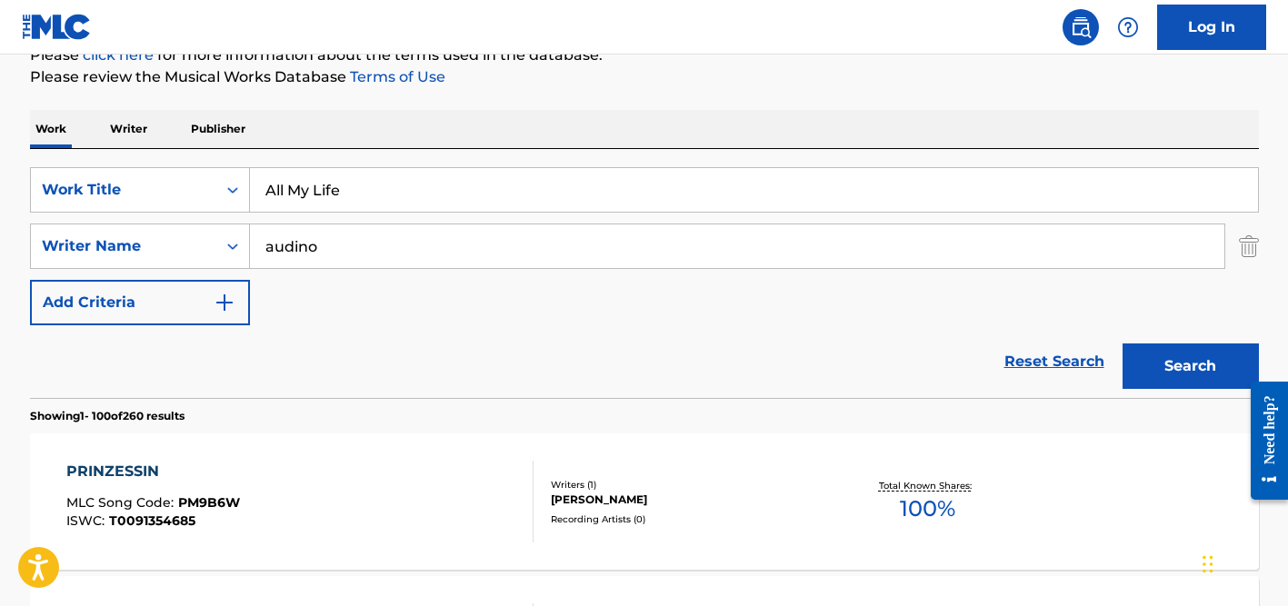
click at [484, 126] on div "Work Writer Publisher" at bounding box center [644, 129] width 1229 height 38
click at [436, 244] on input "audino" at bounding box center [737, 246] width 974 height 44
click at [1122, 343] on button "Search" at bounding box center [1190, 365] width 136 height 45
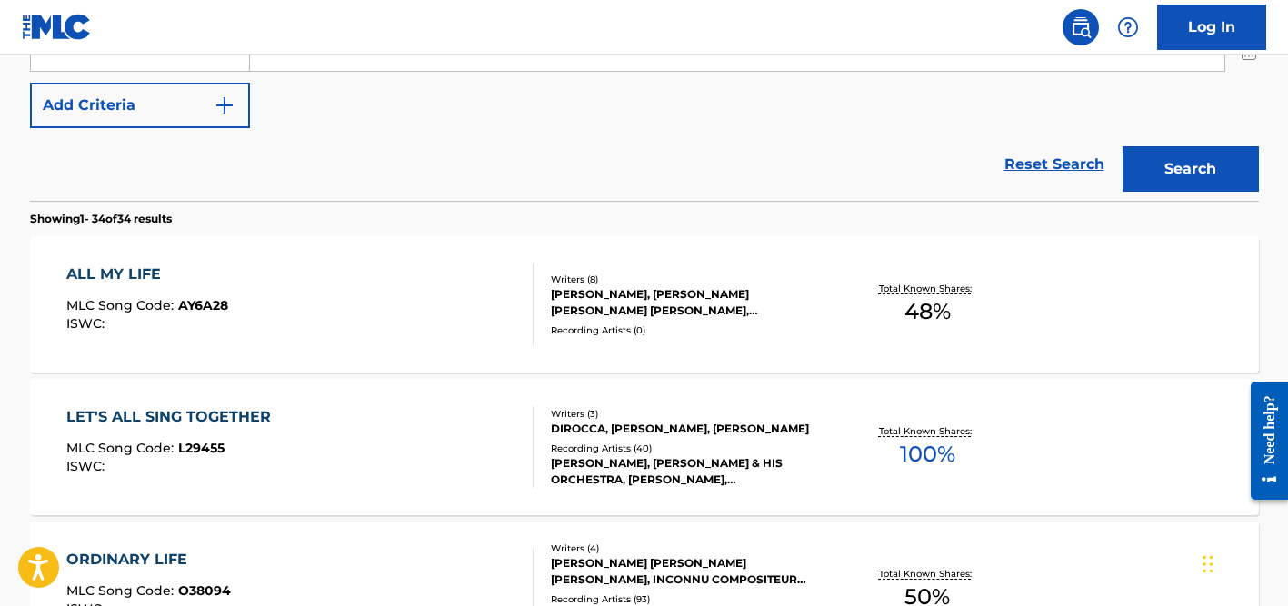
scroll to position [436, 0]
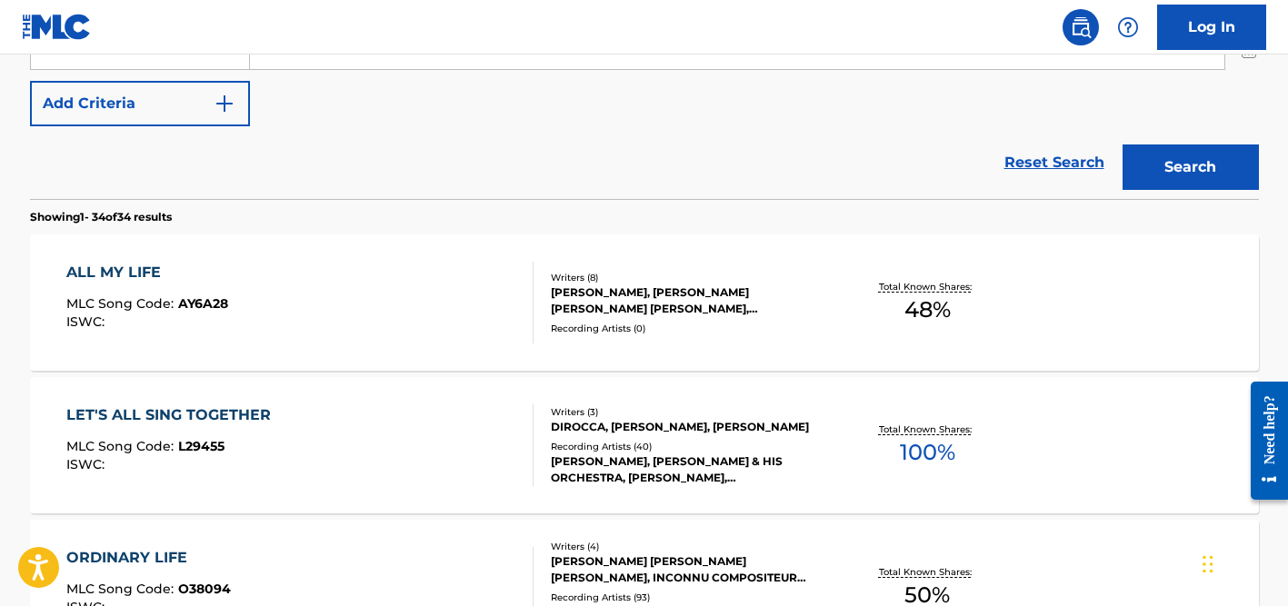
click at [606, 289] on div "[PERSON_NAME], [PERSON_NAME] [PERSON_NAME] [PERSON_NAME], [PERSON_NAME] EL, [PE…" at bounding box center [688, 300] width 274 height 33
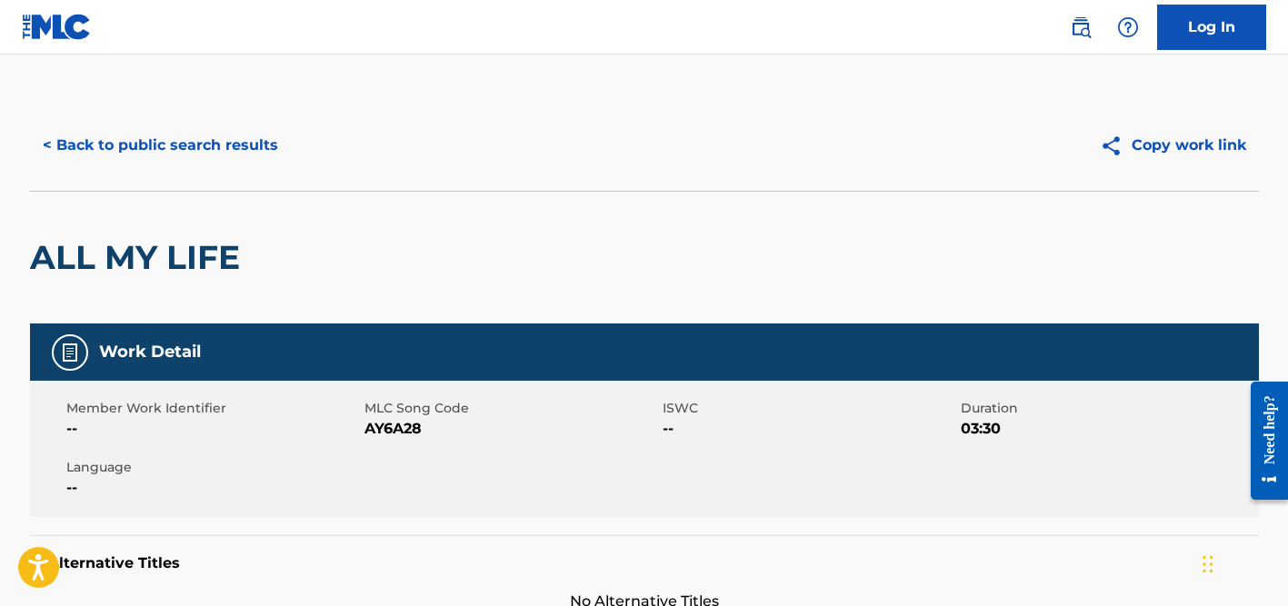
click at [172, 134] on button "< Back to public search results" at bounding box center [160, 145] width 261 height 45
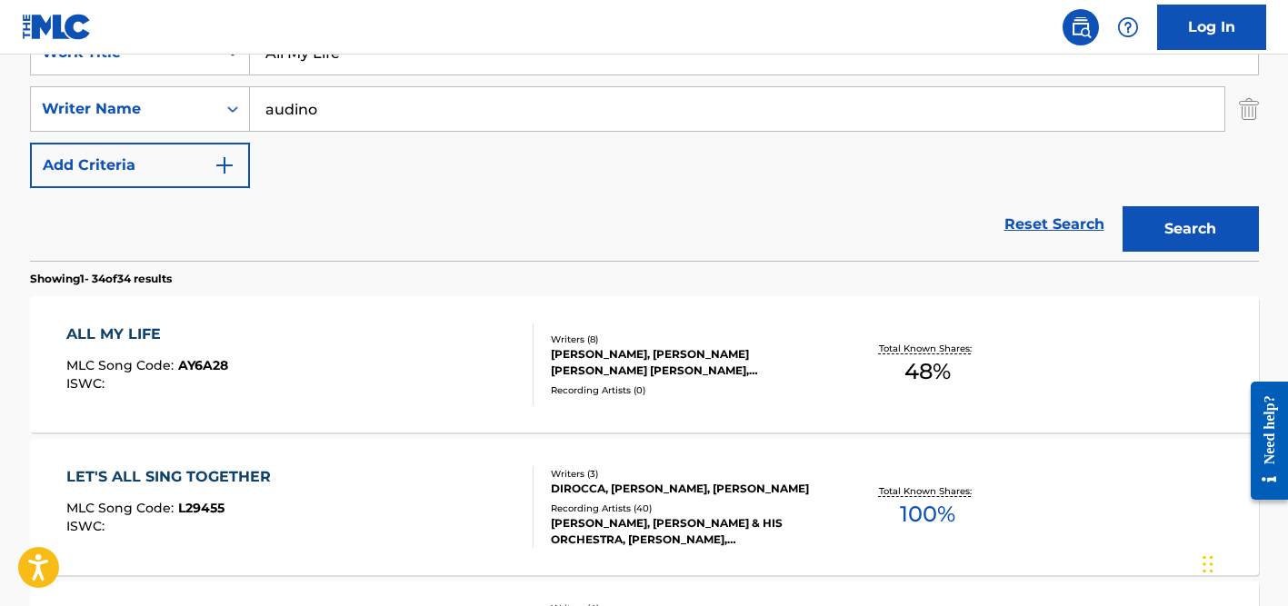
scroll to position [273, 0]
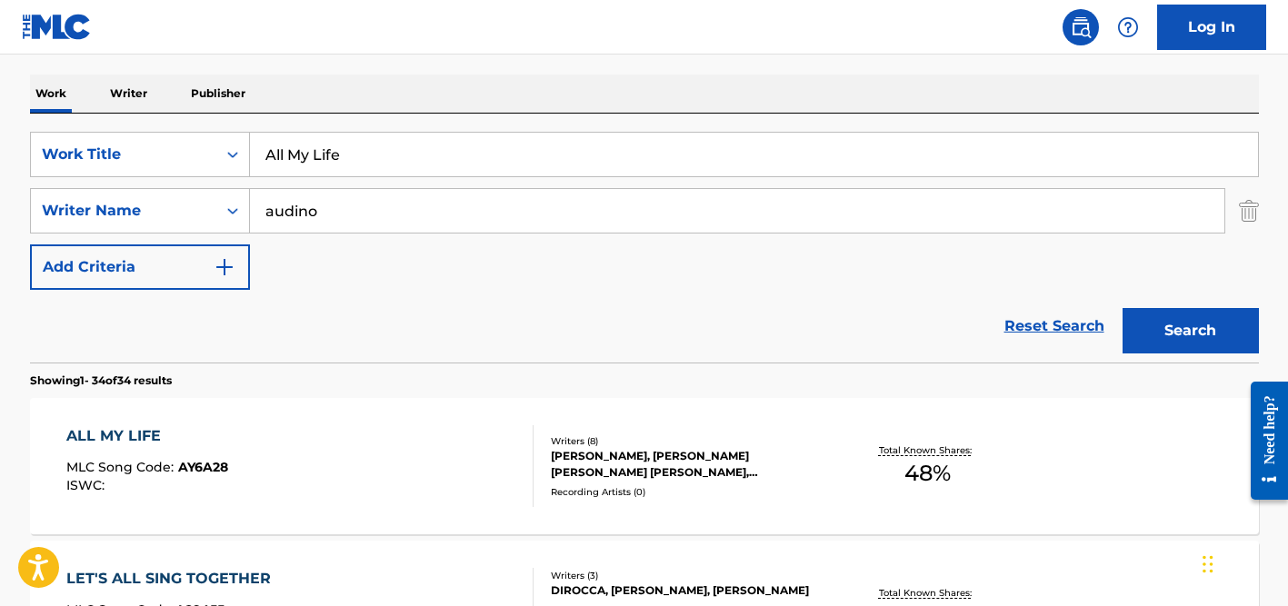
click at [314, 157] on input "All My Life" at bounding box center [754, 155] width 1008 height 44
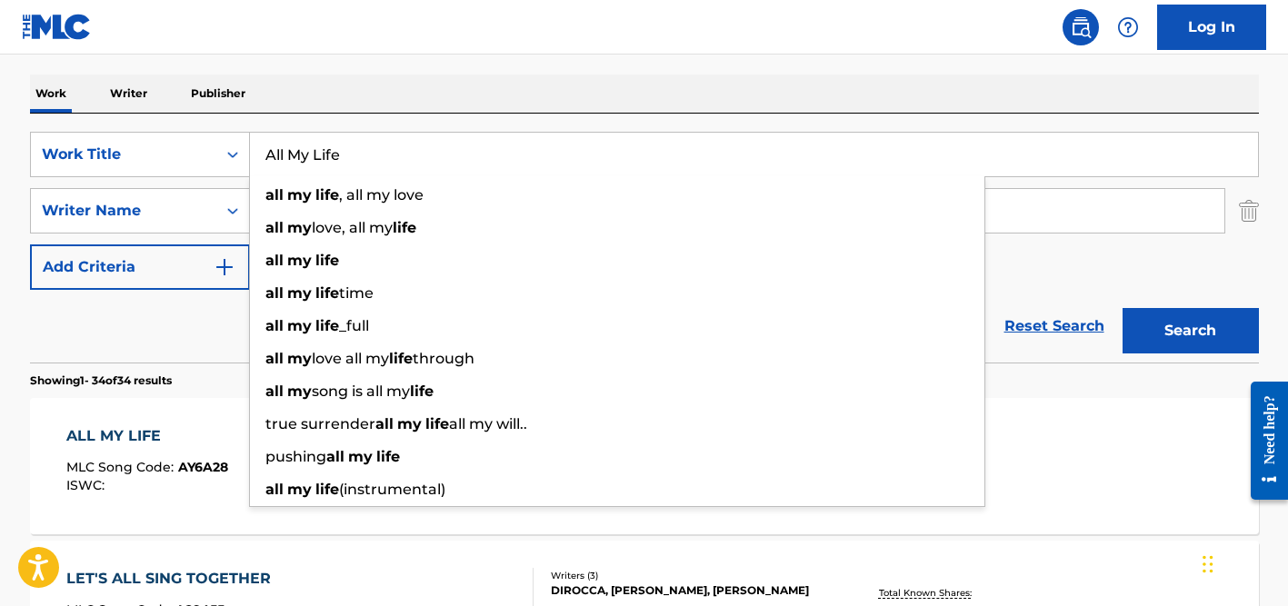
paste input "Diretamente do RJ"
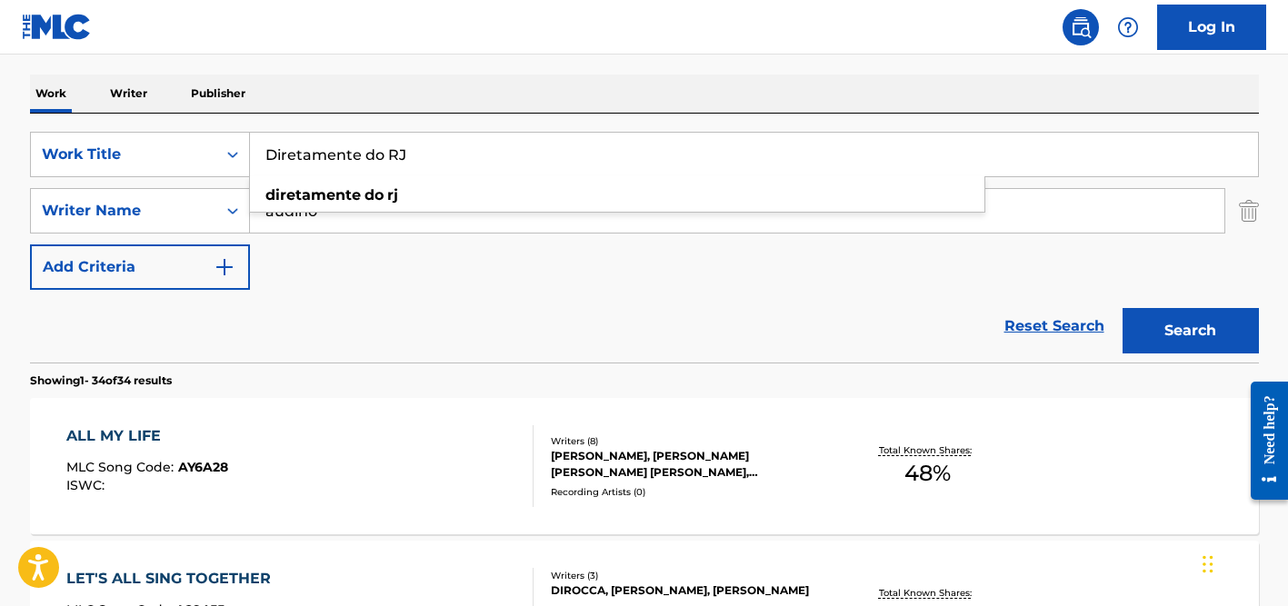
type input "Diretamente do RJ"
click at [384, 82] on div "Work Writer Publisher" at bounding box center [644, 94] width 1229 height 38
click at [367, 194] on input "audino" at bounding box center [737, 211] width 974 height 44
click at [1122, 308] on button "Search" at bounding box center [1190, 330] width 136 height 45
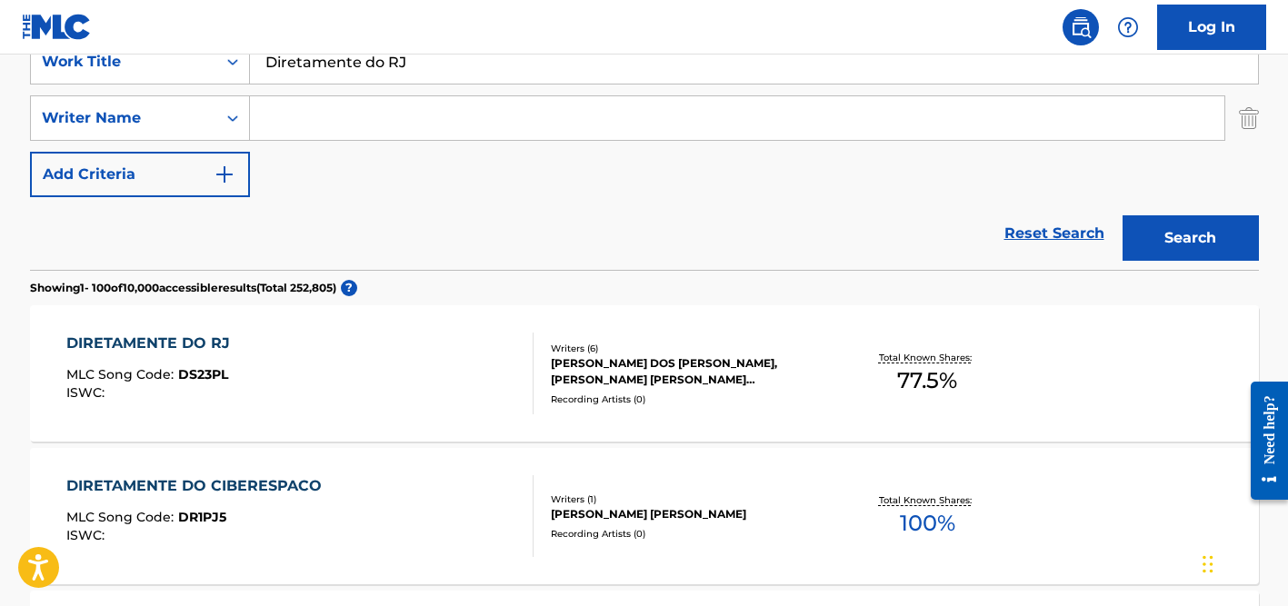
scroll to position [378, 0]
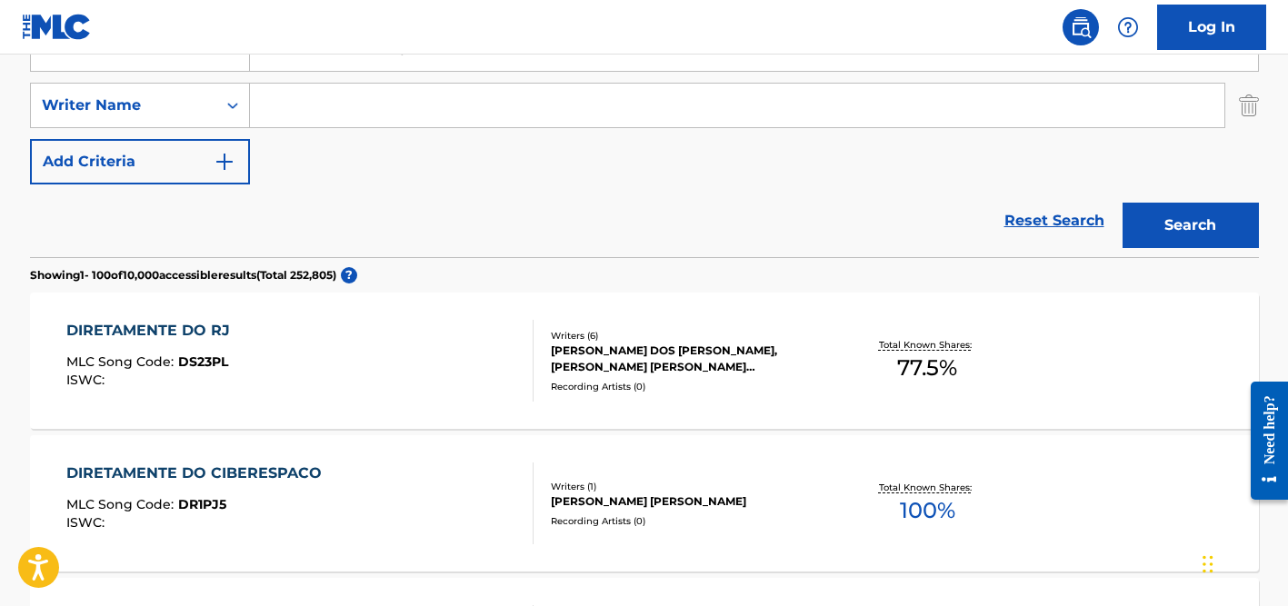
click at [570, 368] on div "[PERSON_NAME] DOS [PERSON_NAME], [PERSON_NAME] [PERSON_NAME] [PERSON_NAME] [PER…" at bounding box center [688, 359] width 274 height 33
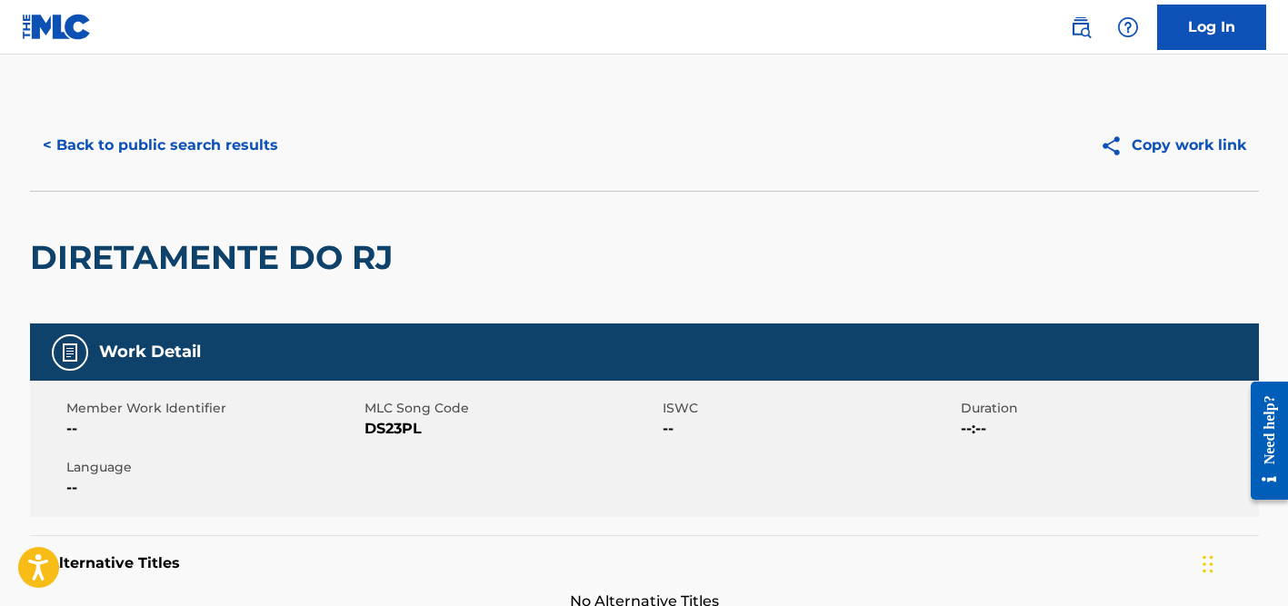
click at [174, 150] on button "< Back to public search results" at bounding box center [160, 145] width 261 height 45
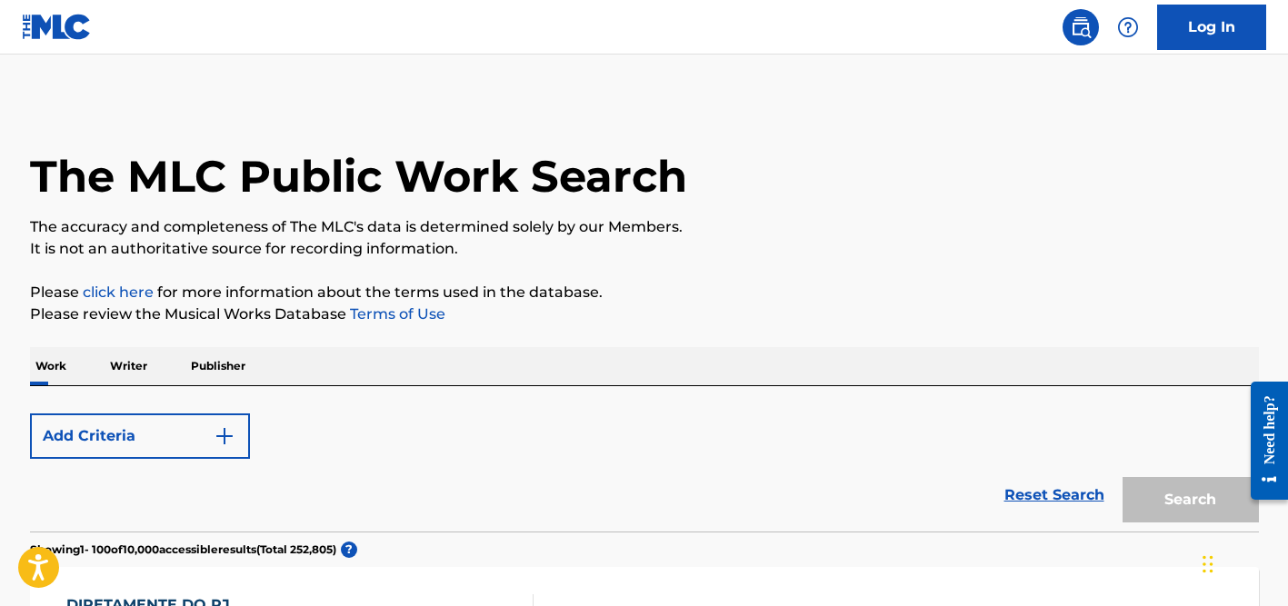
scroll to position [378, 0]
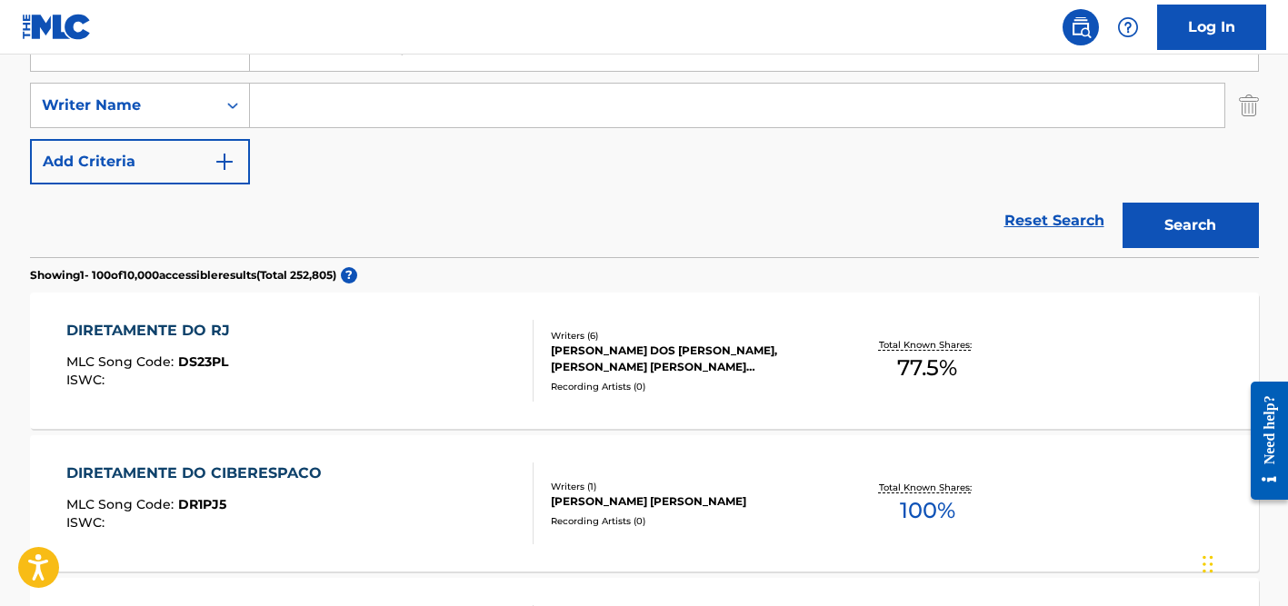
click at [302, 124] on input "Search Form" at bounding box center [737, 106] width 974 height 44
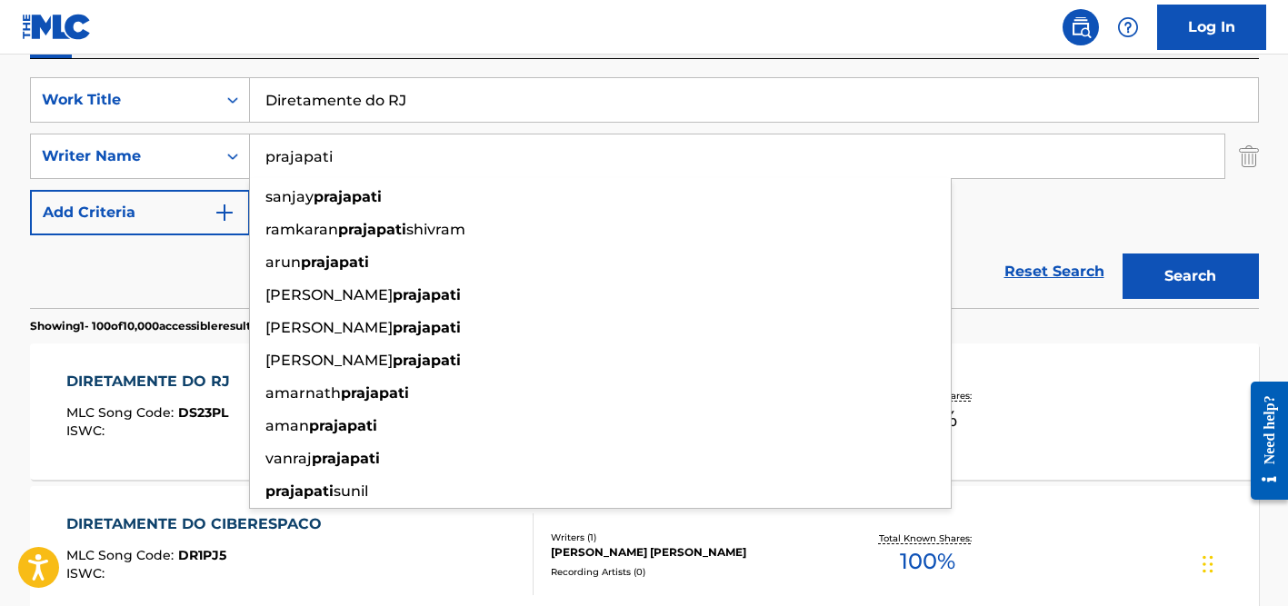
scroll to position [254, 0]
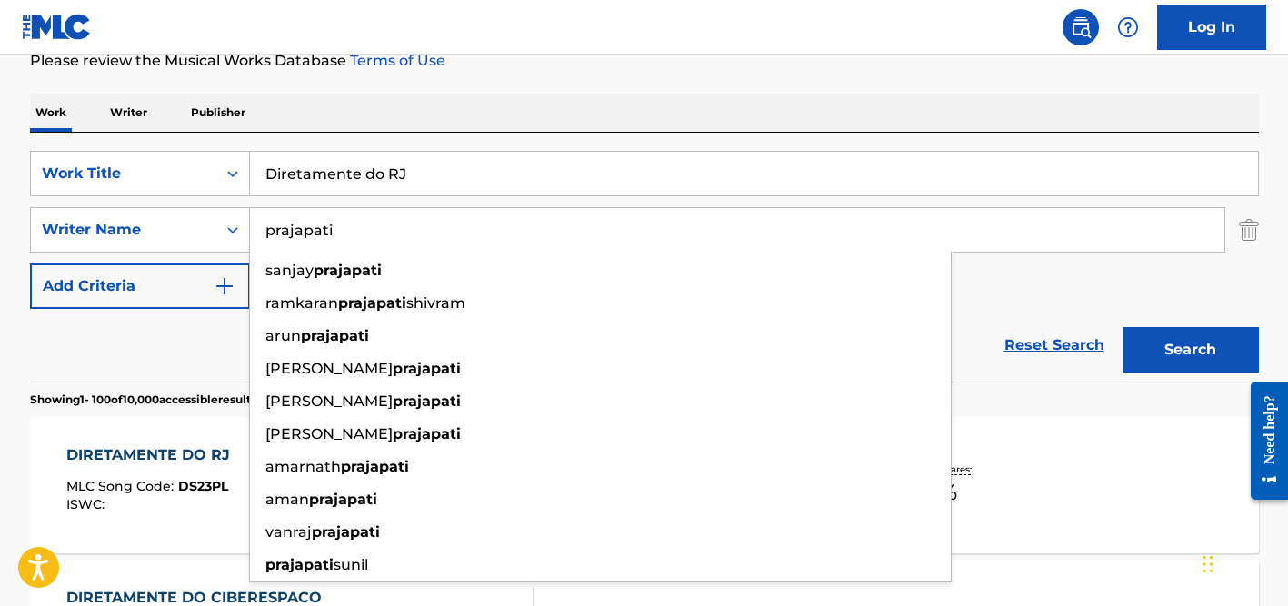
type input "prajapati"
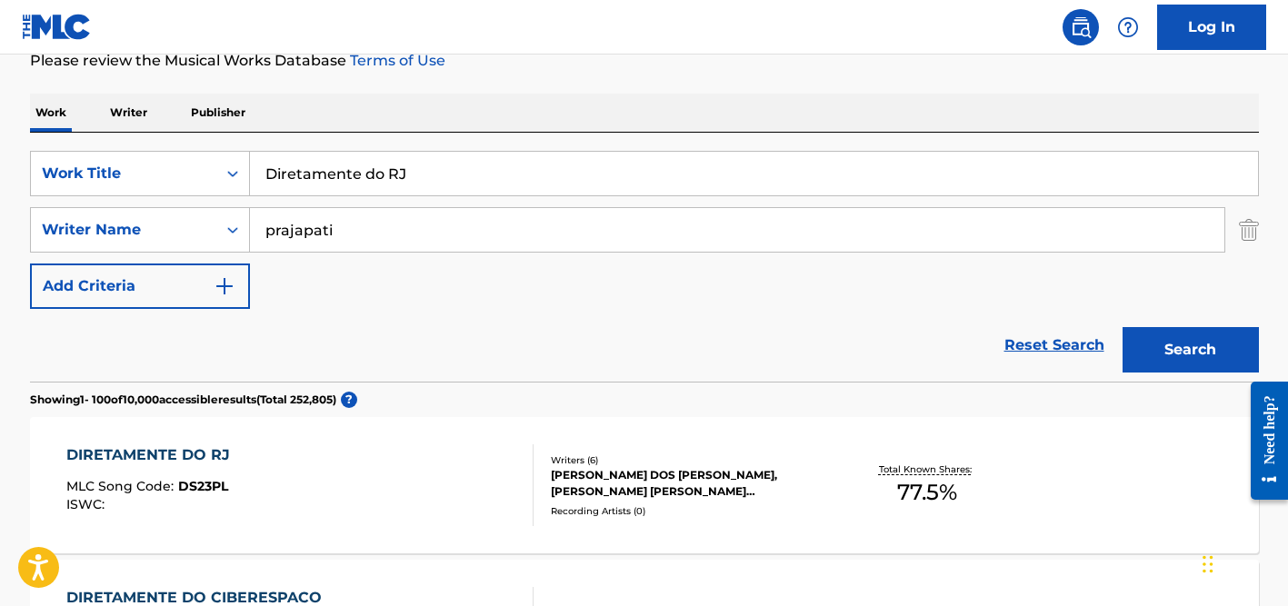
click at [305, 186] on input "Diretamente do RJ" at bounding box center [754, 174] width 1008 height 44
paste input "The Money Game"
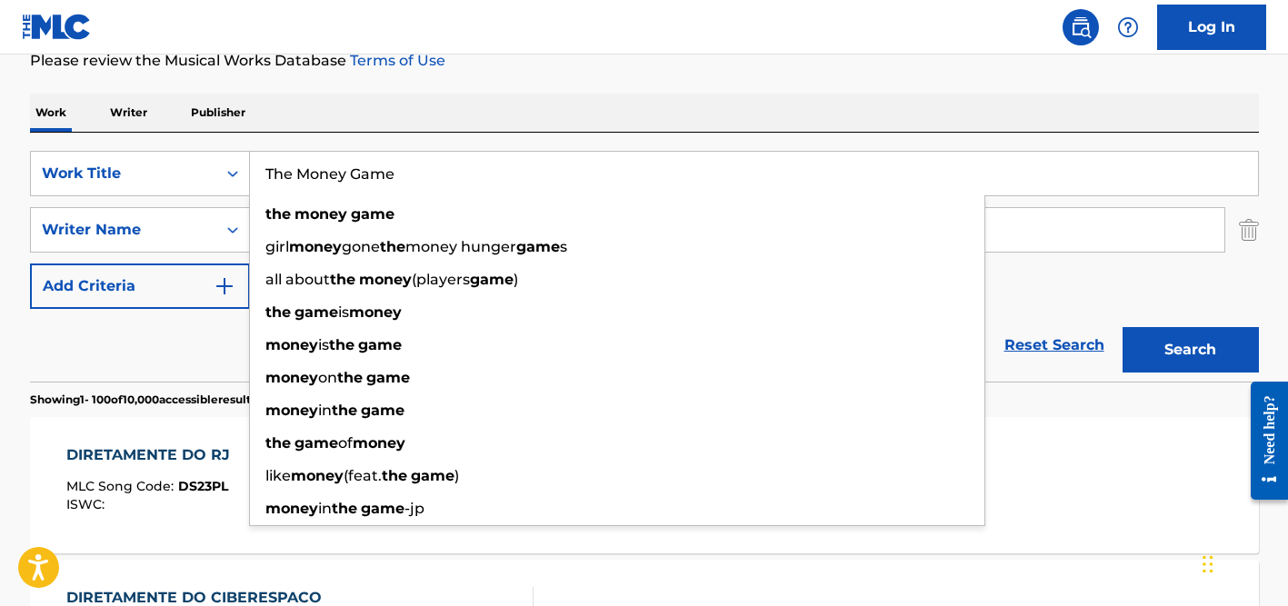
type input "The Money Game"
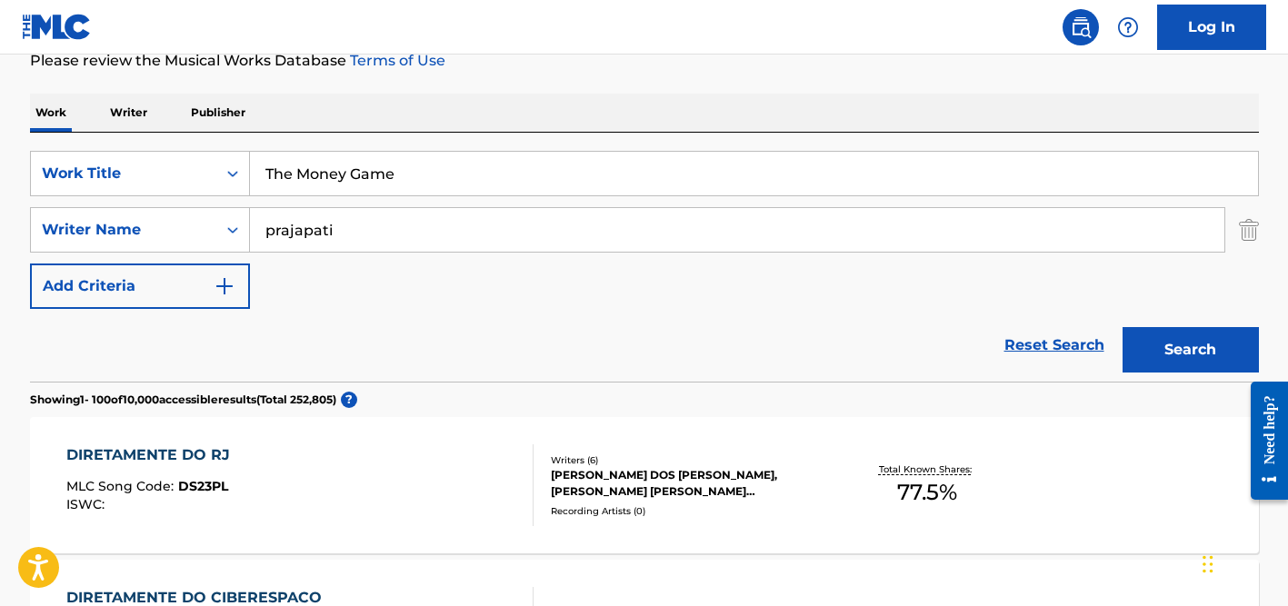
click at [493, 113] on div "Work Writer Publisher" at bounding box center [644, 113] width 1229 height 38
click at [458, 210] on input "prajapati" at bounding box center [737, 230] width 974 height 44
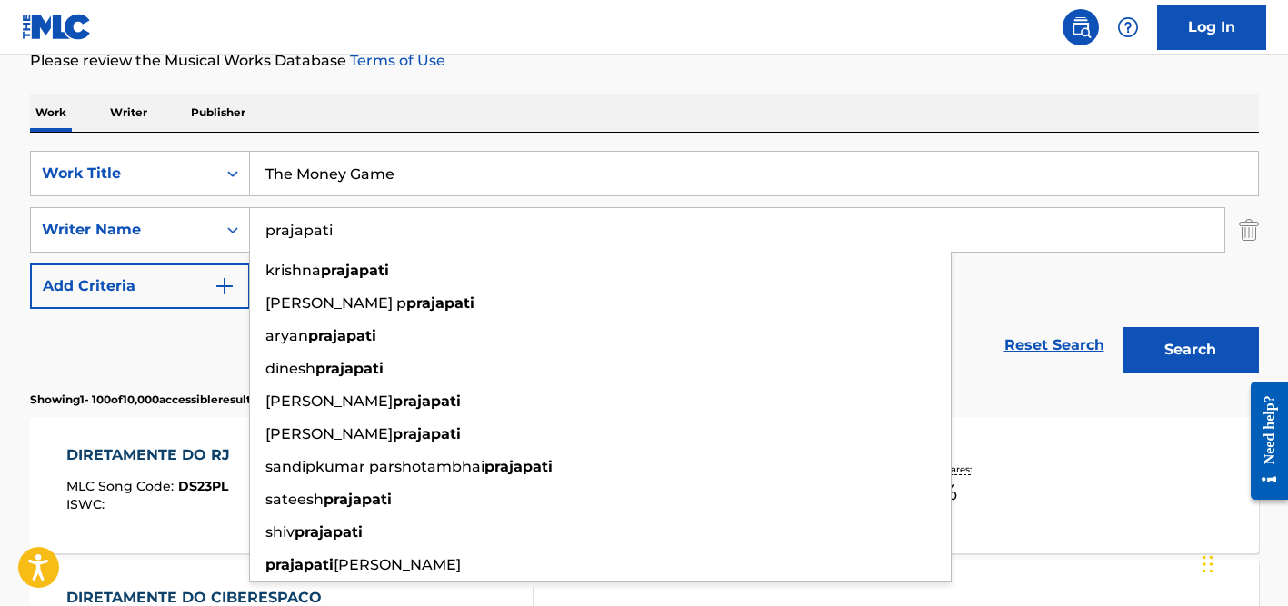
click at [1122, 327] on button "Search" at bounding box center [1190, 349] width 136 height 45
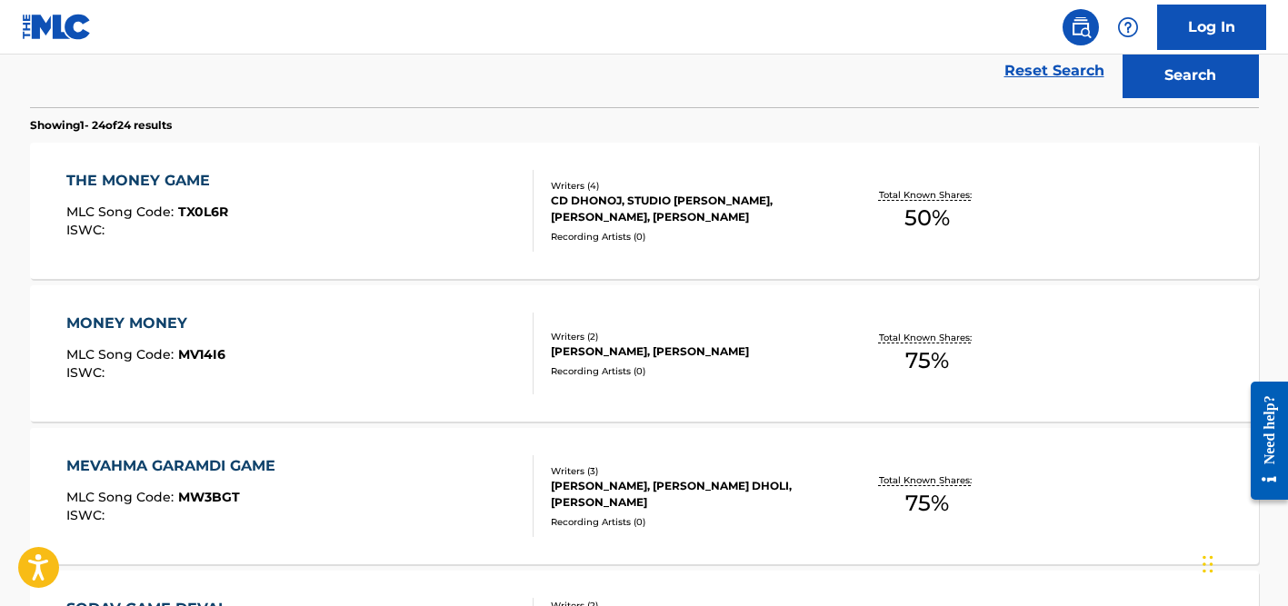
scroll to position [534, 0]
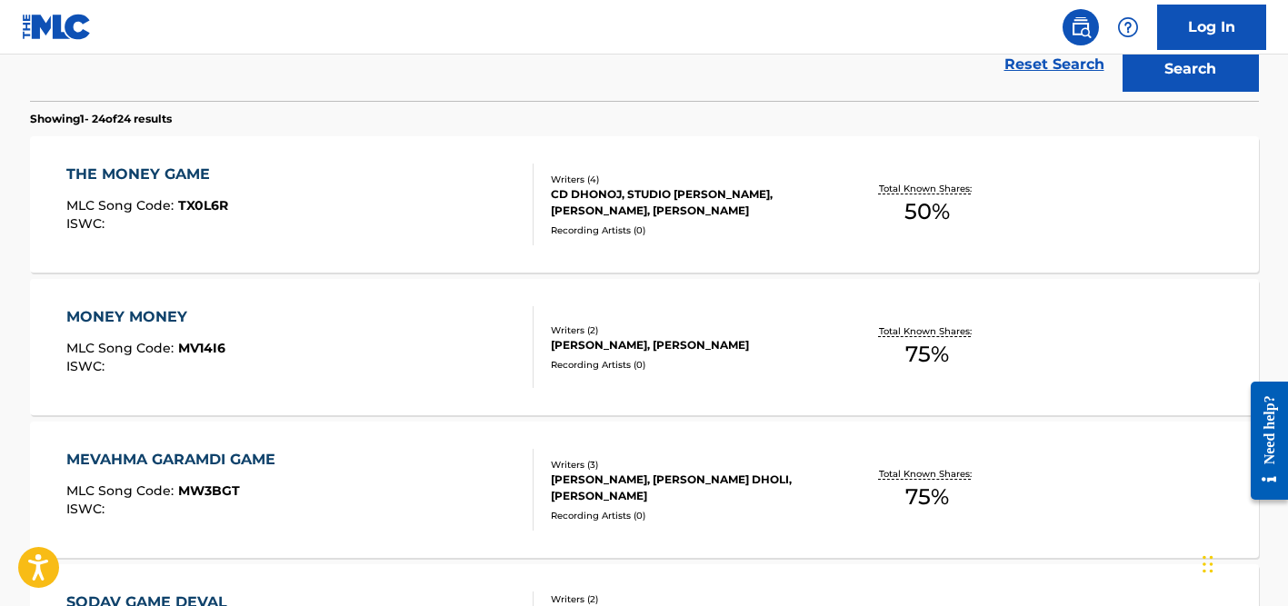
click at [562, 221] on div "Writers ( 4 ) CD DHONOJ, STUDIO [PERSON_NAME], [PERSON_NAME], [PERSON_NAME] Rec…" at bounding box center [679, 205] width 292 height 65
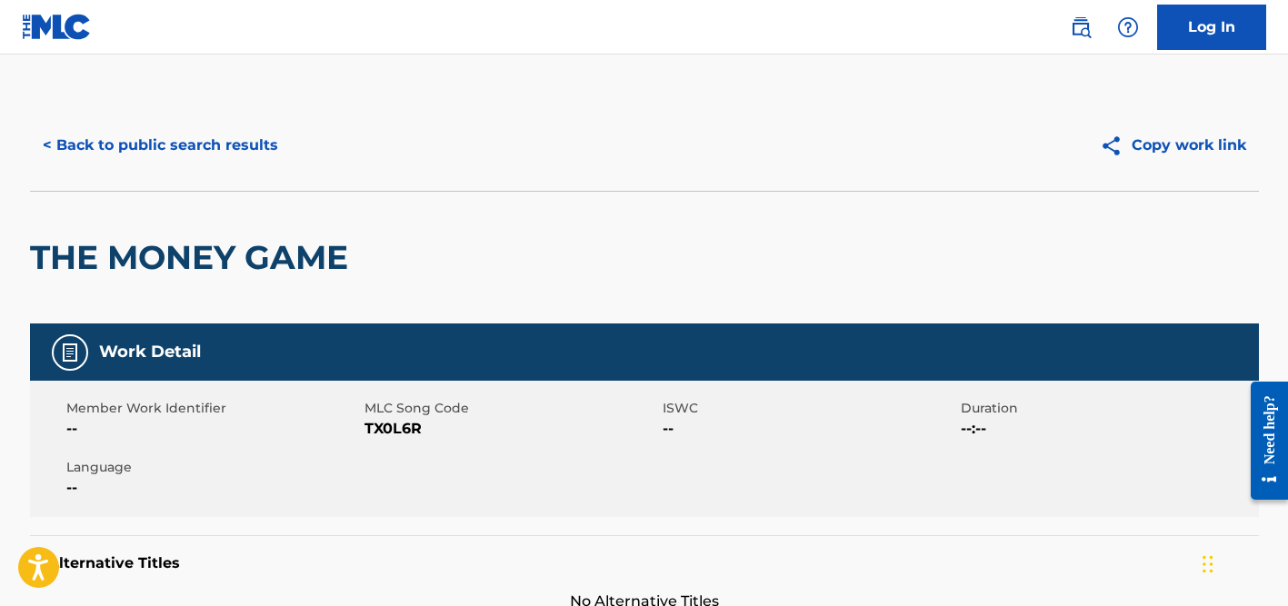
click at [150, 145] on button "< Back to public search results" at bounding box center [160, 145] width 261 height 45
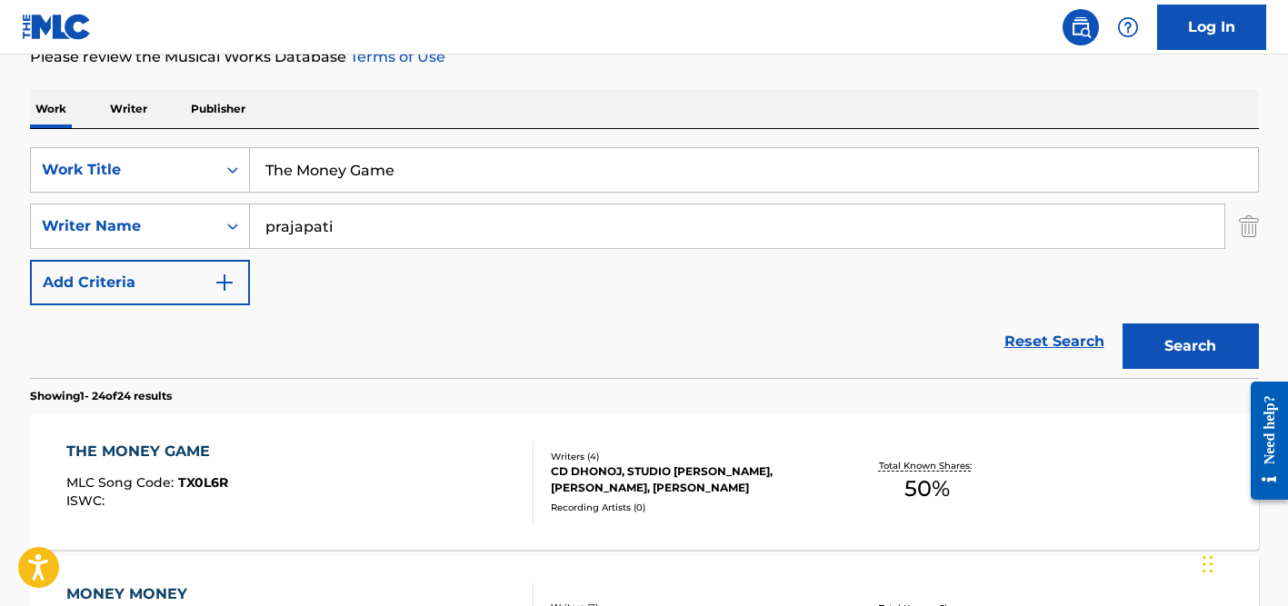
scroll to position [255, 0]
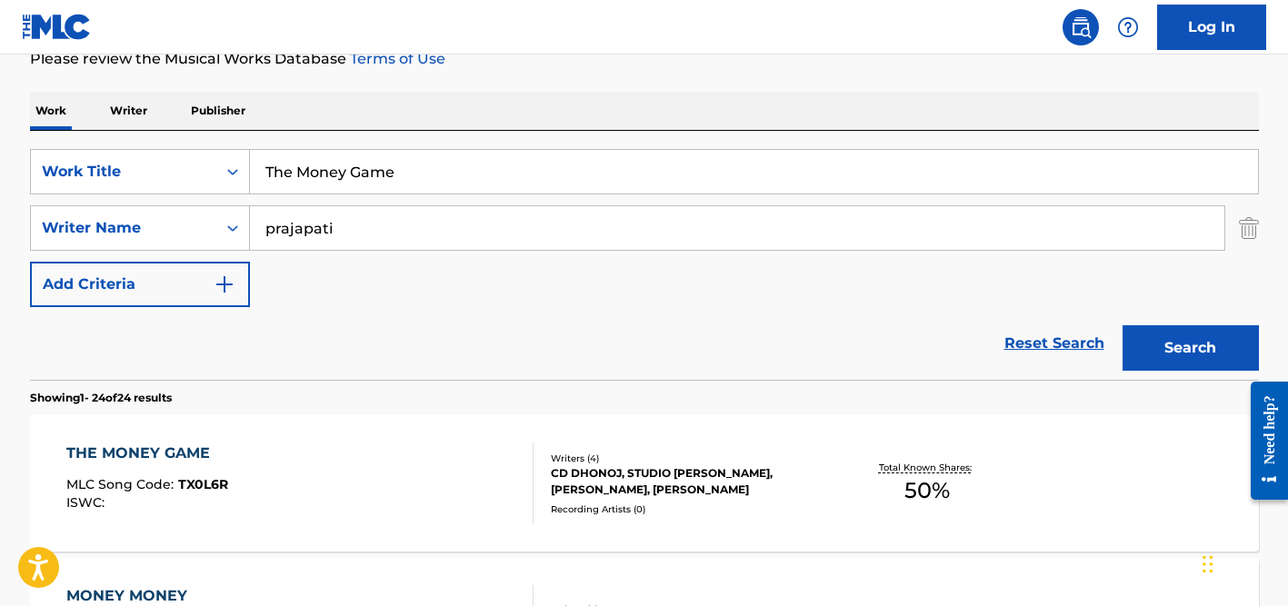
click at [368, 224] on input "prajapati" at bounding box center [737, 228] width 974 height 44
type input "kowashi"
click at [378, 169] on input "The Money Game" at bounding box center [754, 172] width 1008 height 44
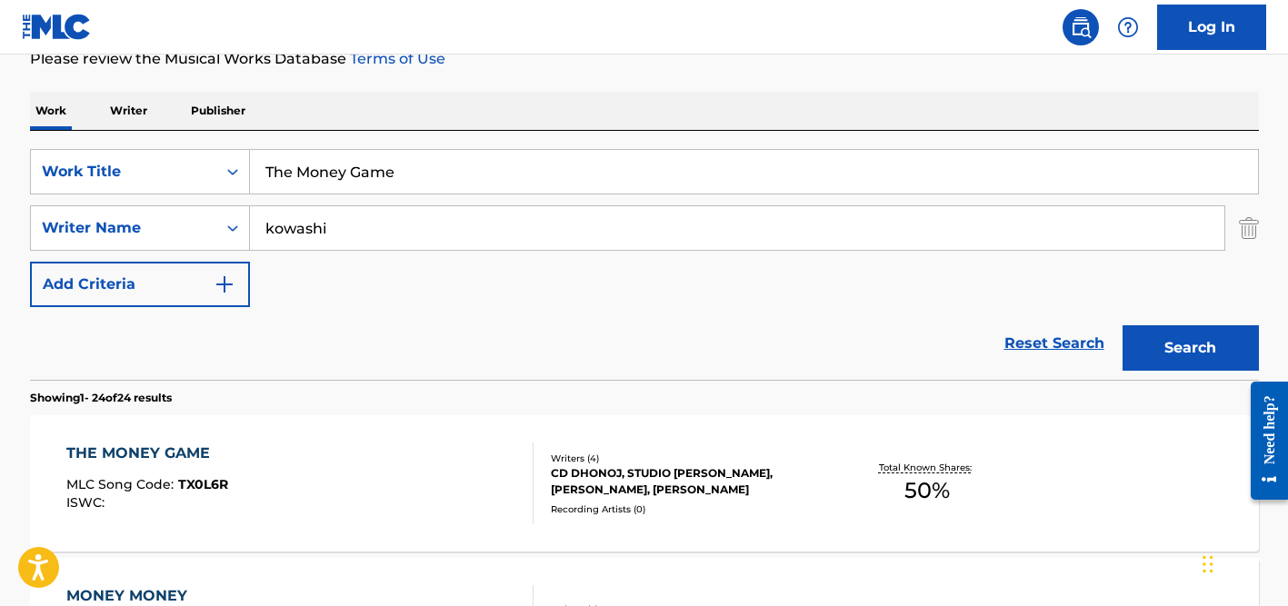
click at [378, 169] on input "The Money Game" at bounding box center [754, 172] width 1008 height 44
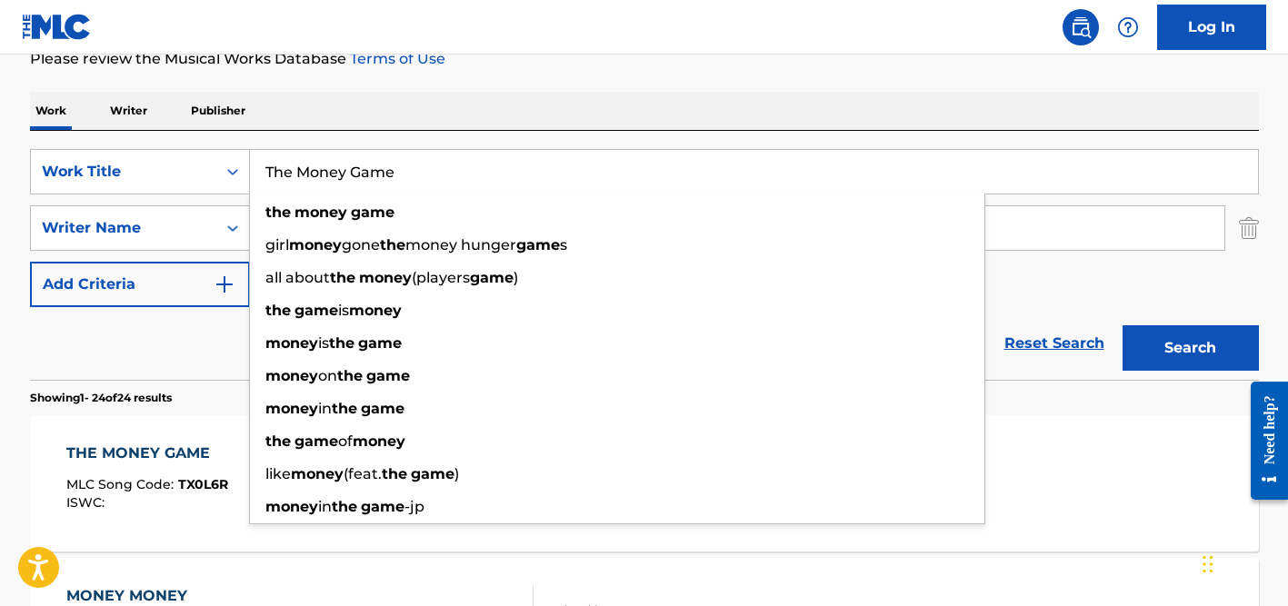
paste input "Pocket Moment"
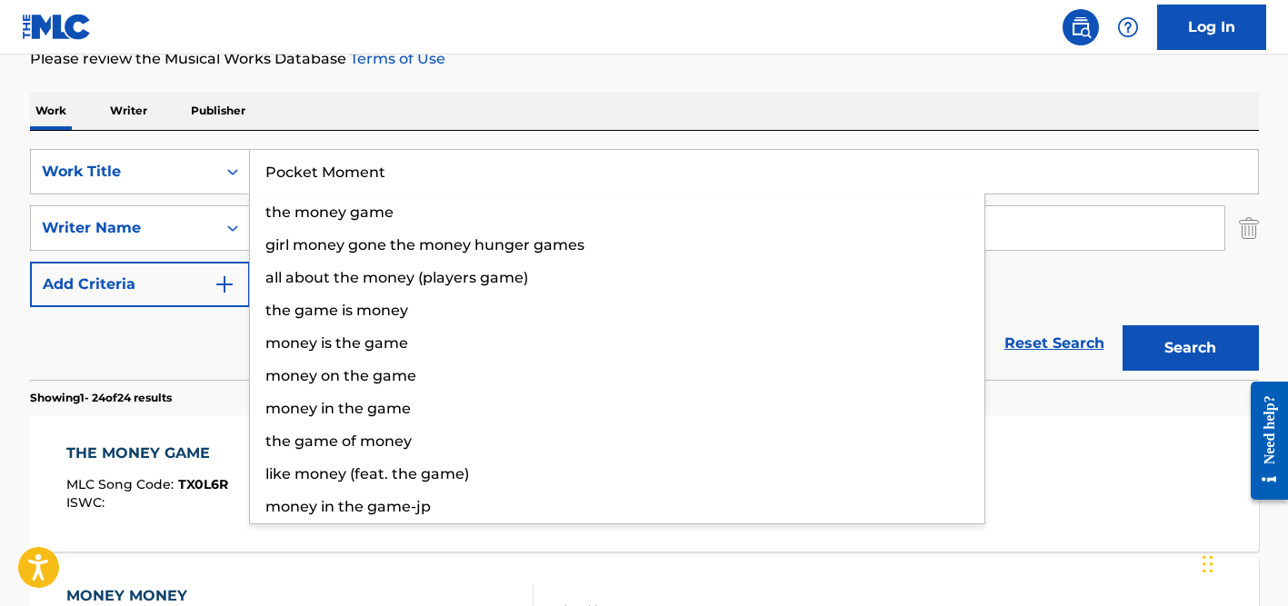
type input "Pocket Moment"
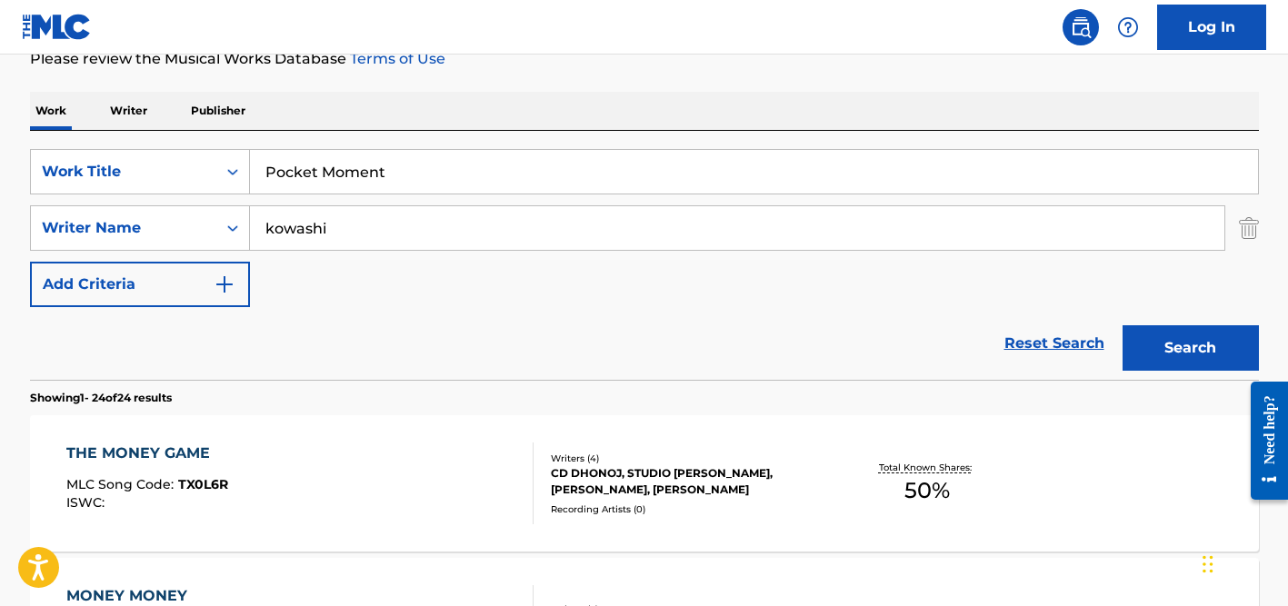
click at [513, 105] on div "Work Writer Publisher" at bounding box center [644, 111] width 1229 height 38
click at [440, 220] on input "kowashi" at bounding box center [737, 228] width 974 height 44
click at [1122, 325] on button "Search" at bounding box center [1190, 347] width 136 height 45
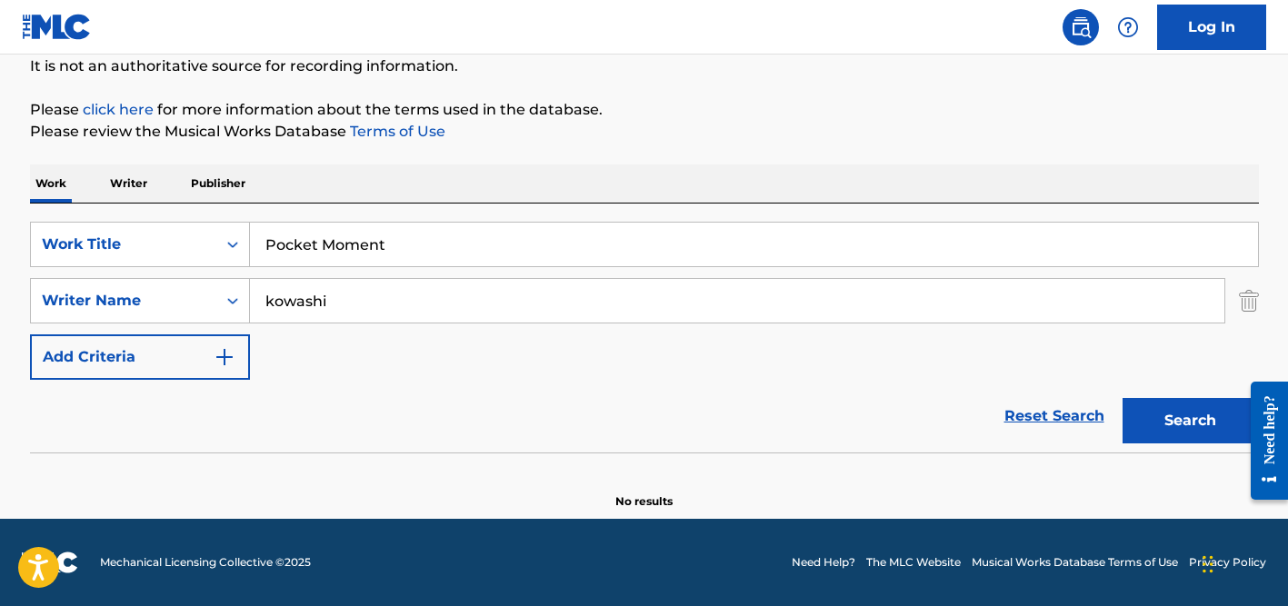
scroll to position [183, 0]
click at [328, 308] on input "kowashi" at bounding box center [737, 301] width 974 height 44
click at [1122, 398] on button "Search" at bounding box center [1190, 420] width 136 height 45
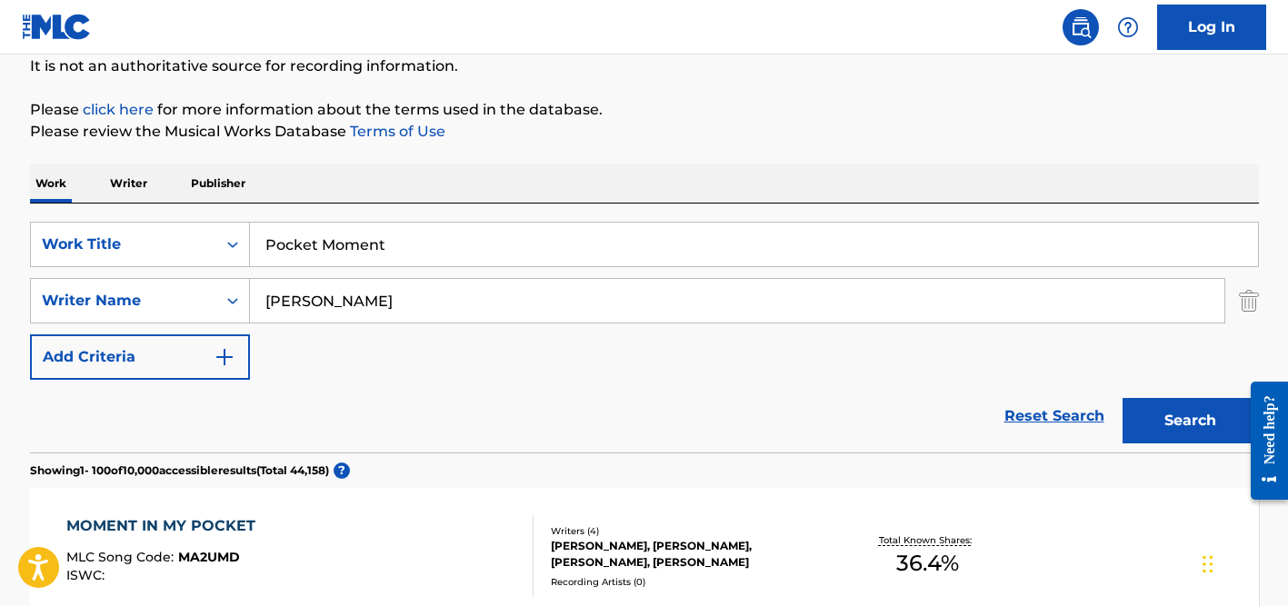
type input "[PERSON_NAME]"
click at [339, 222] on div "Pocket Moment" at bounding box center [754, 244] width 1009 height 45
click at [339, 242] on input "Pocket Moment" at bounding box center [754, 245] width 1008 height 44
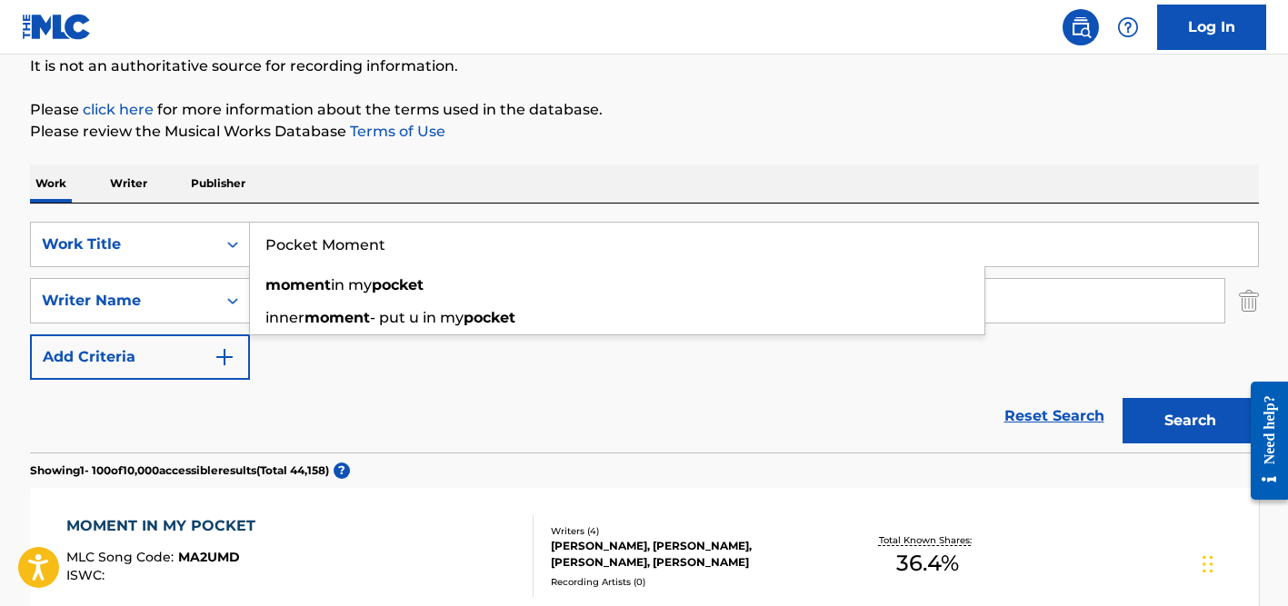
click at [339, 242] on input "Pocket Moment" at bounding box center [754, 245] width 1008 height 44
paste input "nta De Areia"
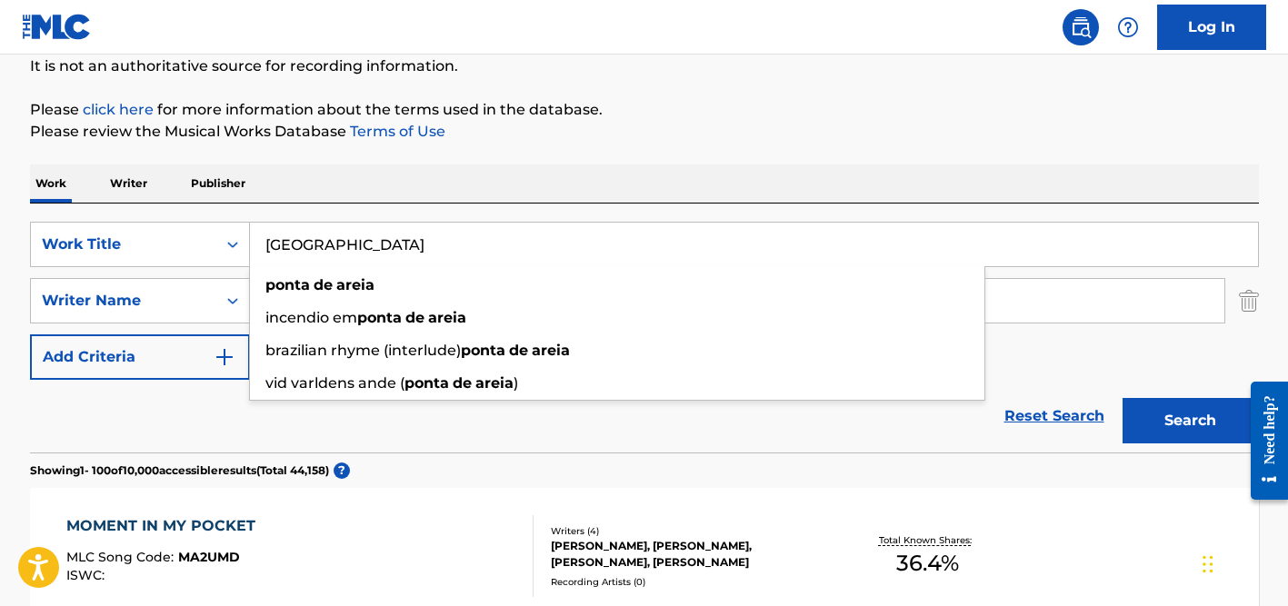
type input "[GEOGRAPHIC_DATA]"
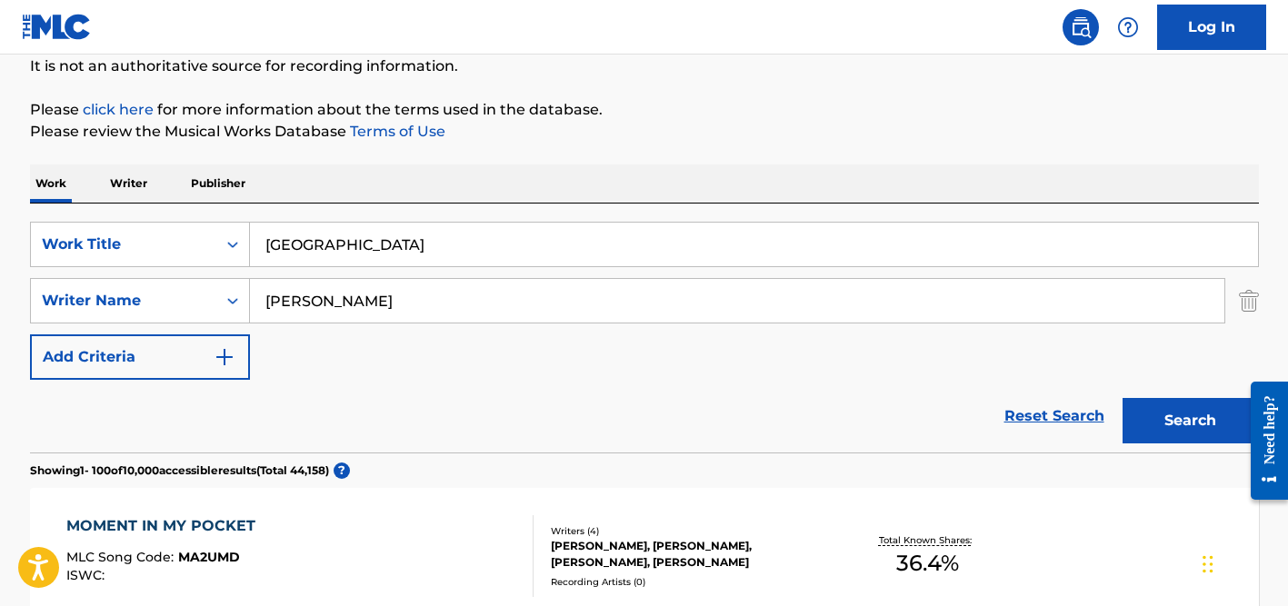
click at [445, 269] on div "SearchWithCriteriad524b7eb-cd1e-4c38-b90d-7f1de2924d6c Work Title Ponta De Arei…" at bounding box center [644, 301] width 1229 height 158
click at [428, 305] on input "[PERSON_NAME]" at bounding box center [737, 301] width 974 height 44
type input "[PERSON_NAME]"
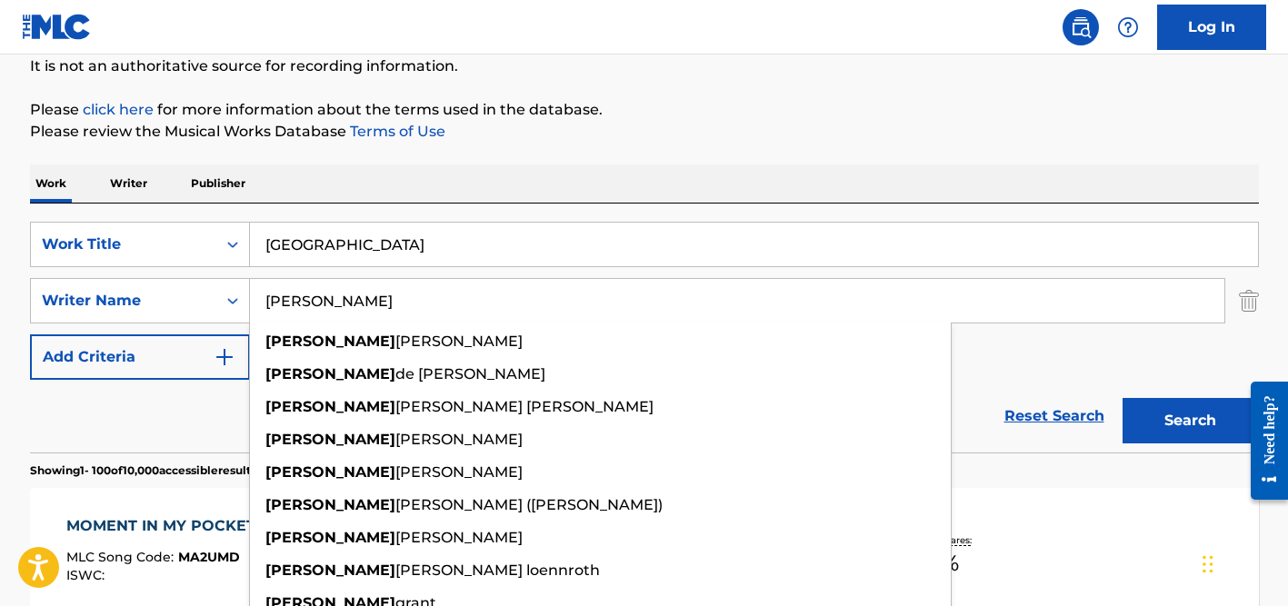
click at [1122, 398] on button "Search" at bounding box center [1190, 420] width 136 height 45
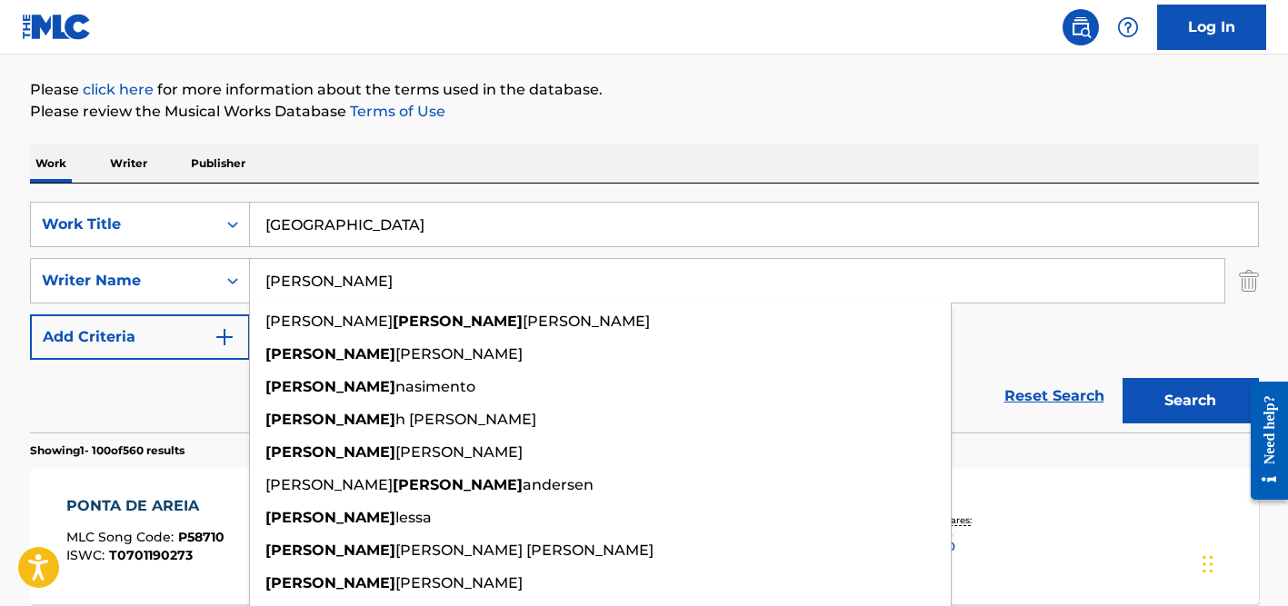
click at [628, 121] on p "Please review the Musical Works Database Terms of Use" at bounding box center [644, 112] width 1229 height 22
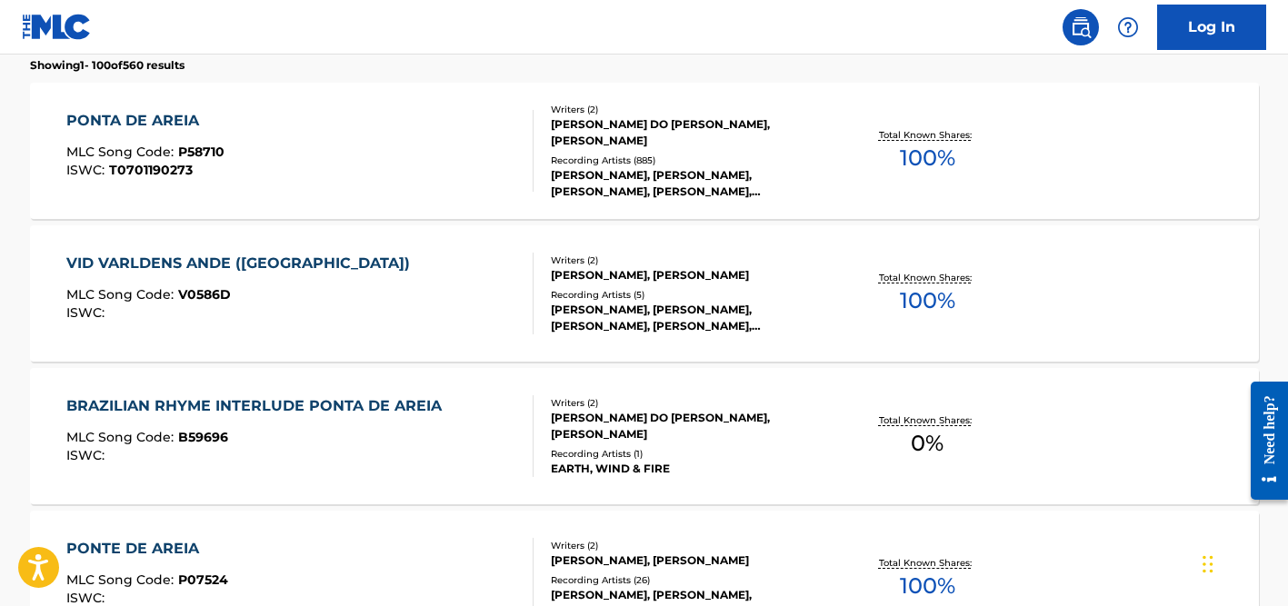
scroll to position [604, 0]
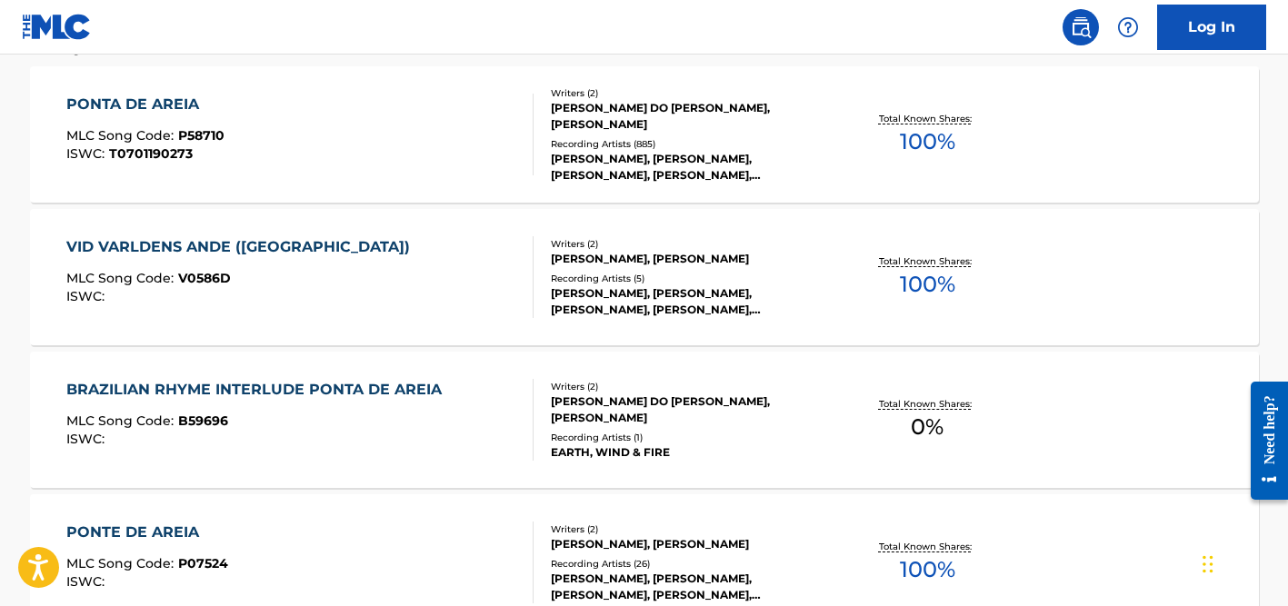
click at [639, 154] on div "[PERSON_NAME], [PERSON_NAME], [PERSON_NAME], [PERSON_NAME], [PERSON_NAME], [PER…" at bounding box center [688, 167] width 274 height 33
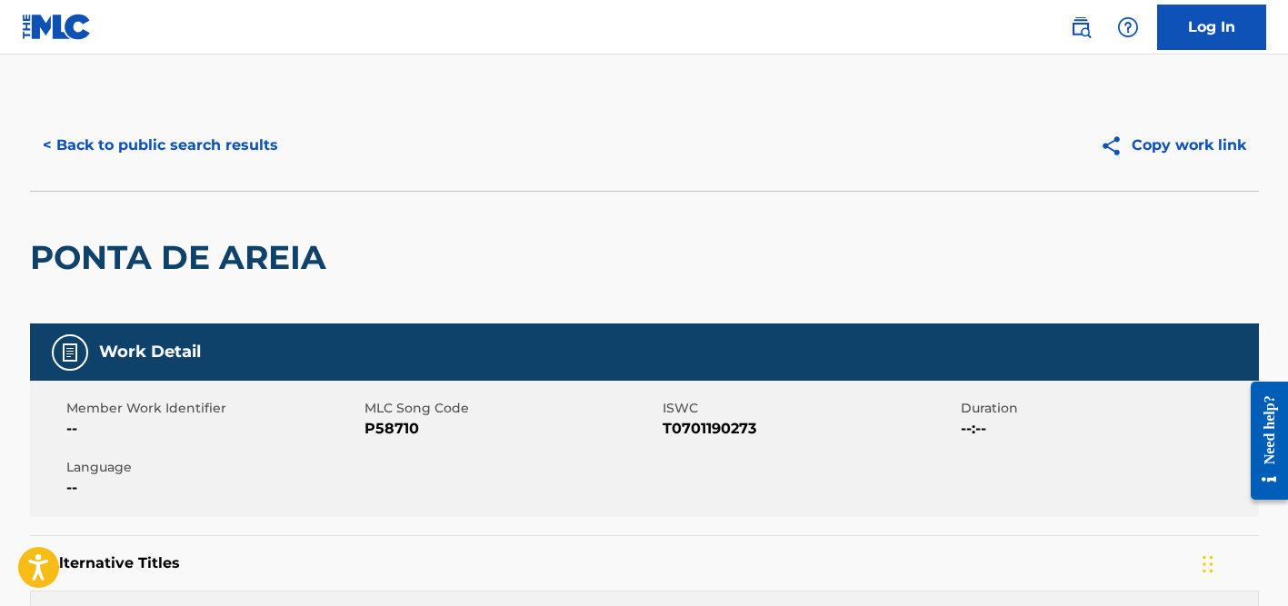
click at [239, 137] on button "< Back to public search results" at bounding box center [160, 145] width 261 height 45
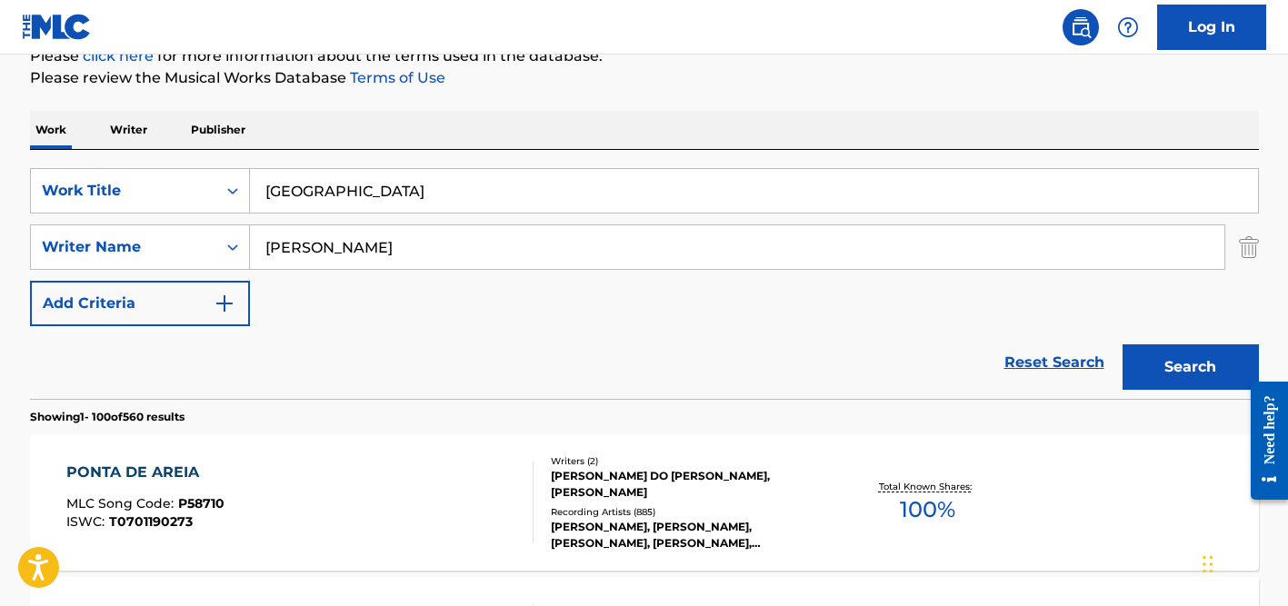
scroll to position [185, 0]
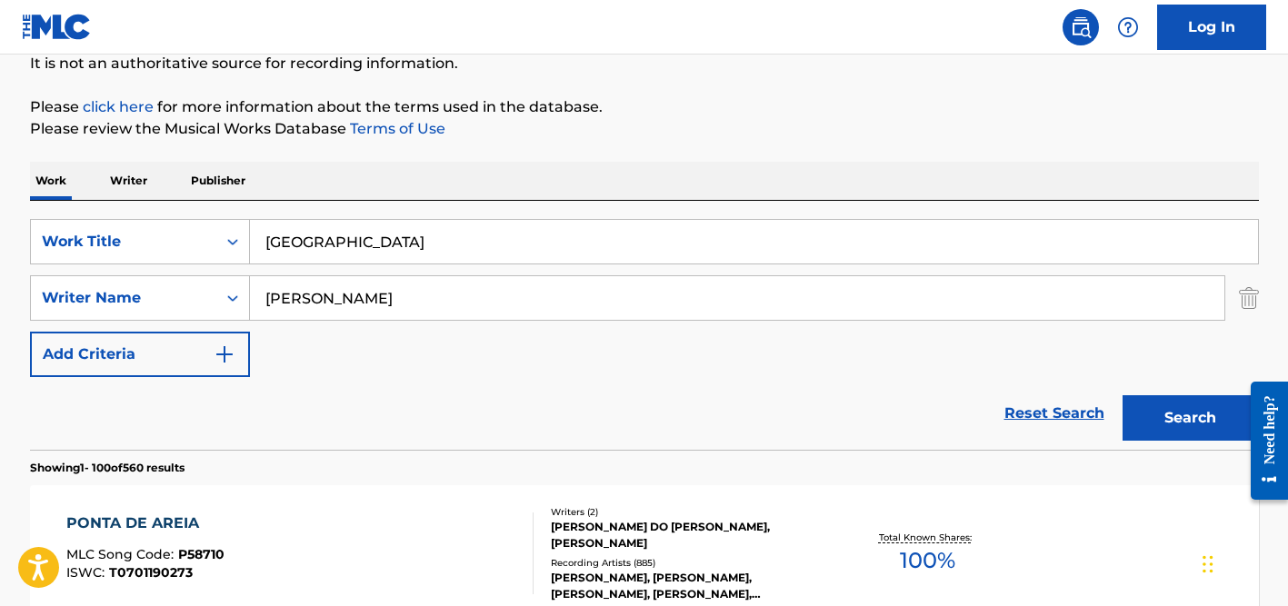
click at [350, 246] on input "[GEOGRAPHIC_DATA]" at bounding box center [754, 242] width 1008 height 44
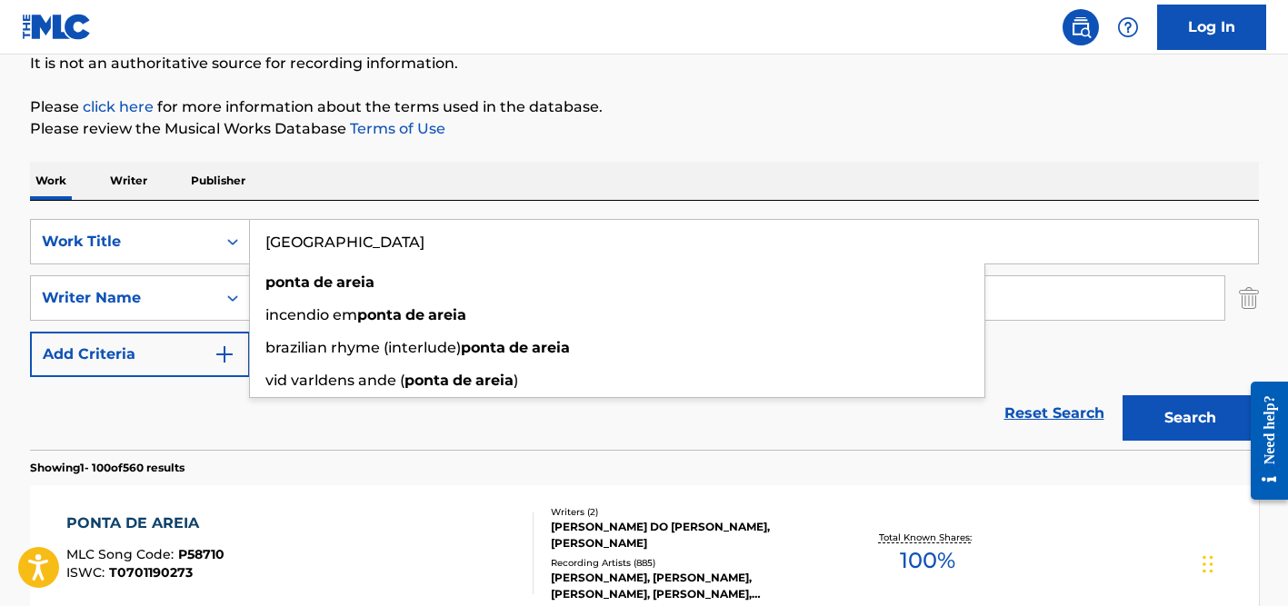
paste input "whoa (mind in awe)"
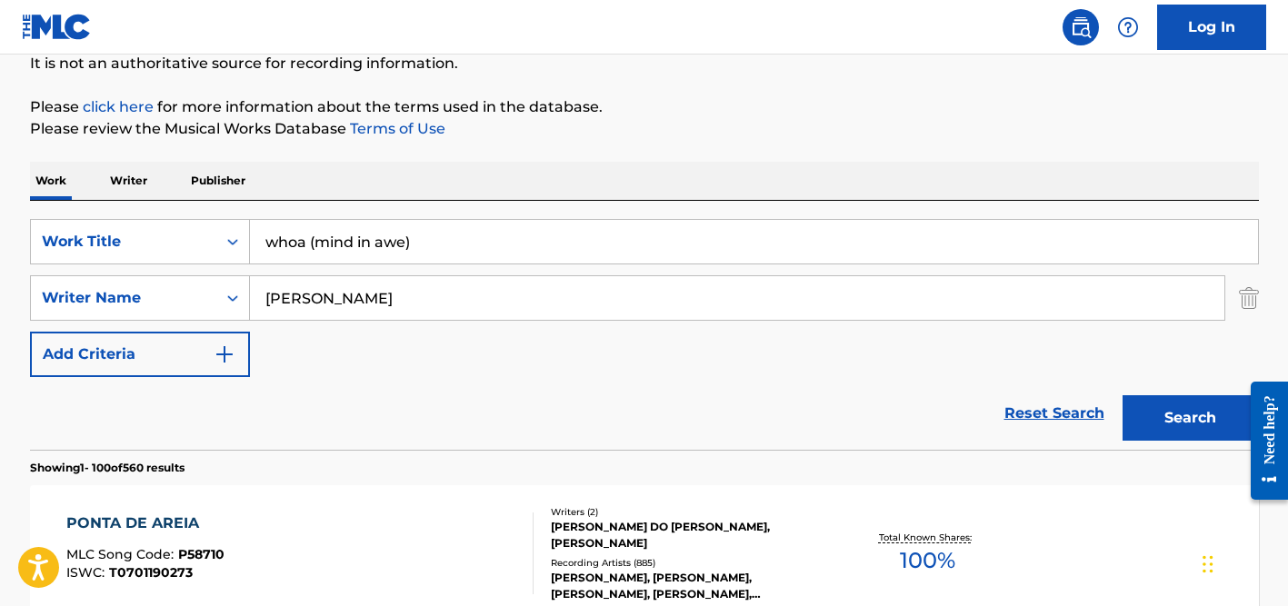
type input "whoa (mind in awe)"
click at [452, 174] on div "Work Writer Publisher" at bounding box center [644, 181] width 1229 height 38
click at [397, 303] on input "[PERSON_NAME]" at bounding box center [737, 298] width 974 height 44
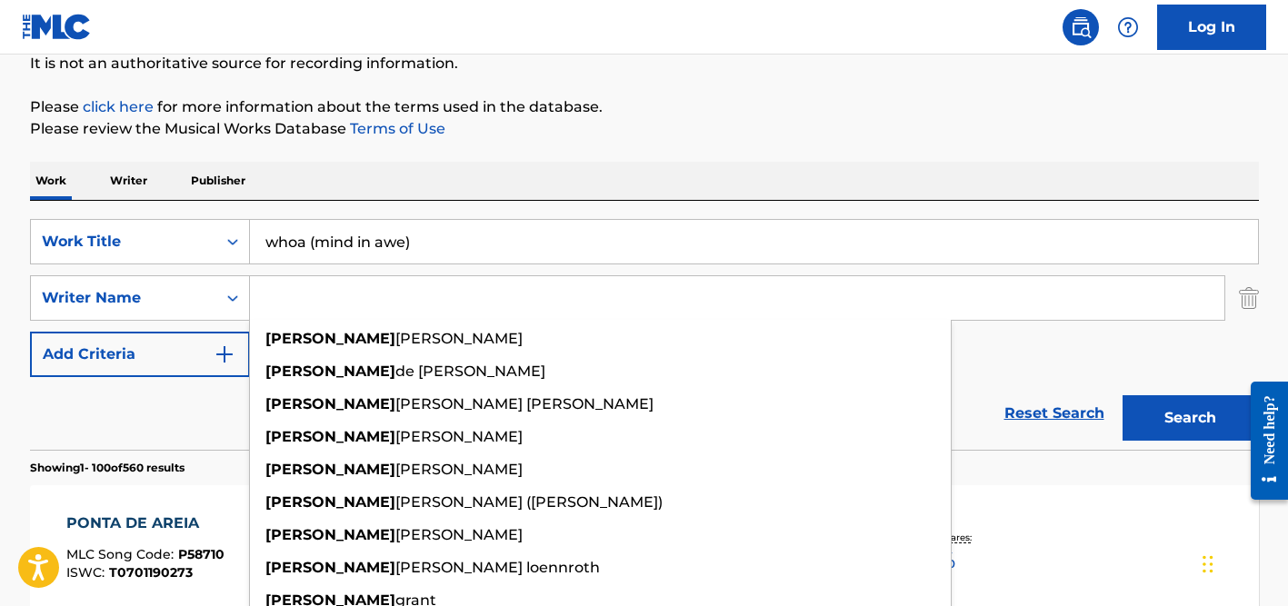
click at [1122, 395] on button "Search" at bounding box center [1190, 417] width 136 height 45
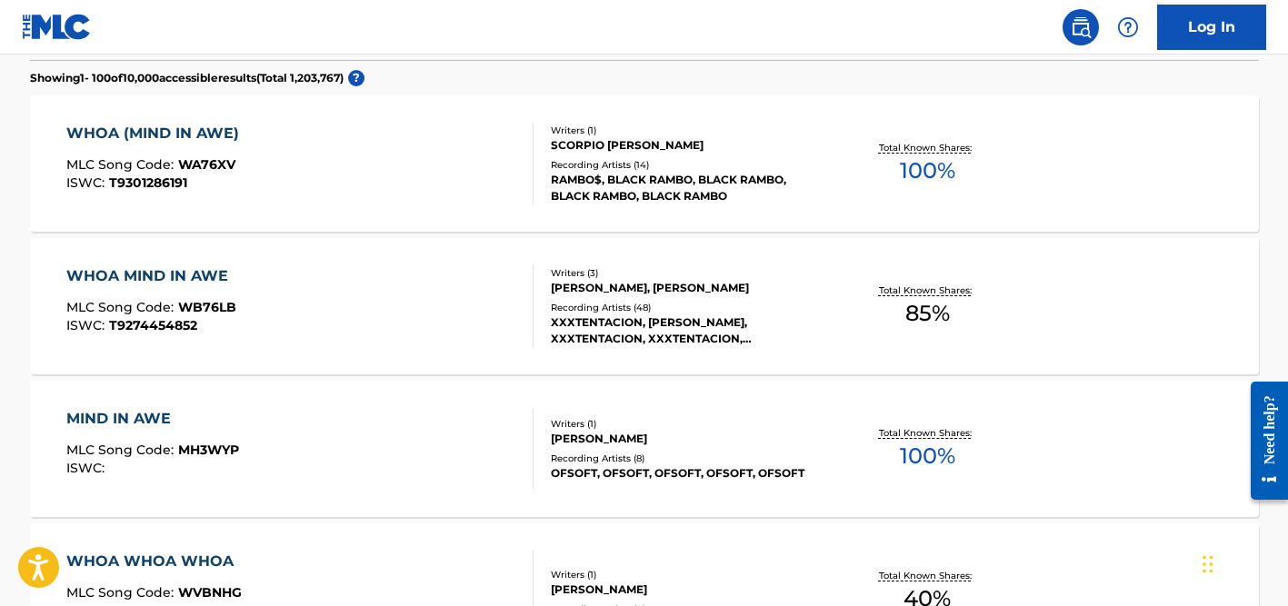
scroll to position [612, 0]
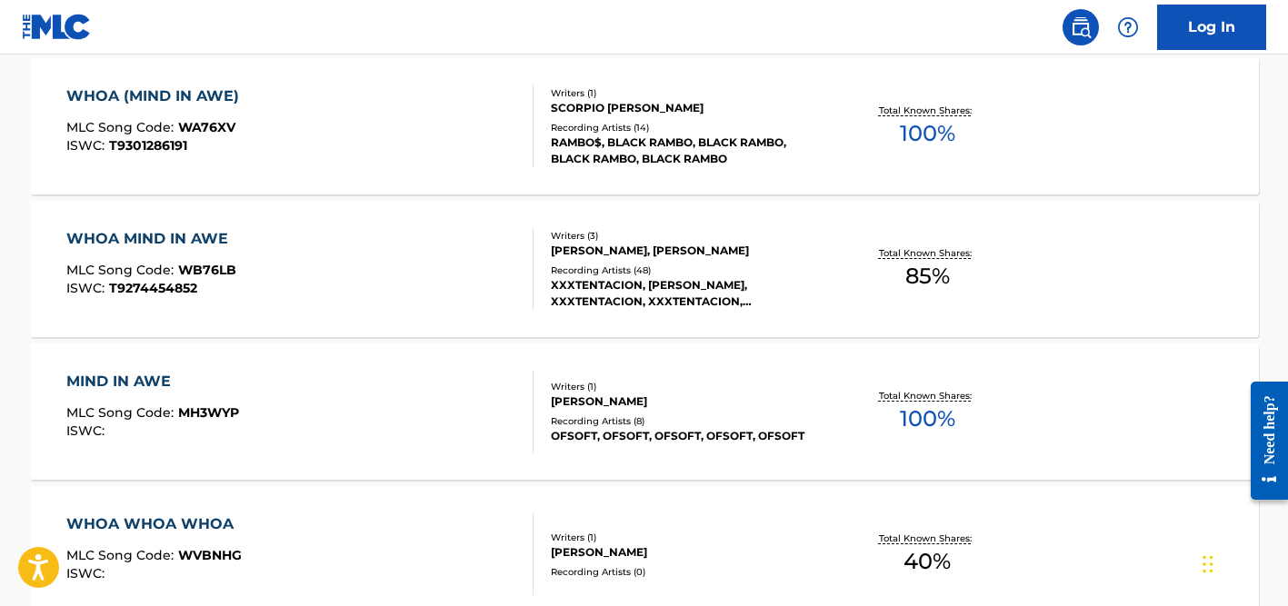
click at [618, 286] on div "XXXTENTACION, [PERSON_NAME], XXXTENTACION, XXXTENTACION, XXXTENTACION, XXXTENTA…" at bounding box center [688, 293] width 274 height 33
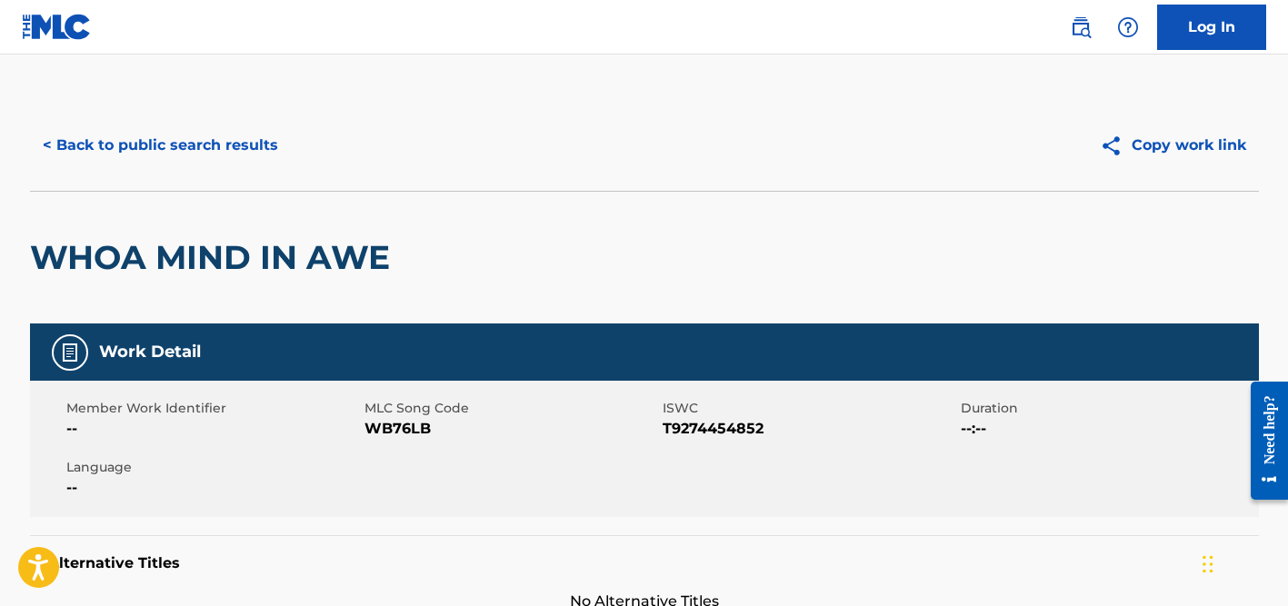
click at [217, 138] on button "< Back to public search results" at bounding box center [160, 145] width 261 height 45
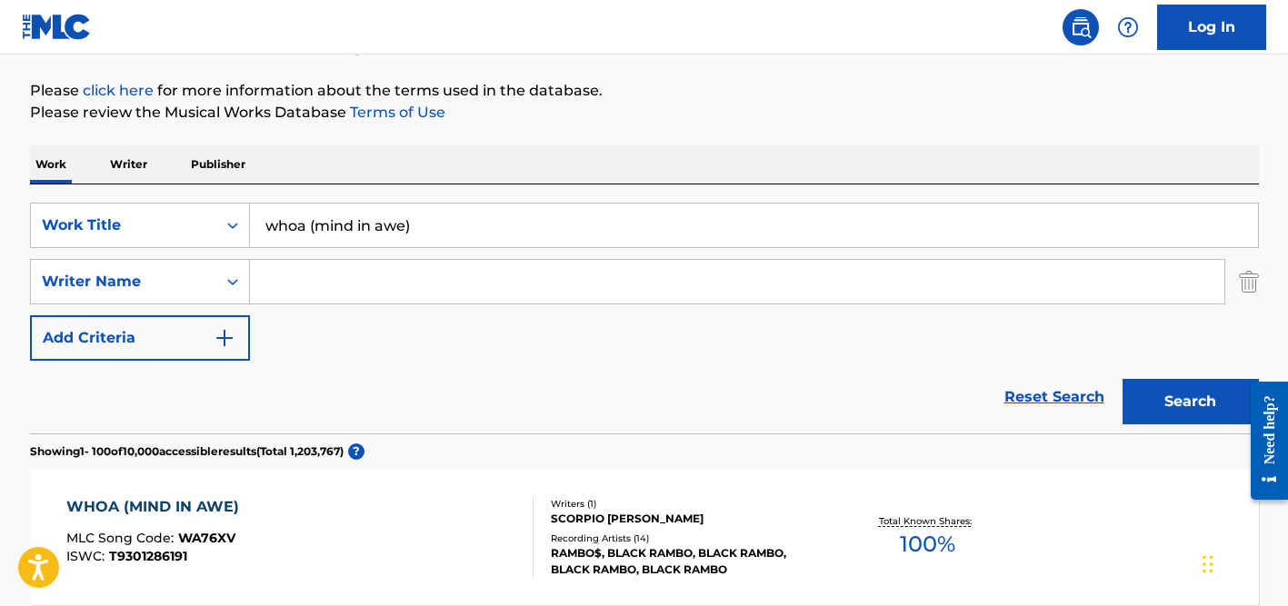
scroll to position [174, 0]
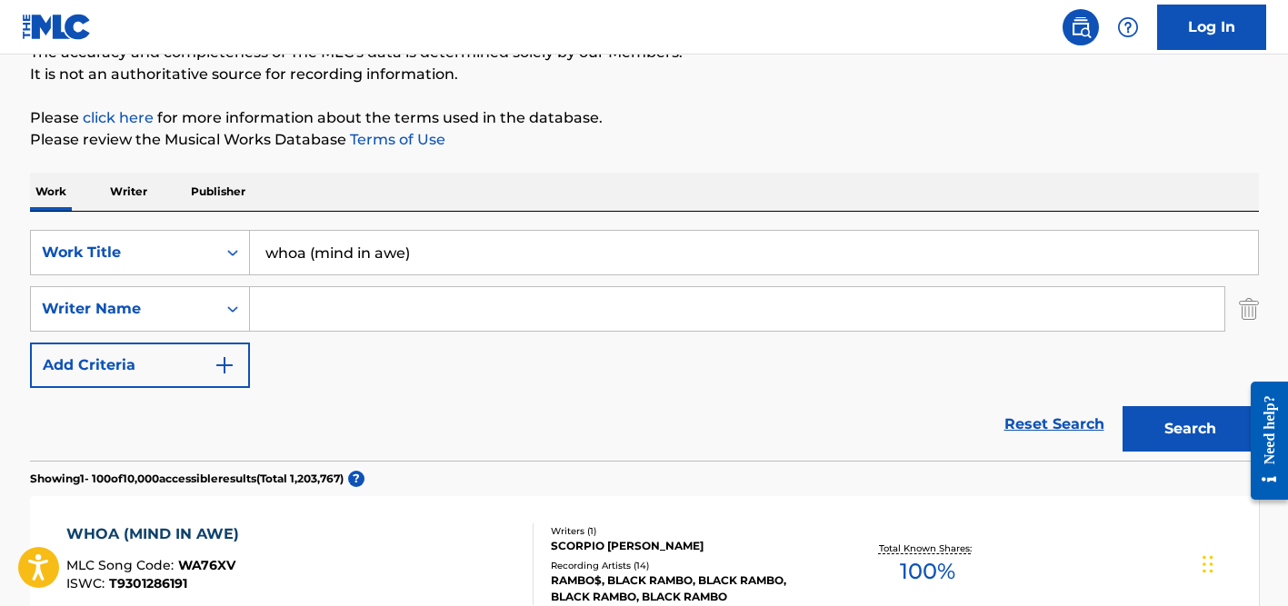
click at [337, 253] on input "whoa (mind in awe)" at bounding box center [754, 253] width 1008 height 44
paste input "By Pass"
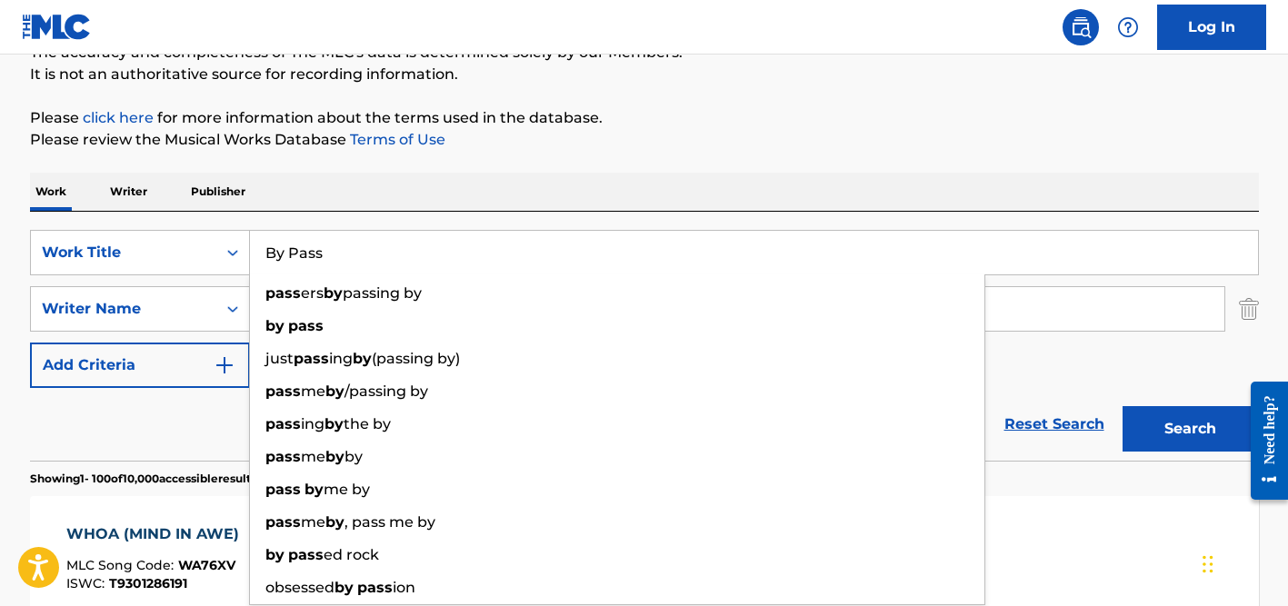
type input "By Pass"
click at [439, 184] on div "Work Writer Publisher" at bounding box center [644, 192] width 1229 height 38
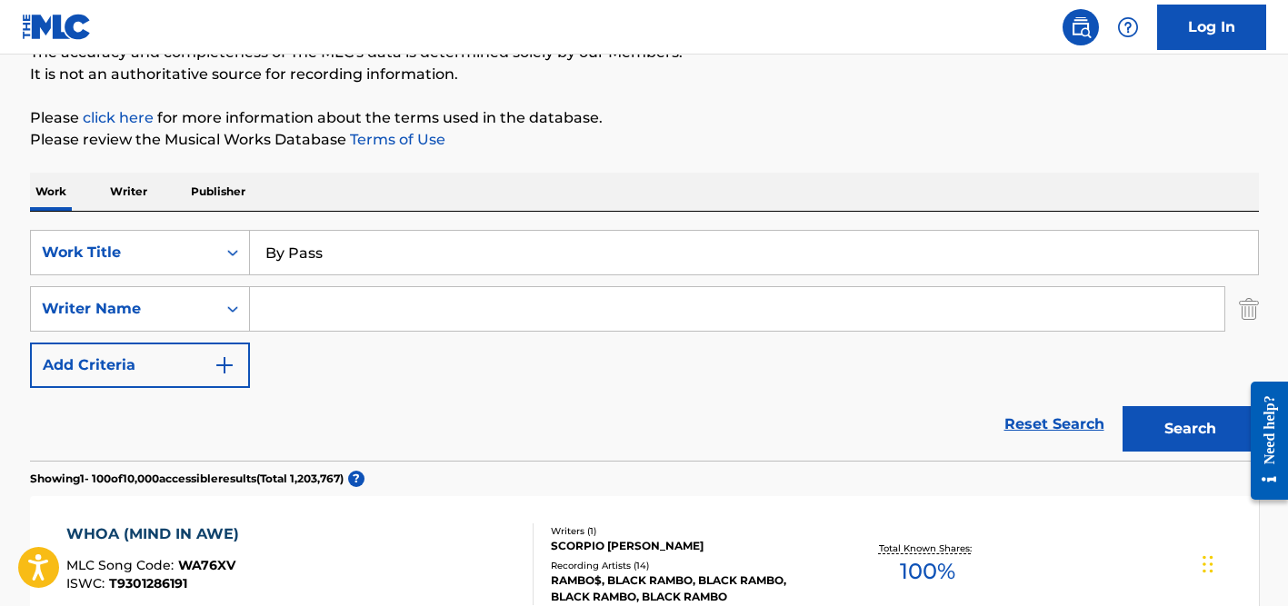
click at [390, 301] on input "Search Form" at bounding box center [737, 309] width 974 height 44
click at [1122, 406] on button "Search" at bounding box center [1190, 428] width 136 height 45
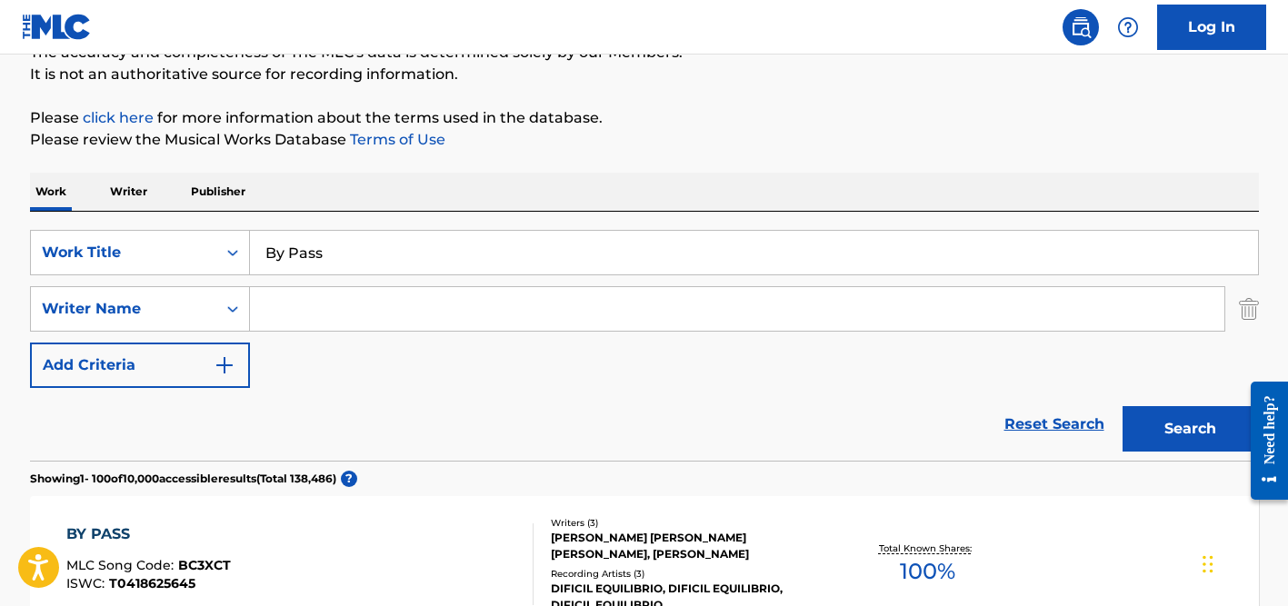
paste input "Radulovic"
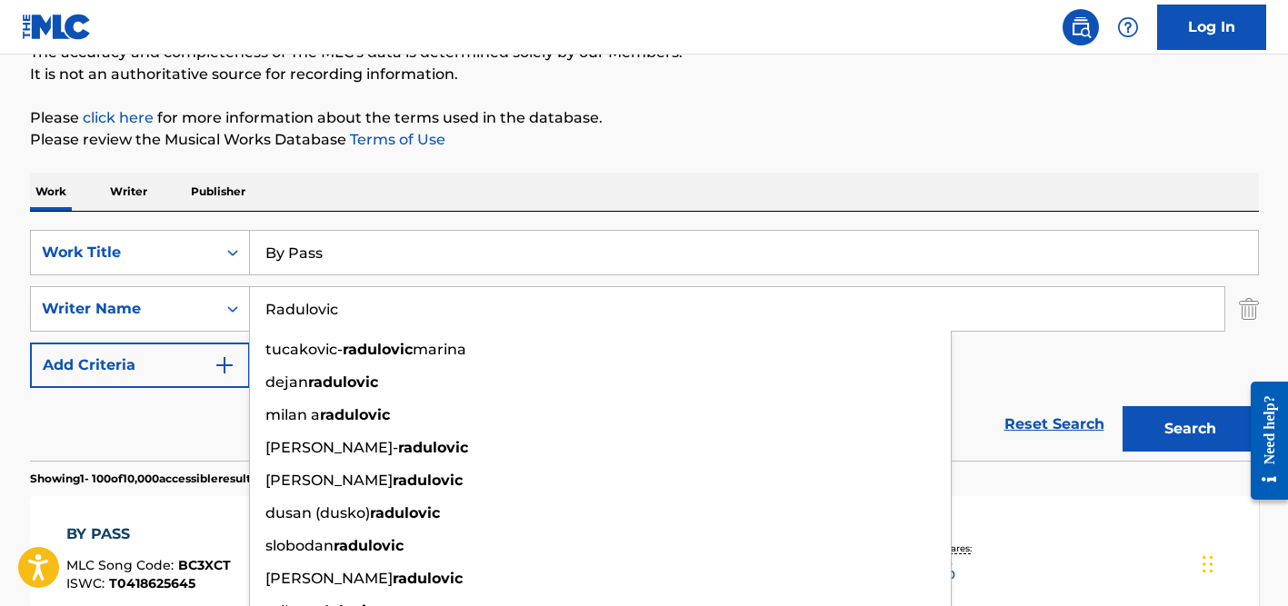
type input "Radulovic"
click at [1122, 406] on button "Search" at bounding box center [1190, 428] width 136 height 45
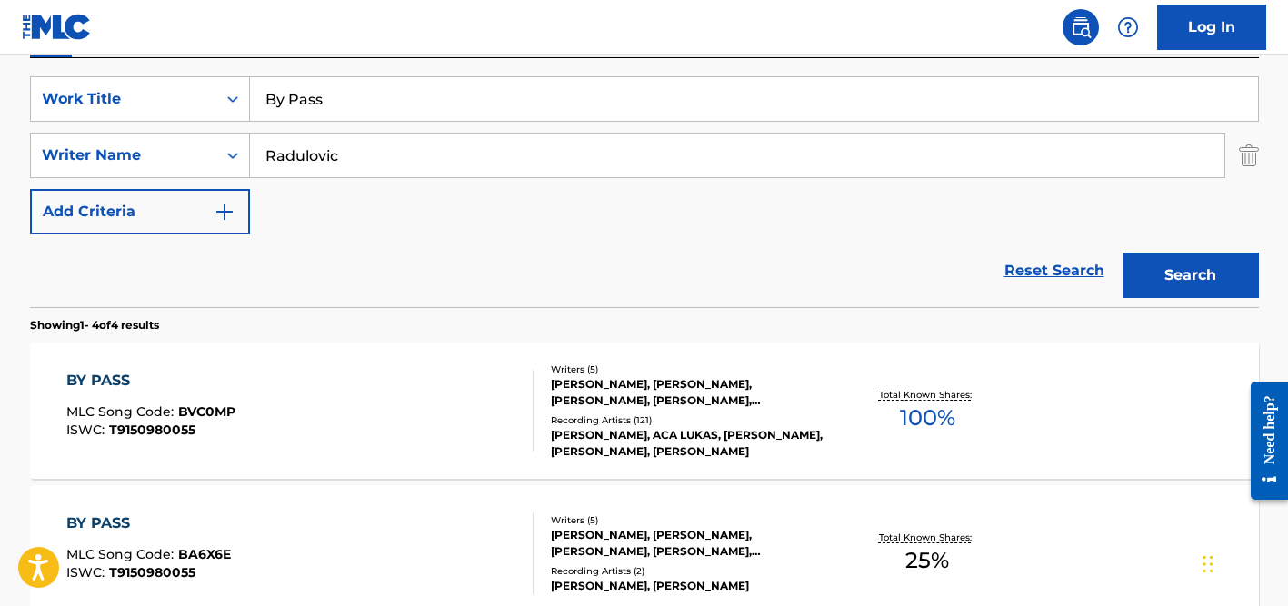
scroll to position [452, 0]
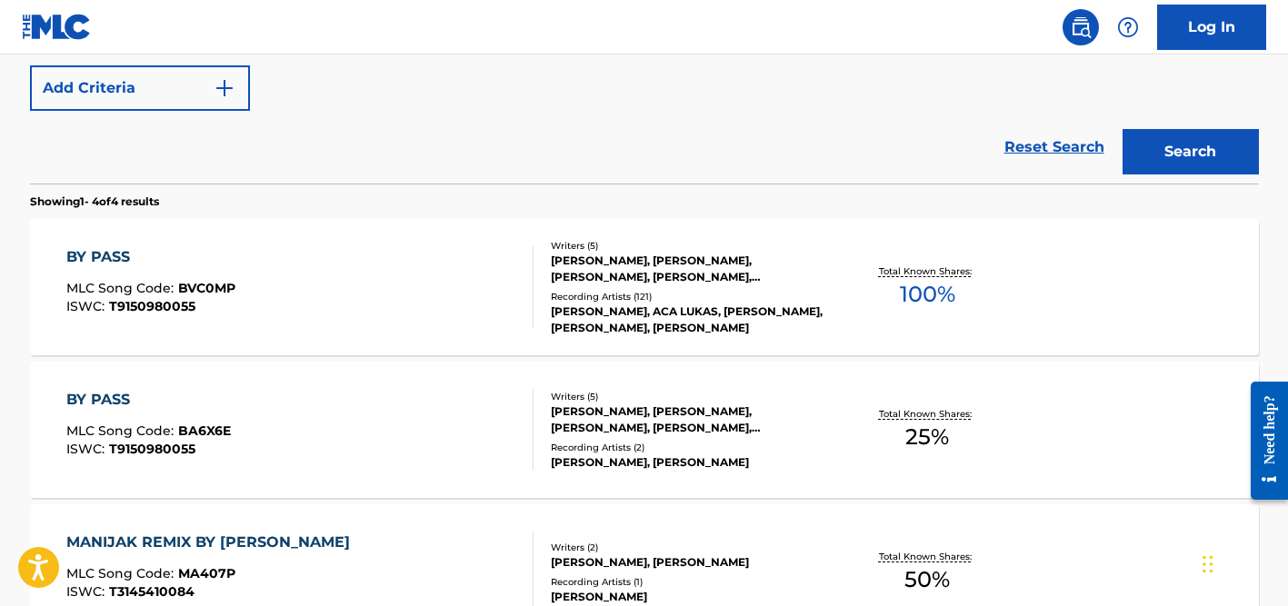
click at [609, 272] on div "[PERSON_NAME], [PERSON_NAME], [PERSON_NAME], [PERSON_NAME], [PERSON_NAME]" at bounding box center [688, 269] width 274 height 33
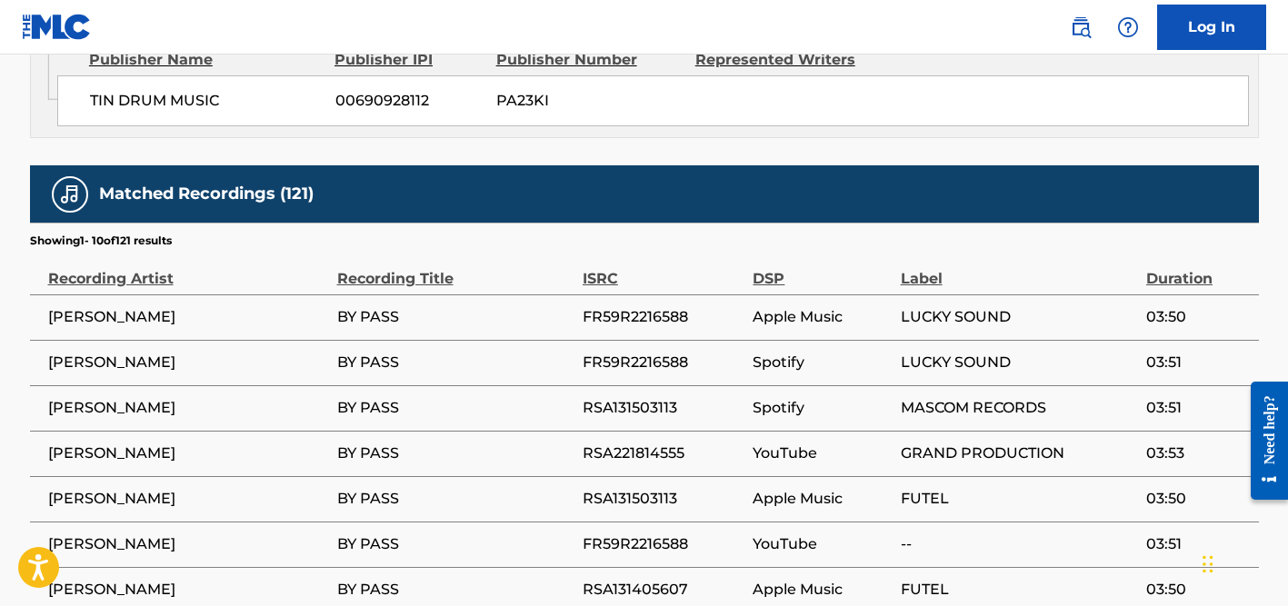
scroll to position [1793, 0]
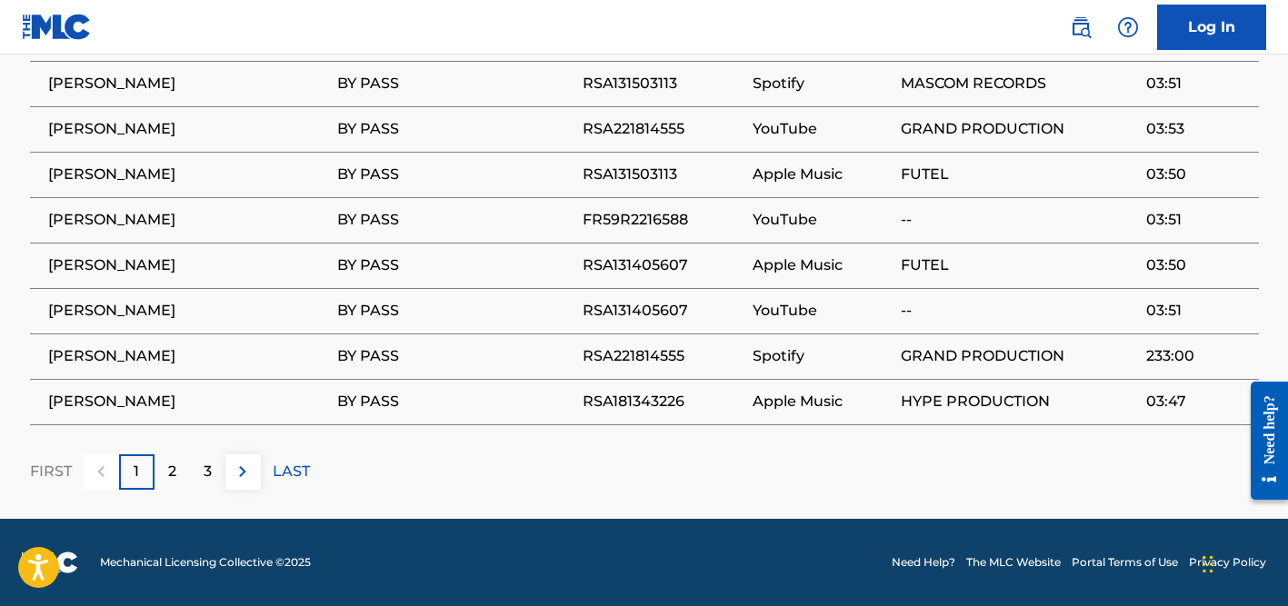
click at [168, 474] on p "2" at bounding box center [172, 472] width 8 height 22
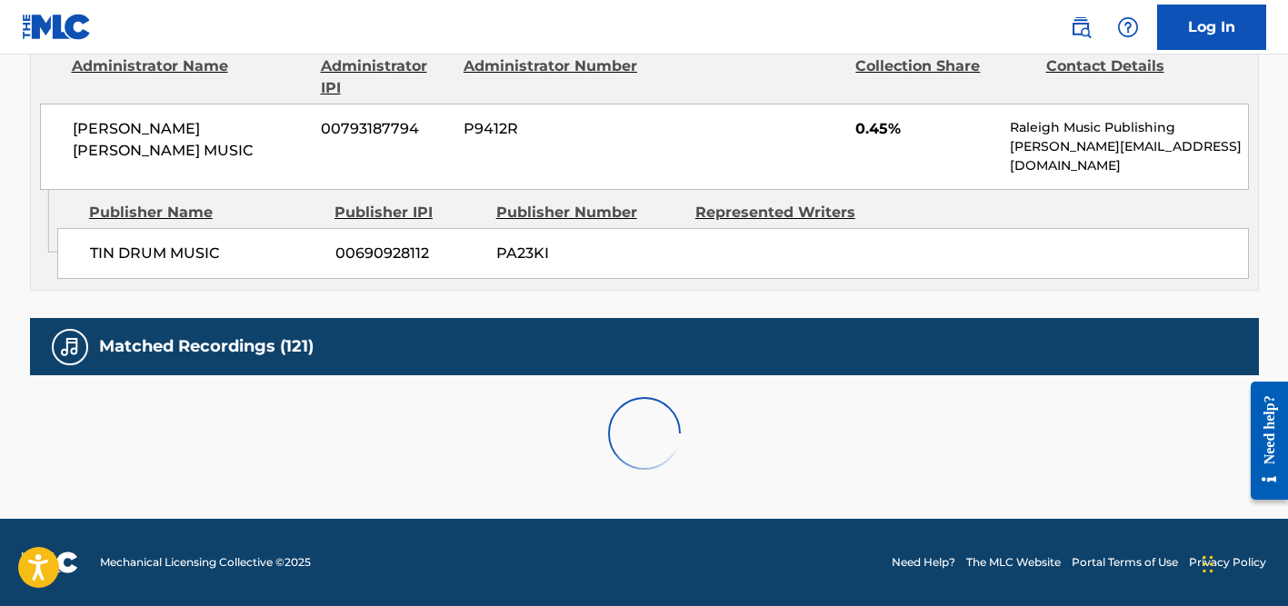
scroll to position [1317, 0]
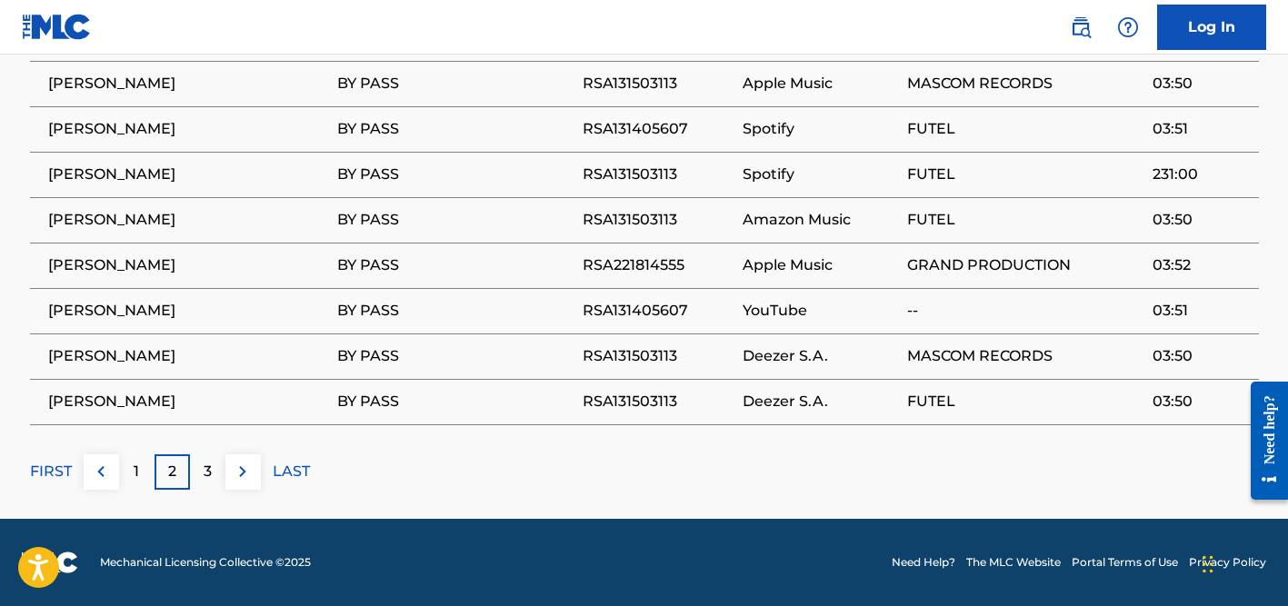
click at [209, 471] on p "3" at bounding box center [208, 472] width 8 height 22
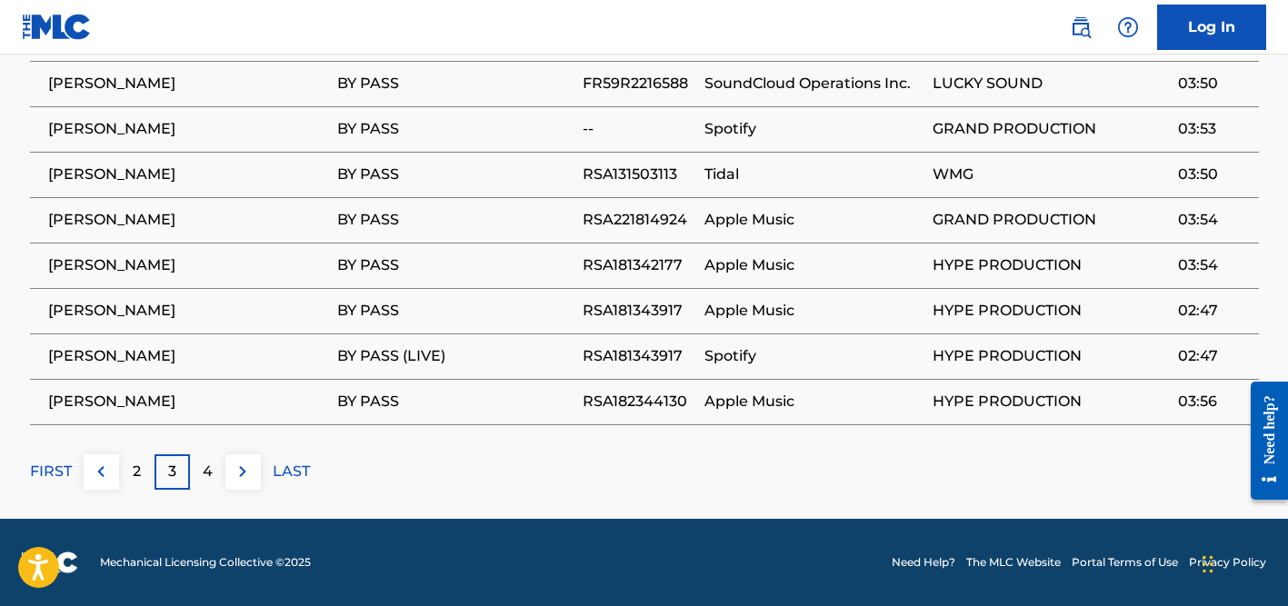
click at [211, 467] on p "4" at bounding box center [208, 472] width 10 height 22
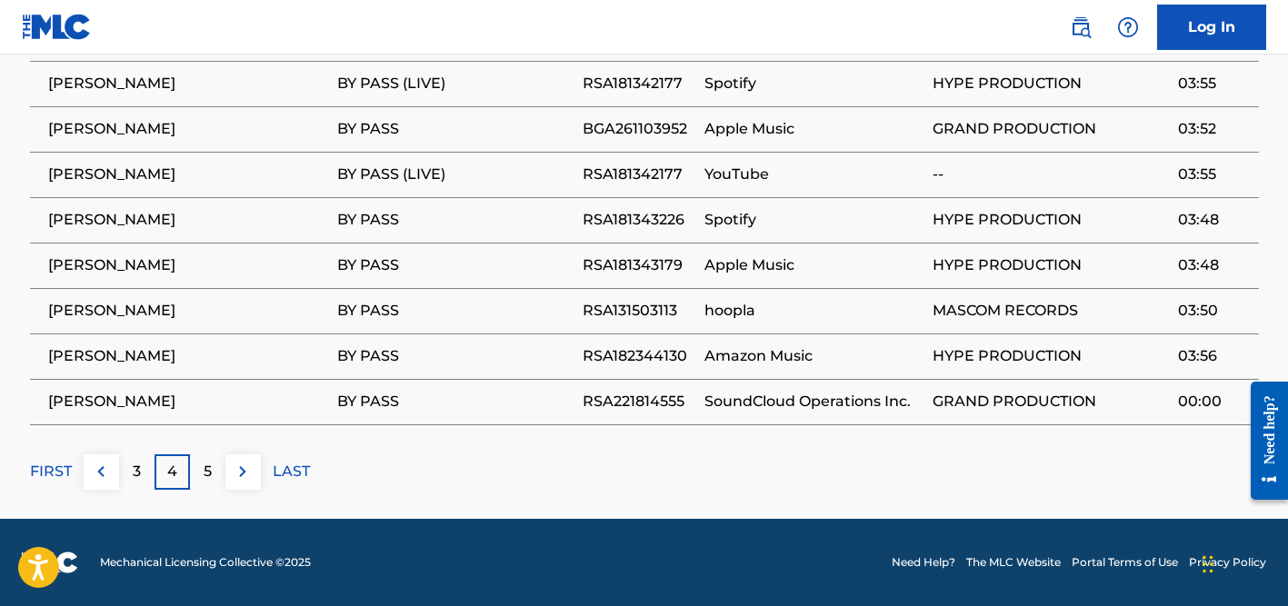
click at [207, 481] on p "5" at bounding box center [208, 472] width 8 height 22
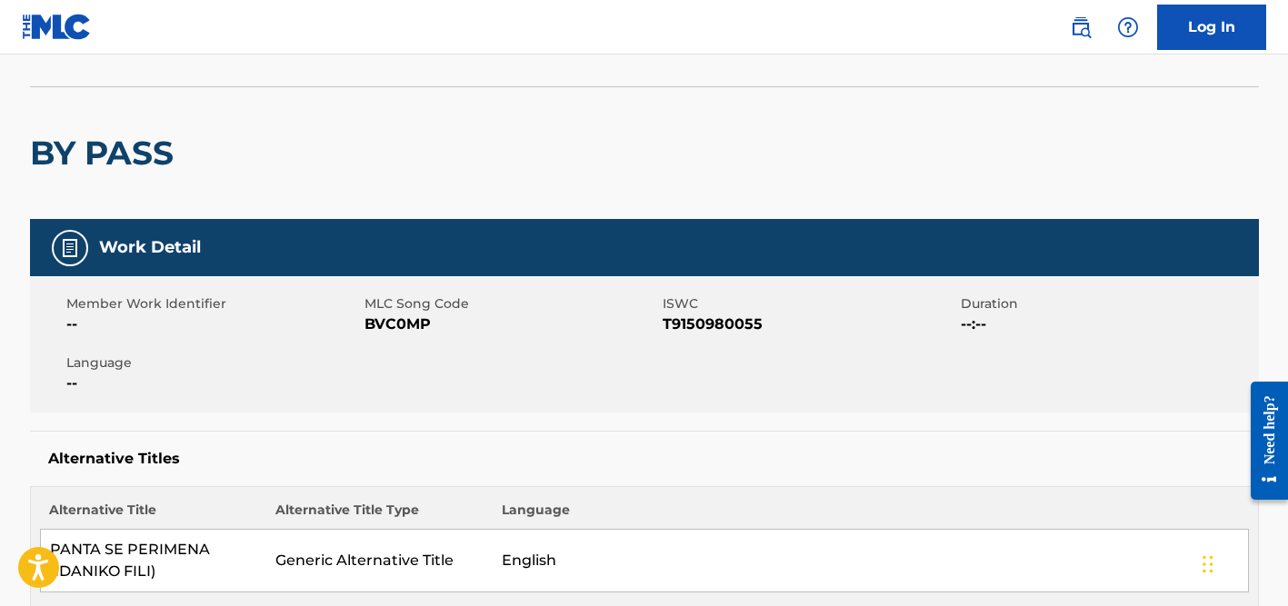
scroll to position [0, 0]
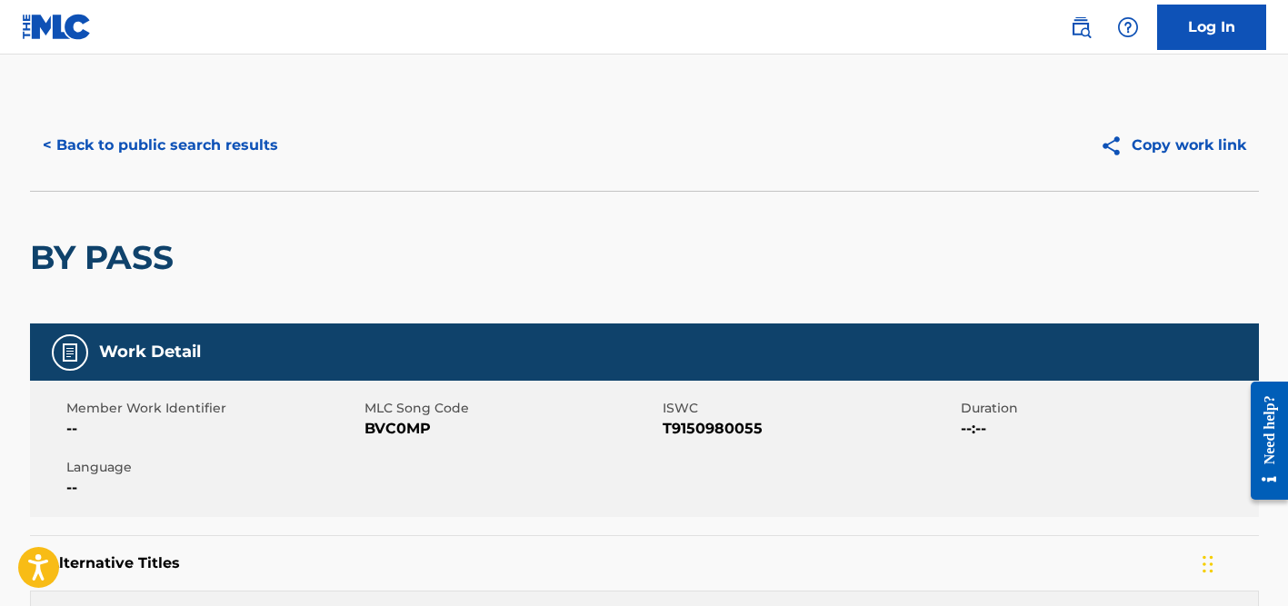
click at [162, 143] on button "< Back to public search results" at bounding box center [160, 145] width 261 height 45
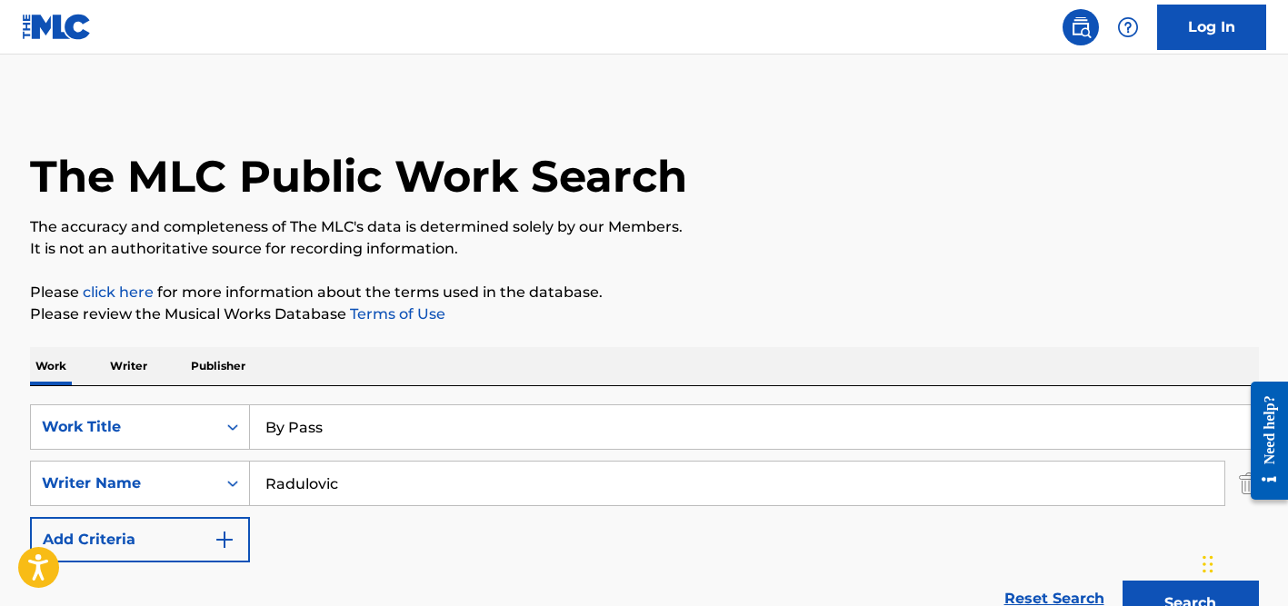
click at [345, 405] on input "By Pass" at bounding box center [754, 427] width 1008 height 44
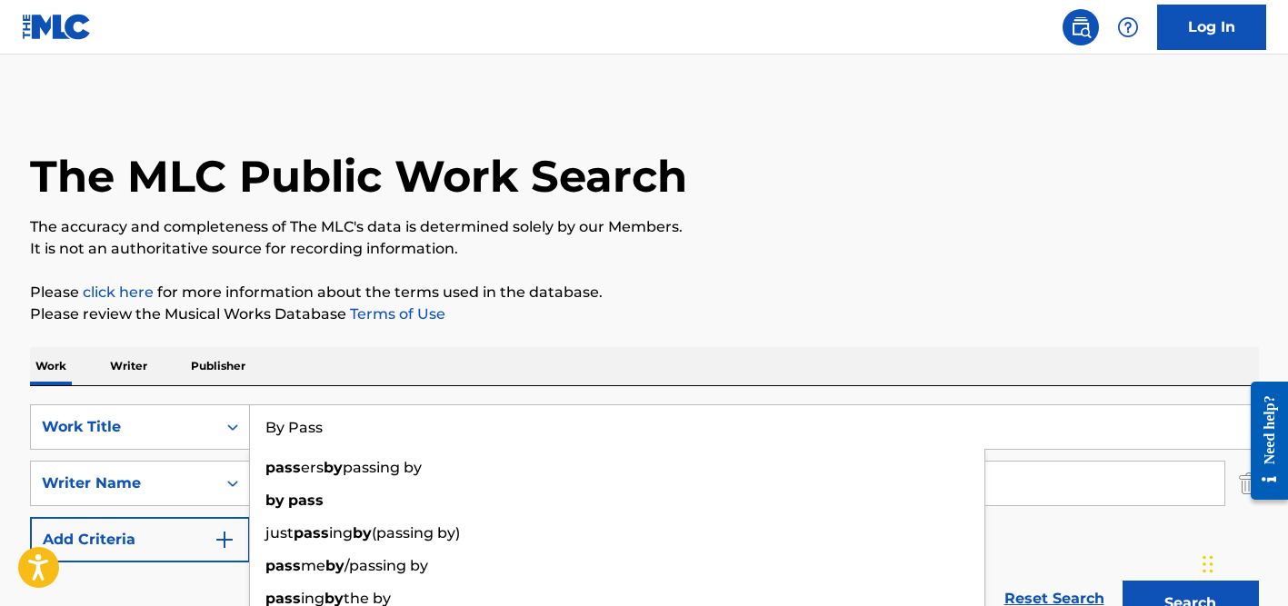
click at [338, 414] on input "By Pass" at bounding box center [754, 427] width 1008 height 44
paste input "Tu Mahalo Mea [PERSON_NAME]"
type input "Tu Mahalo Mea [PERSON_NAME]"
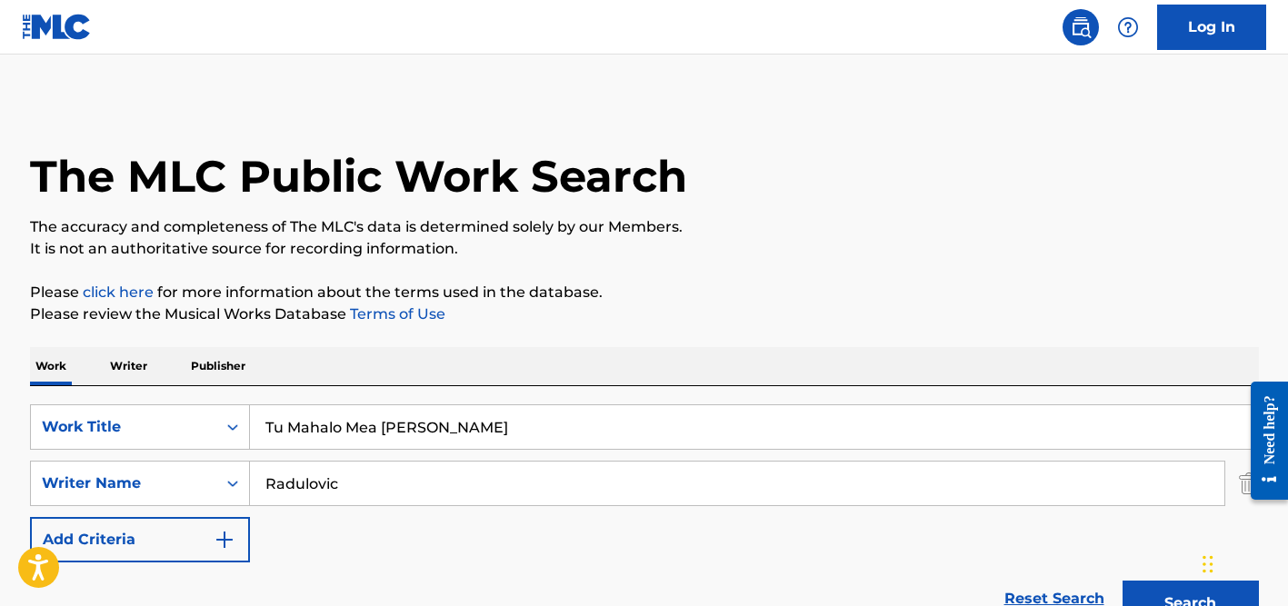
click at [598, 311] on p "Please review the Musical Works Database Terms of Use" at bounding box center [644, 314] width 1229 height 22
click at [447, 453] on div "SearchWithCriteriad524b7eb-cd1e-4c38-b90d-7f1de2924d6c Work Title Tu Mahalo Mea…" at bounding box center [644, 483] width 1229 height 158
click at [373, 483] on input "Radulovic" at bounding box center [737, 484] width 974 height 44
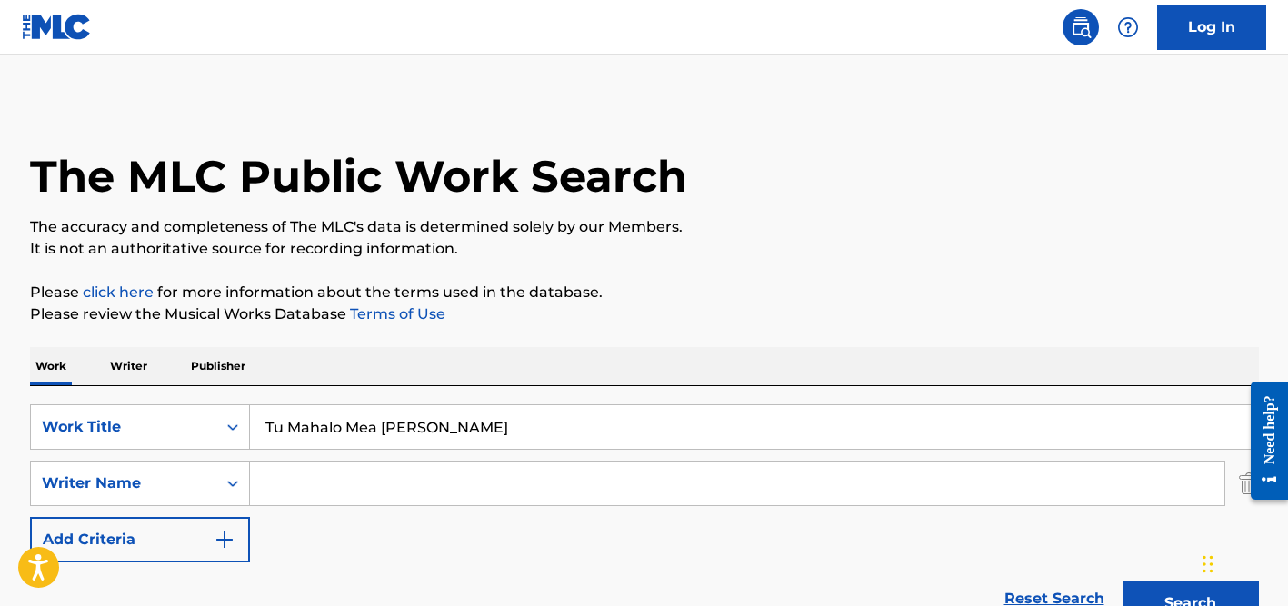
click at [1122, 581] on button "Search" at bounding box center [1190, 603] width 136 height 45
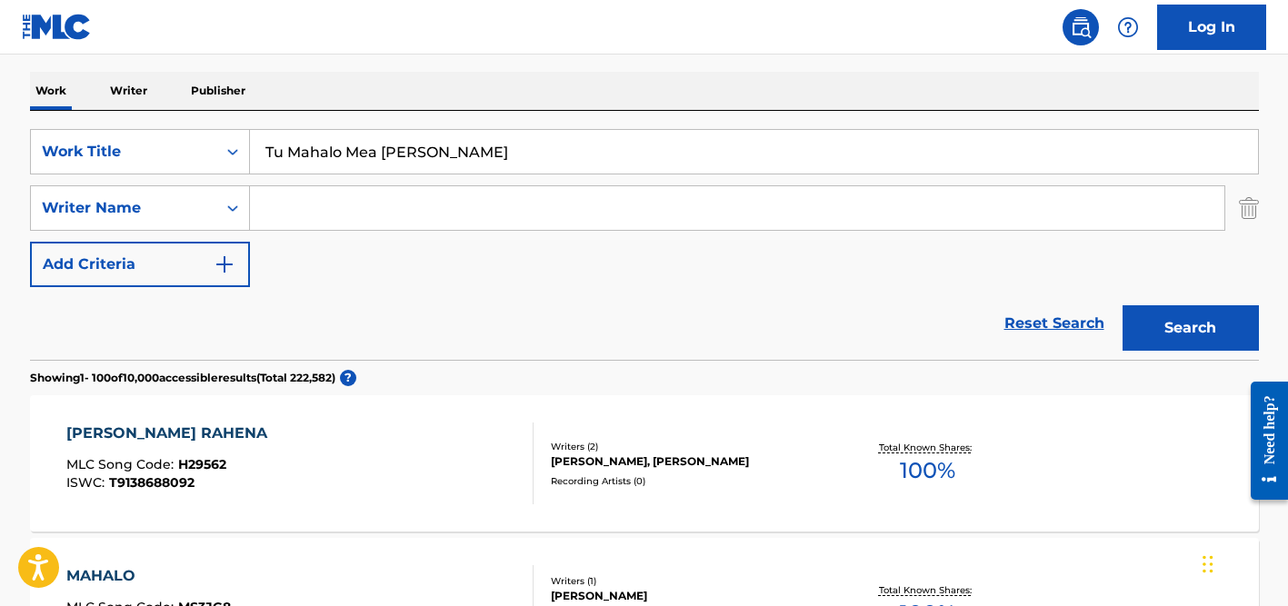
scroll to position [303, 0]
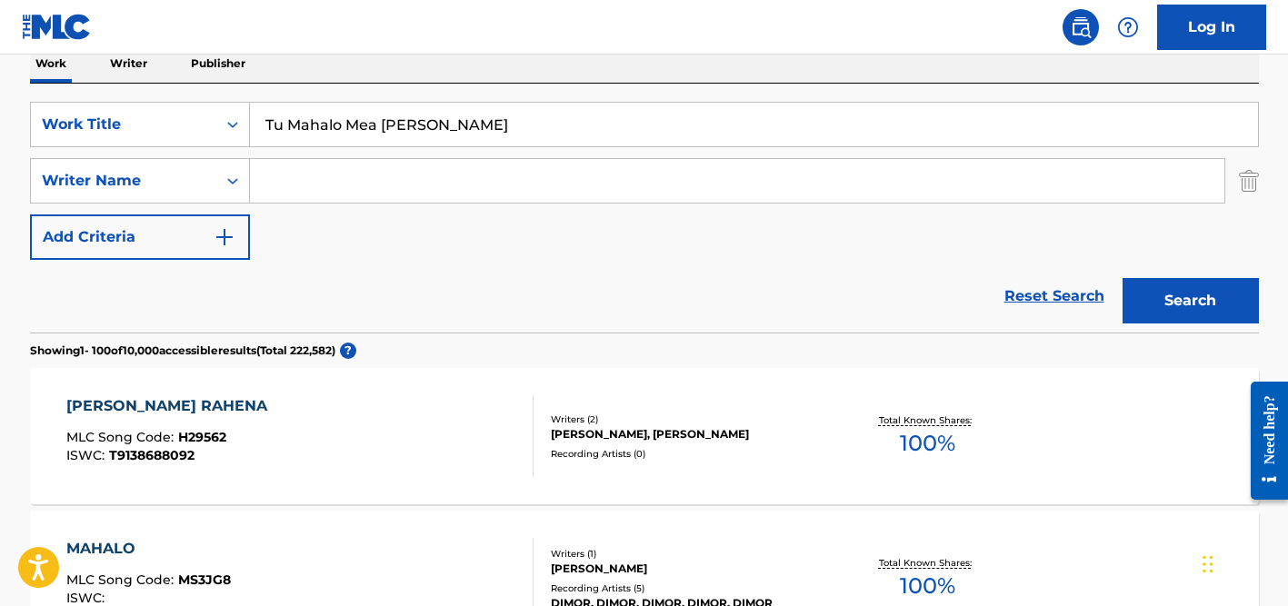
click at [415, 181] on input "Search Form" at bounding box center [737, 181] width 974 height 44
paste input "[PERSON_NAME]"
drag, startPoint x: 343, startPoint y: 184, endPoint x: 225, endPoint y: 175, distance: 118.4
click at [225, 175] on div "SearchWithCriteria11d665ea-e665-4fd8-9661-30dba0e85b38 Writer Name [PERSON_NAME]" at bounding box center [644, 180] width 1229 height 45
click at [1122, 278] on button "Search" at bounding box center [1190, 300] width 136 height 45
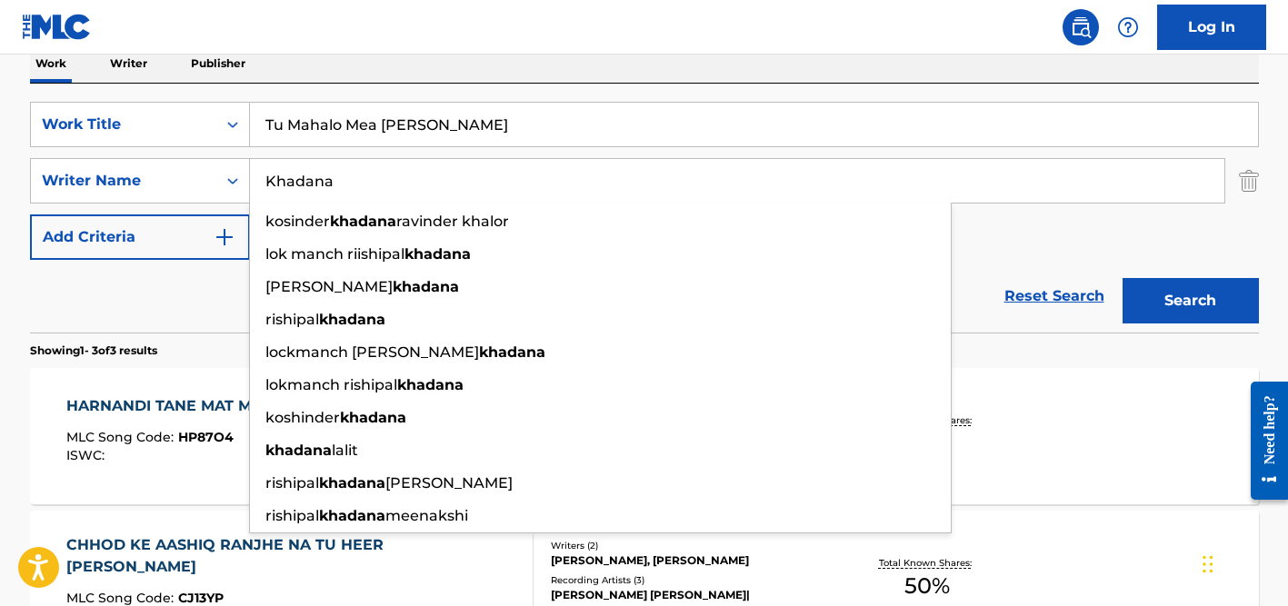
click at [330, 169] on input "Khadana" at bounding box center [737, 181] width 974 height 44
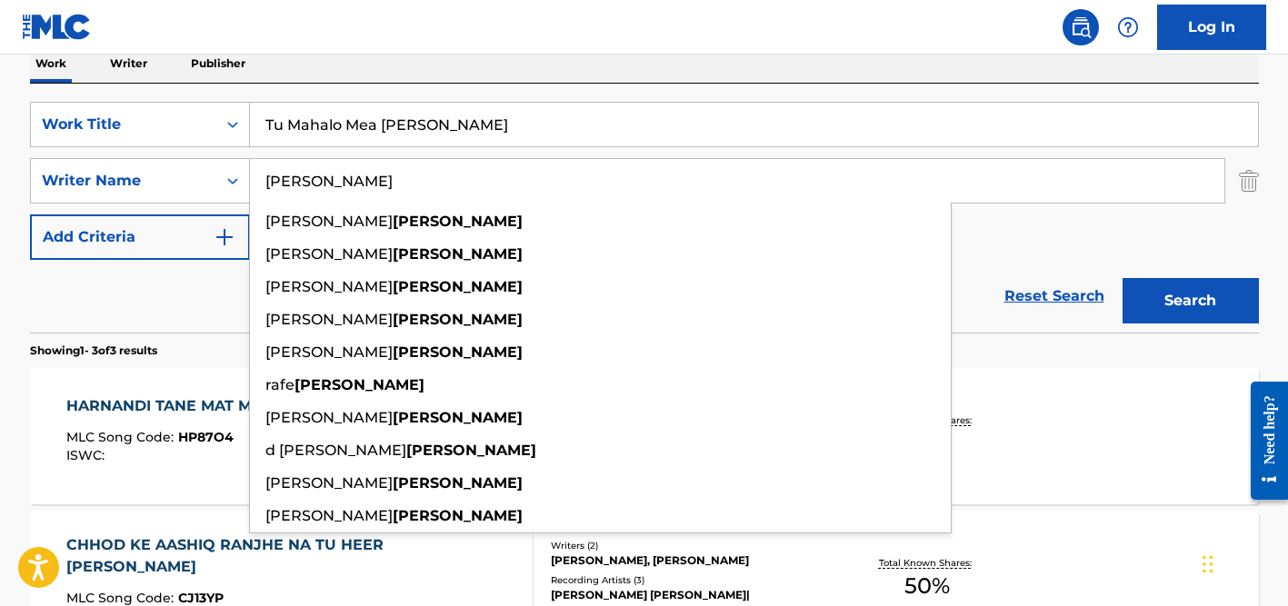
type input "[PERSON_NAME]"
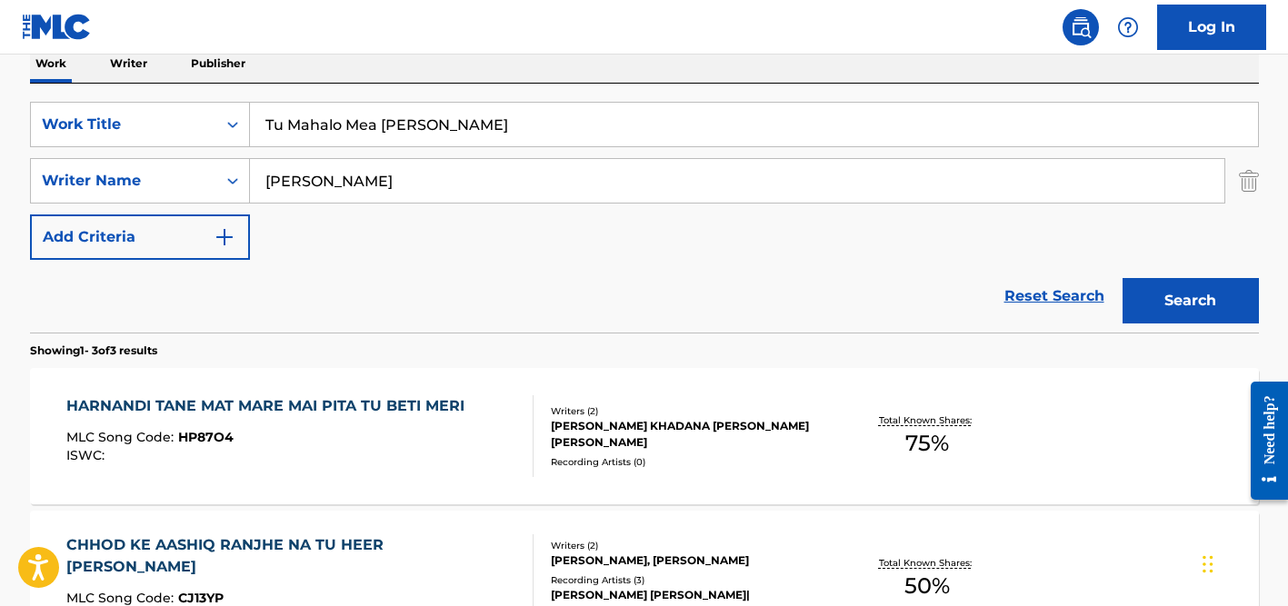
click at [335, 123] on input "Tu Mahalo Mea [PERSON_NAME]" at bounding box center [754, 125] width 1008 height 44
paste input "Don't Wanna Be Your Friend"
type input "Don't Wanna Be Your Friend"
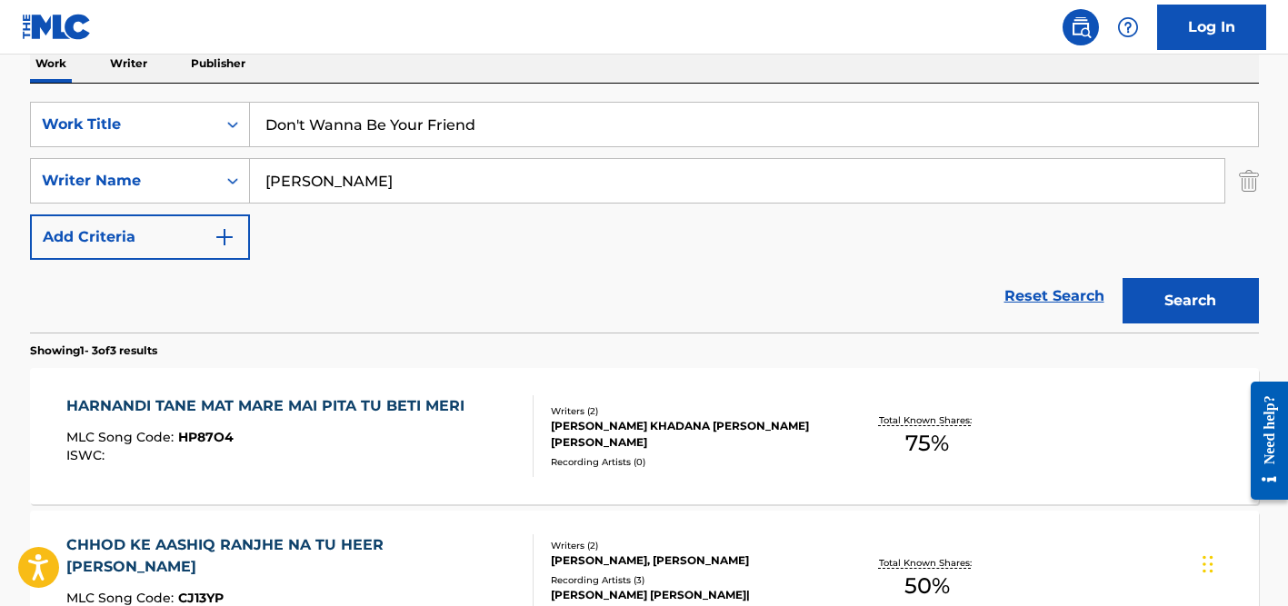
click at [1122, 278] on button "Search" at bounding box center [1190, 300] width 136 height 45
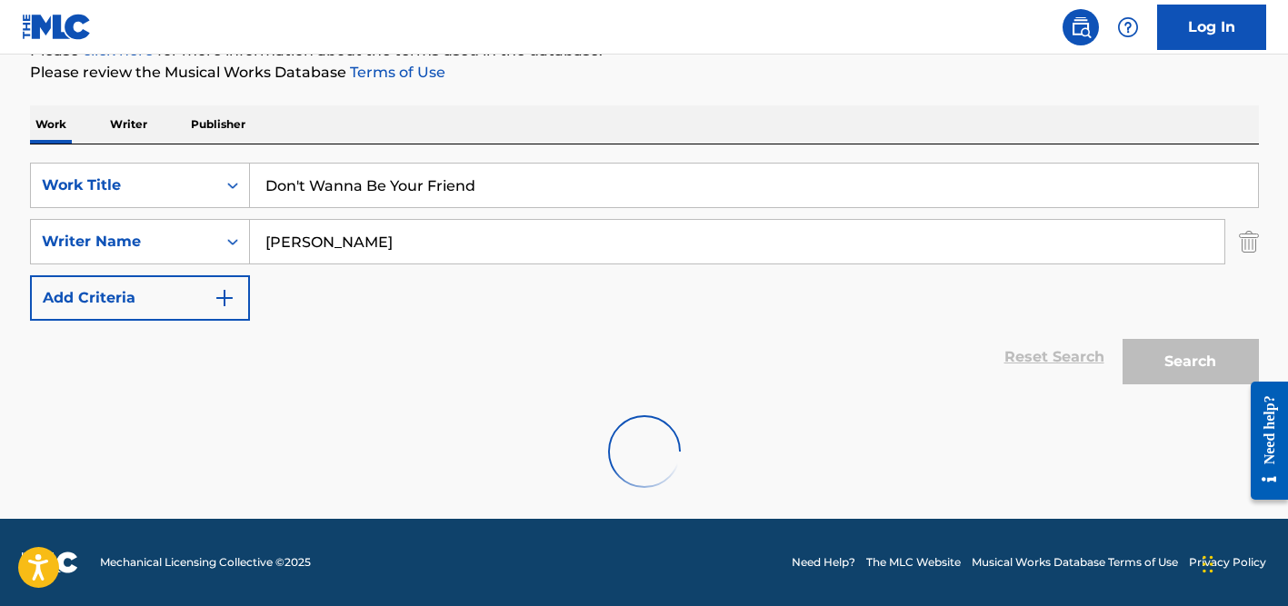
scroll to position [242, 0]
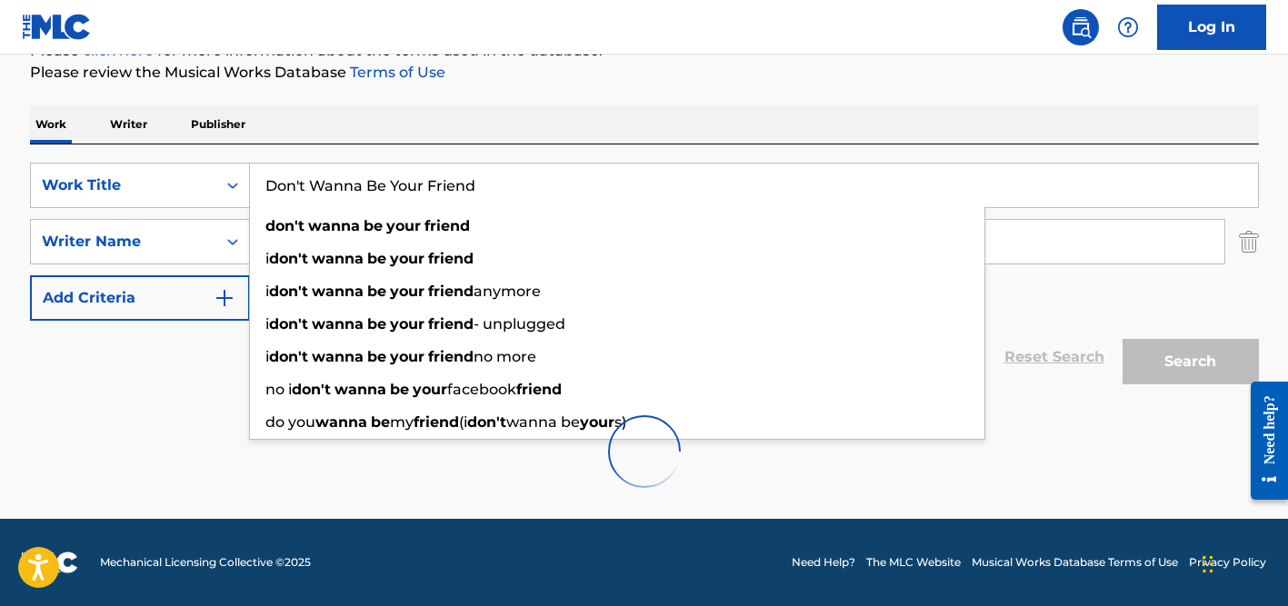
click at [540, 78] on p "Please review the Musical Works Database Terms of Use" at bounding box center [644, 73] width 1229 height 22
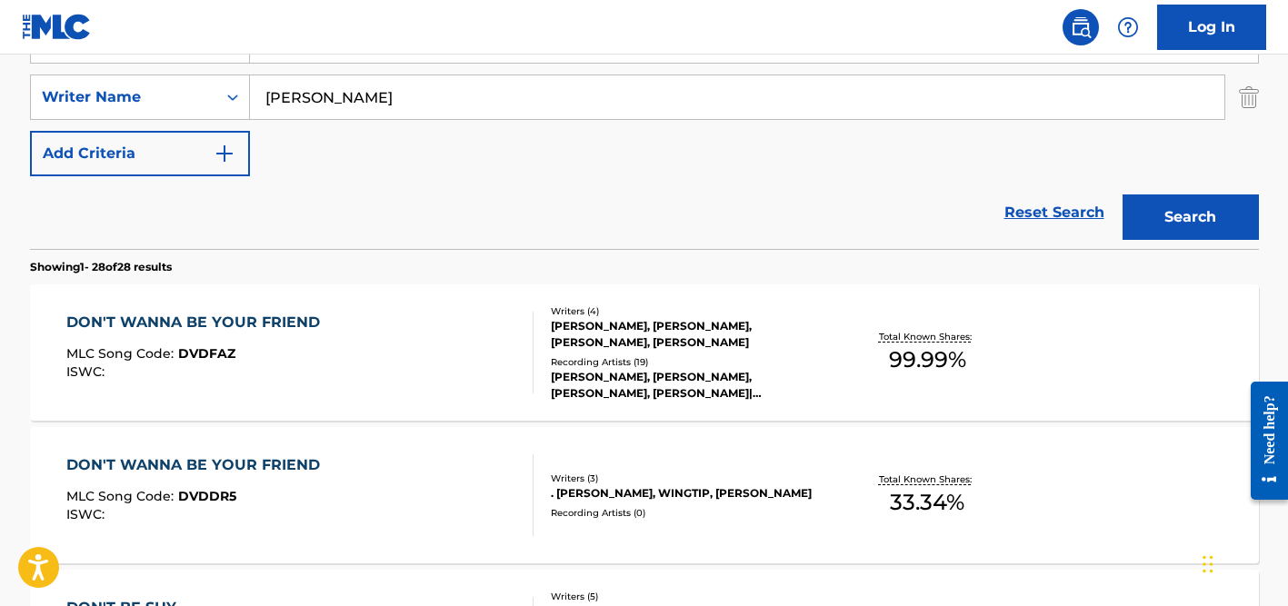
scroll to position [394, 0]
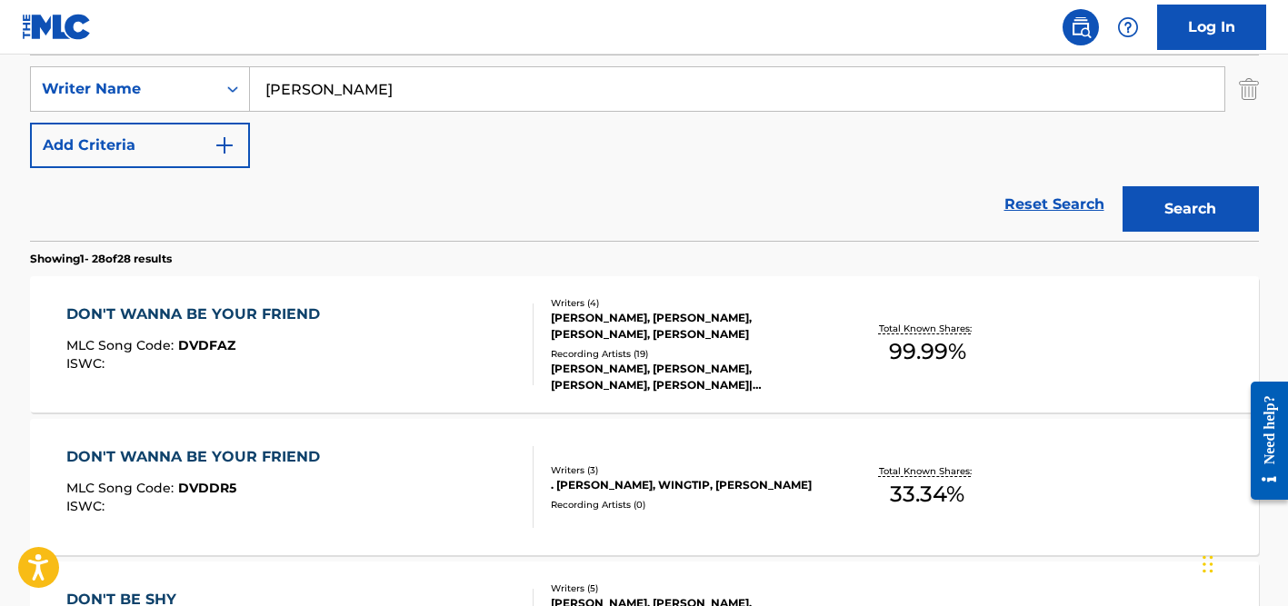
click at [607, 367] on div "[PERSON_NAME], [PERSON_NAME], [PERSON_NAME], [PERSON_NAME]|[PERSON_NAME], [PERS…" at bounding box center [688, 377] width 274 height 33
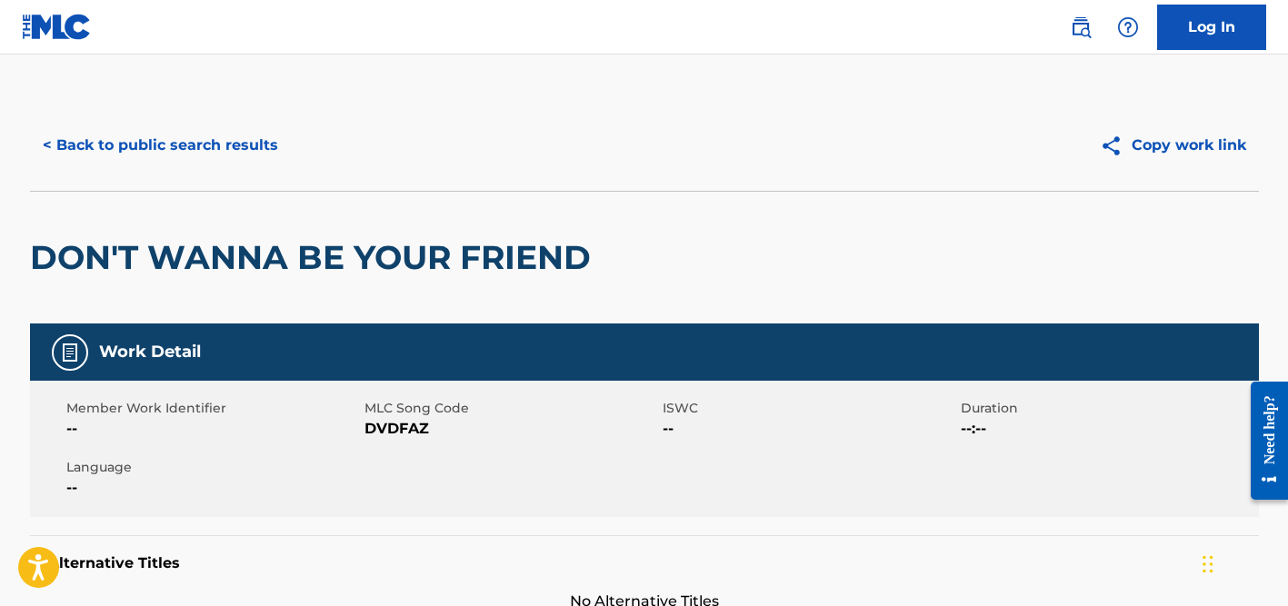
click at [214, 162] on button "< Back to public search results" at bounding box center [160, 145] width 261 height 45
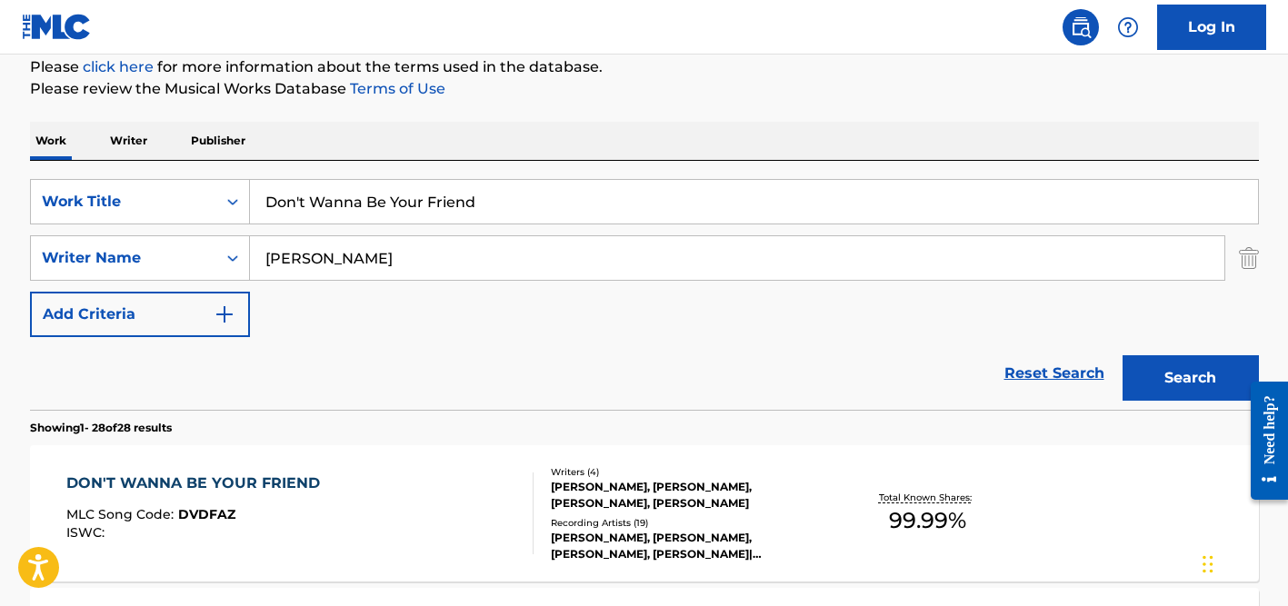
scroll to position [198, 0]
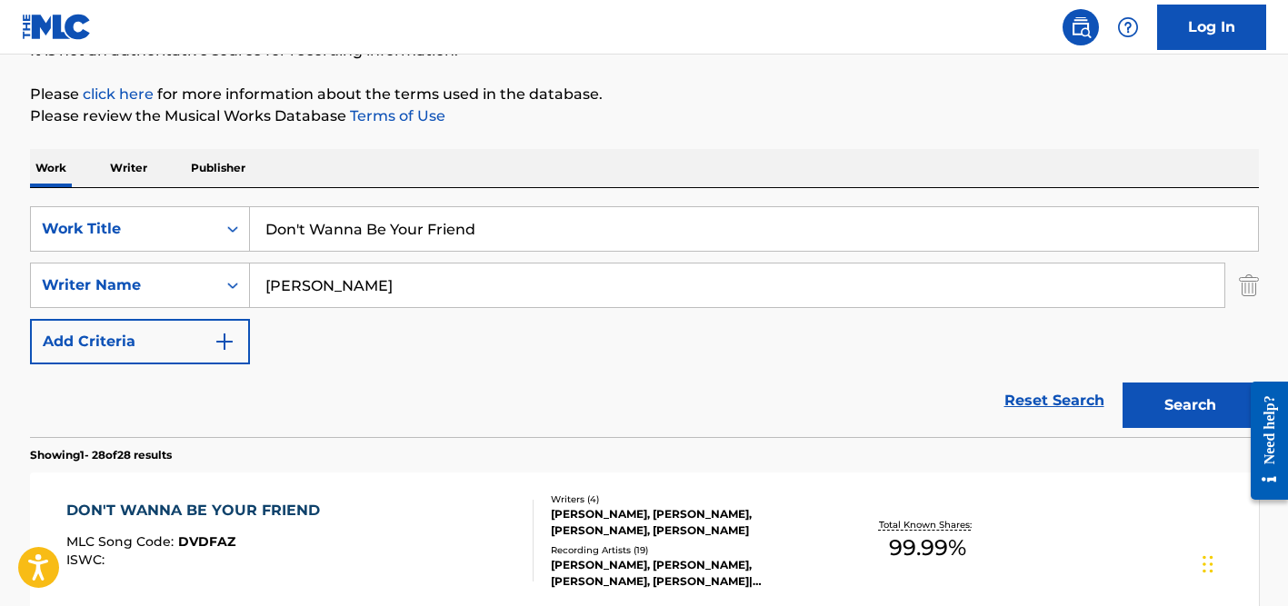
click at [333, 295] on input "[PERSON_NAME]" at bounding box center [737, 286] width 974 height 44
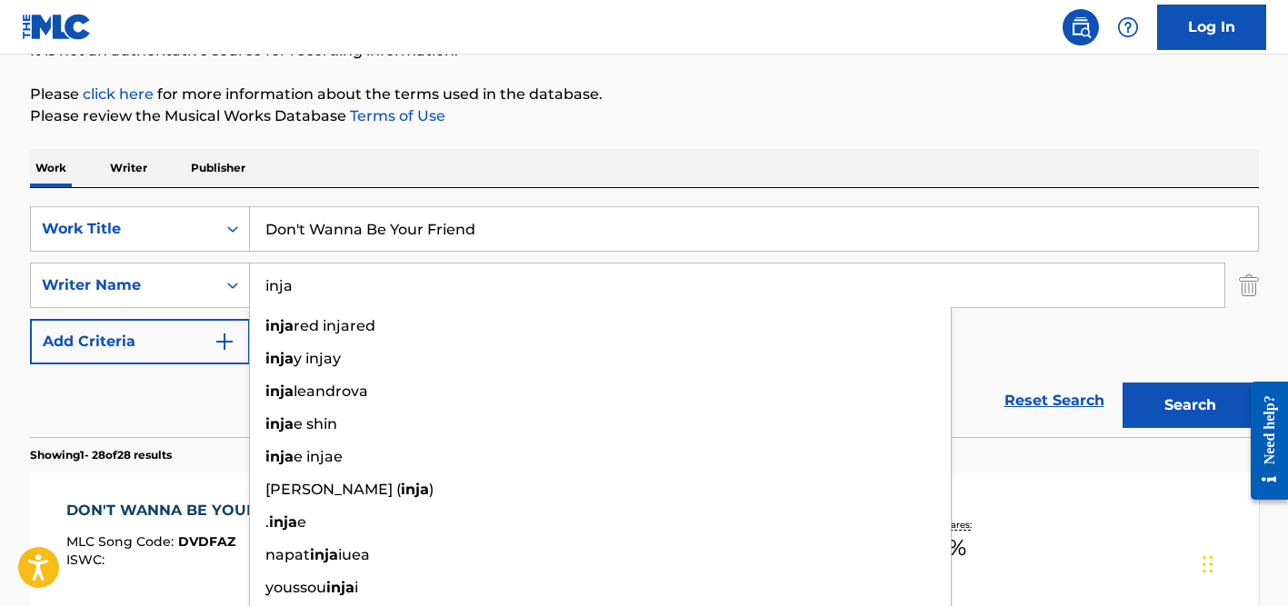
type input "inja"
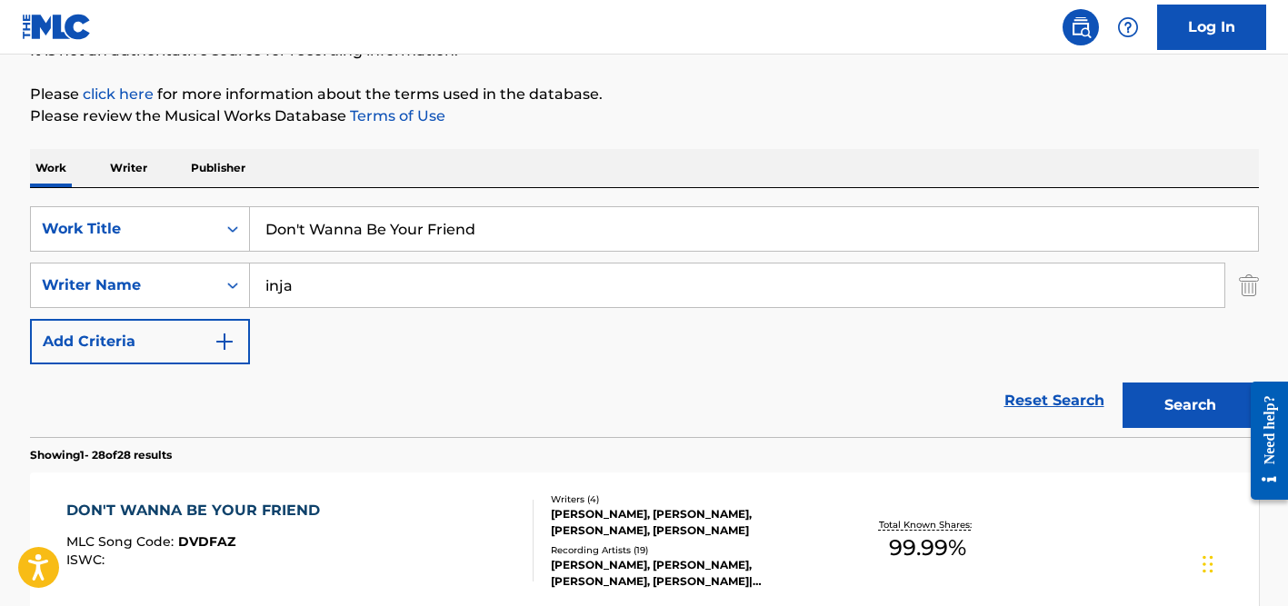
click at [343, 240] on input "Don't Wanna Be Your Friend" at bounding box center [754, 229] width 1008 height 44
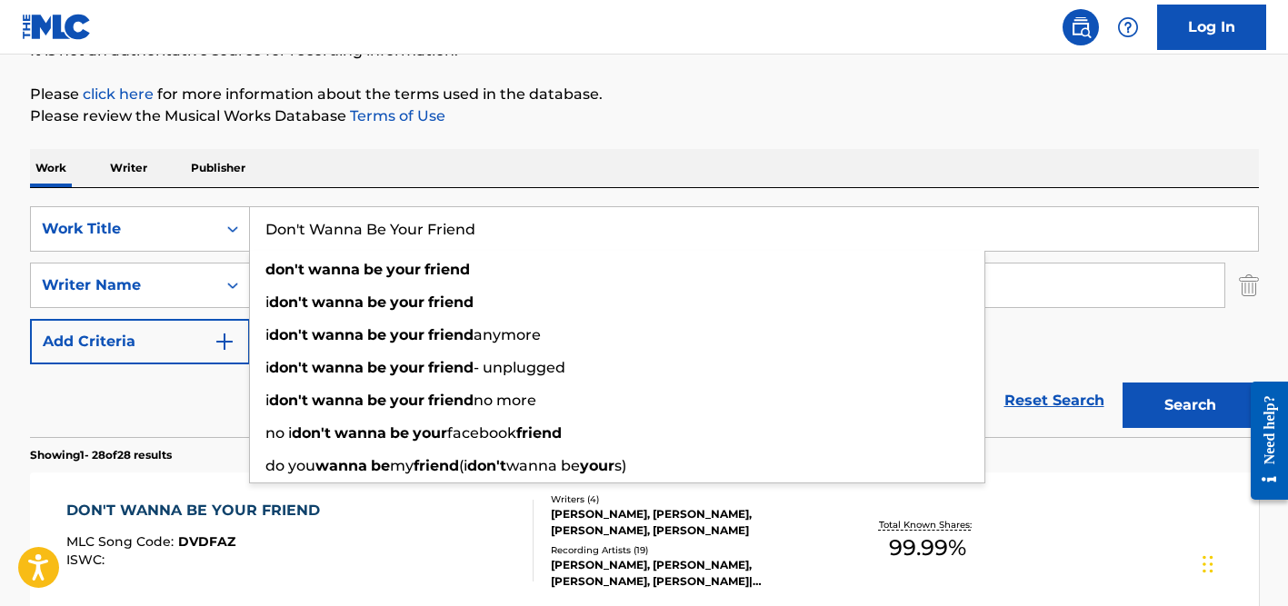
click at [343, 240] on input "Don't Wanna Be Your Friend" at bounding box center [754, 229] width 1008 height 44
paste input "Chanson [PERSON_NAME][DATE]"
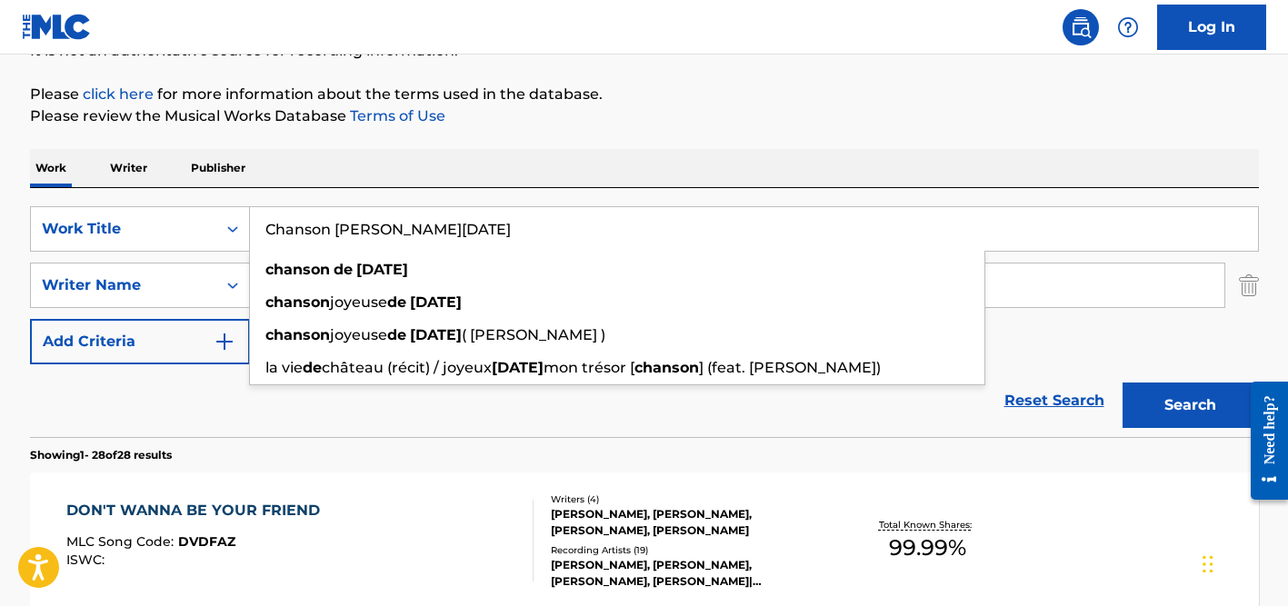
click at [382, 226] on input "Chanson [PERSON_NAME][DATE]" at bounding box center [754, 229] width 1008 height 44
click at [383, 228] on input "Chanson [PERSON_NAME][DATE]" at bounding box center [754, 229] width 1008 height 44
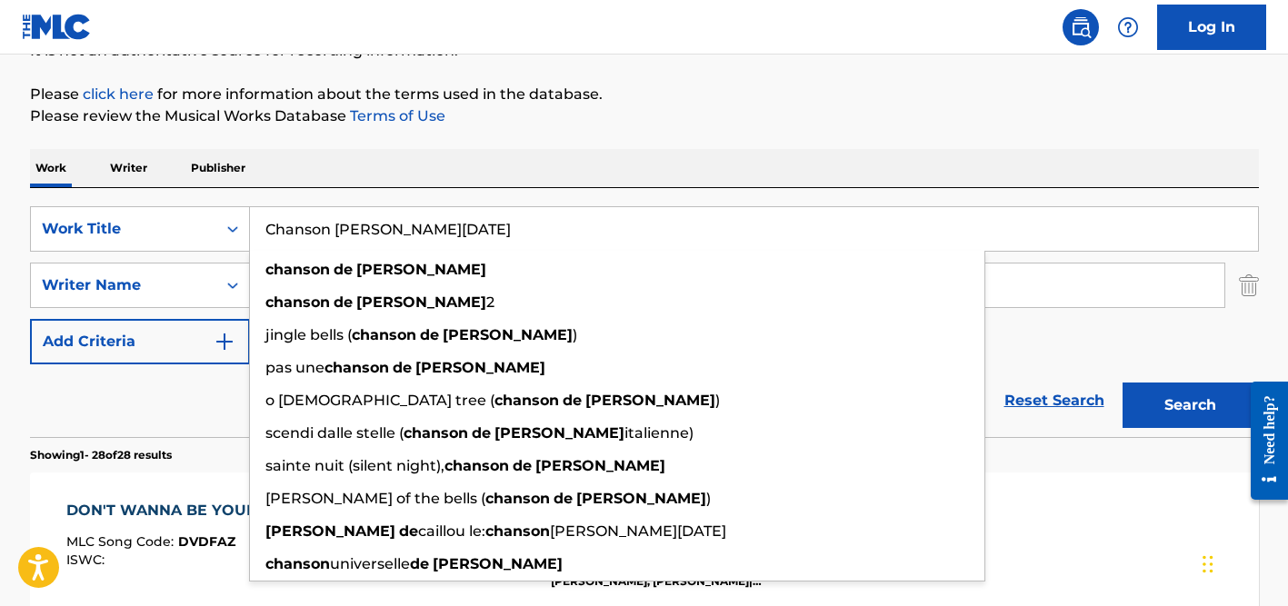
type input "Chanson [PERSON_NAME][DATE]"
click at [445, 182] on div "Work Writer Publisher" at bounding box center [644, 168] width 1229 height 38
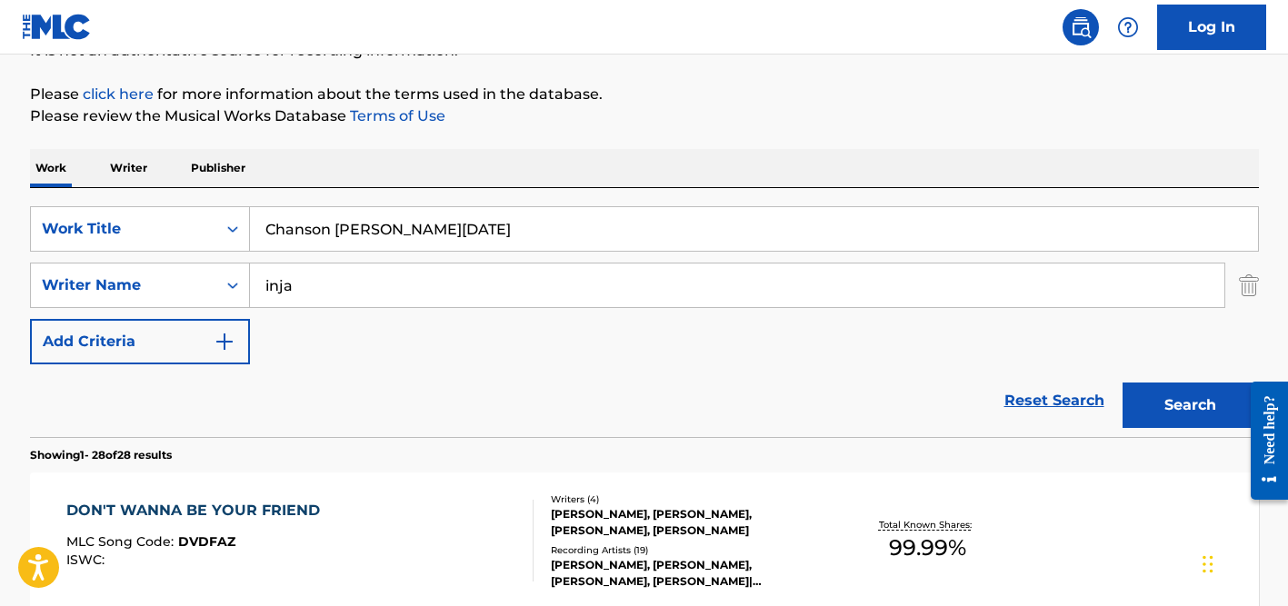
click at [432, 260] on div "SearchWithCriteriad524b7eb-cd1e-4c38-b90d-7f1de2924d6c Work Title Chanson [PERS…" at bounding box center [644, 285] width 1229 height 158
click at [434, 291] on input "inja" at bounding box center [737, 286] width 974 height 44
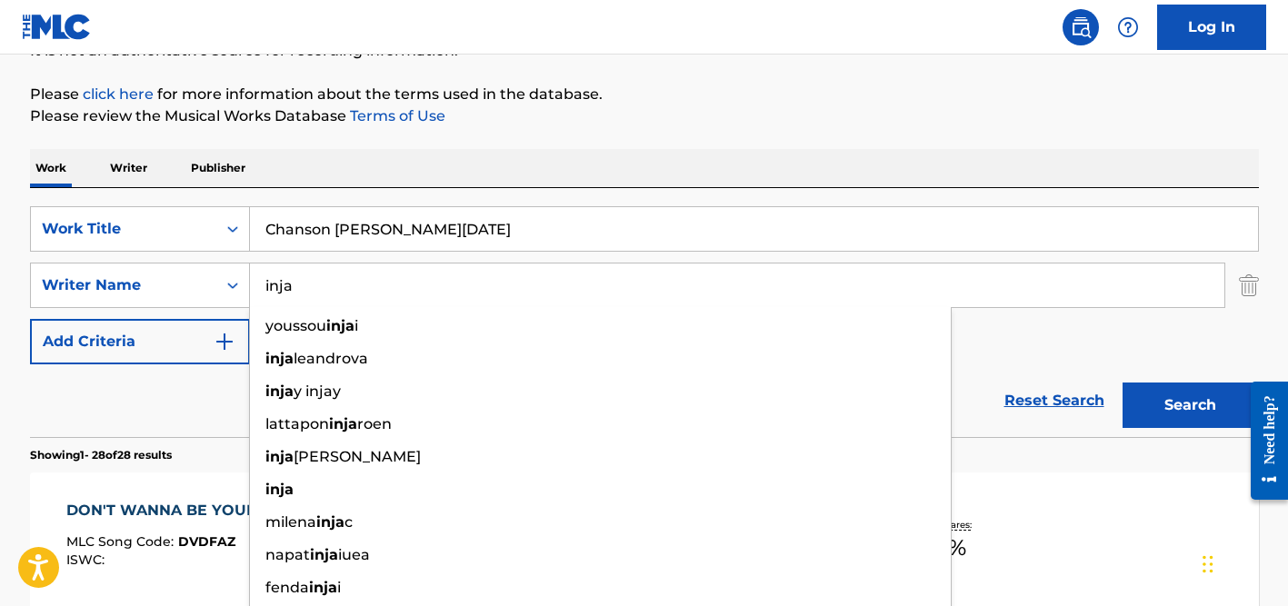
click at [1122, 383] on button "Search" at bounding box center [1190, 405] width 136 height 45
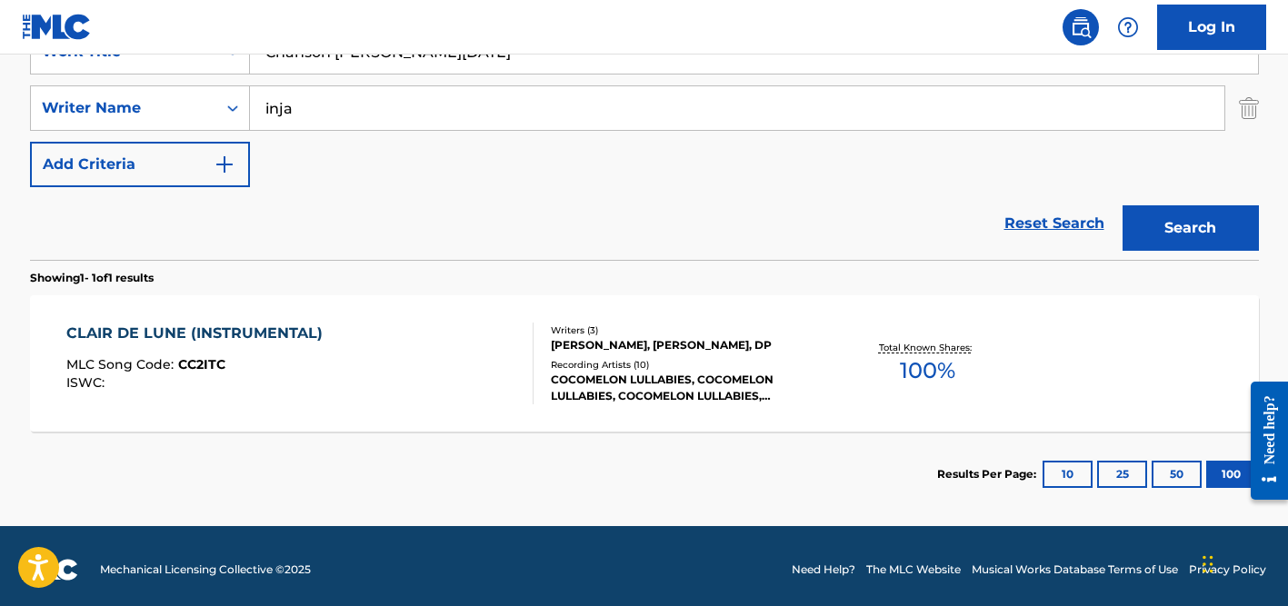
scroll to position [383, 0]
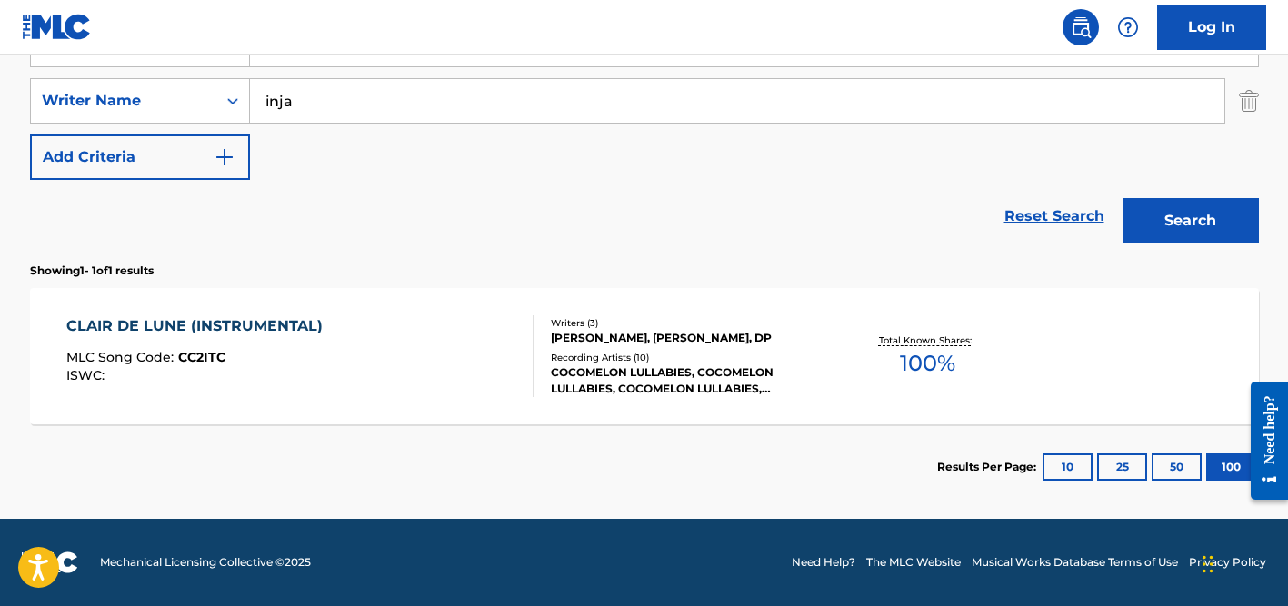
click at [353, 110] on input "inja" at bounding box center [737, 101] width 974 height 44
click at [1122, 198] on button "Search" at bounding box center [1190, 220] width 136 height 45
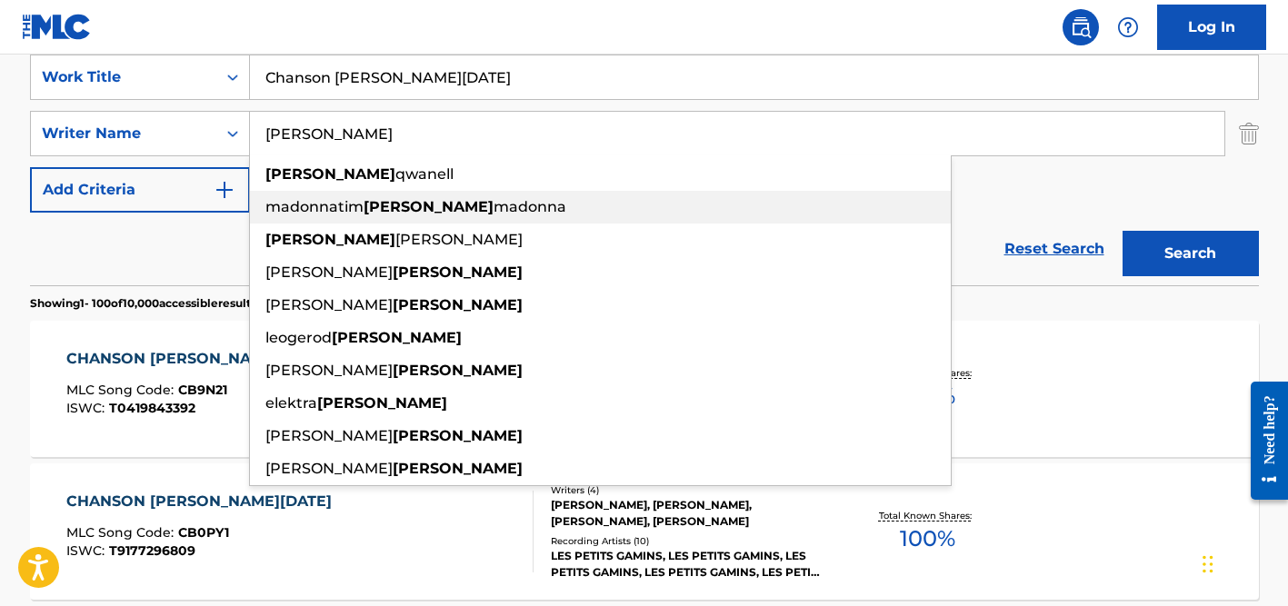
scroll to position [320, 0]
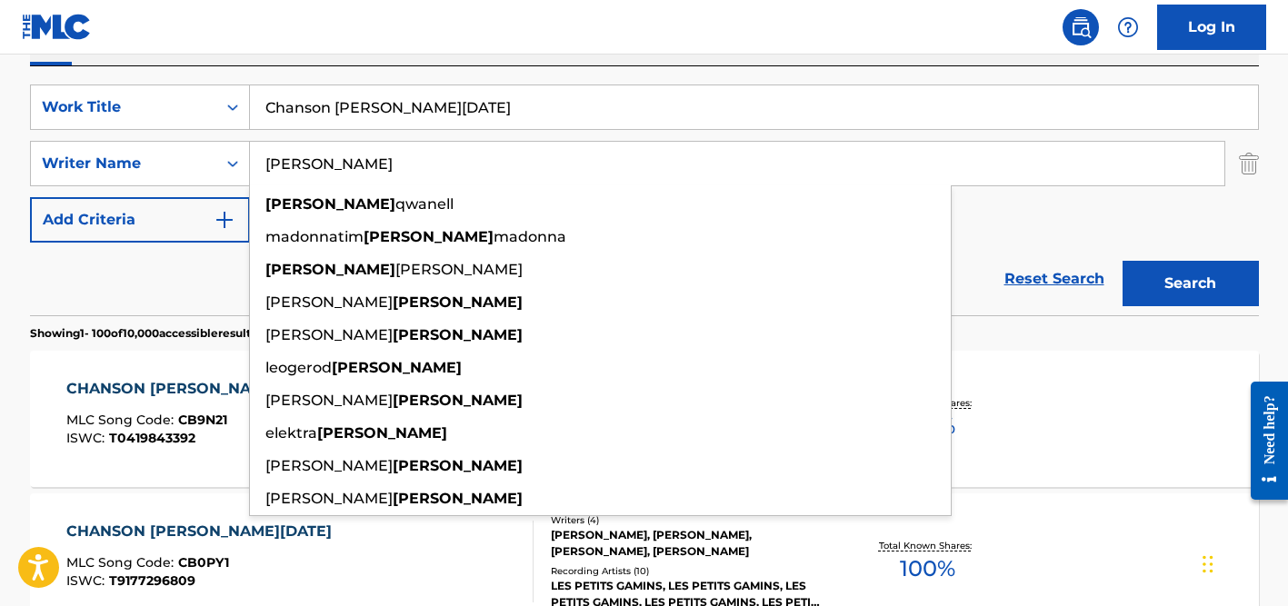
type input "[PERSON_NAME]"
click at [332, 121] on input "Chanson [PERSON_NAME][DATE]" at bounding box center [754, 107] width 1008 height 44
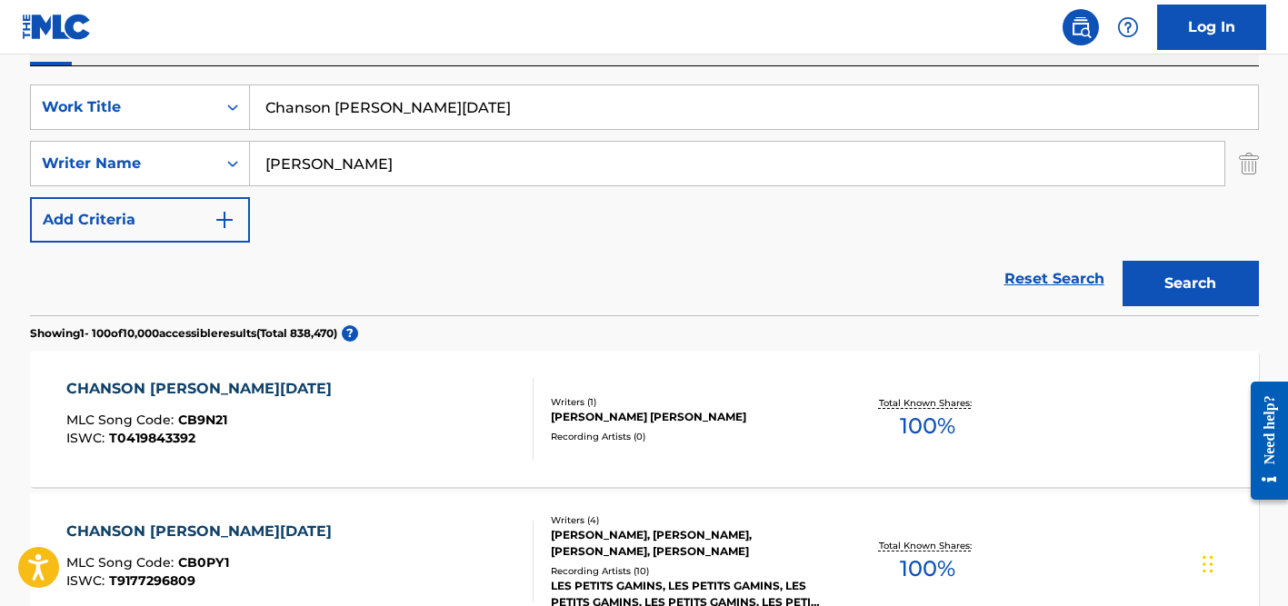
click at [332, 121] on input "Chanson [PERSON_NAME][DATE]" at bounding box center [754, 107] width 1008 height 44
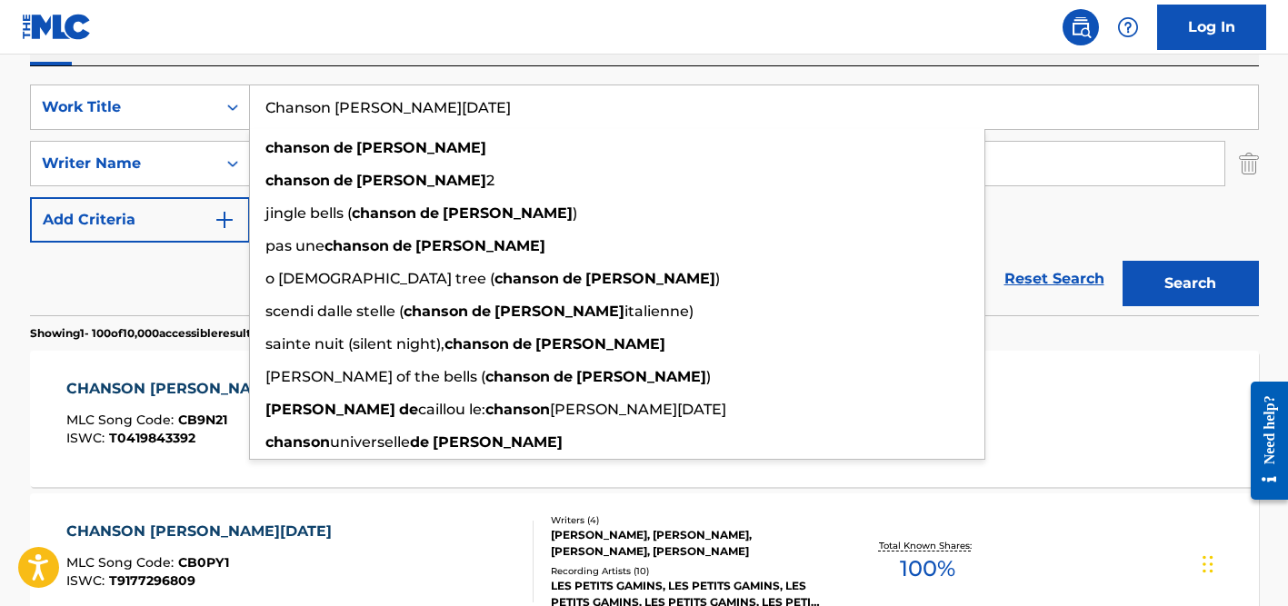
click at [332, 121] on input "Chanson [PERSON_NAME][DATE]" at bounding box center [754, 107] width 1008 height 44
paste input "Magic"
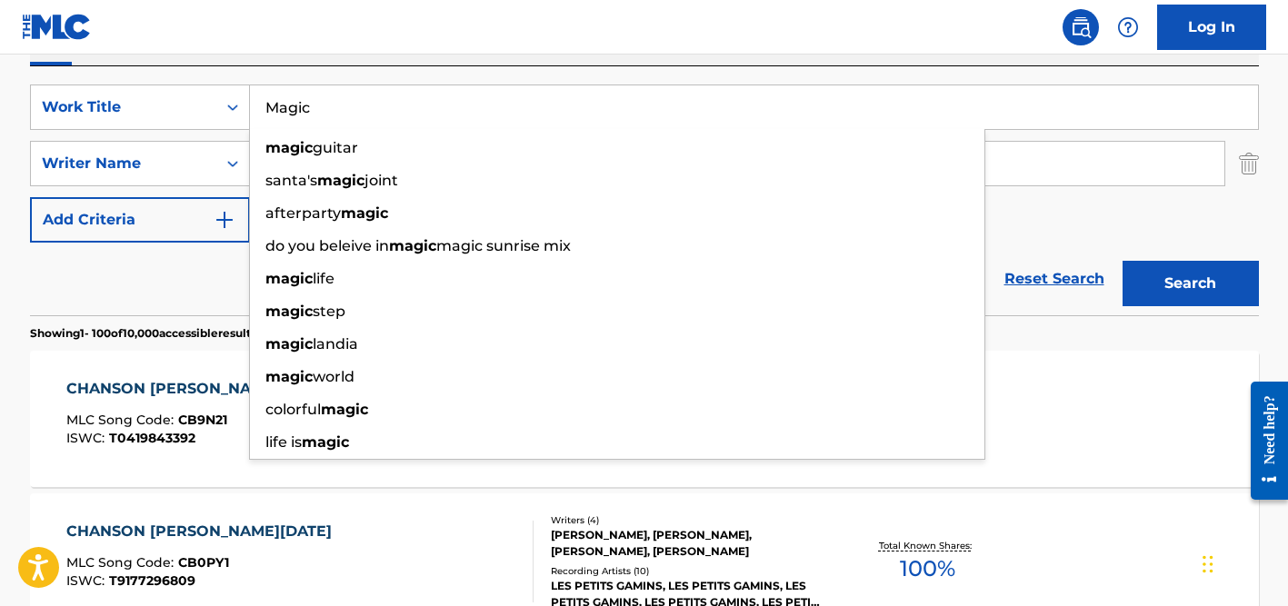
type input "Magic"
drag, startPoint x: 180, startPoint y: 293, endPoint x: 256, endPoint y: 236, distance: 94.9
click at [180, 293] on div "Reset Search Search" at bounding box center [644, 279] width 1229 height 73
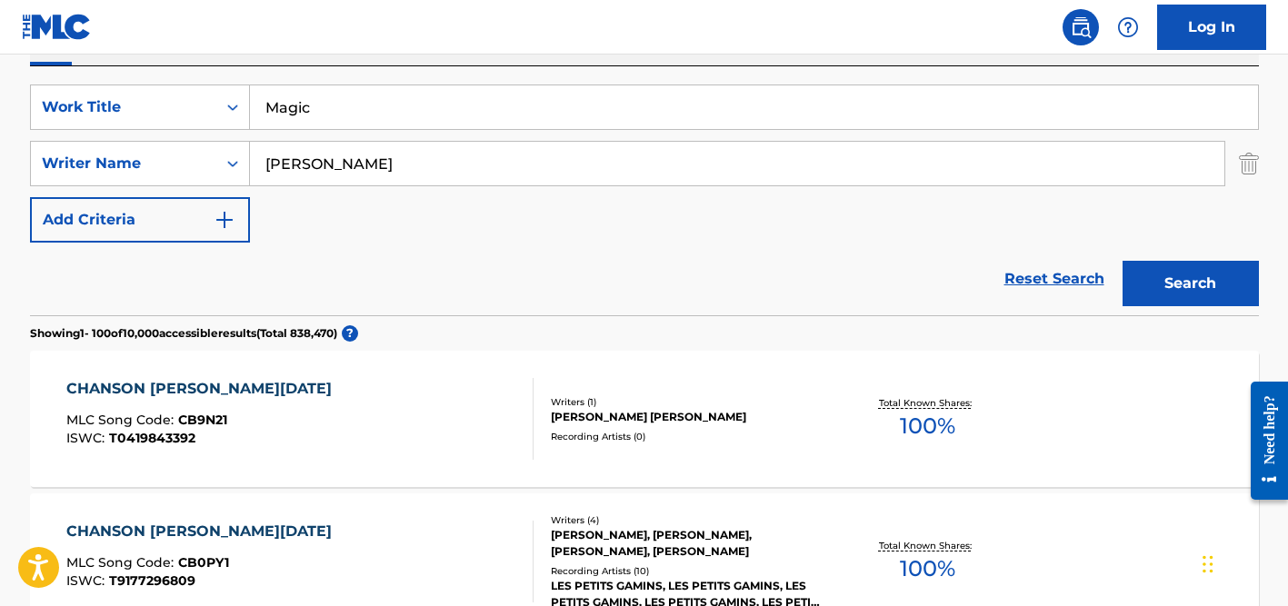
click at [360, 157] on input "[PERSON_NAME]" at bounding box center [737, 164] width 974 height 44
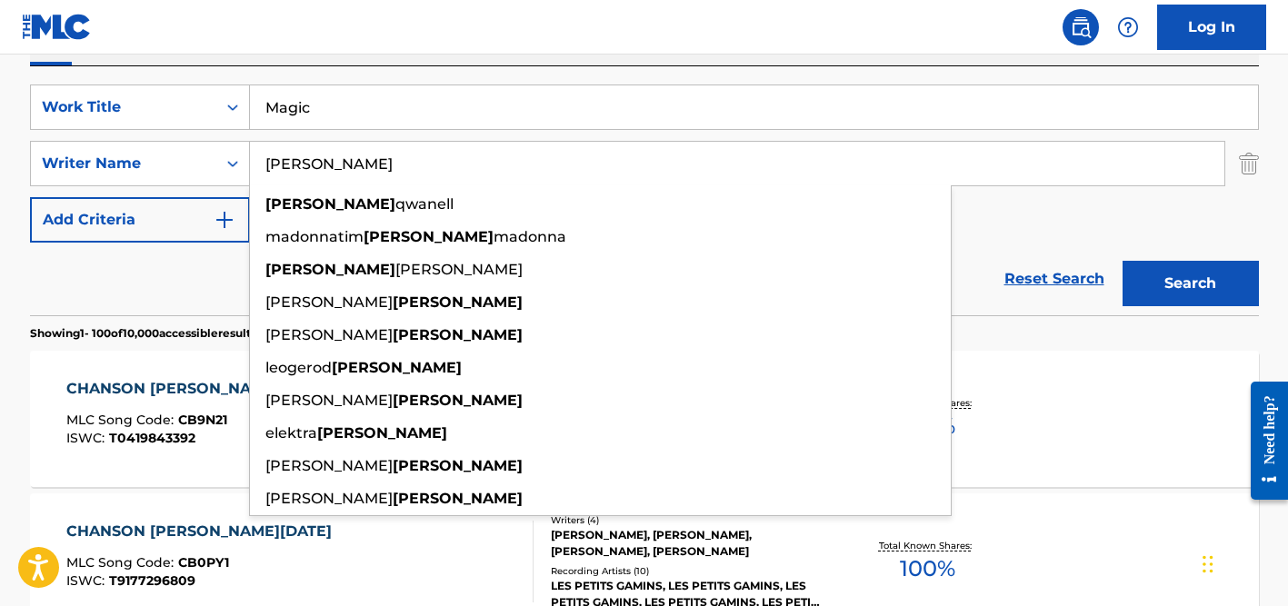
click at [1122, 261] on button "Search" at bounding box center [1190, 283] width 136 height 45
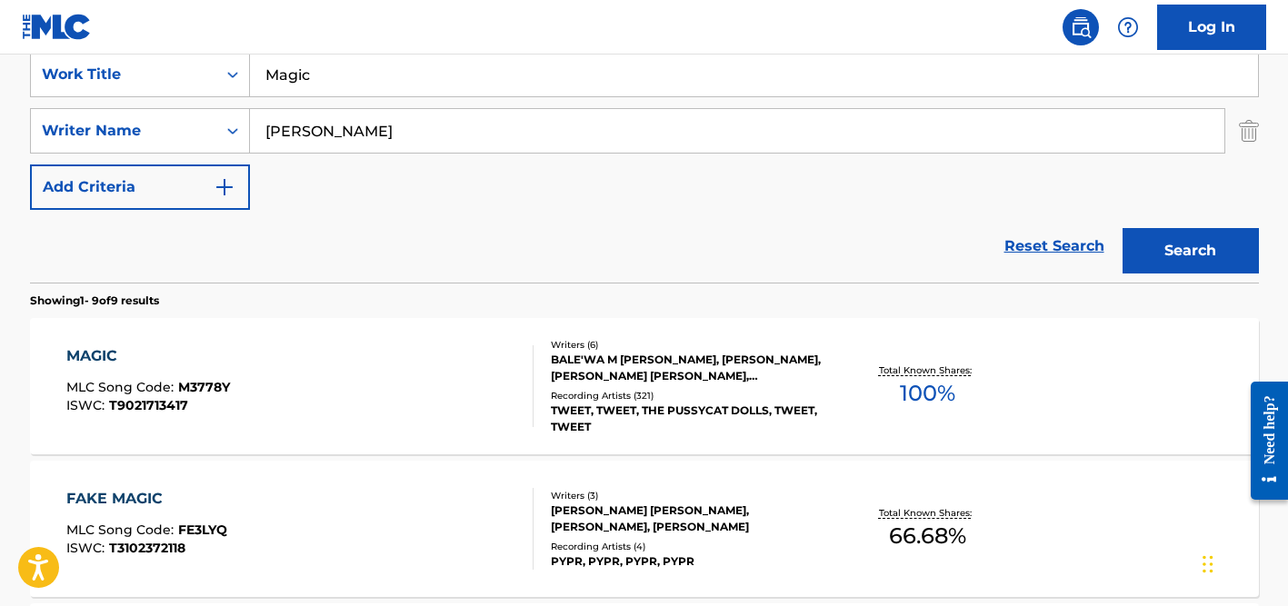
scroll to position [353, 0]
click at [638, 365] on div "BALE'WA M [PERSON_NAME], [PERSON_NAME], [PERSON_NAME] [PERSON_NAME], [PERSON_NA…" at bounding box center [688, 367] width 274 height 33
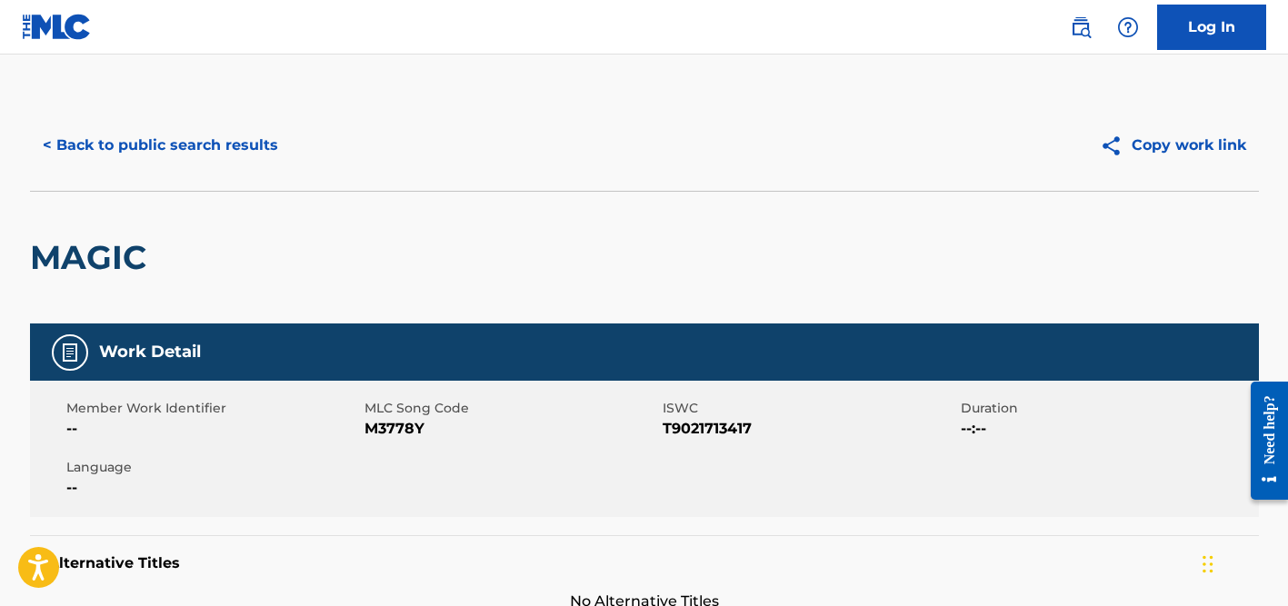
click at [198, 143] on button "< Back to public search results" at bounding box center [160, 145] width 261 height 45
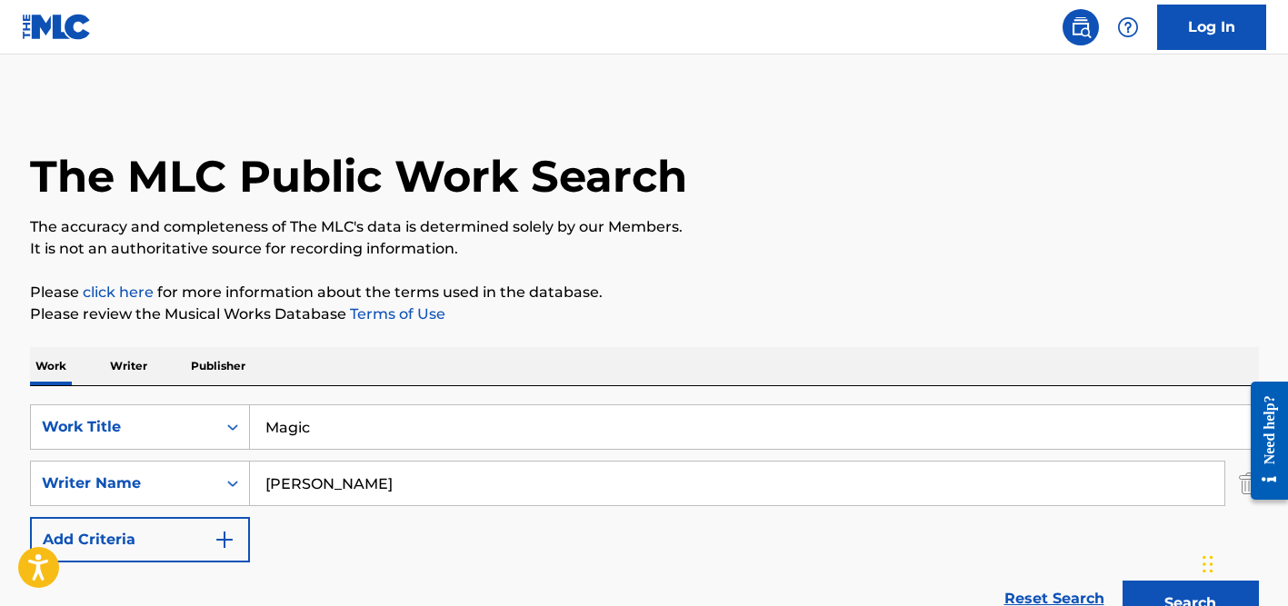
scroll to position [353, 0]
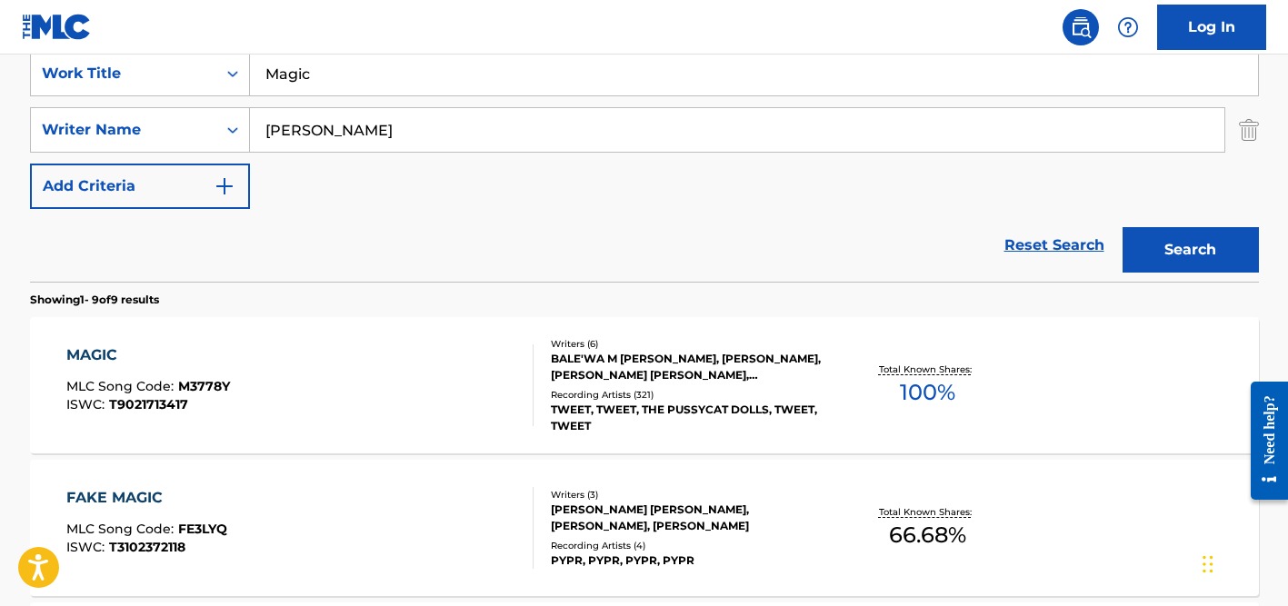
click at [308, 80] on input "Magic" at bounding box center [754, 74] width 1008 height 44
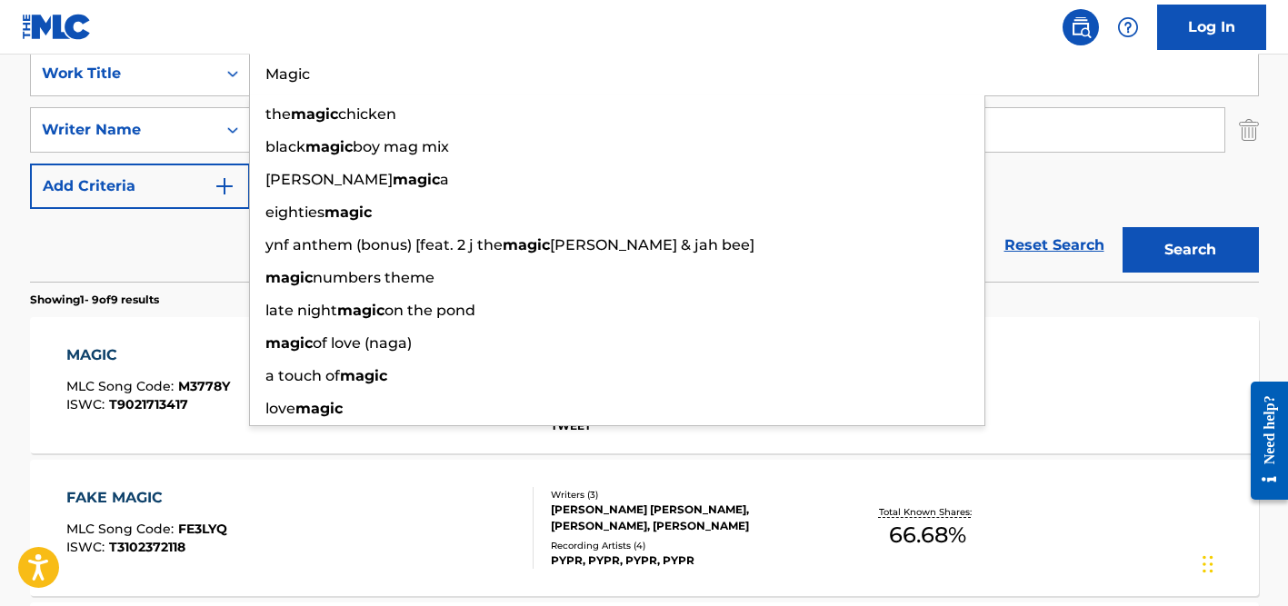
paste input "A Saga de um Vaqueiro"
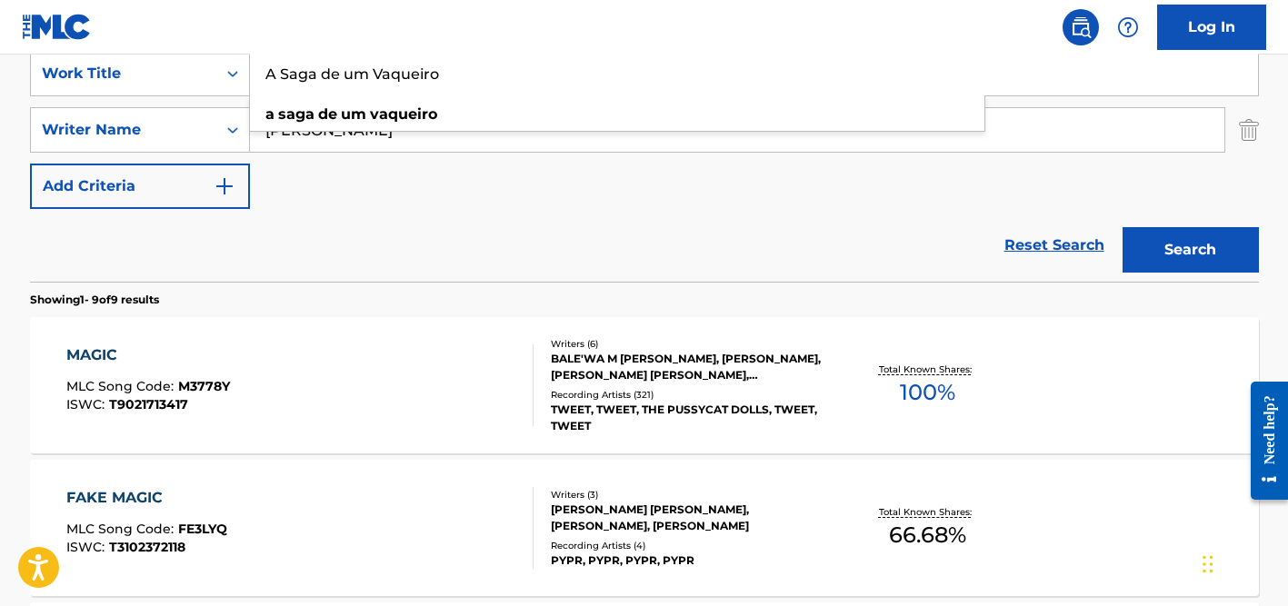
type input "A Saga de um Vaqueiro"
click at [172, 259] on div "Reset Search Search" at bounding box center [644, 245] width 1229 height 73
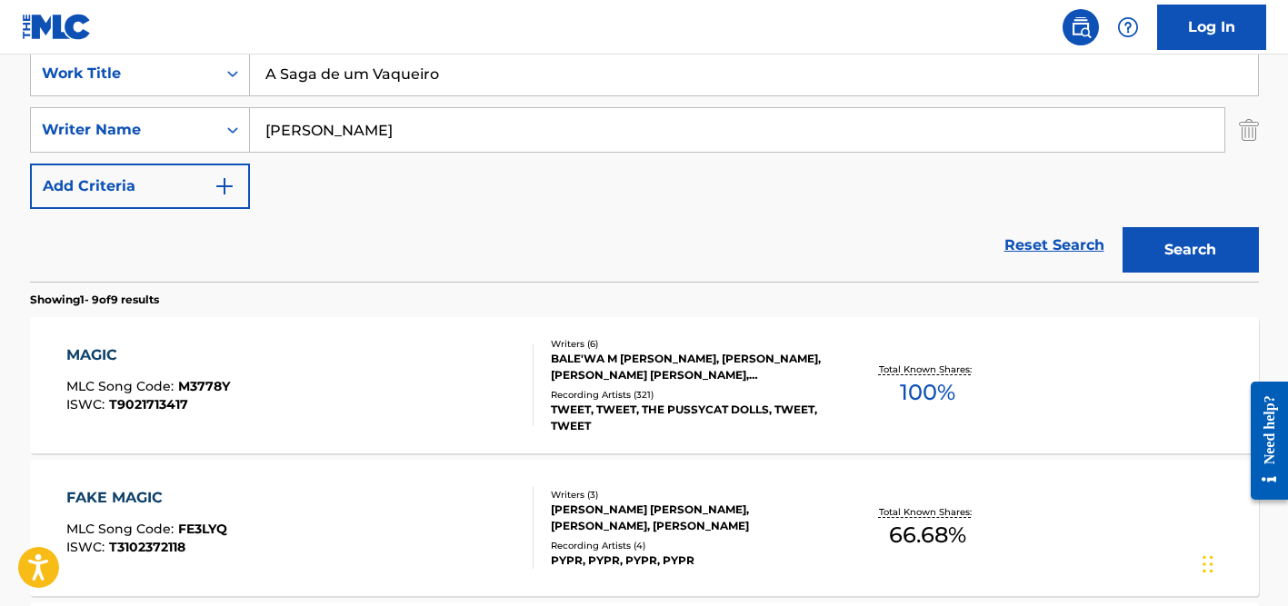
click at [299, 116] on input "[PERSON_NAME]" at bounding box center [737, 130] width 974 height 44
click at [1122, 227] on button "Search" at bounding box center [1190, 249] width 136 height 45
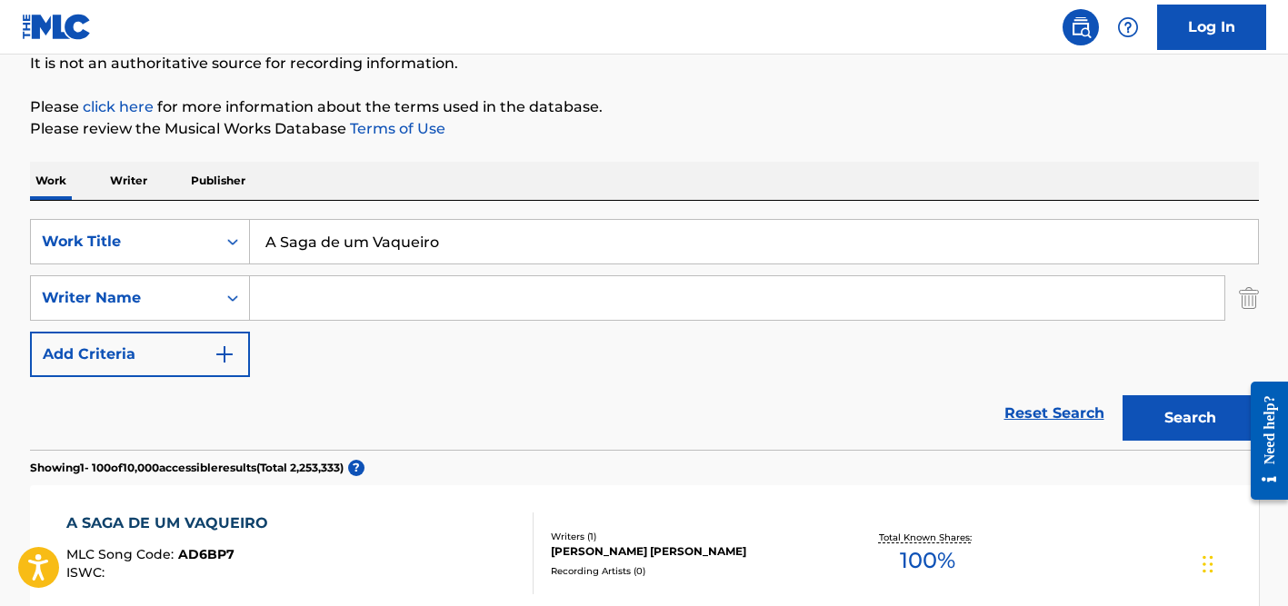
scroll to position [0, 0]
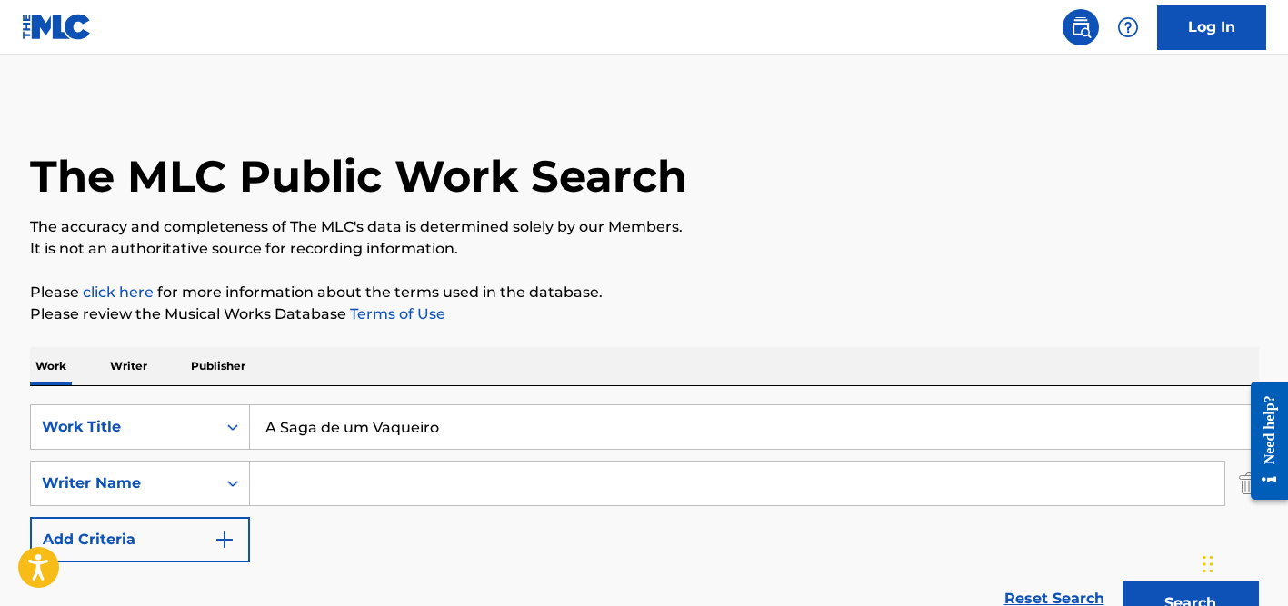
click at [324, 433] on input "A Saga de um Vaqueiro" at bounding box center [754, 427] width 1008 height 44
paste input "Un ritmo loc"
type input "Un ritmo loco"
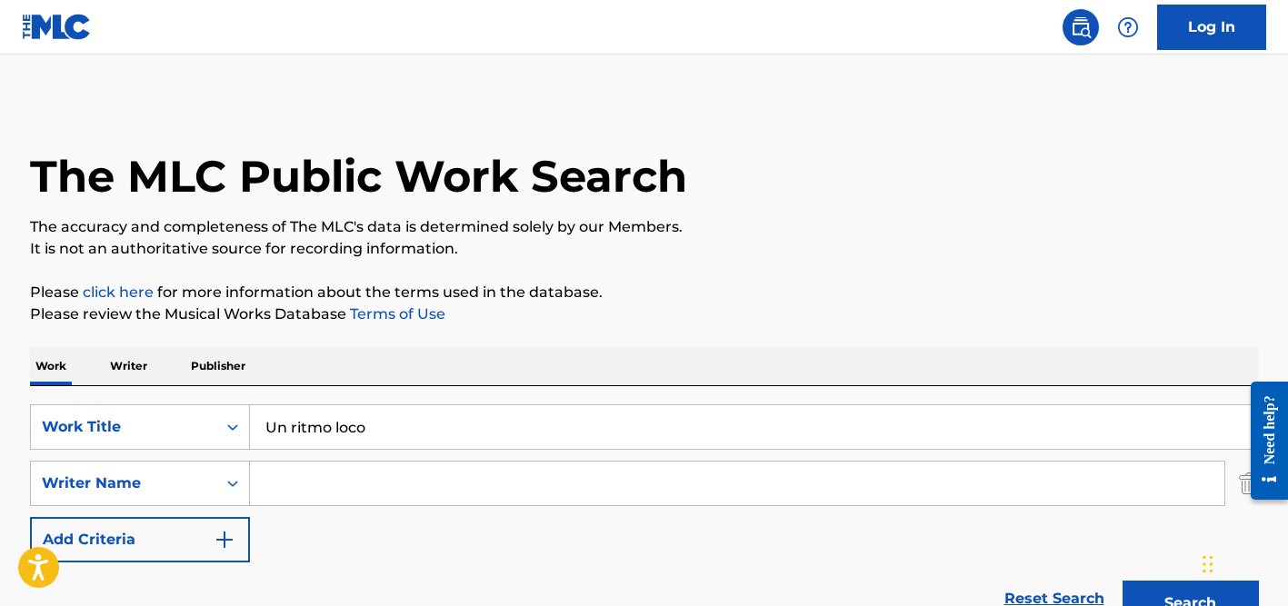
click at [584, 318] on p "Please review the Musical Works Database Terms of Use" at bounding box center [644, 314] width 1229 height 22
click at [418, 484] on input "Search Form" at bounding box center [737, 484] width 974 height 44
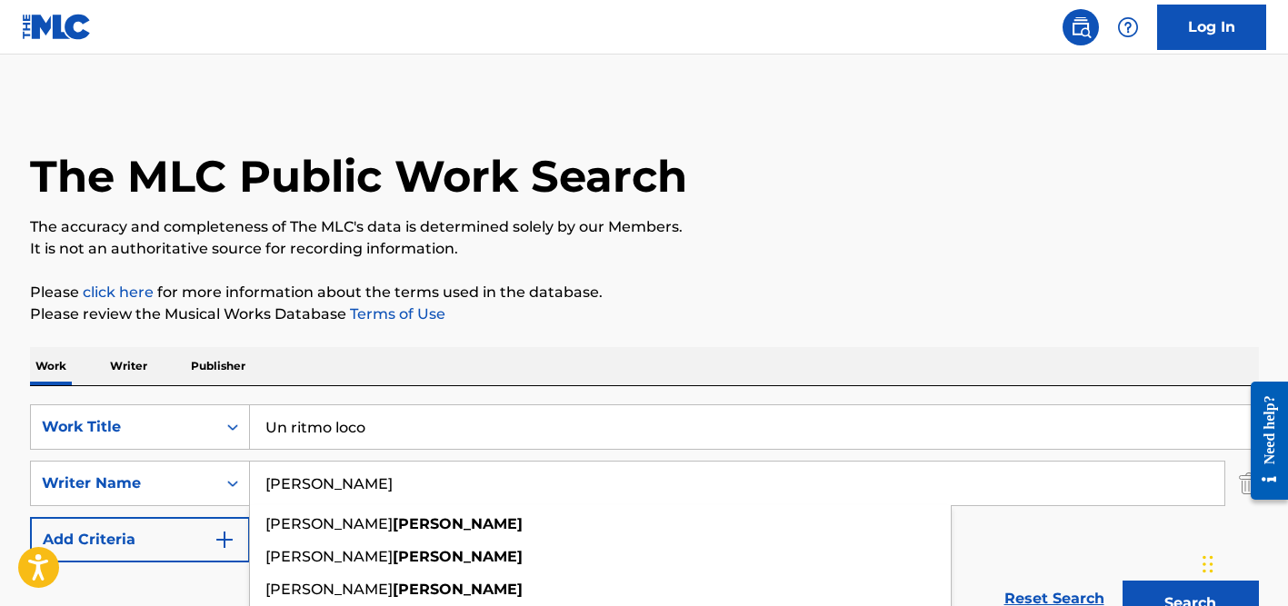
type input "[PERSON_NAME]"
click at [1122, 581] on button "Search" at bounding box center [1190, 603] width 136 height 45
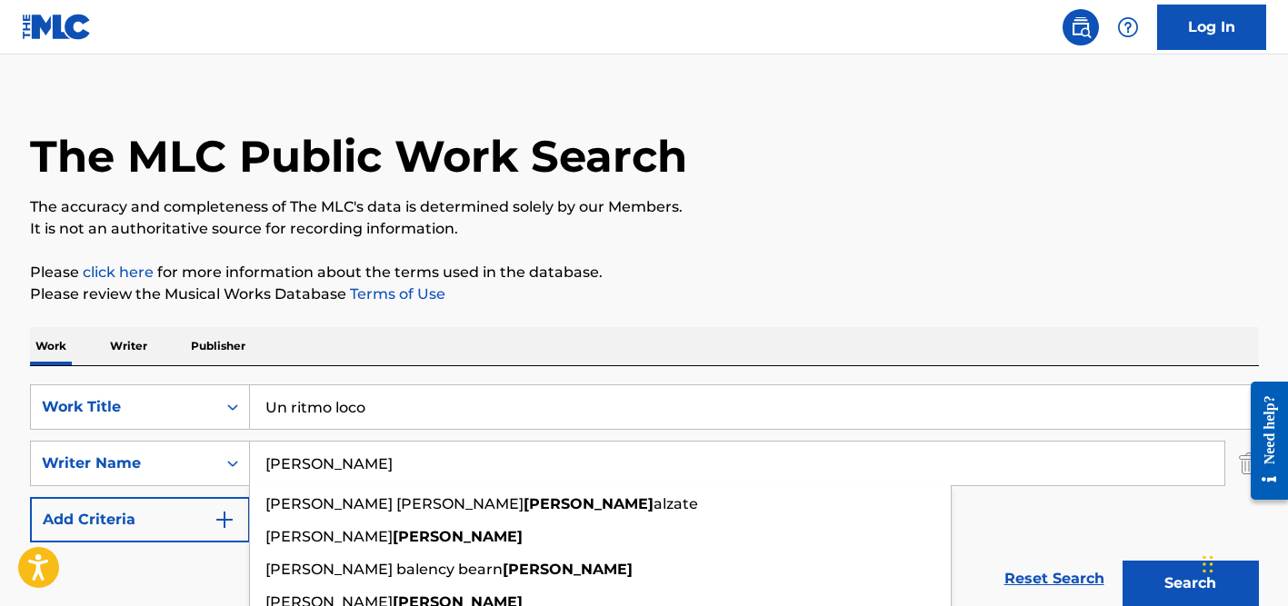
click at [773, 114] on div "The MLC Public Work Search" at bounding box center [644, 146] width 1229 height 133
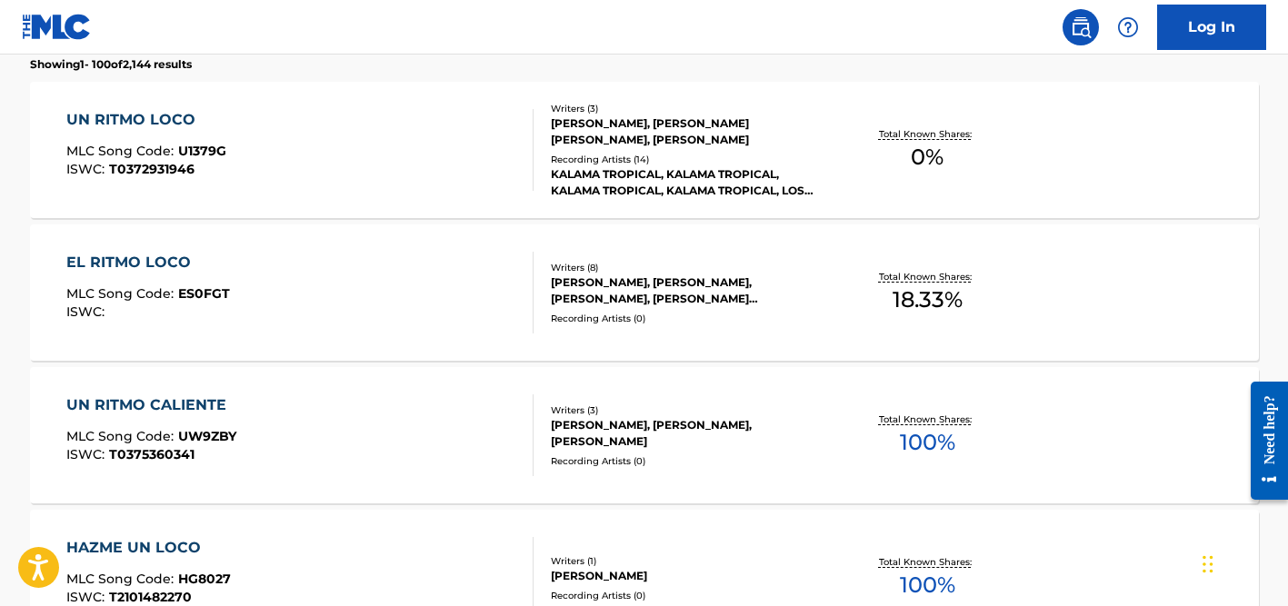
scroll to position [591, 0]
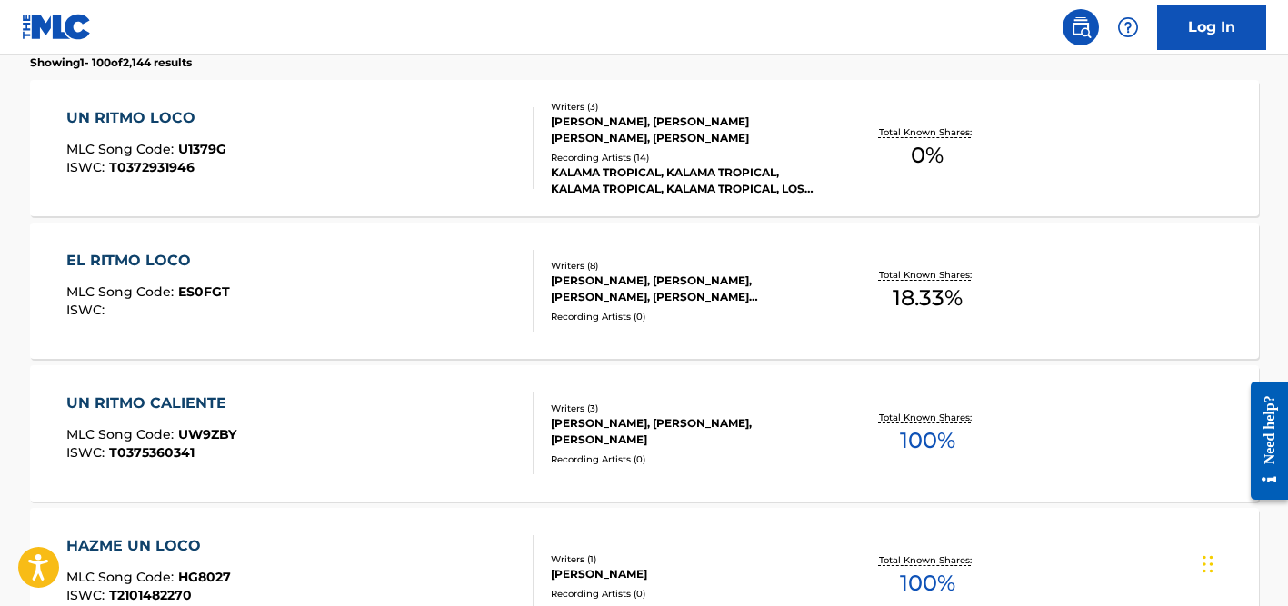
click at [608, 157] on div "Recording Artists ( 14 )" at bounding box center [688, 158] width 274 height 14
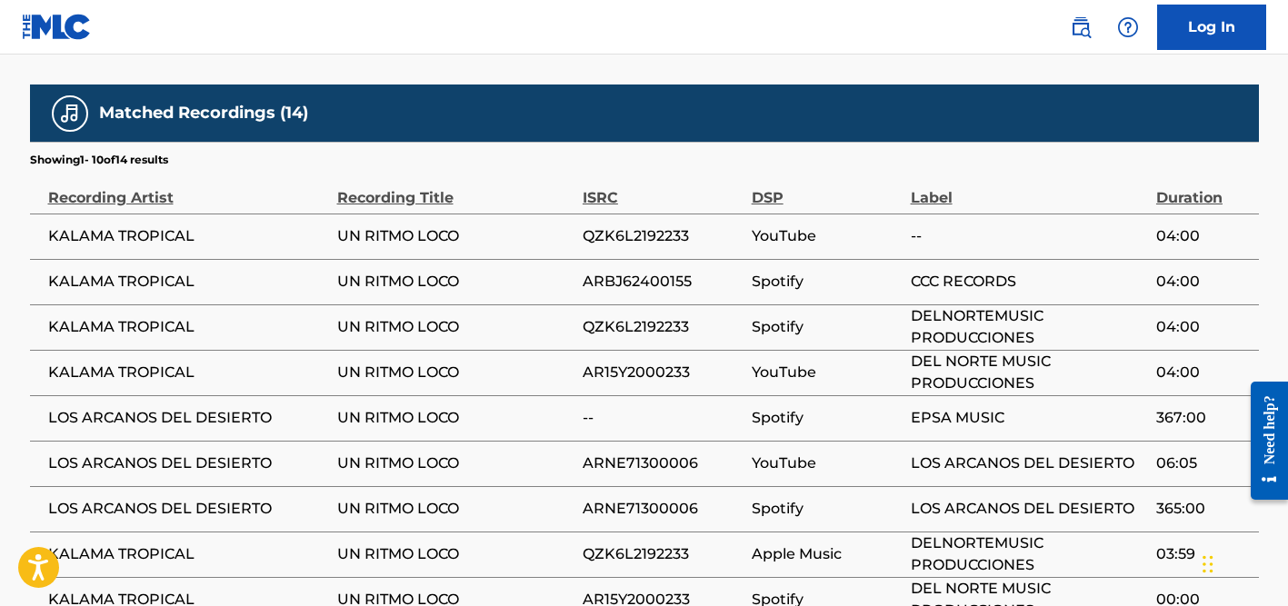
scroll to position [930, 0]
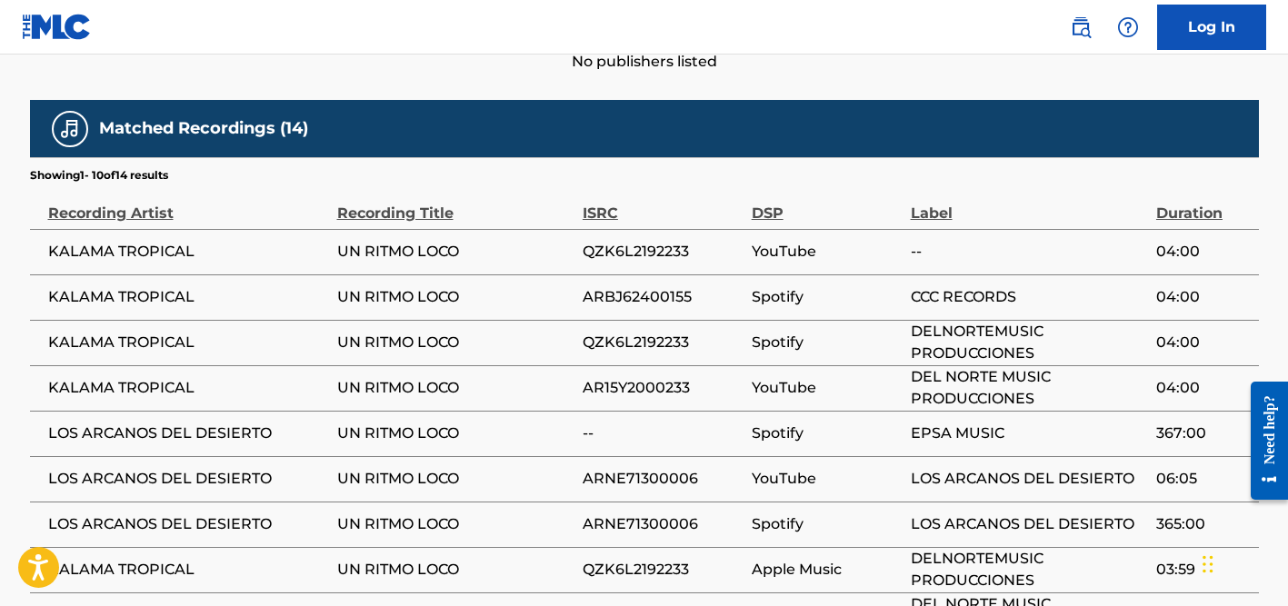
click at [127, 246] on span "KALAMA TROPICAL" at bounding box center [188, 252] width 280 height 22
copy div "KALAMA TROPICAL"
click at [129, 434] on span "LOS ARCANOS DEL DESIERTO" at bounding box center [188, 434] width 280 height 22
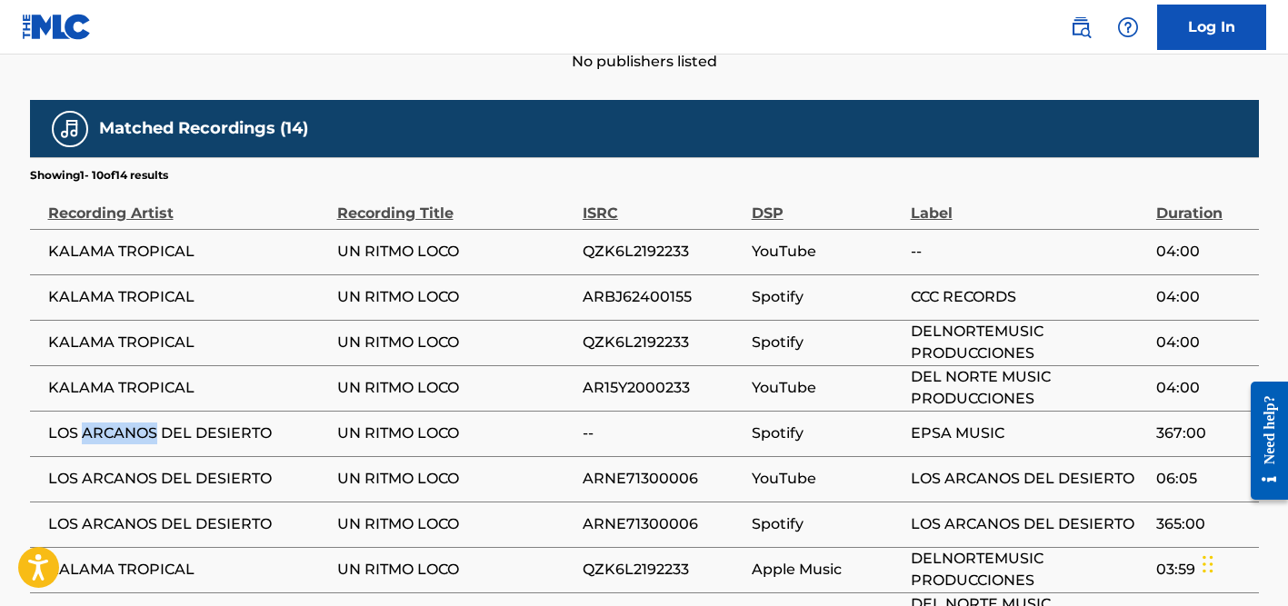
click at [129, 434] on span "LOS ARCANOS DEL DESIERTO" at bounding box center [188, 434] width 280 height 22
copy div "LOS ARCANOS DEL DESIERTO"
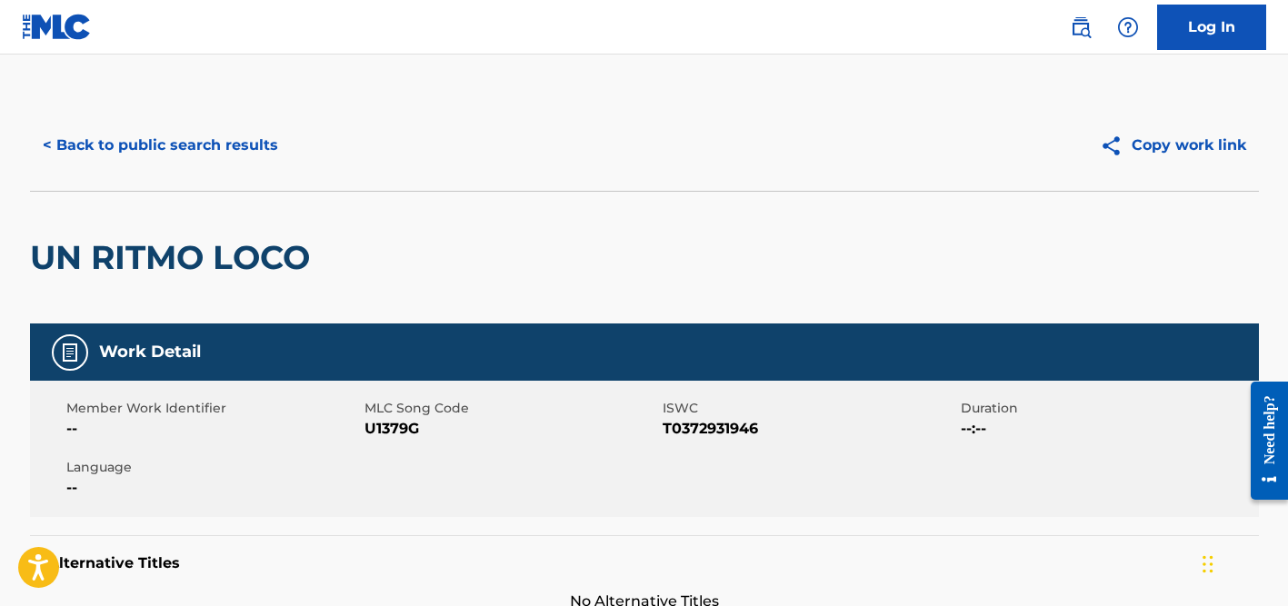
click at [211, 150] on button "< Back to public search results" at bounding box center [160, 145] width 261 height 45
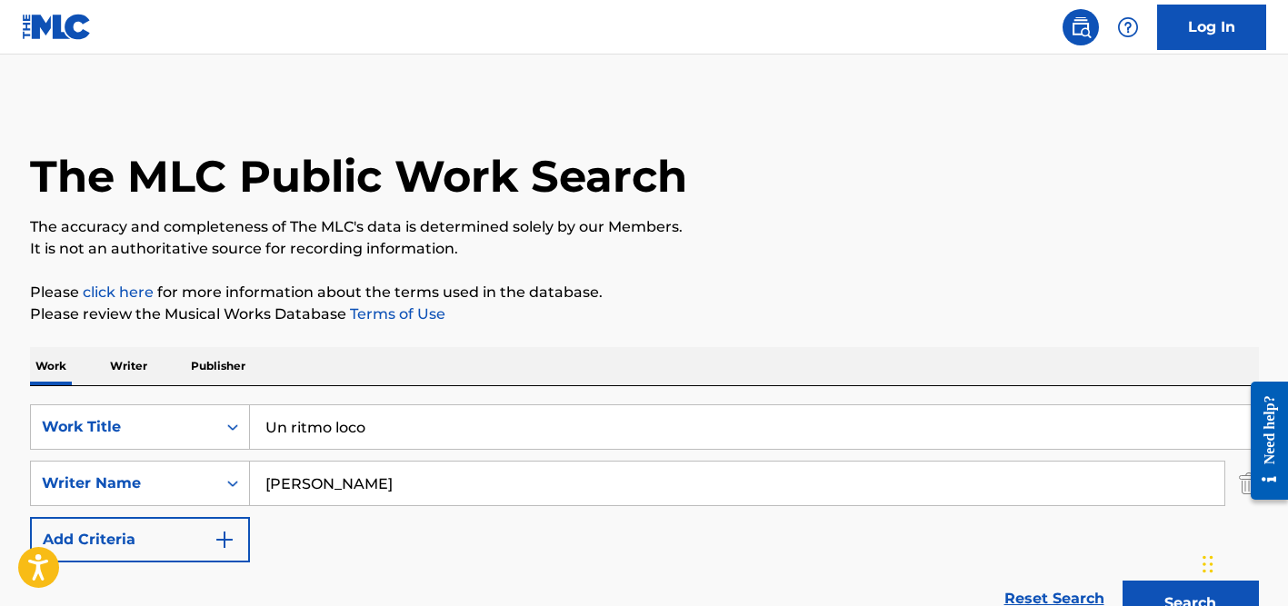
click at [339, 432] on input "Un ritmo loco" at bounding box center [754, 427] width 1008 height 44
paste input "Cavalo Rox"
type input "[PERSON_NAME]"
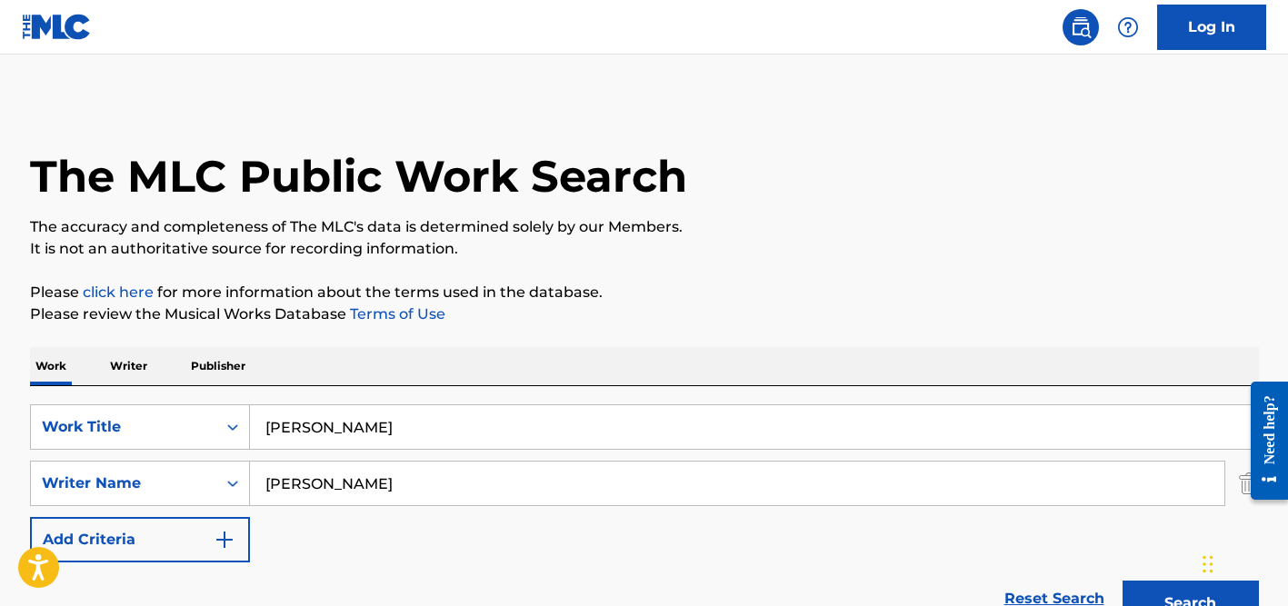
click at [511, 382] on div "Work Writer Publisher" at bounding box center [644, 366] width 1229 height 38
click at [425, 473] on input "[PERSON_NAME]" at bounding box center [737, 484] width 974 height 44
click at [1122, 581] on button "Search" at bounding box center [1190, 603] width 136 height 45
click at [337, 424] on input "[PERSON_NAME]" at bounding box center [754, 427] width 1008 height 44
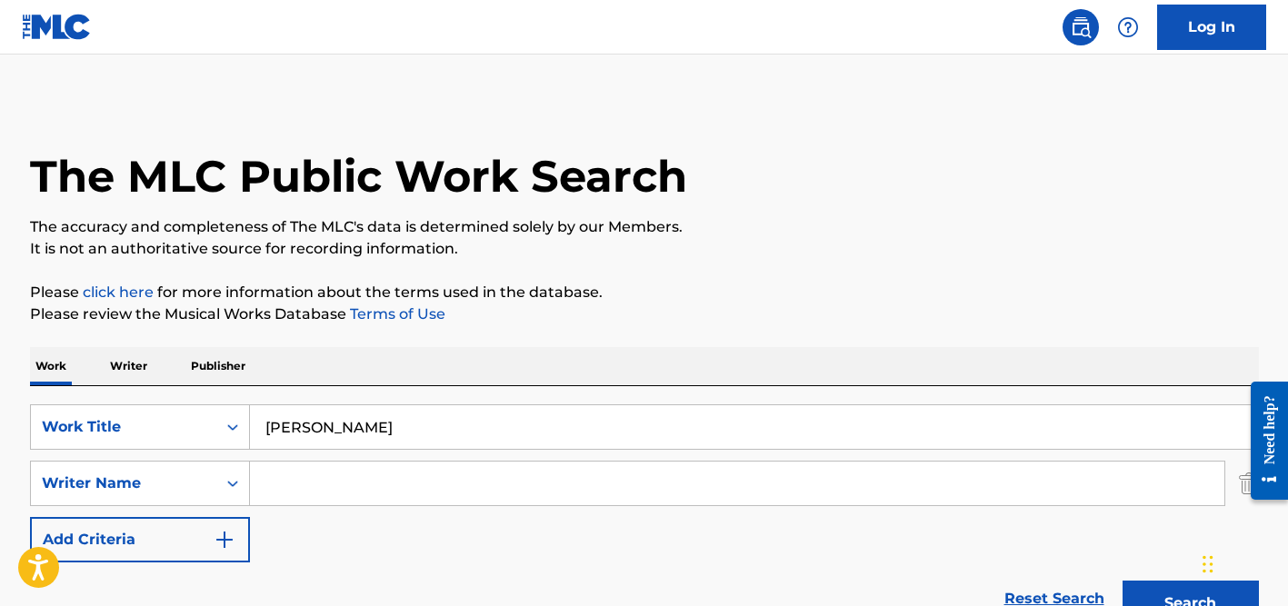
click at [337, 424] on input "[PERSON_NAME]" at bounding box center [754, 427] width 1008 height 44
